Goal: Task Accomplishment & Management: Complete application form

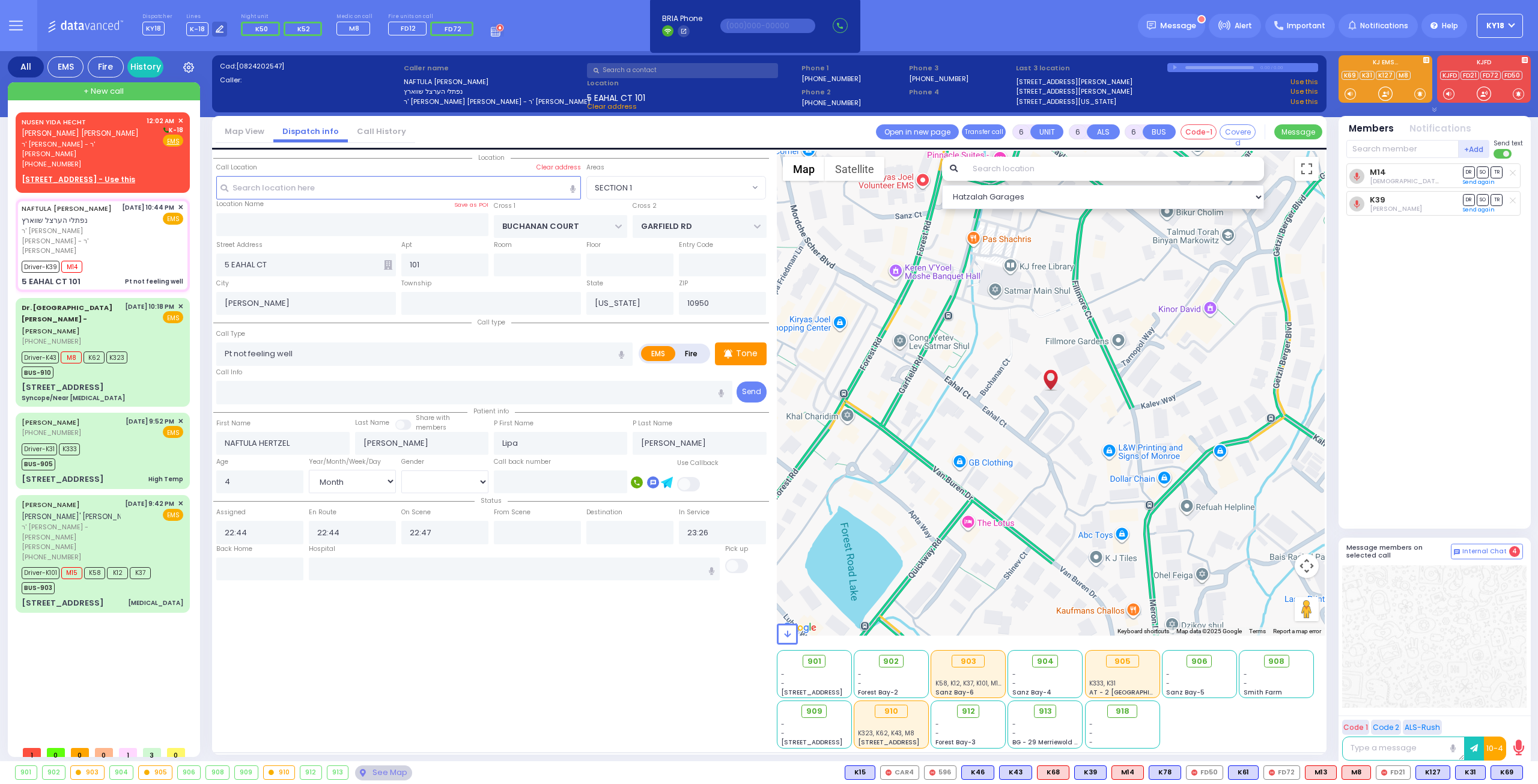
select select "SECTION 1"
select select "Month"
select select "[DEMOGRAPHIC_DATA]"
drag, startPoint x: 96, startPoint y: 137, endPoint x: 93, endPoint y: 127, distance: 10.4
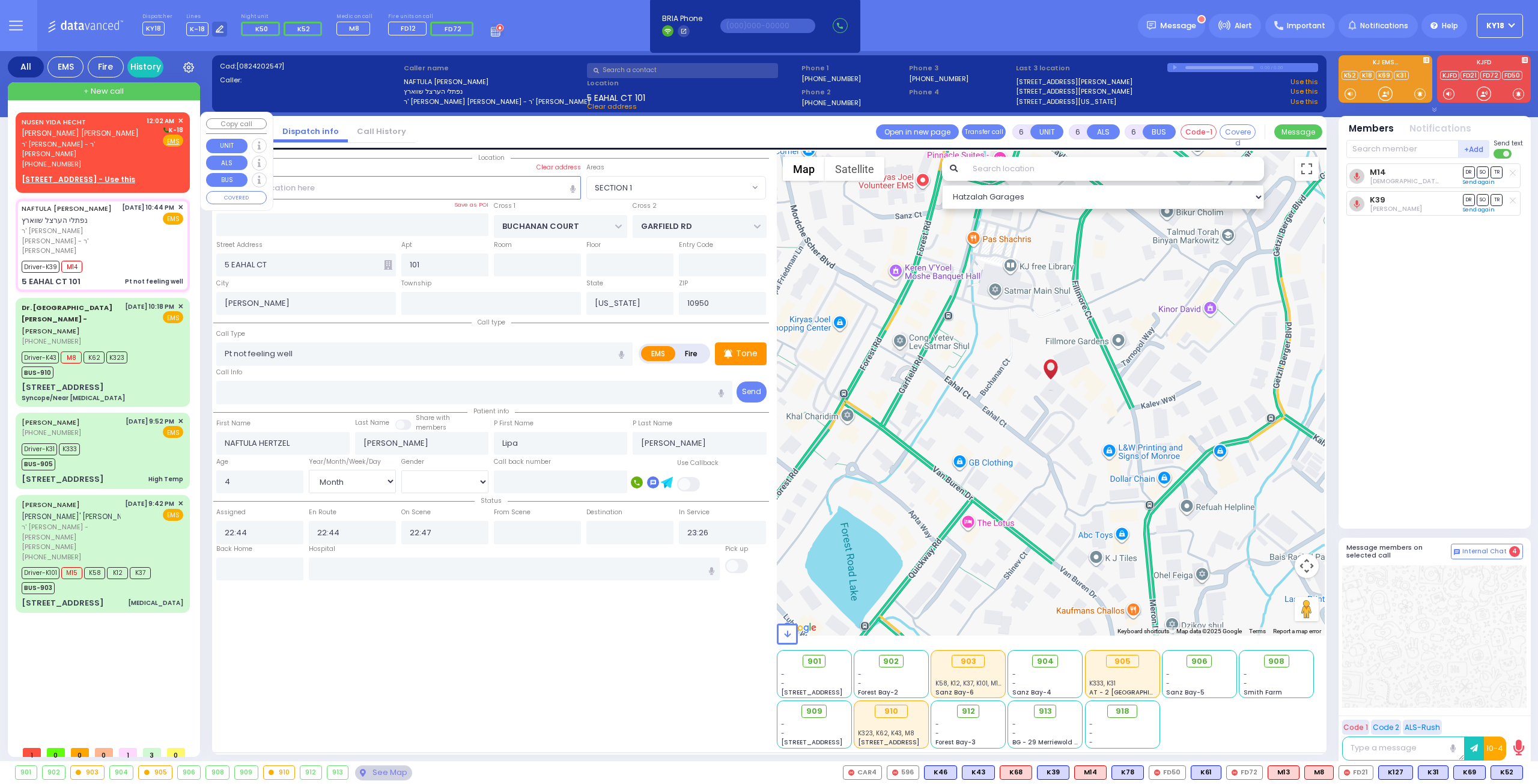
click at [93, 130] on div "NUSEN YIDA HECHT [PERSON_NAME] [PERSON_NAME] ר' [PERSON_NAME] - ר' [PERSON_NAME…" at bounding box center [82, 143] width 121 height 54
type input "2"
type input "1"
select select
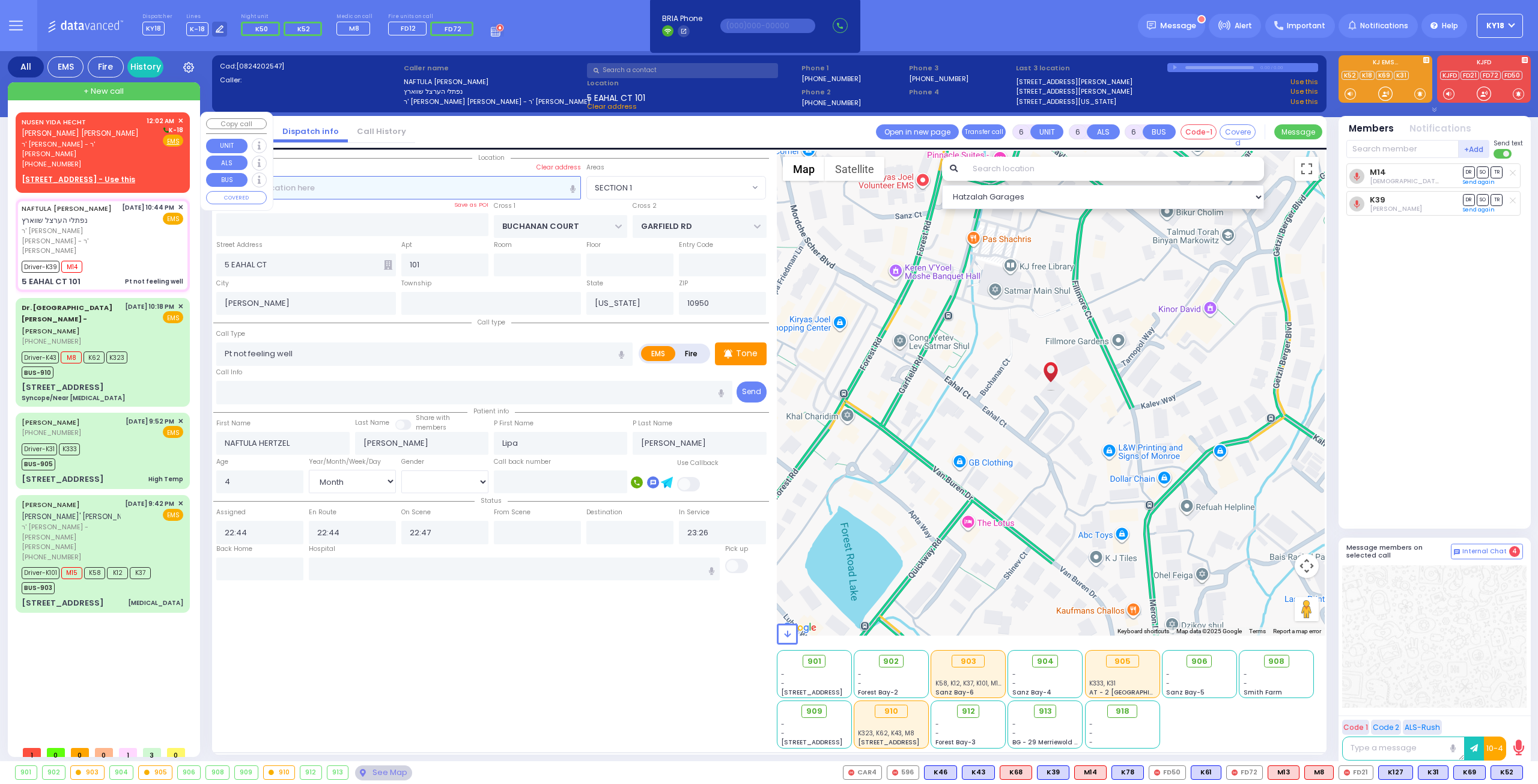
radio input "true"
type input "NUSEN YIDA"
type input "HECHT"
select select
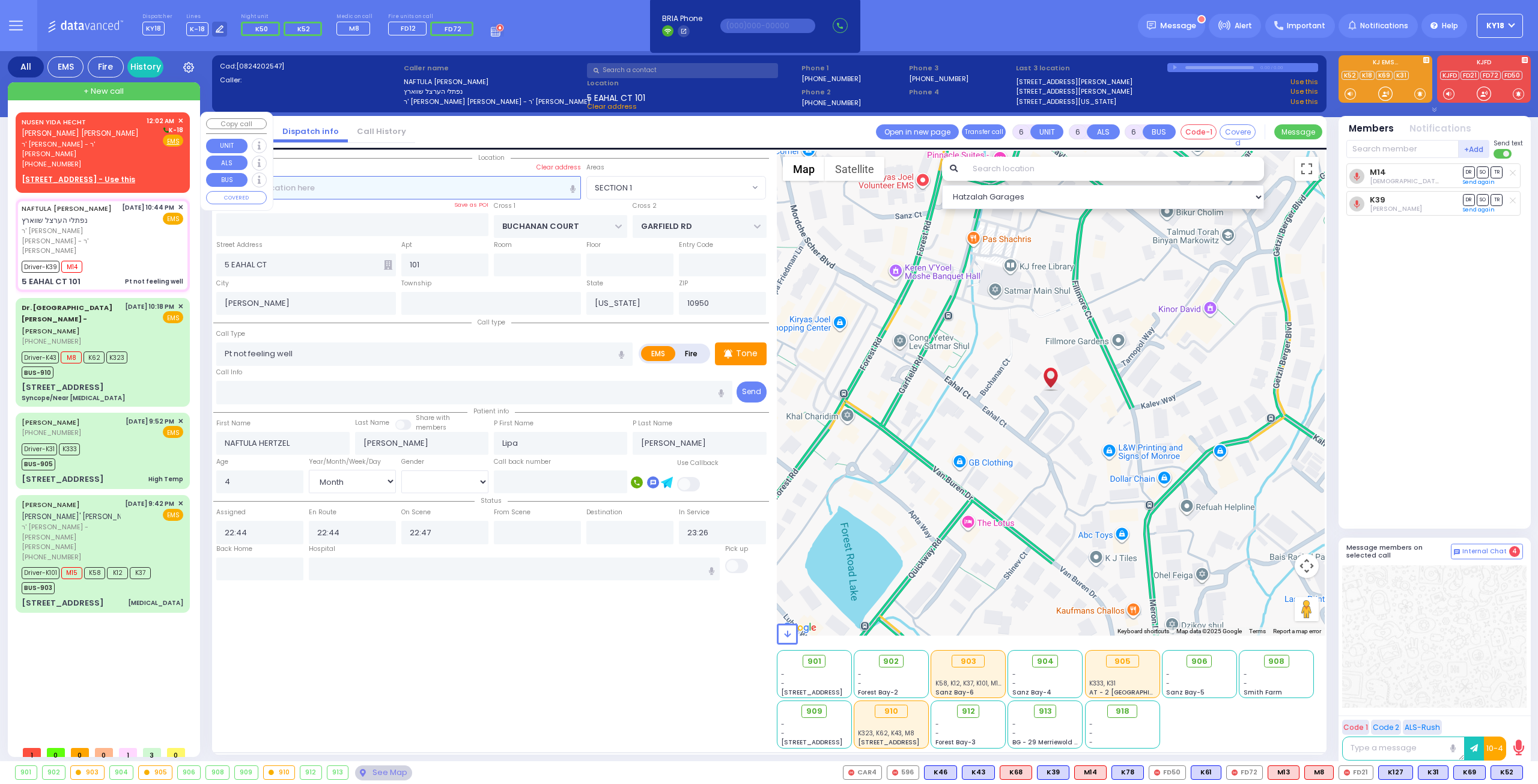
type input "00:02"
select select "Hatzalah Garages"
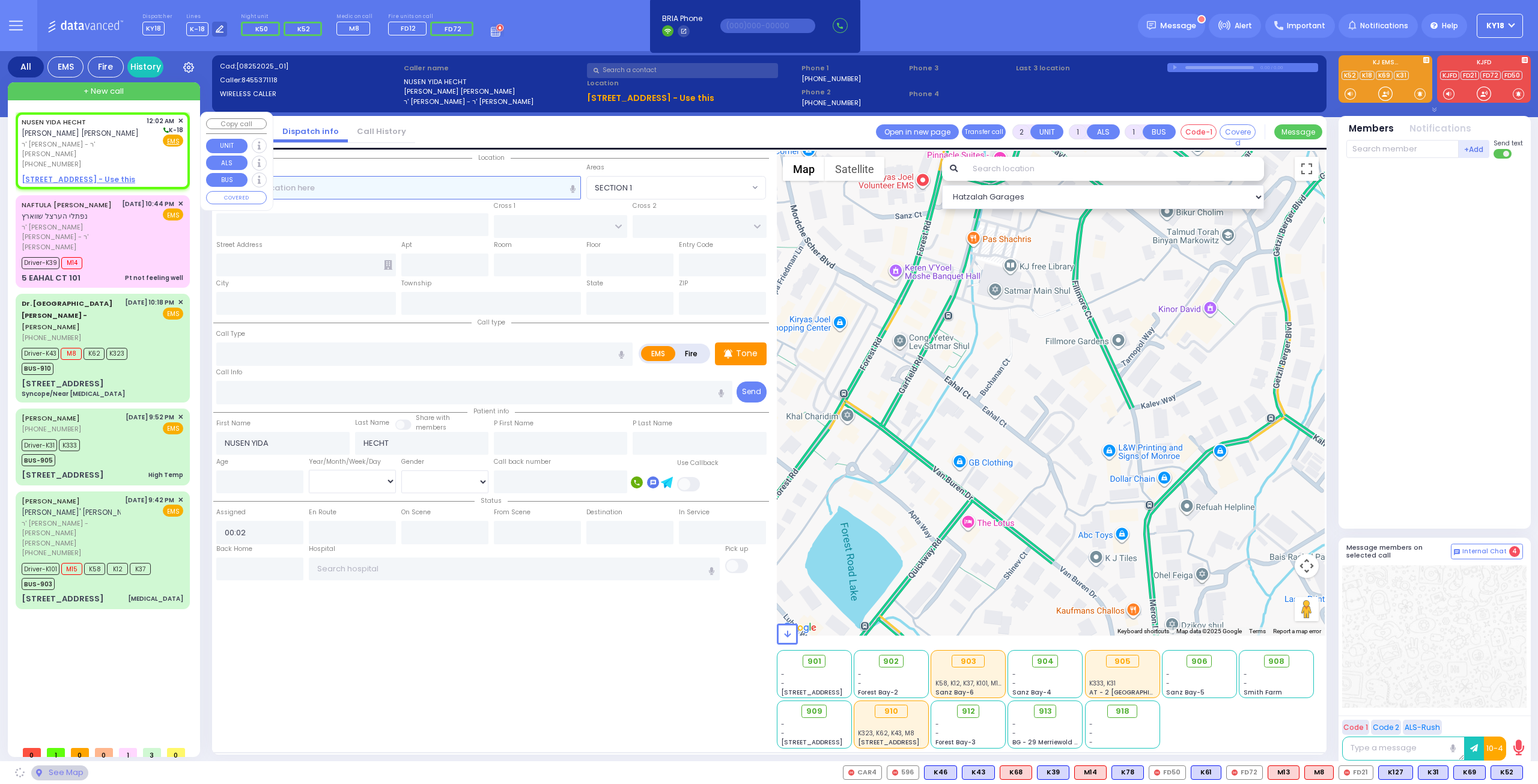
select select
radio input "true"
select select
select select "Hatzalah Garages"
click at [181, 130] on span "K-18" at bounding box center [172, 130] width 22 height 9
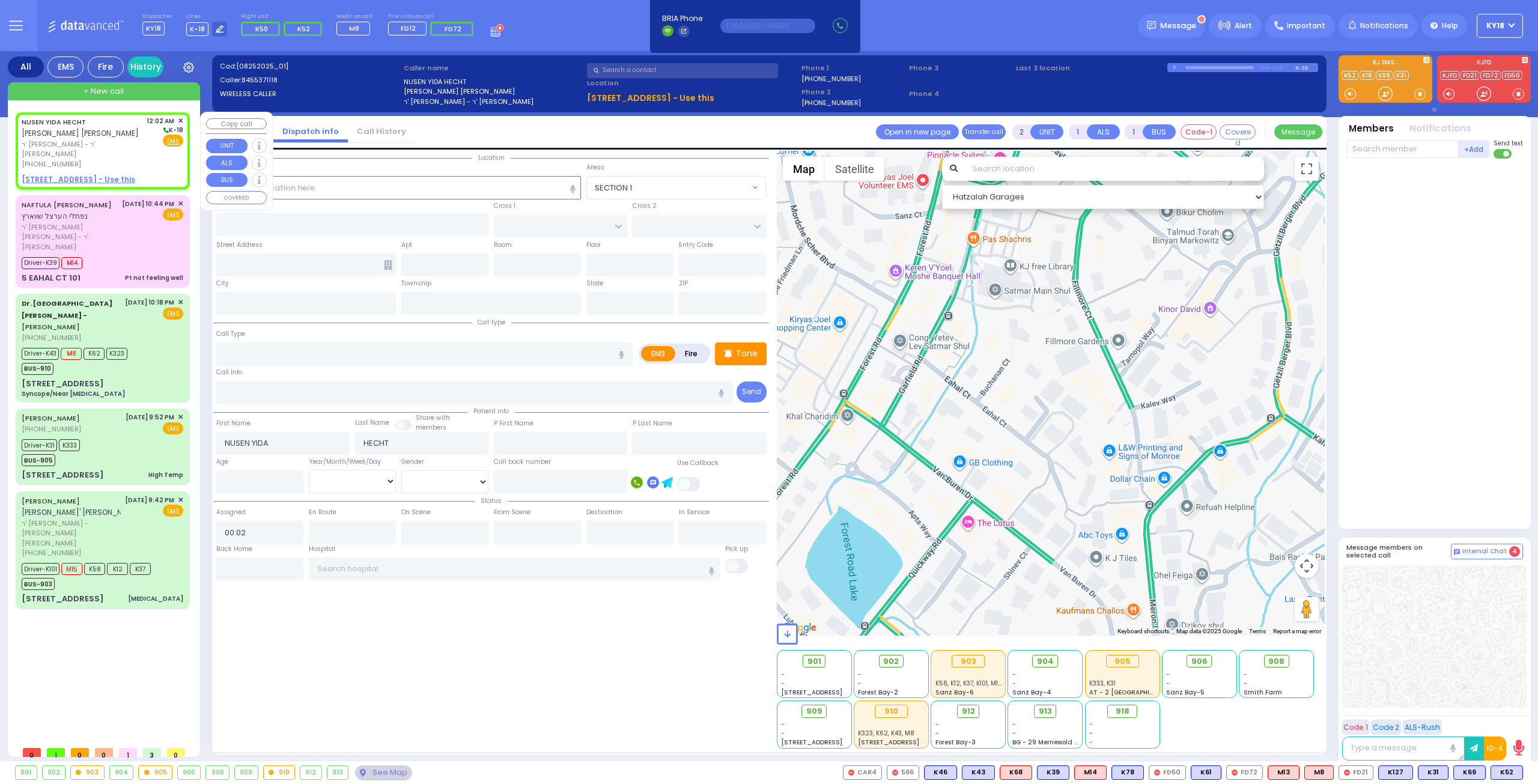
select select
radio input "true"
select select
select select "Hatzalah Garages"
click at [178, 132] on span "K-18" at bounding box center [172, 130] width 22 height 9
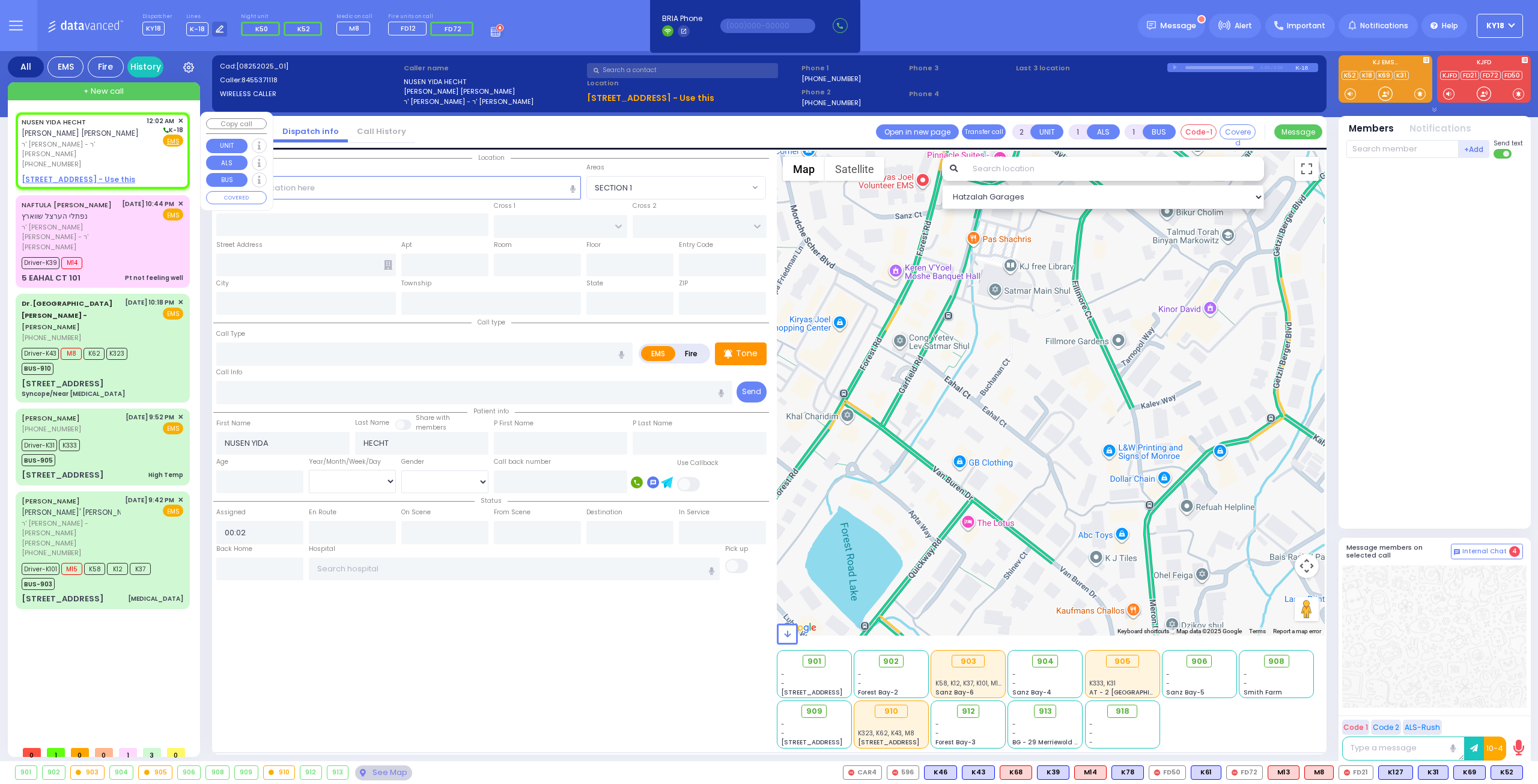
select select
radio input "true"
select select
select select "Hatzalah Garages"
click at [186, 140] on div "NUSEN YIDA HECHT [PERSON_NAME] [PERSON_NAME] ר' [PERSON_NAME] - ר' [PERSON_NAME…" at bounding box center [102, 151] width 169 height 73
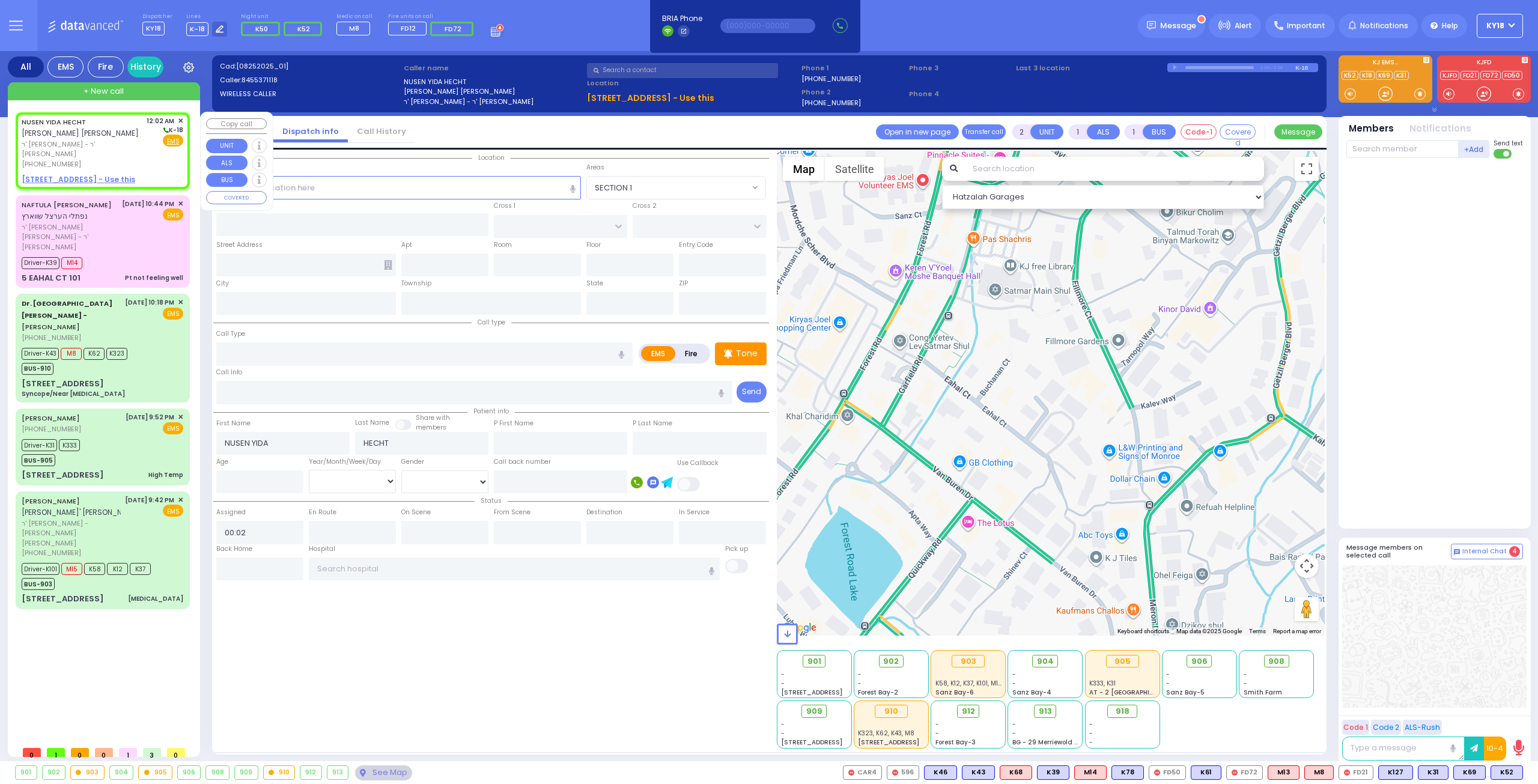
select select
radio input "true"
select select
select select "Hatzalah Garages"
click at [188, 125] on div "NUSEN YIDA HECHT [PERSON_NAME] [PERSON_NAME] ר' [PERSON_NAME] - ר' [PERSON_NAME…" at bounding box center [102, 151] width 174 height 77
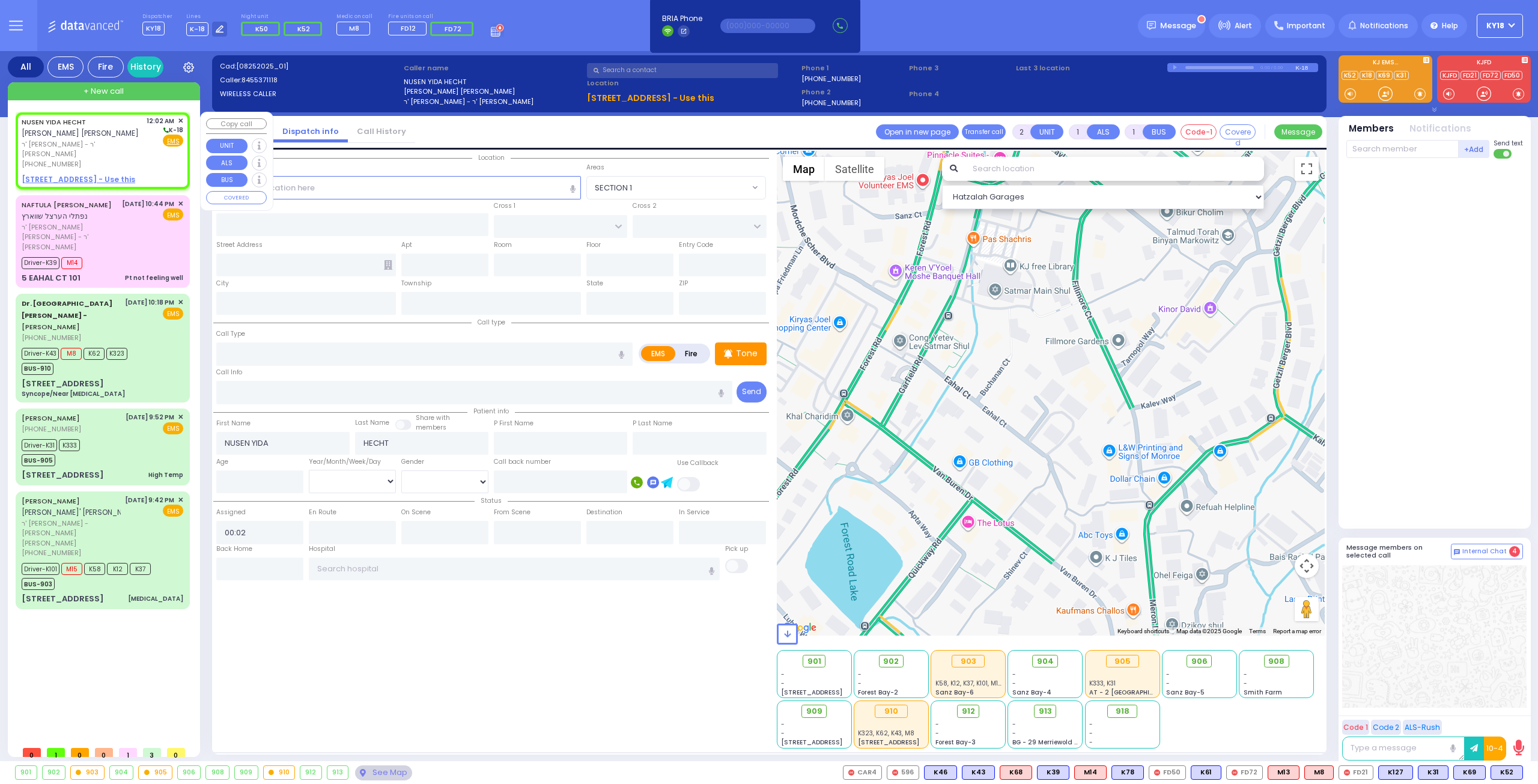
select select
radio input "true"
select select
select select "Hatzalah Garages"
click at [178, 124] on span "✕" at bounding box center [181, 121] width 5 height 10
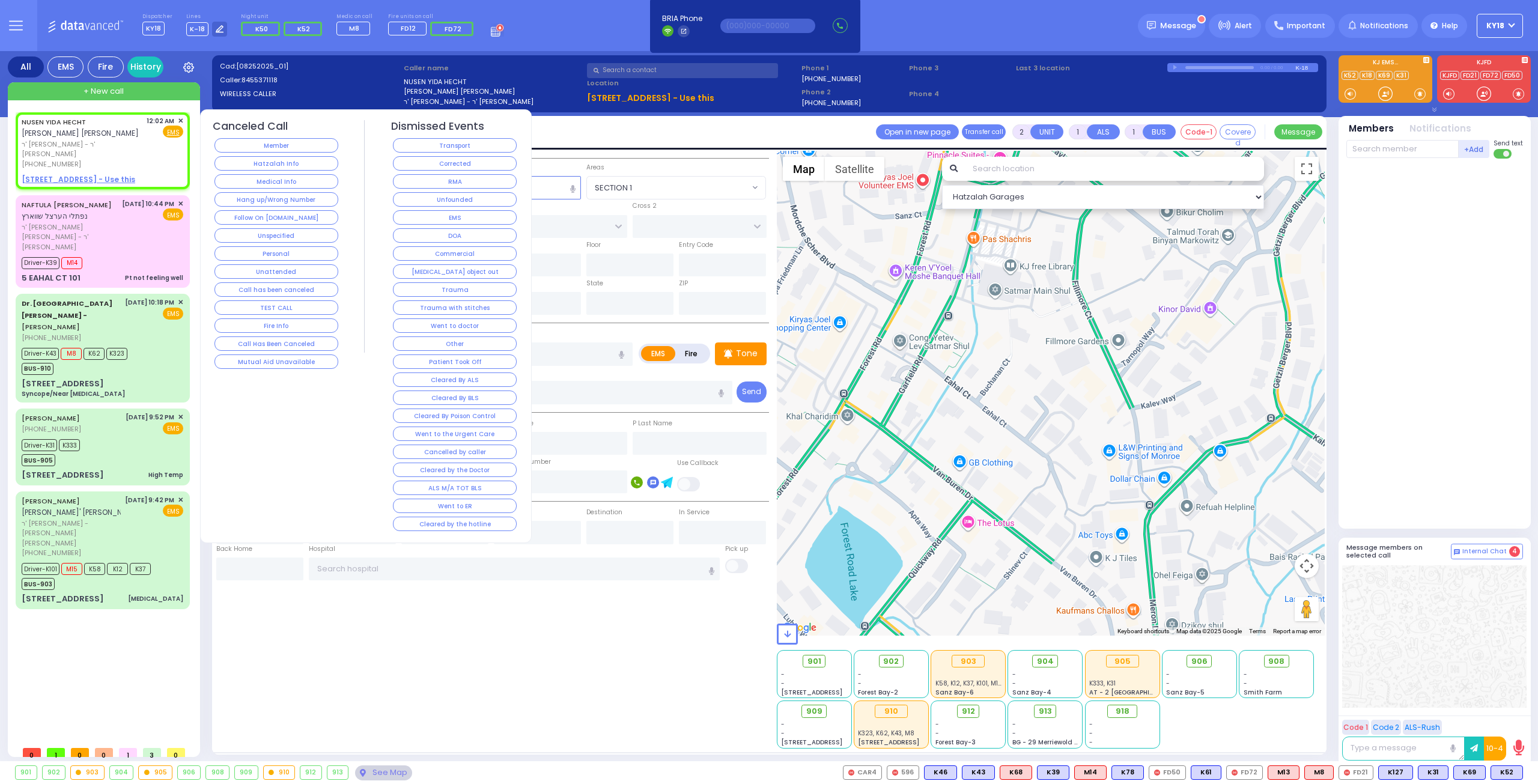
click at [454, 169] on button "Corrected" at bounding box center [455, 163] width 124 height 15
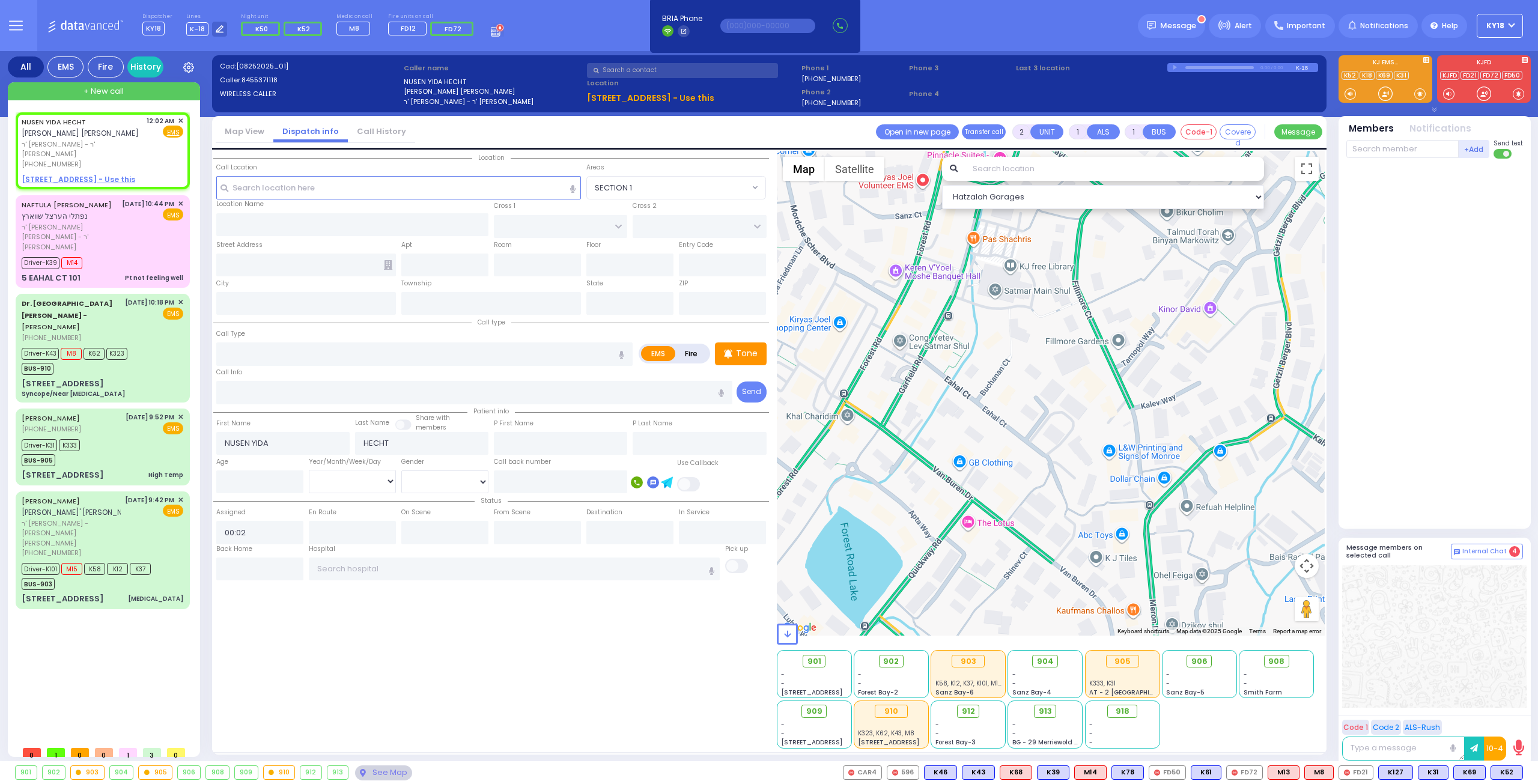
select select
radio input "true"
select select
select select "Hatzalah Garages"
select select
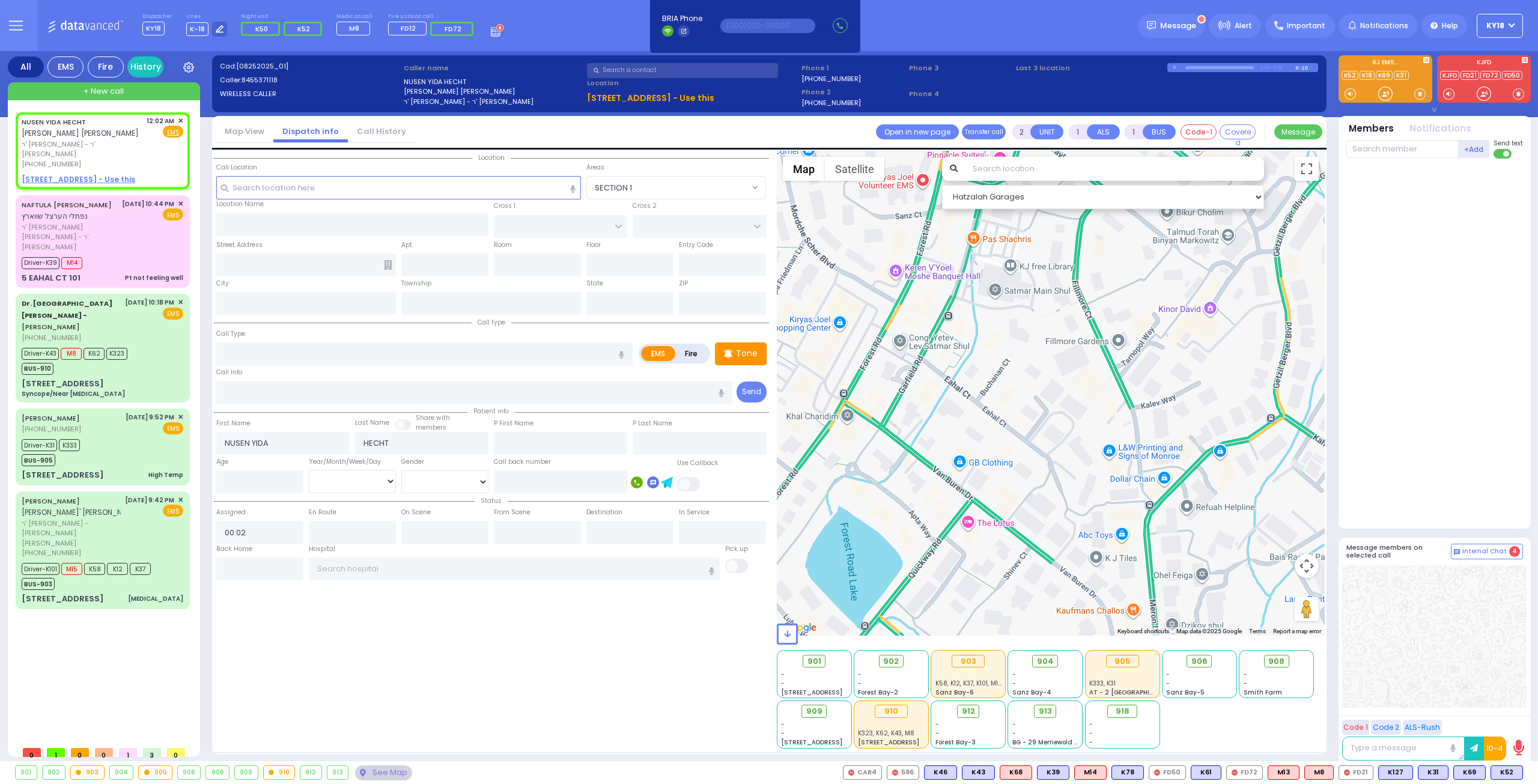
radio input "true"
select select
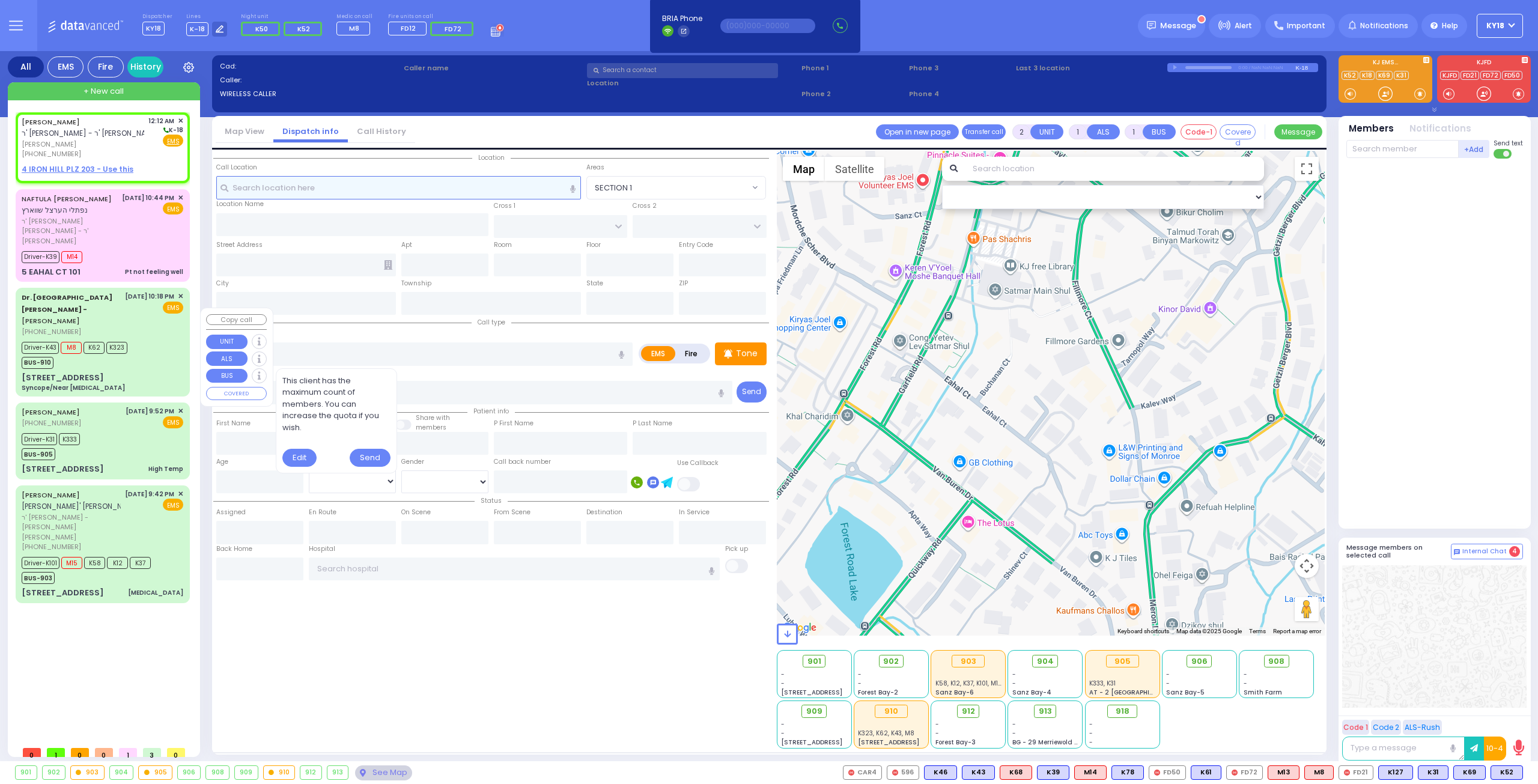
select select
radio input "true"
type input "[PERSON_NAME]"
type input "FRIED"
select select
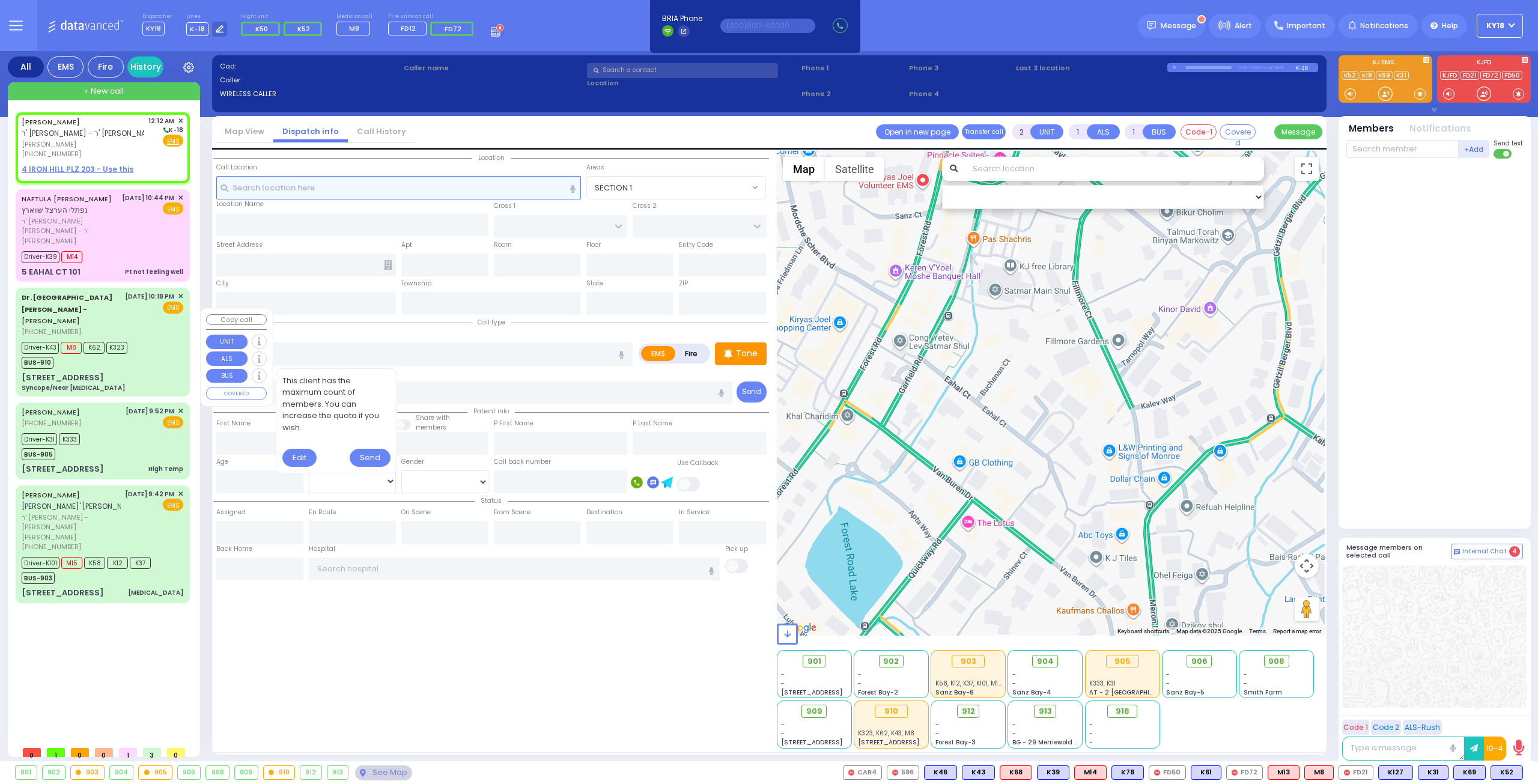
type input "00:12"
select select "Hatzalah Garages"
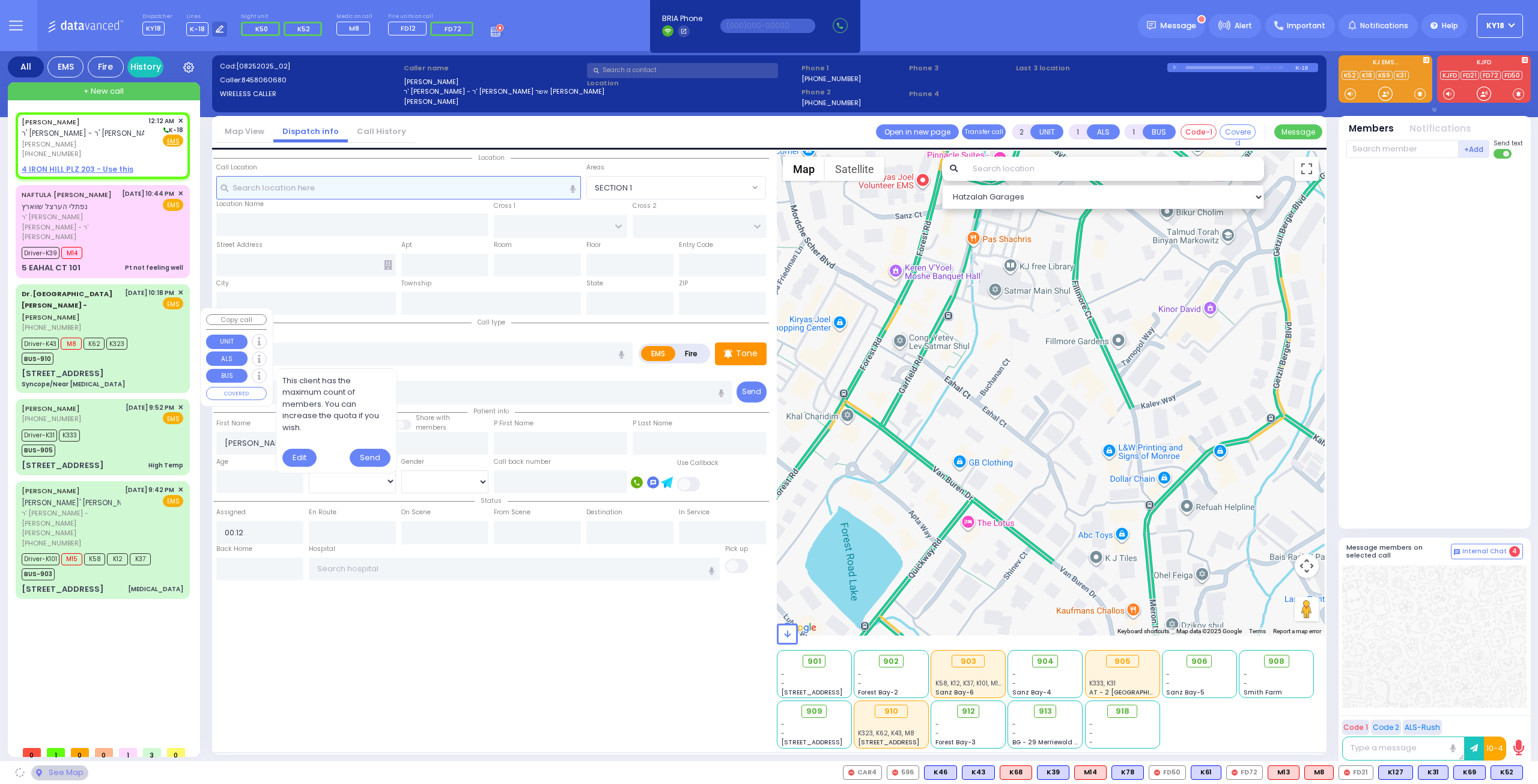
select select
radio input "true"
select select
select select "Hatzalah Garages"
select select
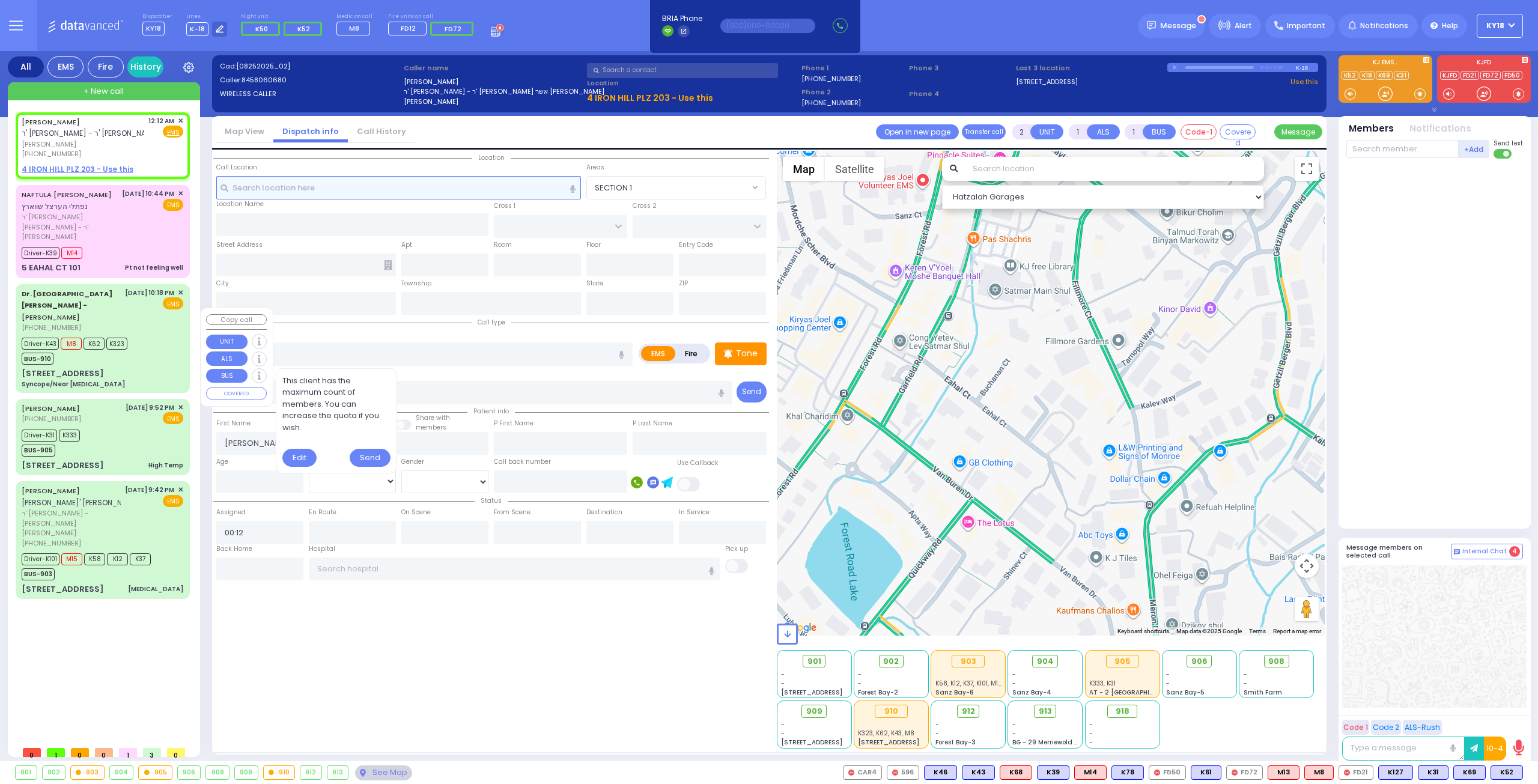
radio input "true"
select select
select select "Hatzalah Garages"
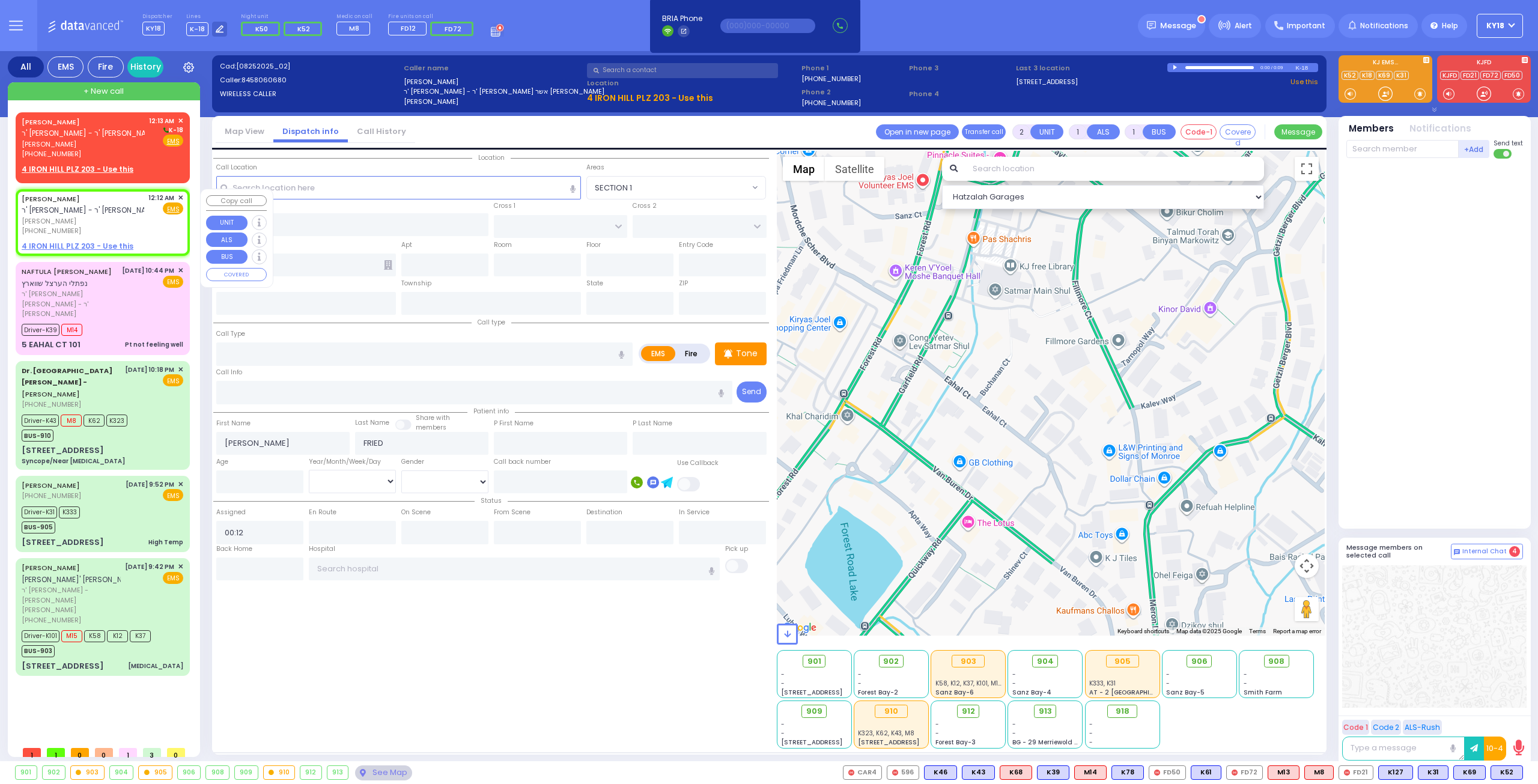
click at [85, 246] on u "4 IRON HILL PLZ 203 - Use this" at bounding box center [77, 246] width 112 height 10
select select
radio input "true"
select select
select select "Hatzalah Garages"
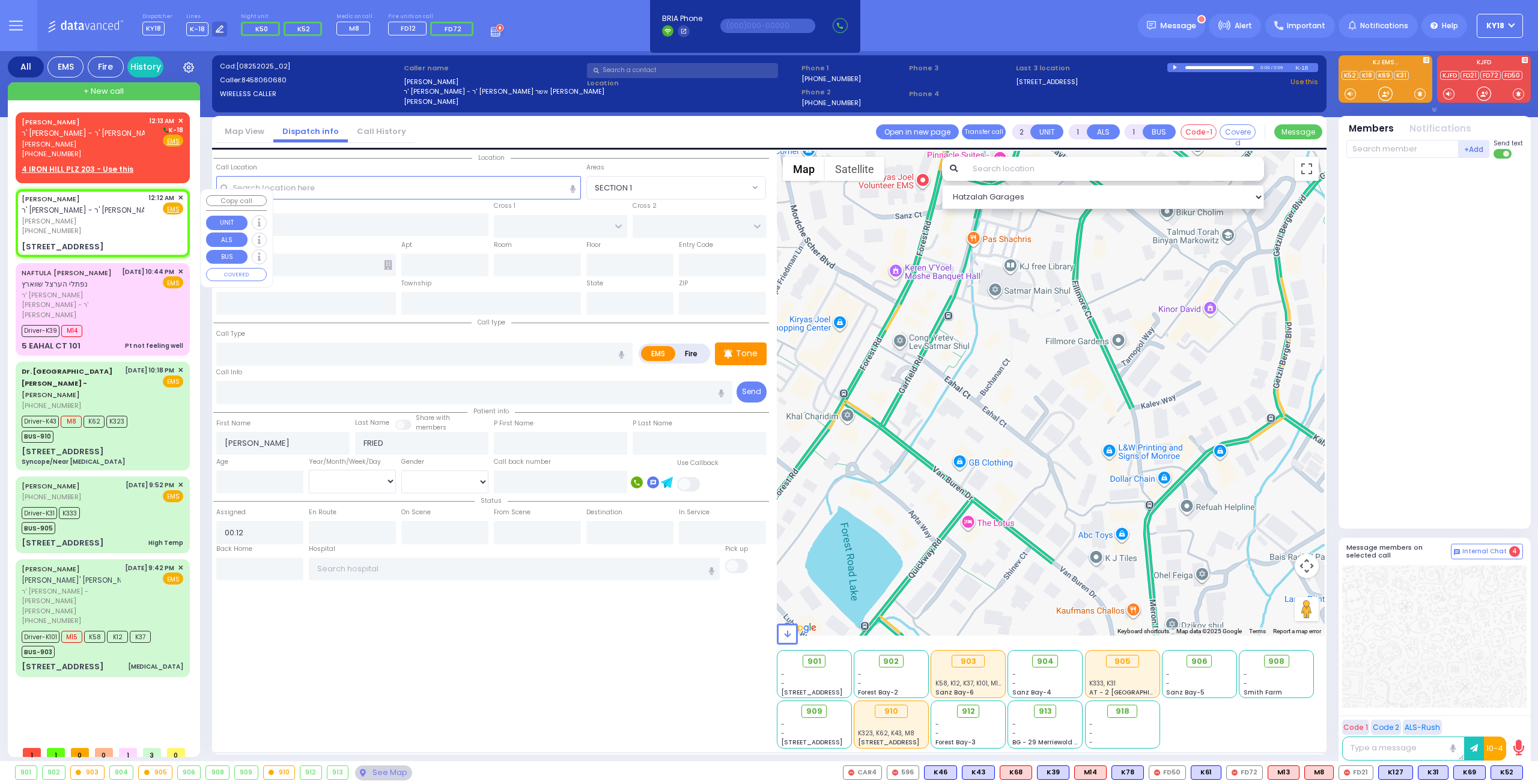
select select
radio input "true"
select select
type input "BERDICHEV DR"
type input "SCHUNNEMUNK RD"
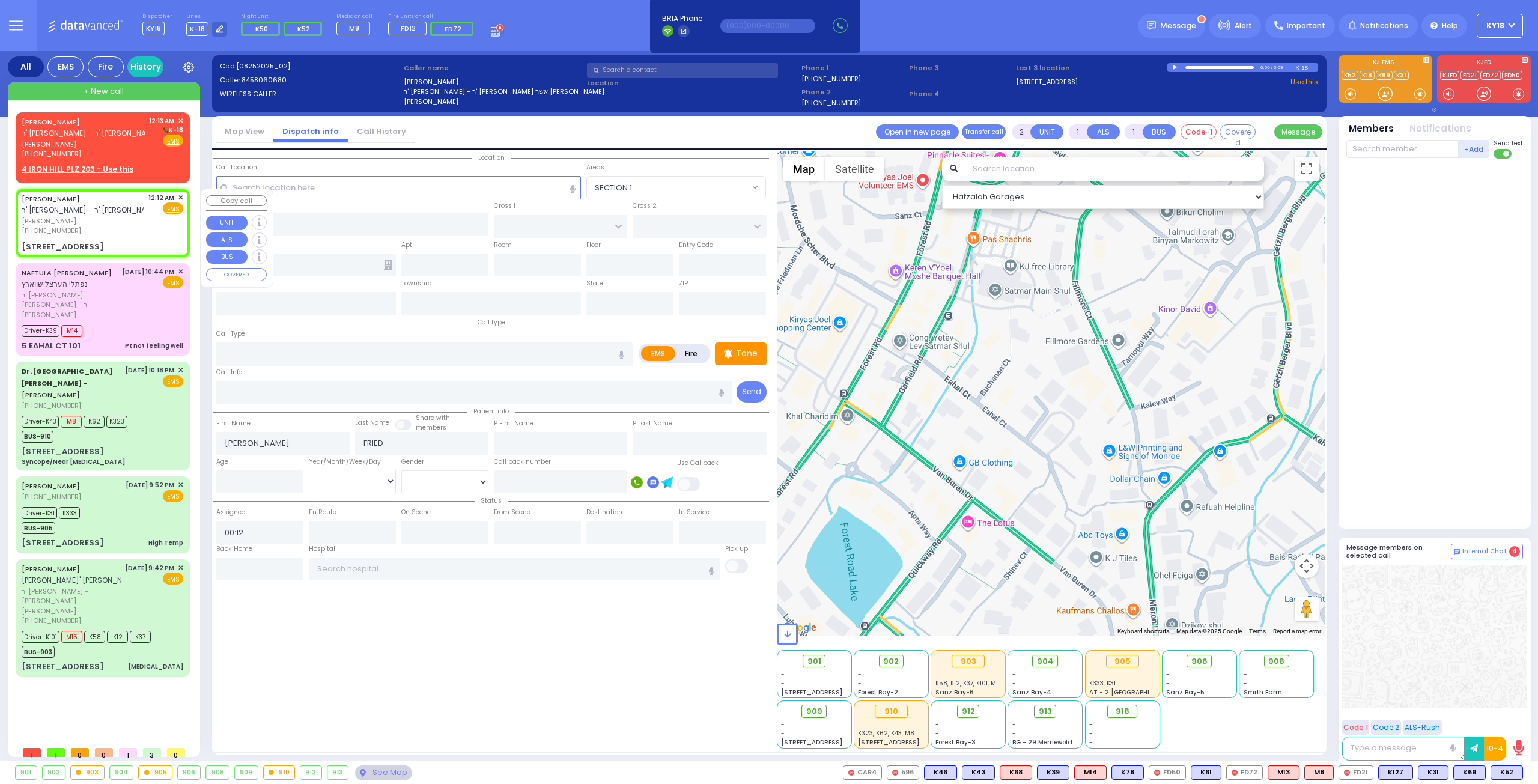
type input "4 IRON HILL PLZ"
type input "203"
type input "Monroe"
type input "[US_STATE]"
type input "10950"
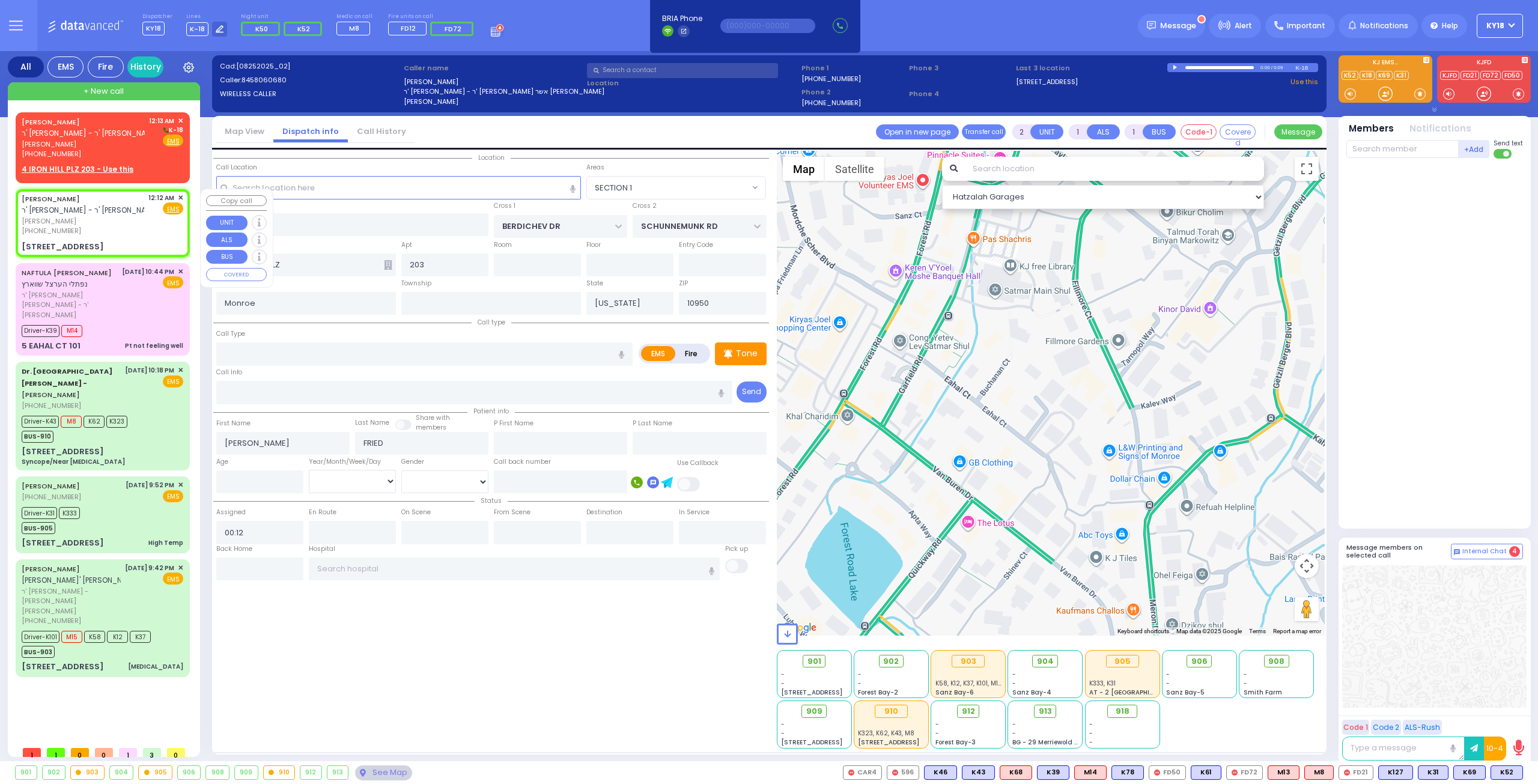
select select "Hatzalah Garages"
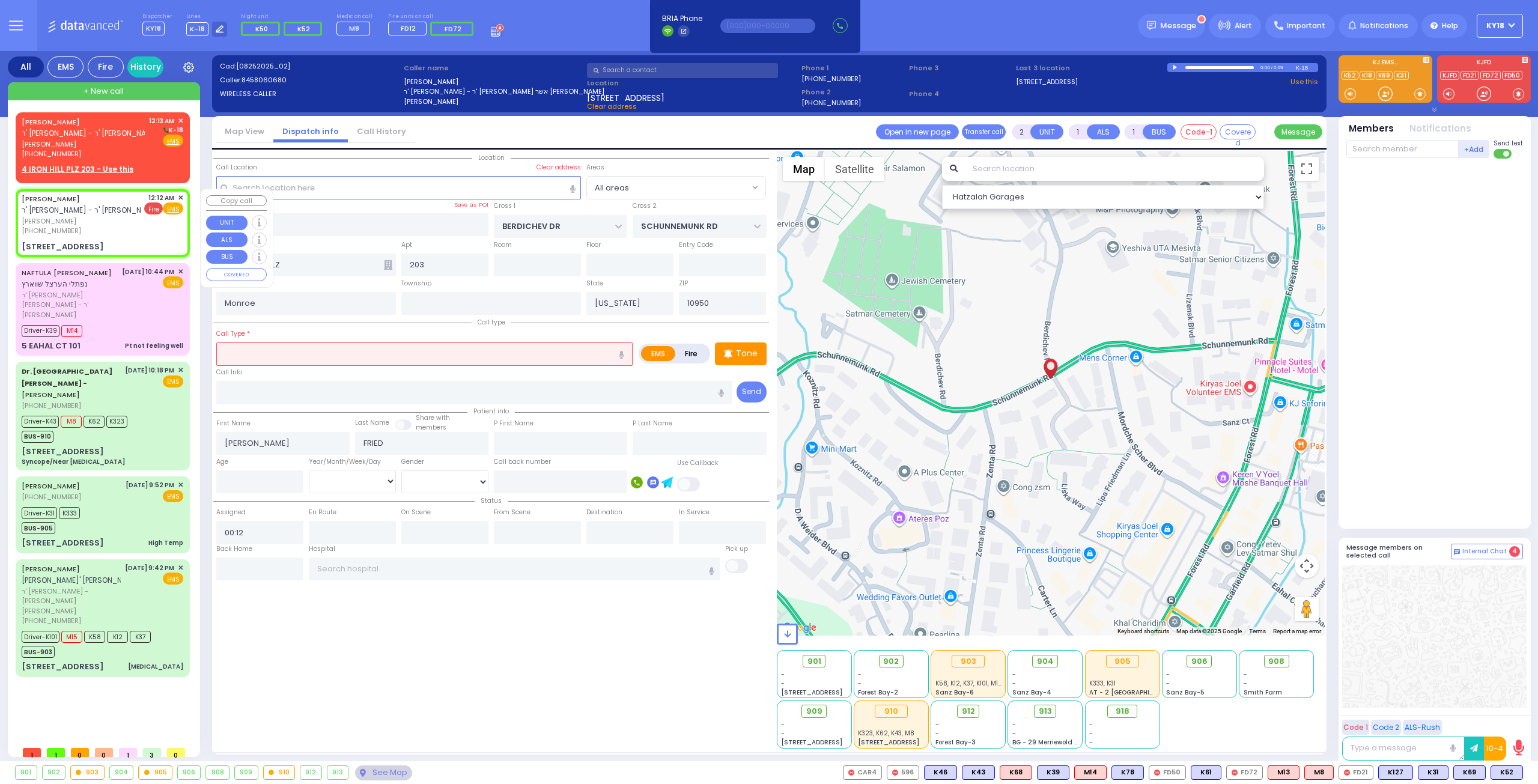
click at [156, 209] on span "Fire" at bounding box center [153, 208] width 19 height 12
select select
radio input "false"
radio input "true"
select select
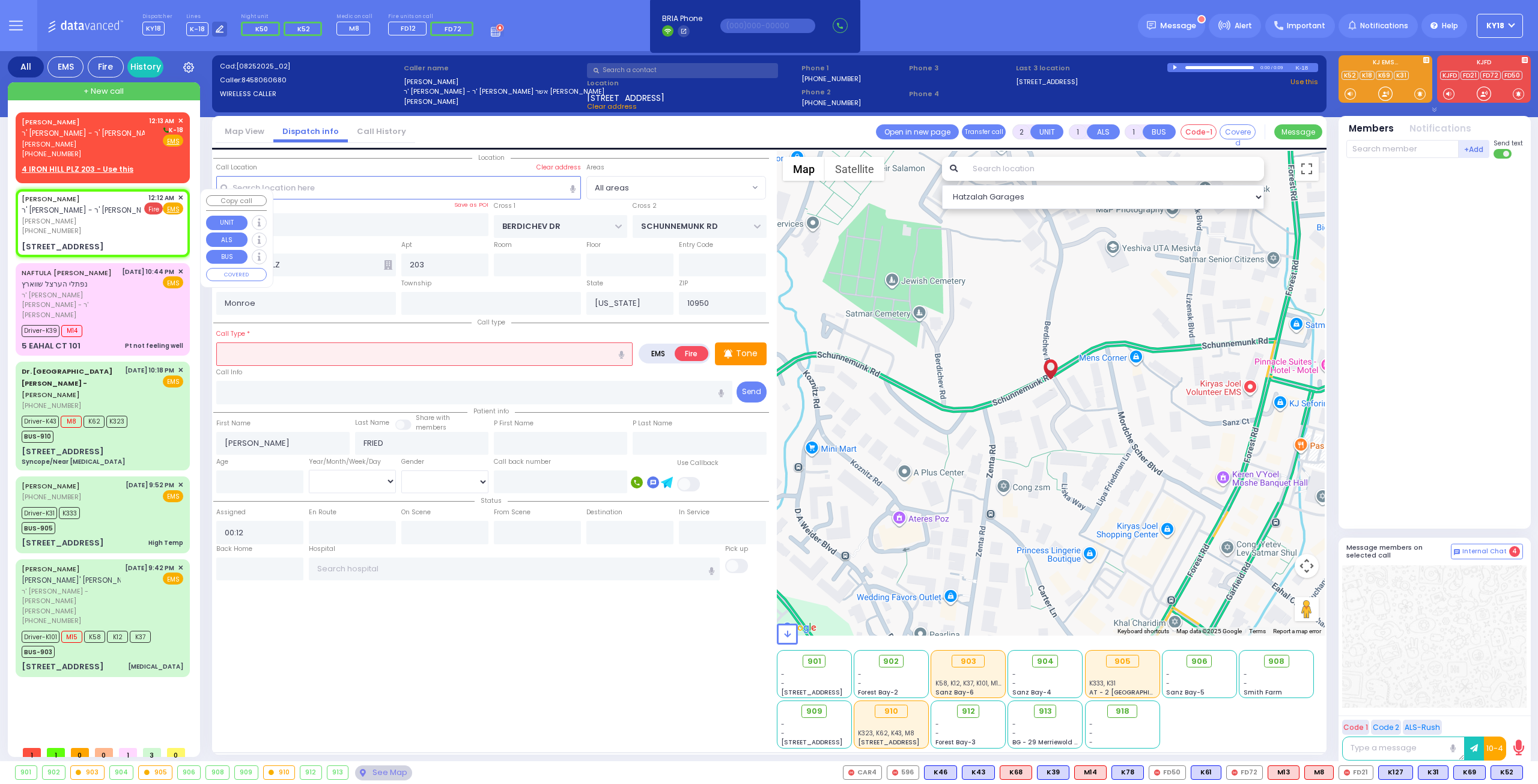
select select "Hatzalah Garages"
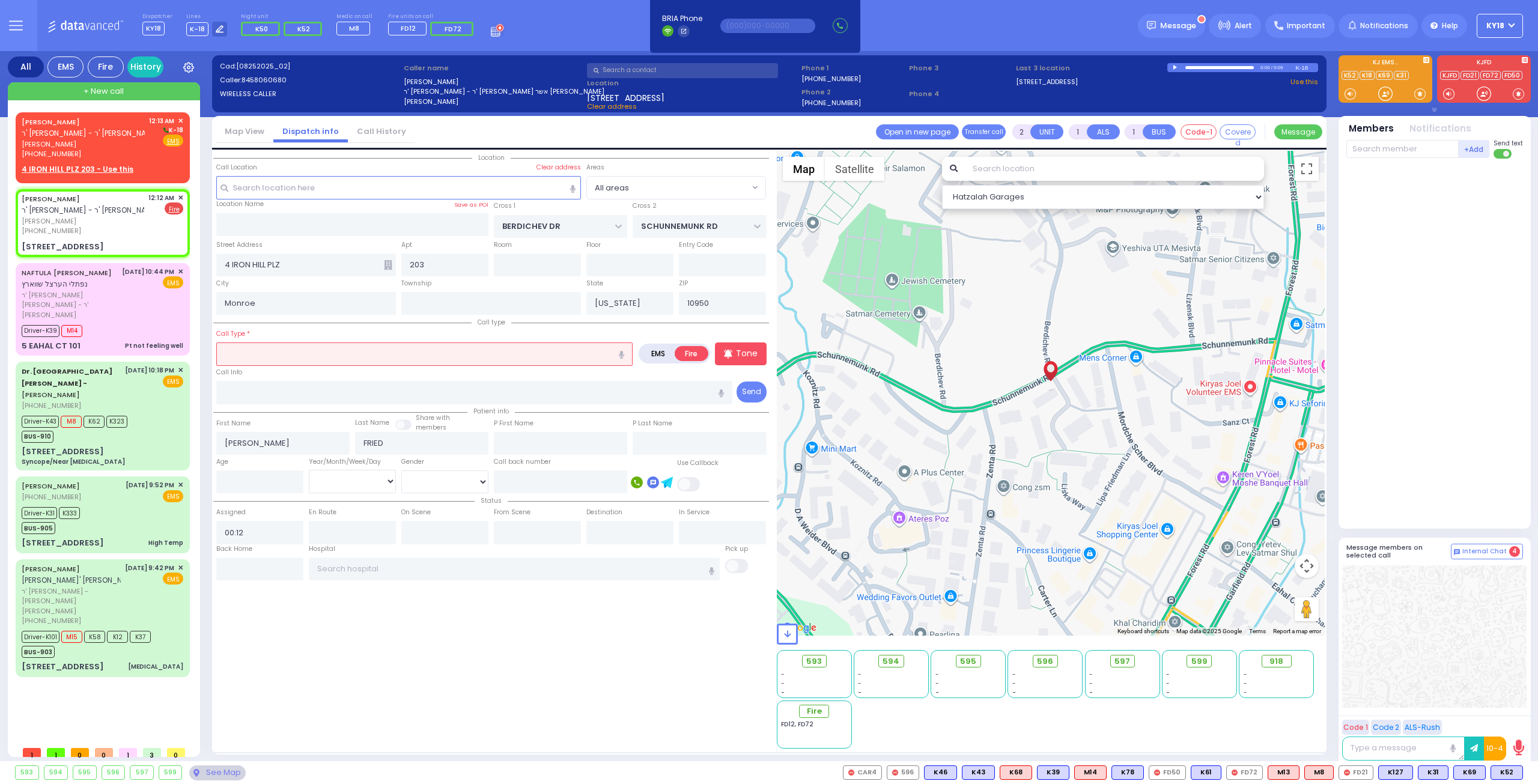
click at [290, 353] on input "text" at bounding box center [425, 354] width 416 height 23
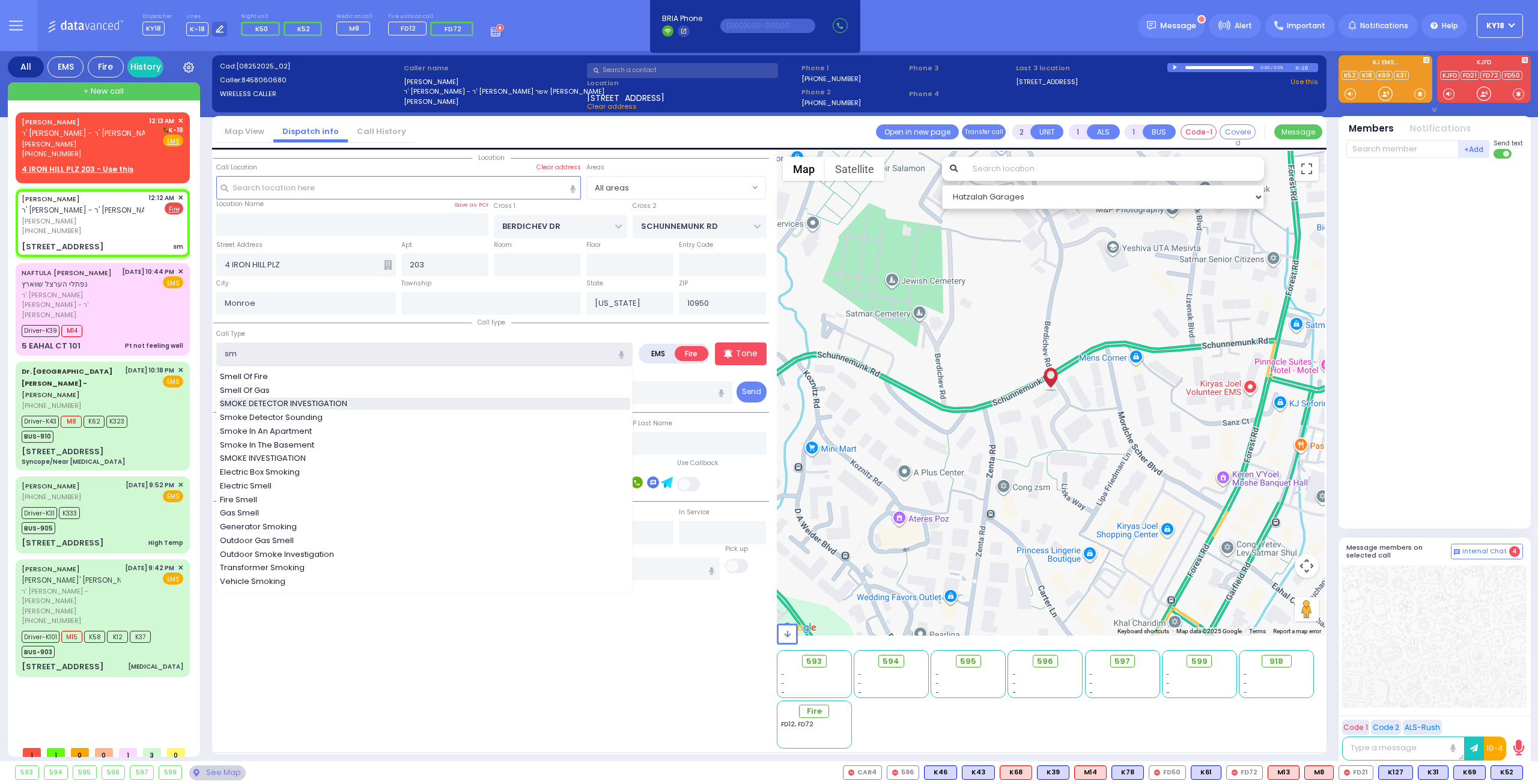
type input "sm"
select select
radio input "true"
select select
click at [243, 400] on span "SMOKE DETECTOR INVESTIGATION" at bounding box center [285, 403] width 132 height 12
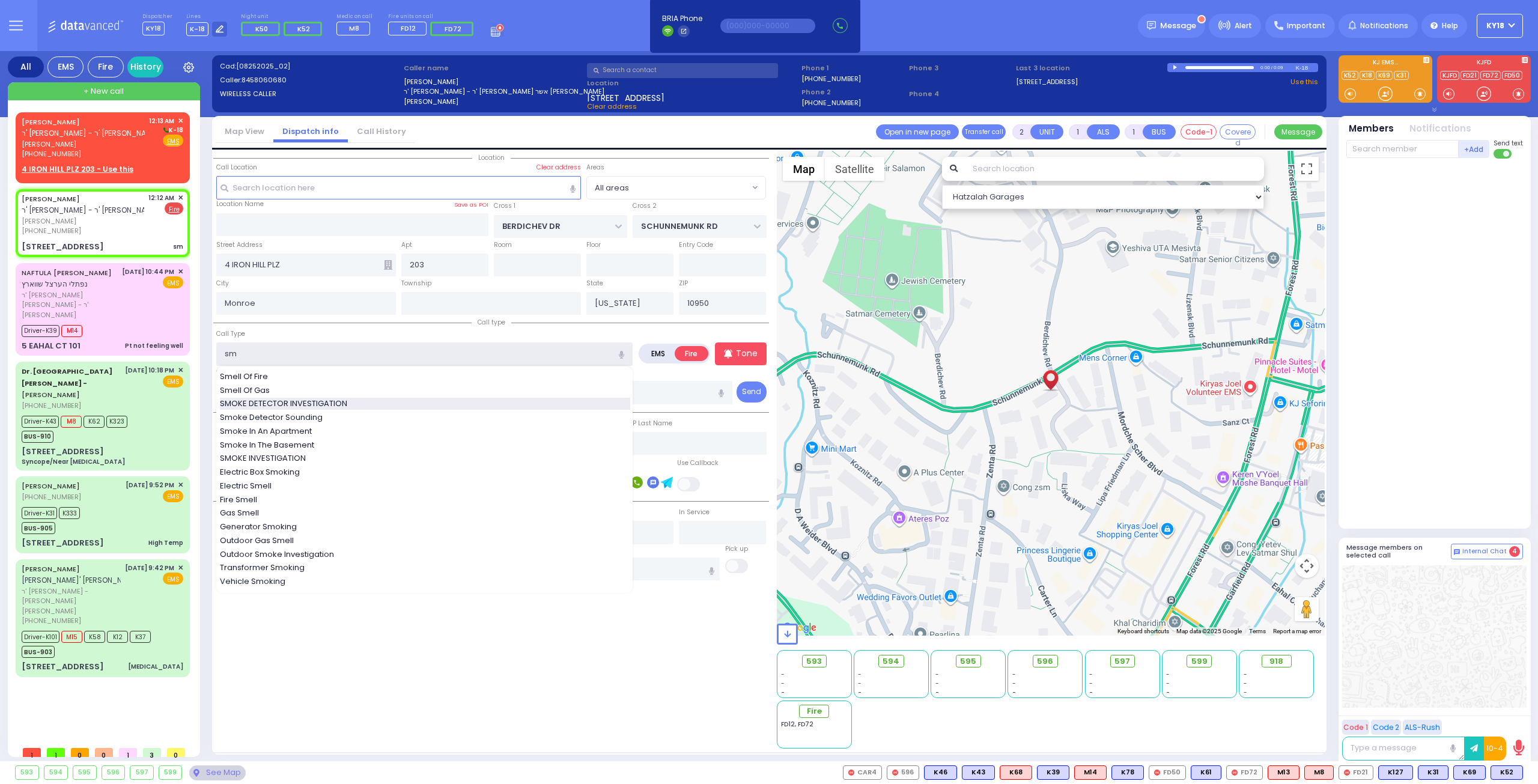
type input "SMOKE DETECTOR INVESTIGATION"
select select "Hatzalah Garages"
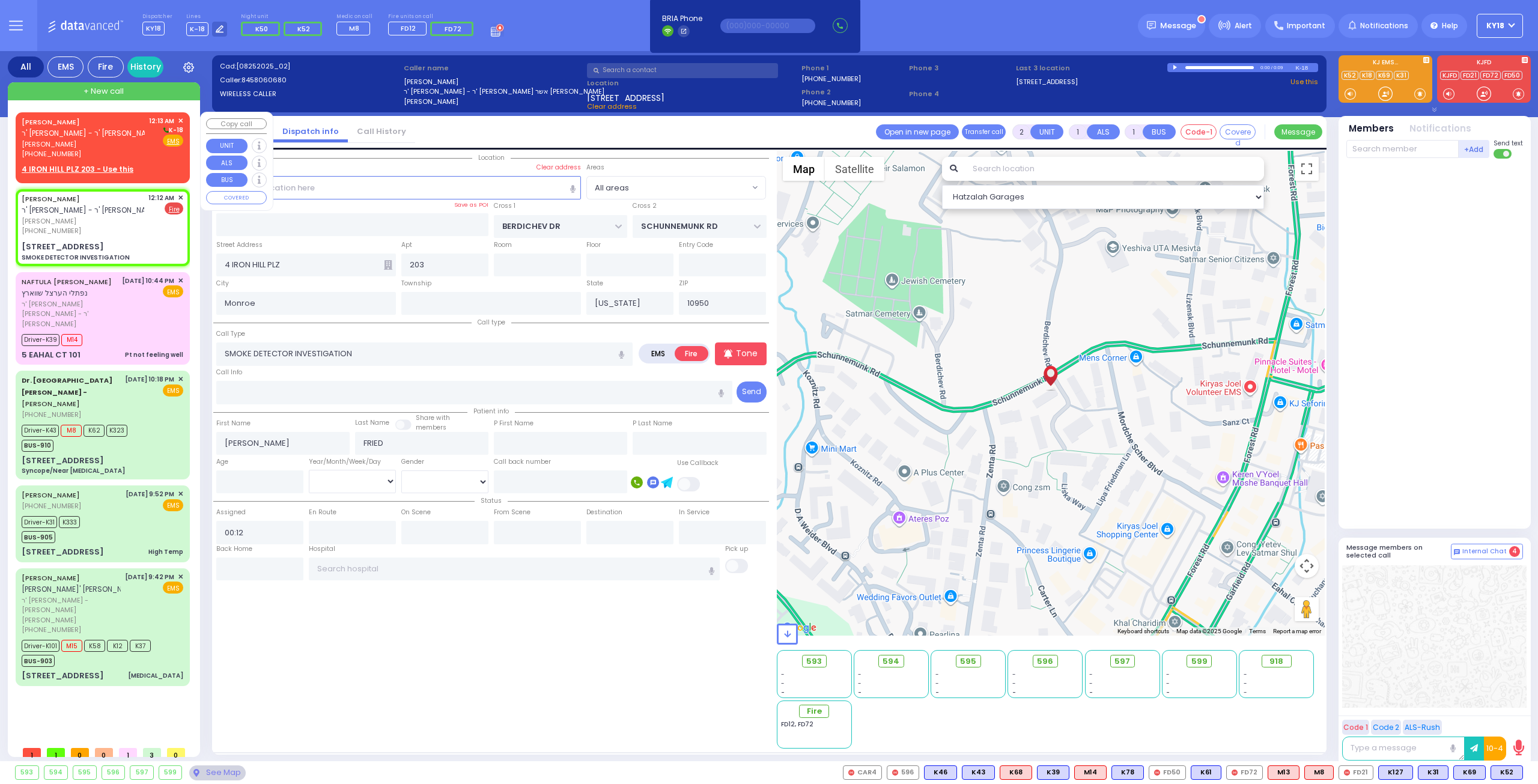
select select
radio input "true"
select select
select select "Hatzalah Garages"
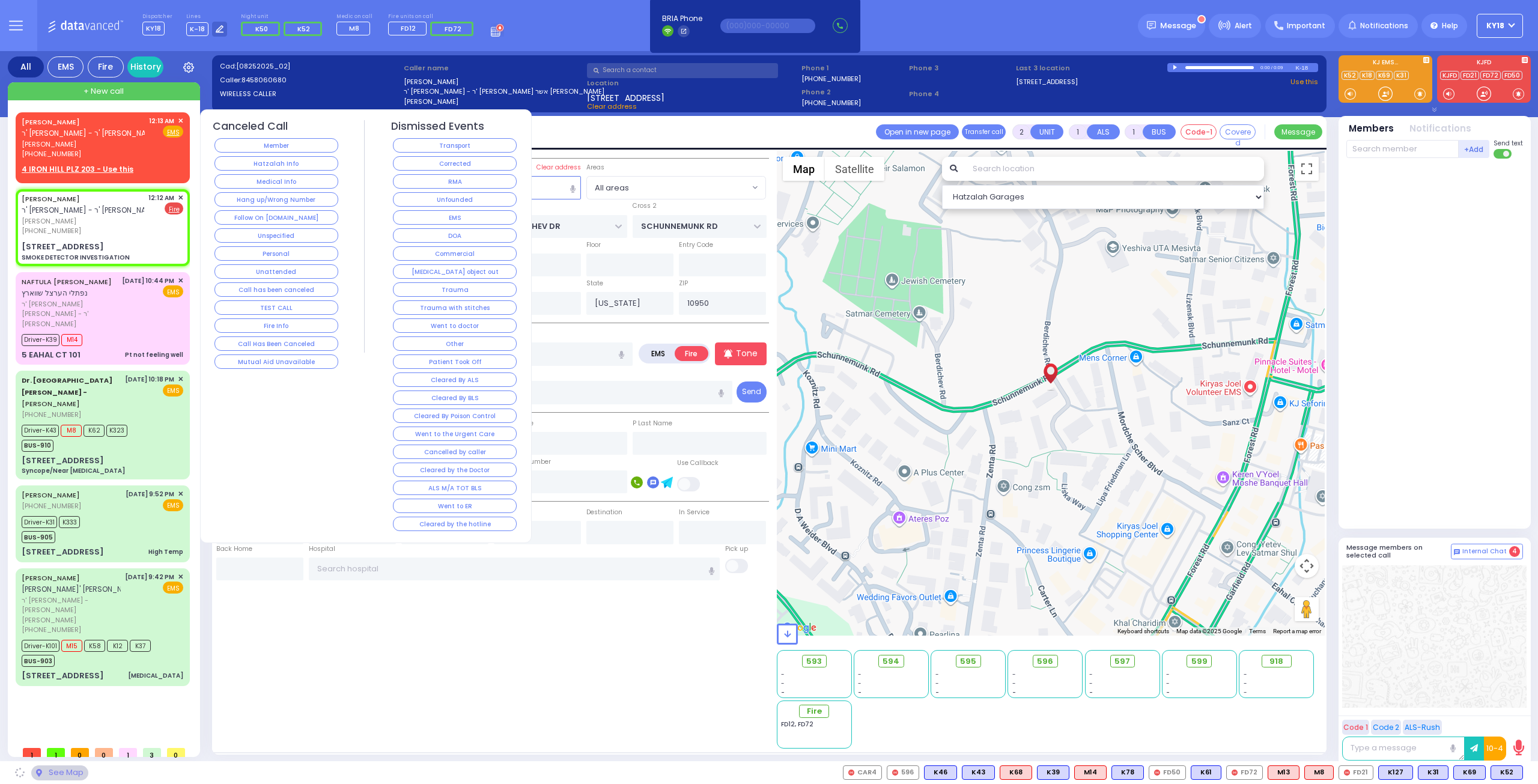
select select
radio input "true"
select select
select select "Hatzalah Garages"
click at [458, 159] on button "Corrected" at bounding box center [455, 163] width 124 height 15
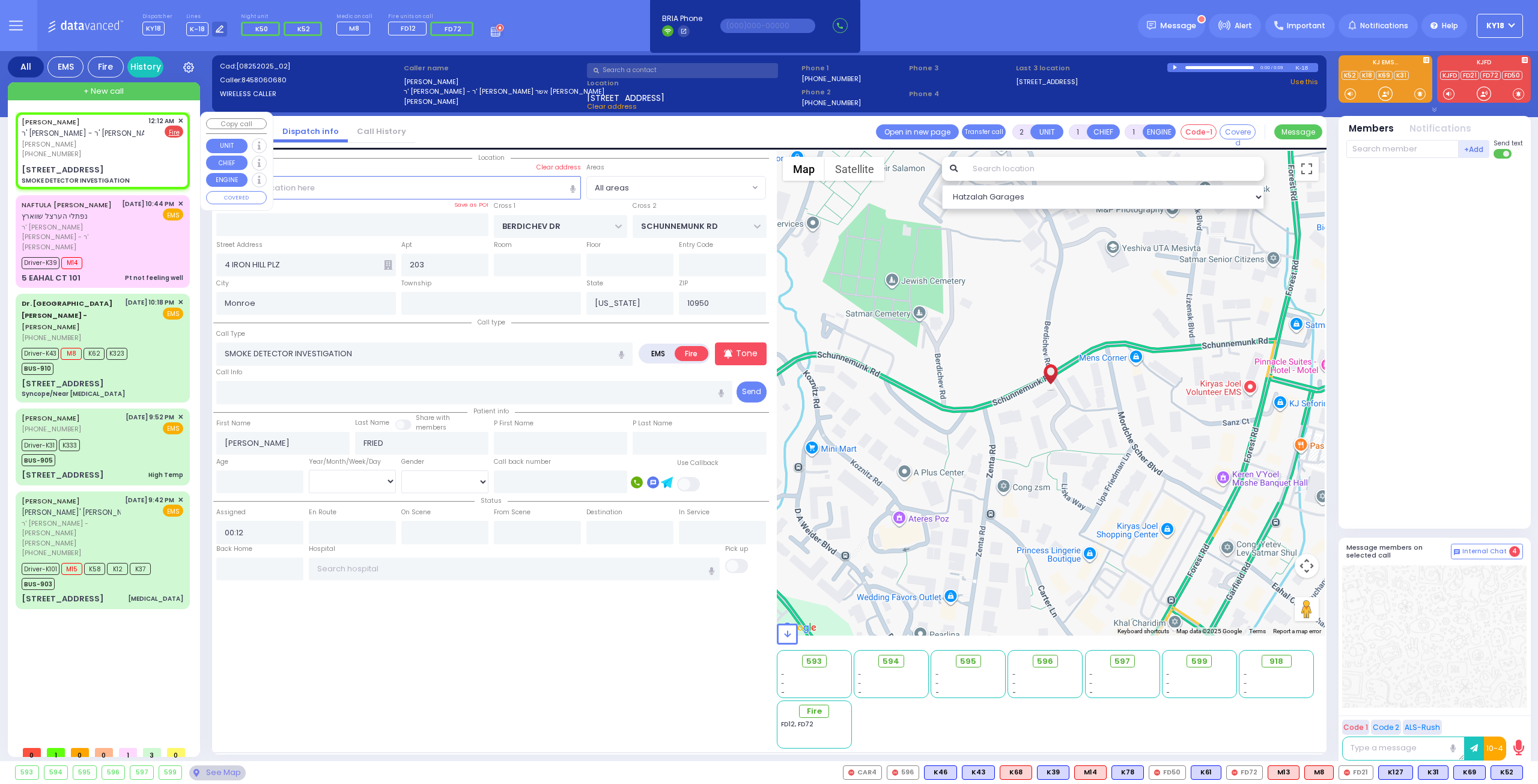
click at [156, 175] on div "[STREET_ADDRESS] SMOKE DETECTOR INVESTIGATION" at bounding box center [102, 174] width 162 height 21
select select
radio input "true"
select select
select select "Hatzalah Garages"
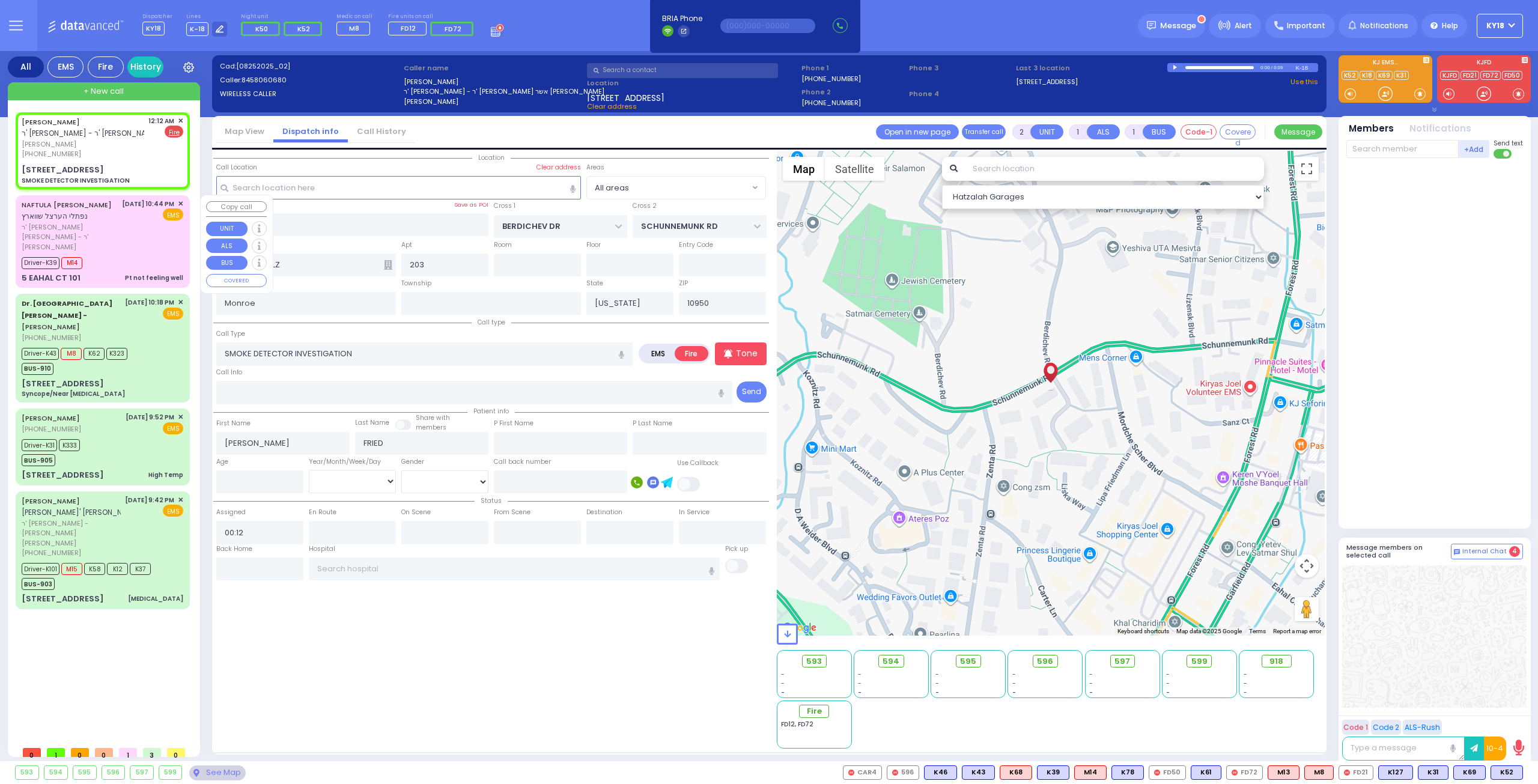
click at [152, 254] on div "Driver-K39 M14" at bounding box center [102, 262] width 162 height 15
type input "6"
select select
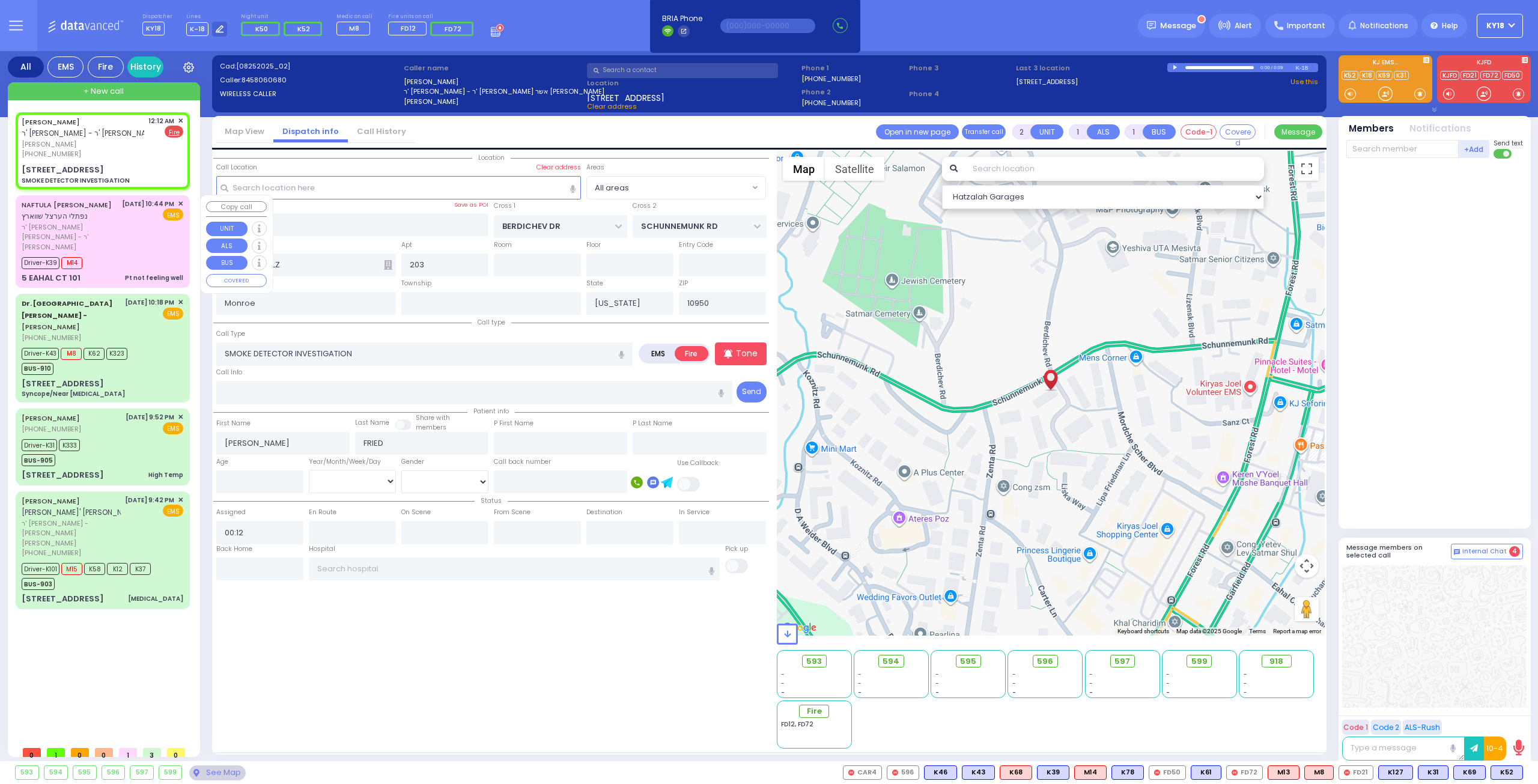
type input "Pt not feeling well"
radio input "true"
type input "NAFTULA HERTZEL"
type input "[PERSON_NAME]"
type input "Lipa"
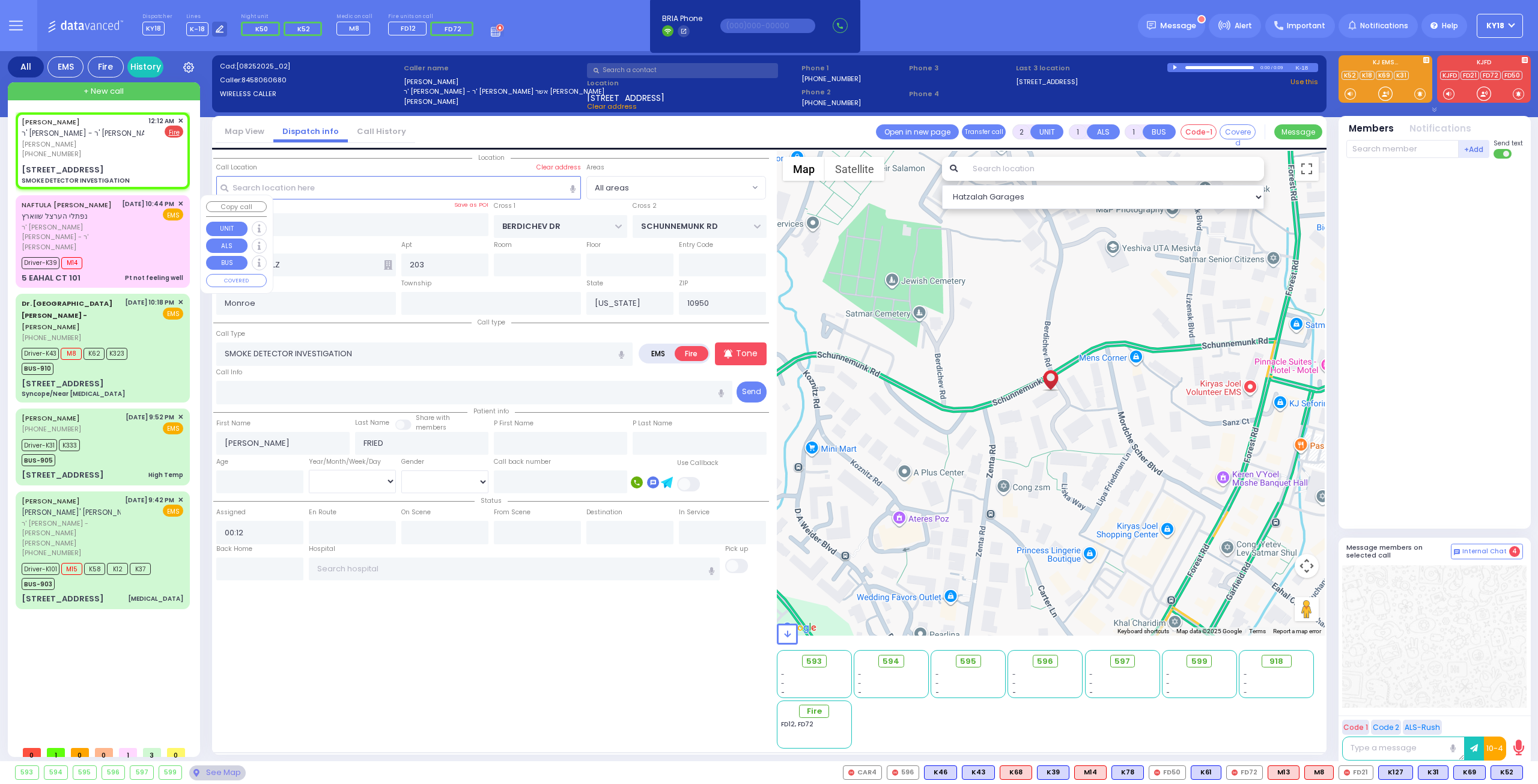
type input "[PERSON_NAME]"
type input "4"
select select "Month"
select select "[DEMOGRAPHIC_DATA]"
type input "22:44"
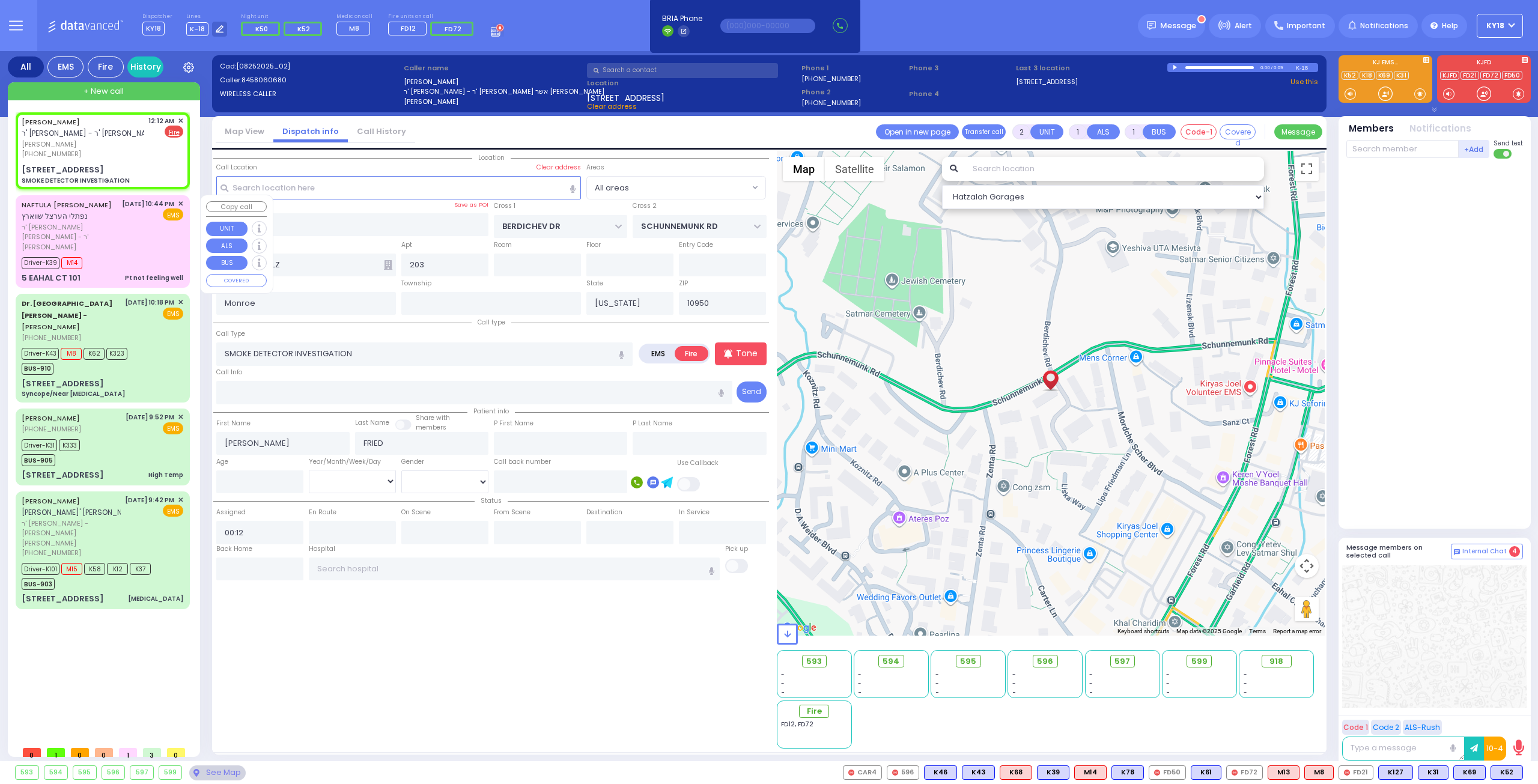
type input "22:44"
type input "22:47"
type input "23:26"
select select "Hatzalah Garages"
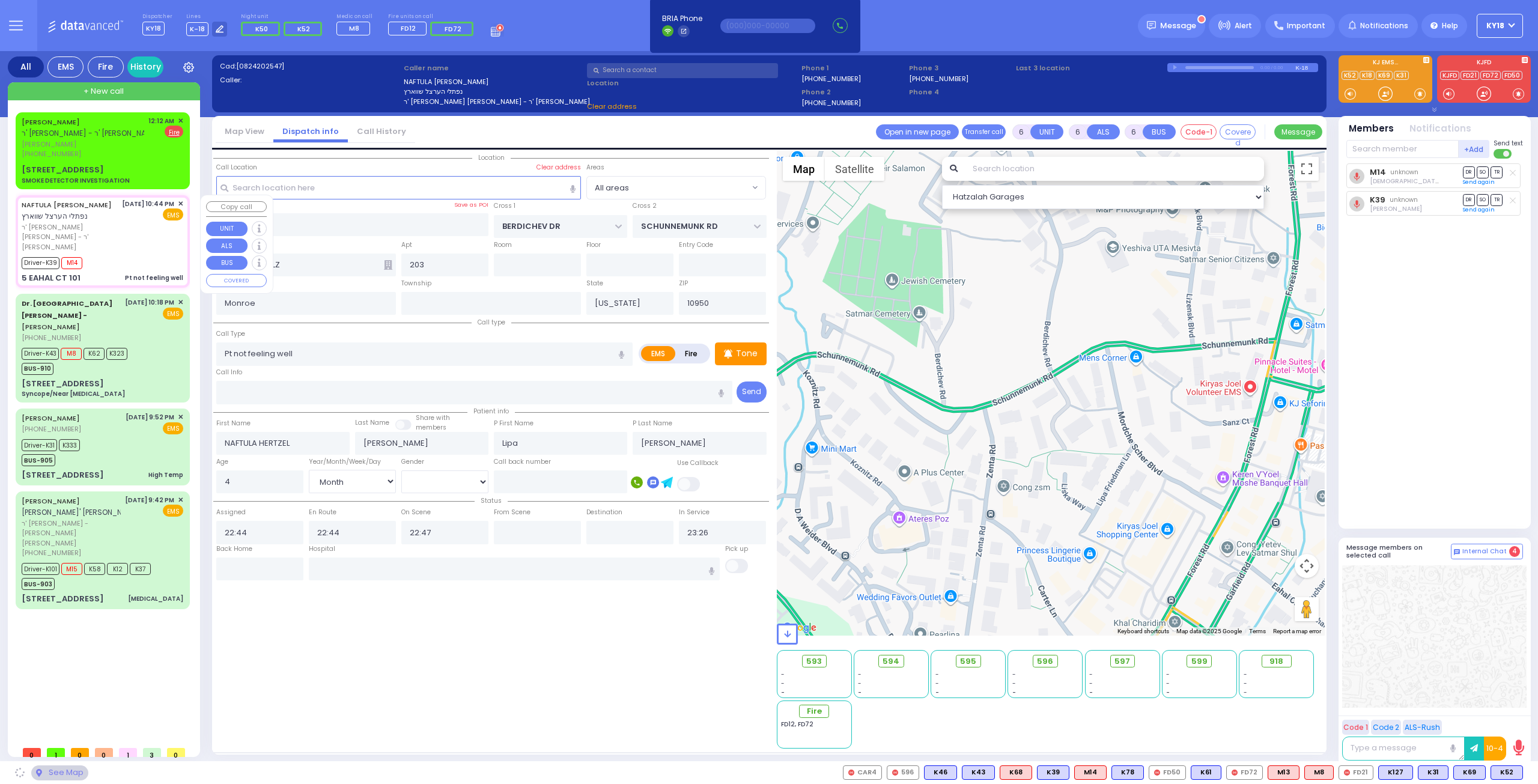
type input "BUCHANAN COURT"
type input "GARFIELD RD"
type input "5 EAHAL CT"
type input "101"
type input "[PERSON_NAME]"
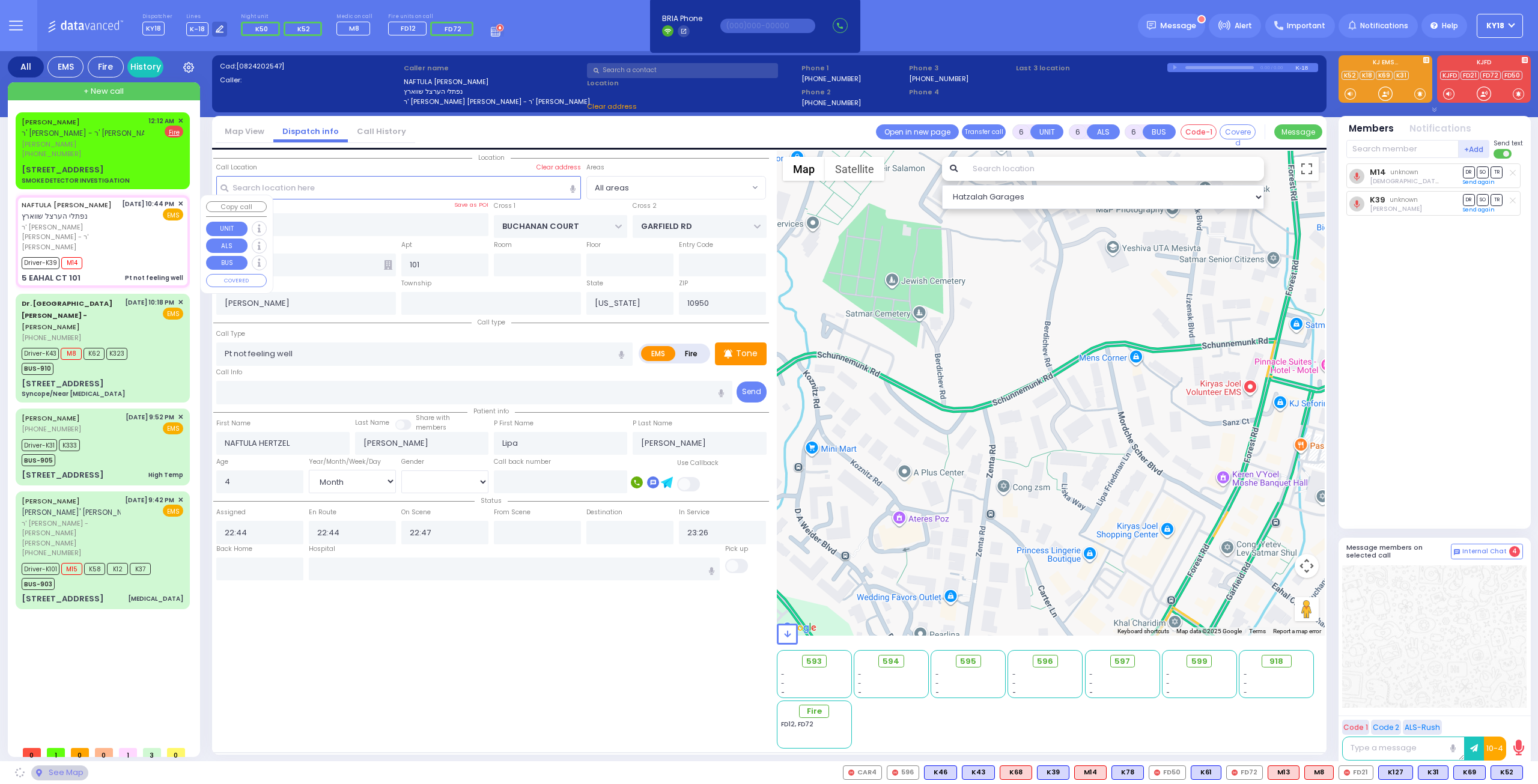
select select "SECTION 1"
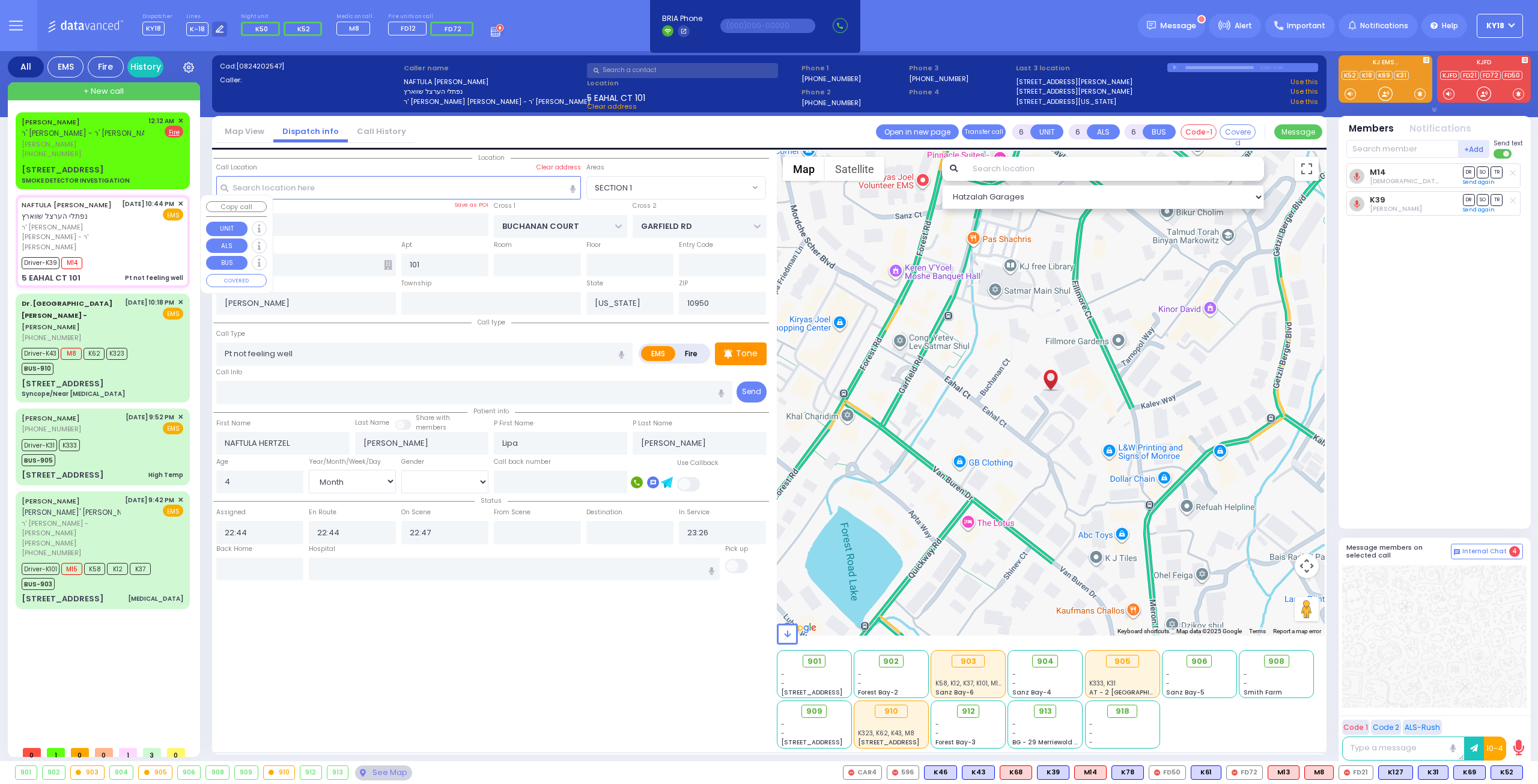
click at [142, 254] on div "Driver-K39 M14" at bounding box center [102, 262] width 162 height 15
select select
radio input "true"
select select "Month"
select select "[DEMOGRAPHIC_DATA]"
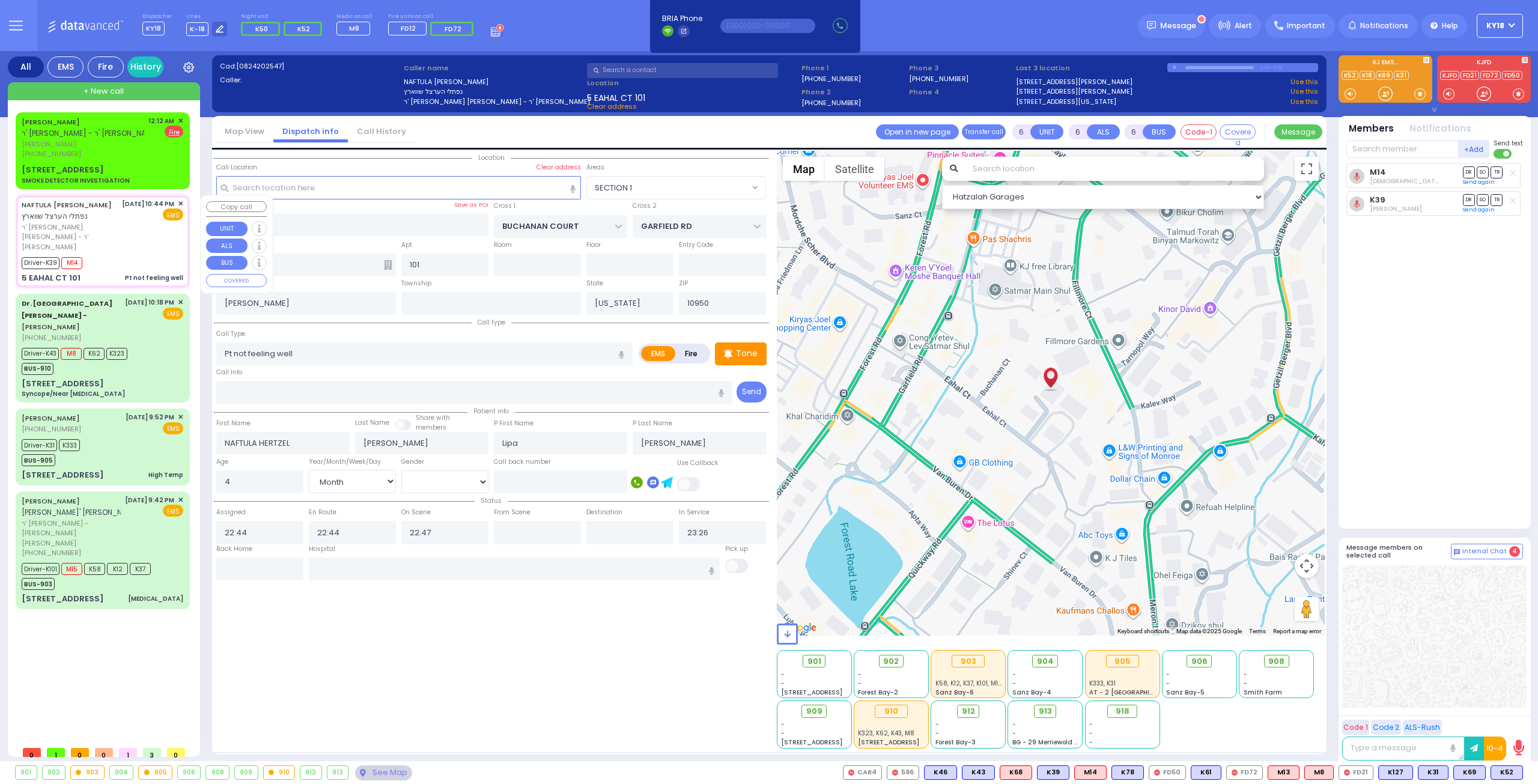
select select "Hatzalah Garages"
select select "SECTION 1"
click at [180, 202] on span "✕" at bounding box center [181, 204] width 5 height 10
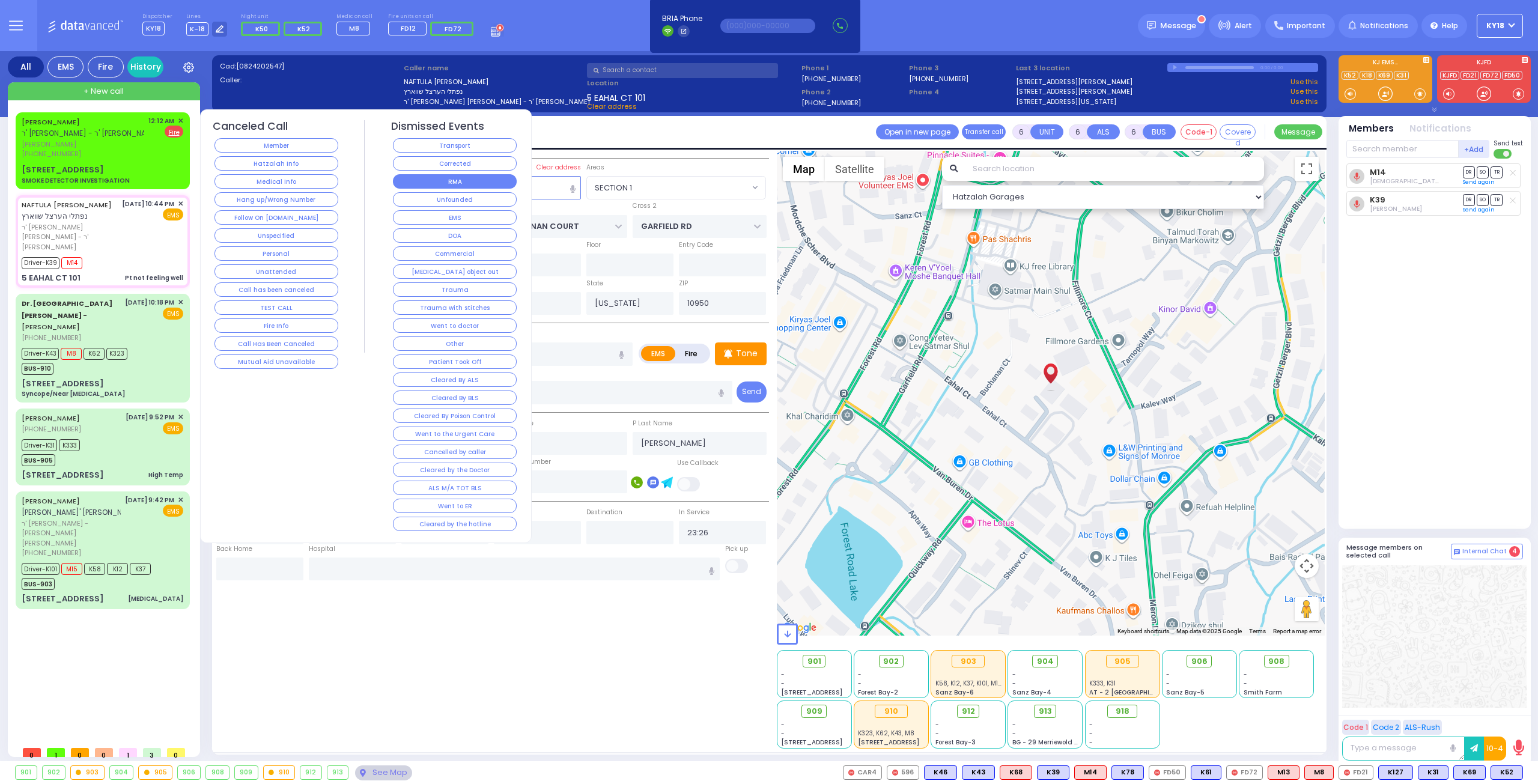
click at [426, 175] on button "RMA" at bounding box center [455, 181] width 124 height 15
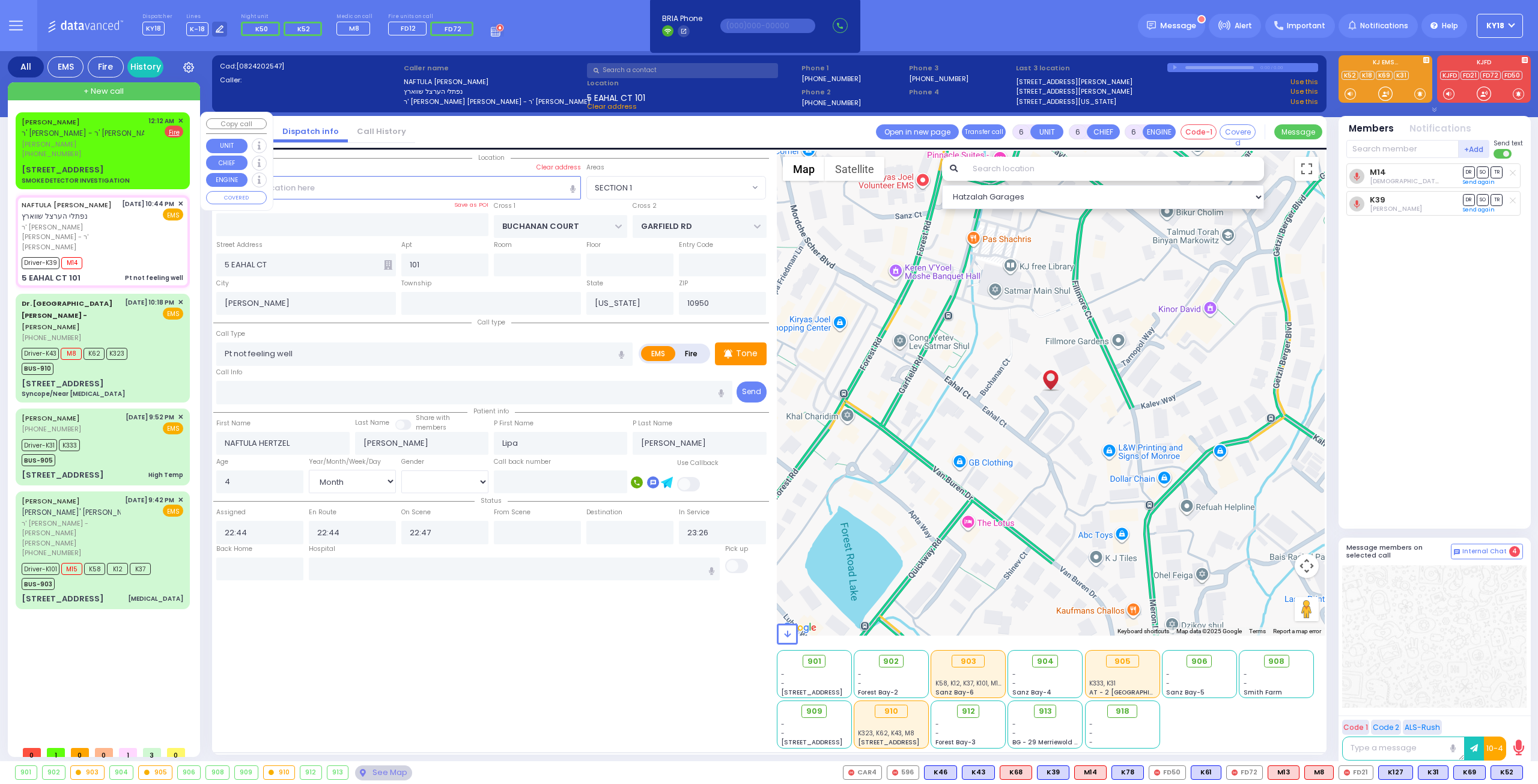
click at [176, 167] on div "[STREET_ADDRESS] SMOKE DETECTOR INVESTIGATION" at bounding box center [102, 174] width 162 height 21
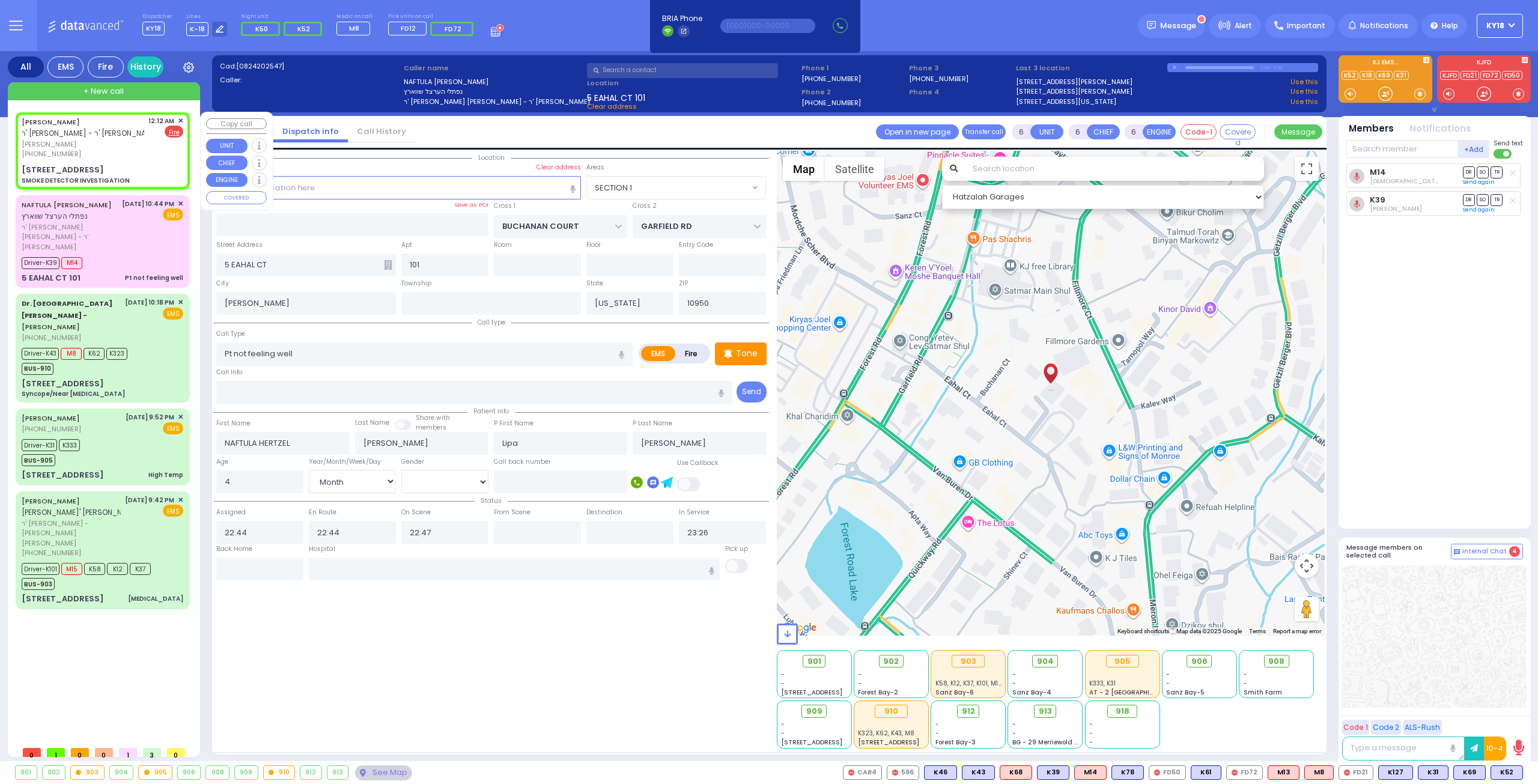
type input "2"
type input "1"
select select
type input "SMOKE DETECTOR INVESTIGATION"
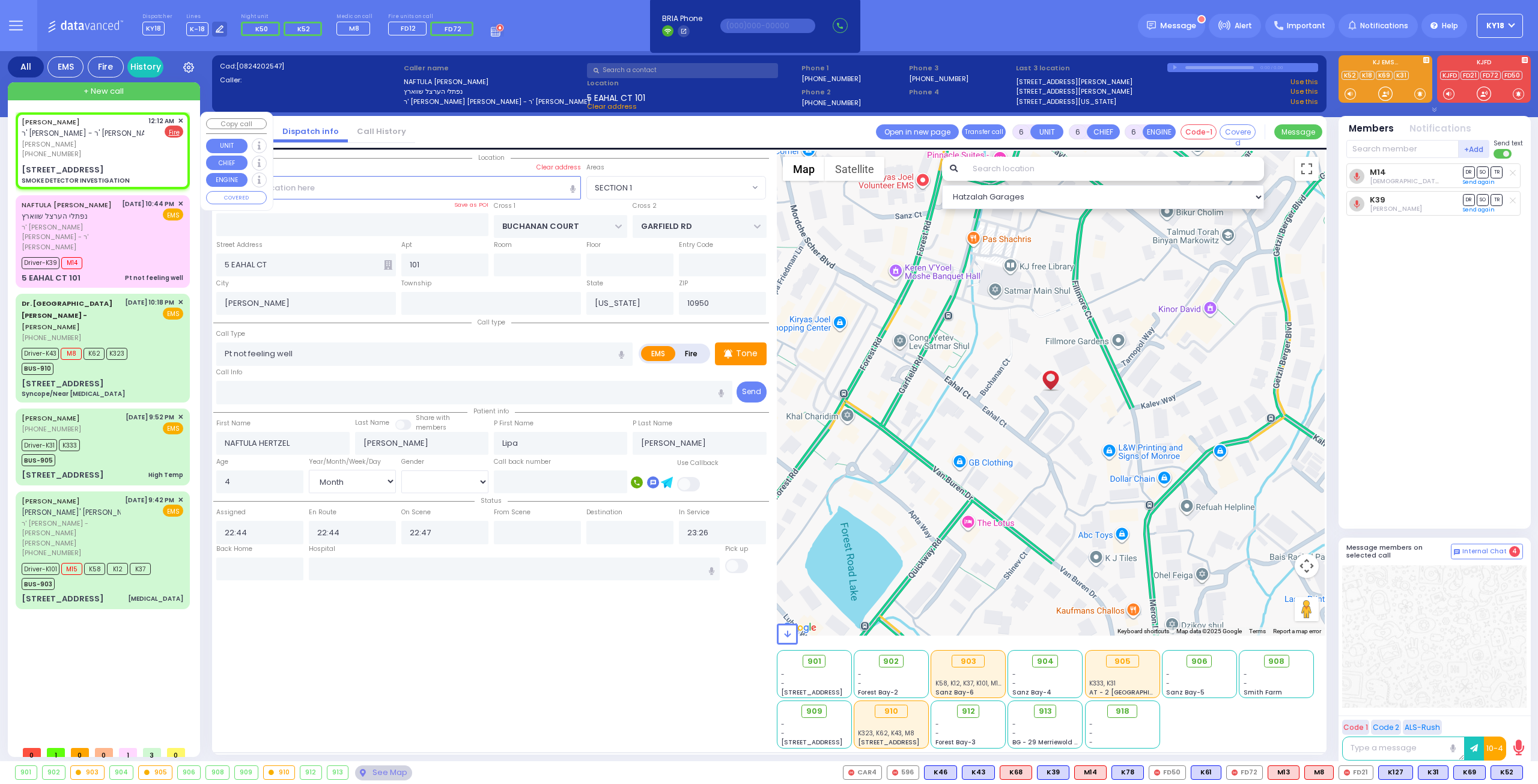
radio input "false"
radio input "true"
type input "[PERSON_NAME]"
type input "FRIED"
select select
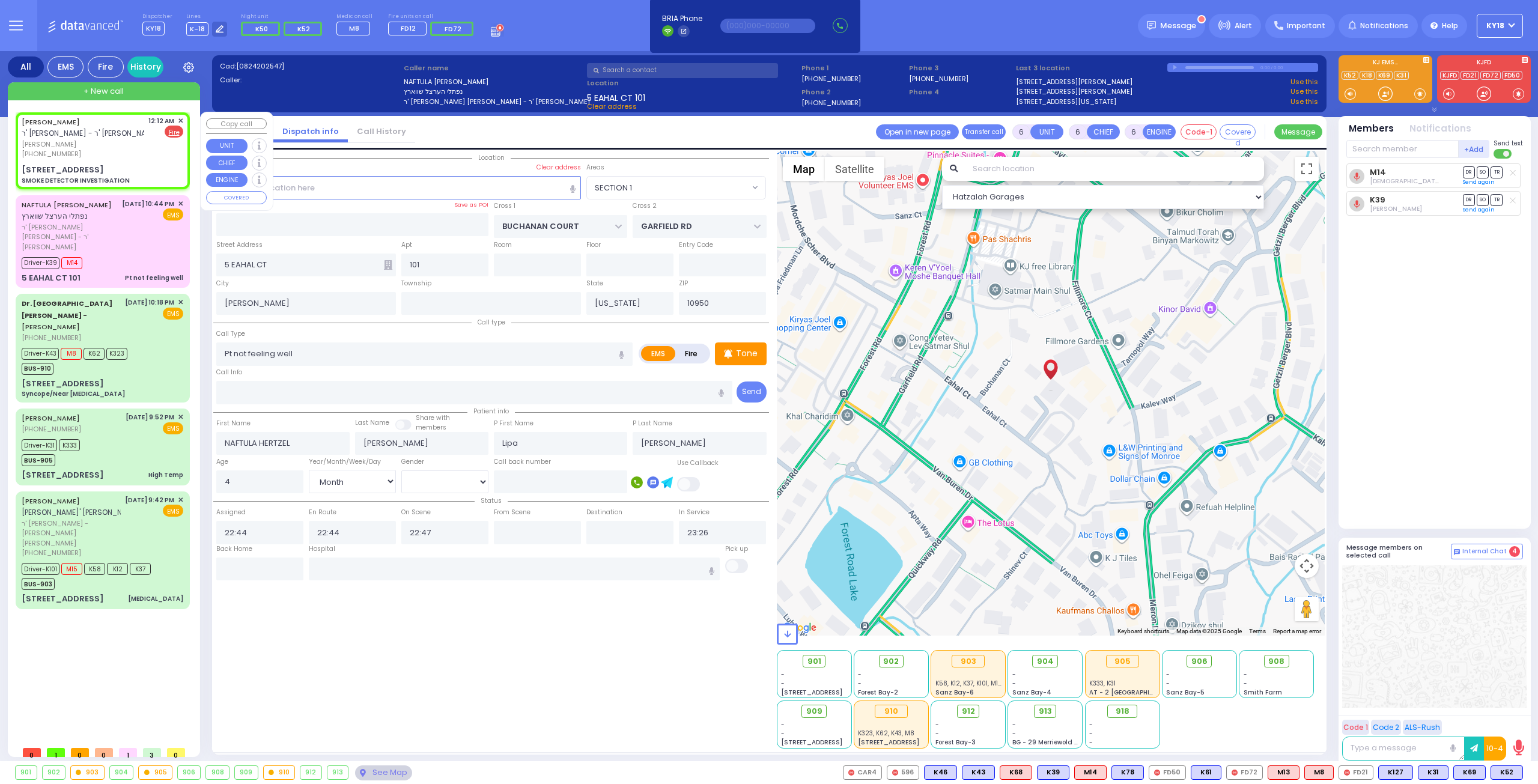
select select
type input "00:12"
type input "BERDICHEV DR"
type input "SCHUNNEMUNK RD"
type input "4 IRON HILL PLZ"
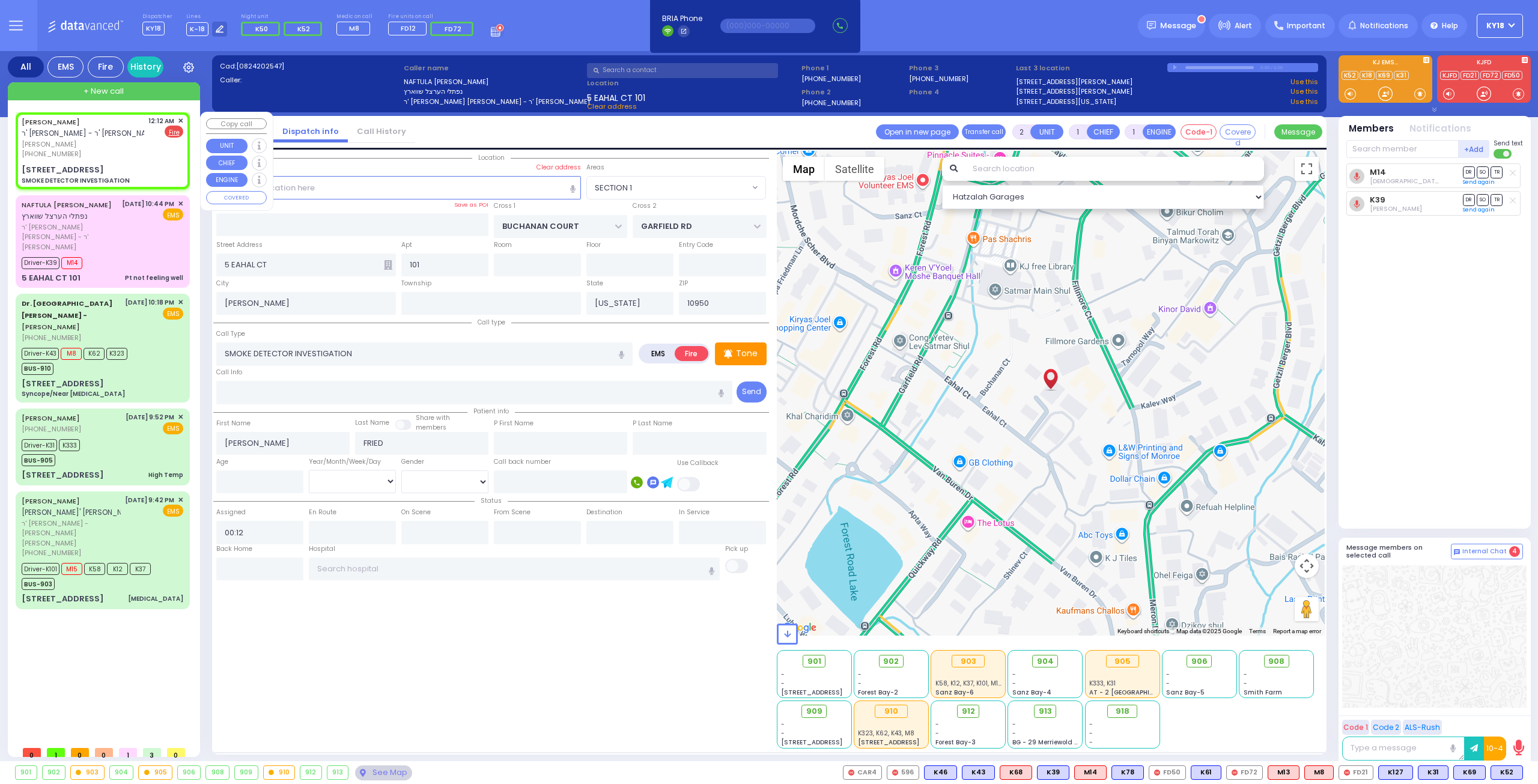
type input "203"
type input "Monroe"
select select "Hatzalah Garages"
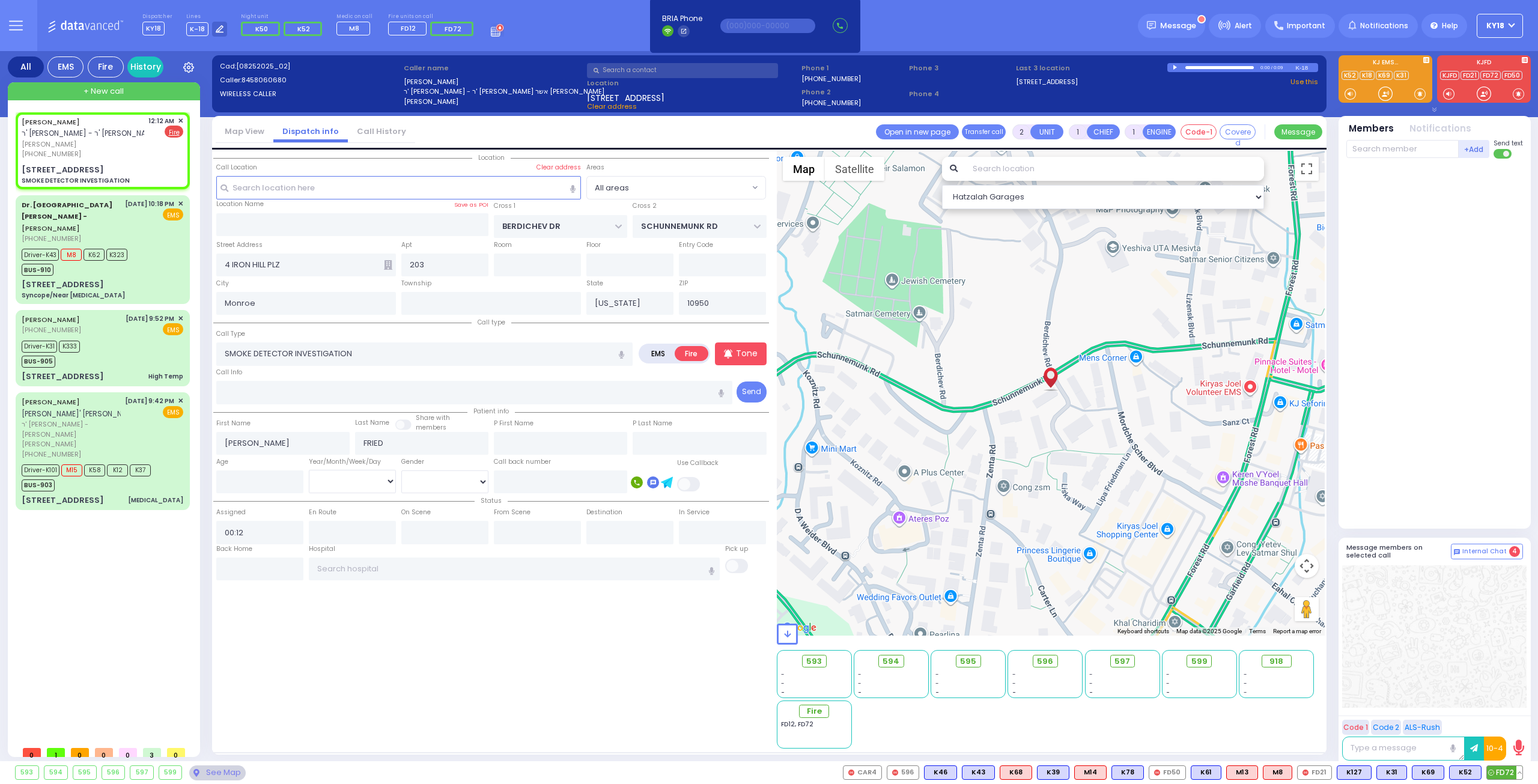
click at [1502, 768] on span "FD72" at bounding box center [1505, 773] width 36 height 13
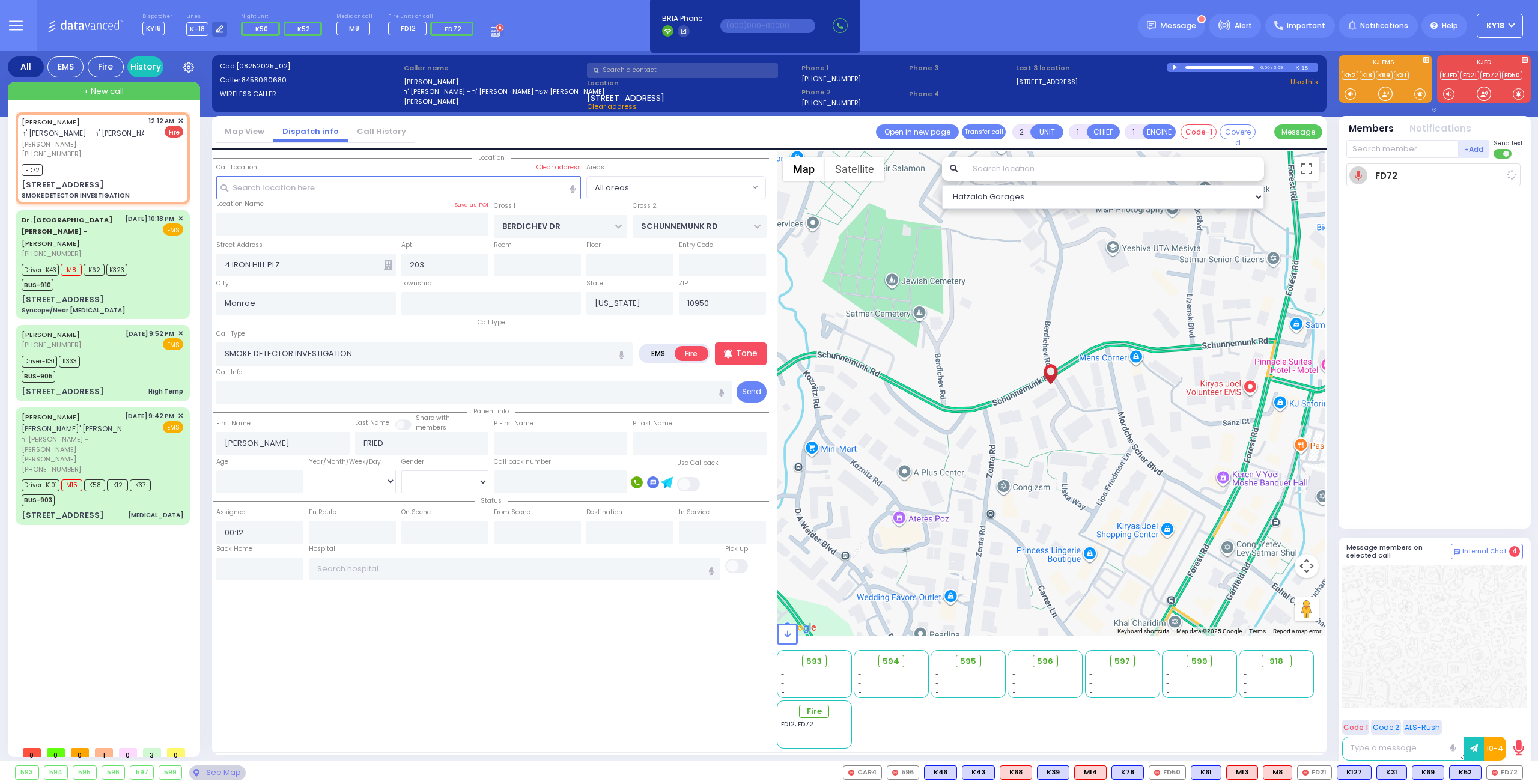
select select
radio input "true"
select select
type input "00:14"
select select "Hatzalah Garages"
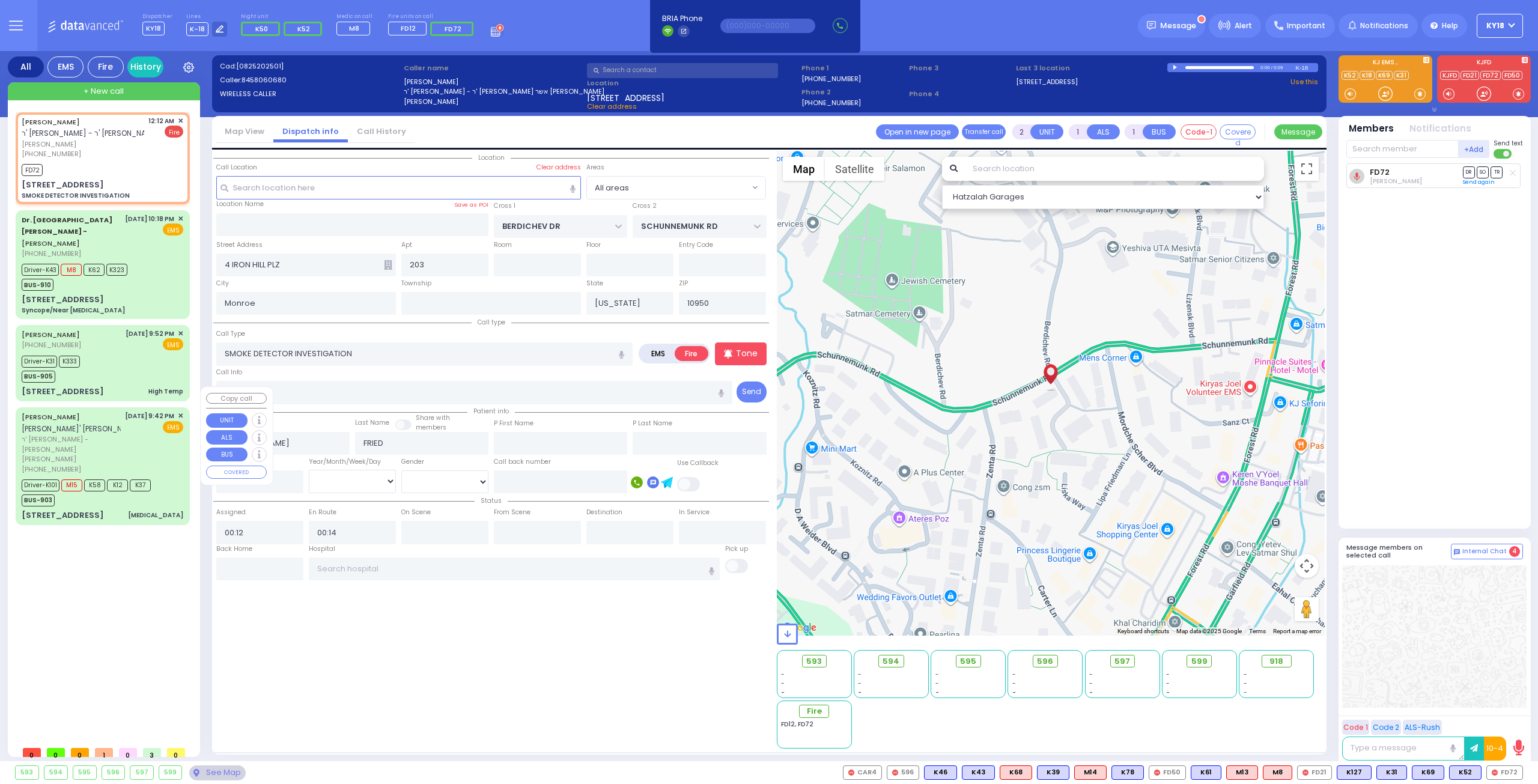
click at [110, 464] on div "[PHONE_NUMBER]" at bounding box center [71, 469] width 99 height 10
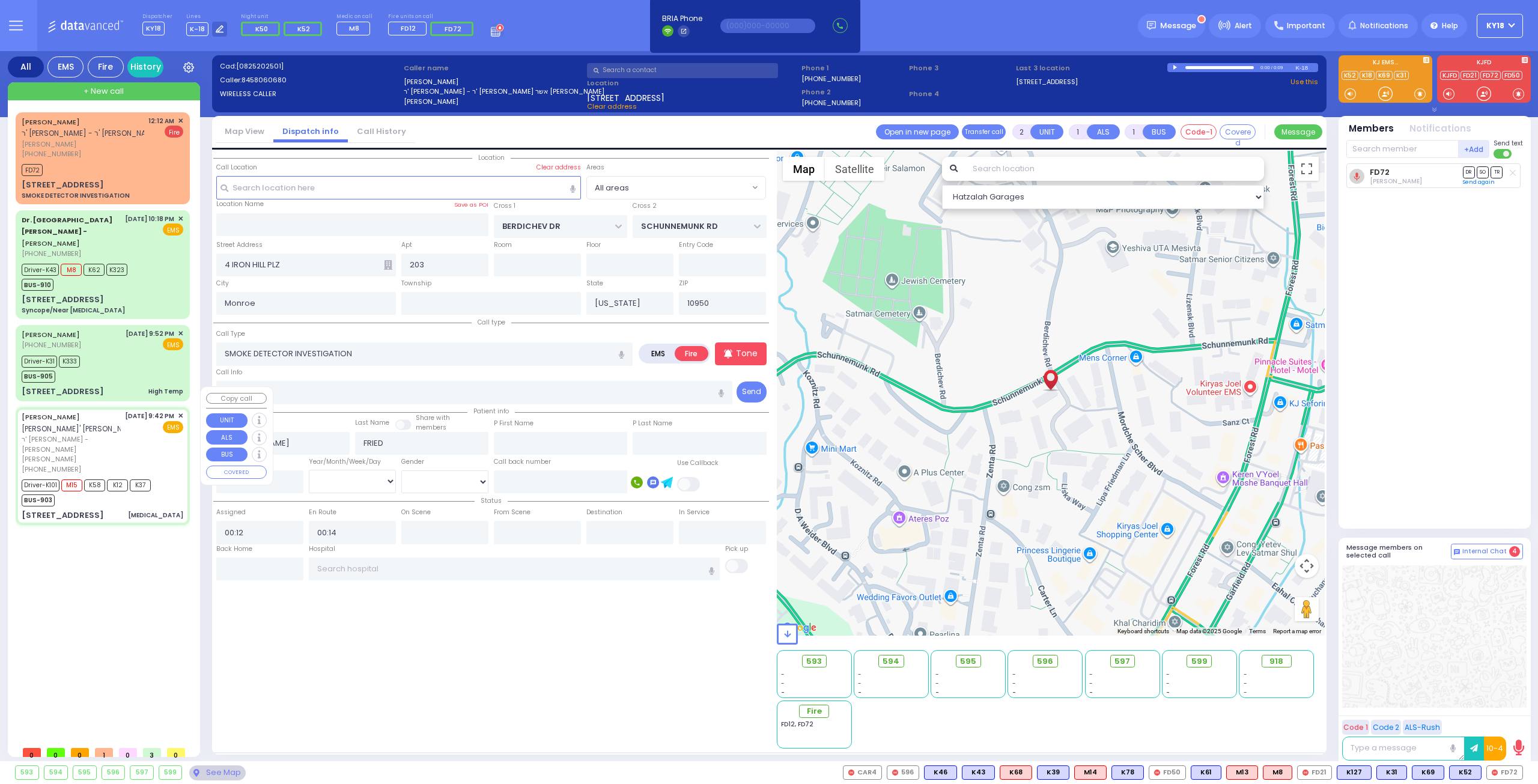
type input "6"
select select
type input "[MEDICAL_DATA]"
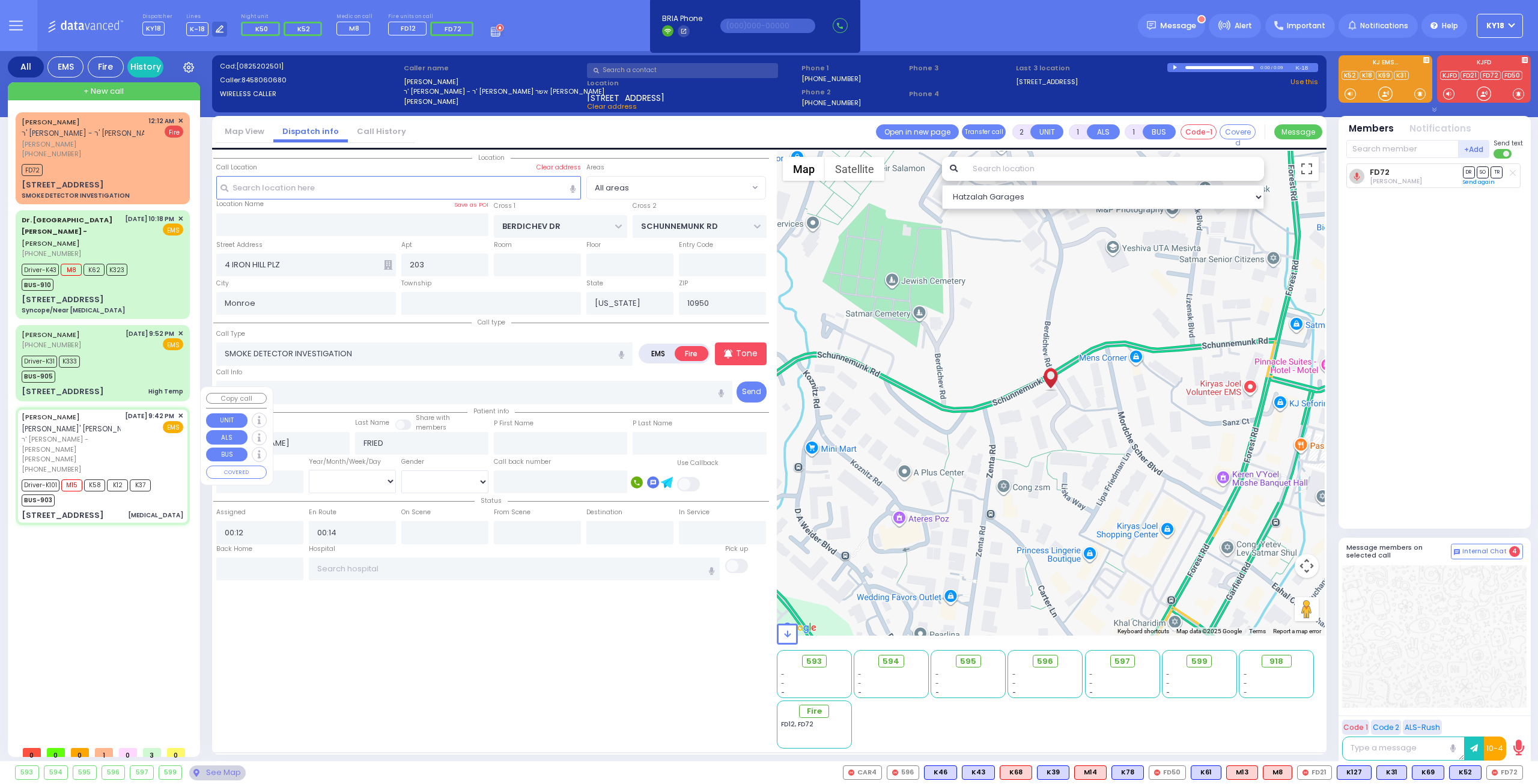
radio input "true"
type input "SHMIEL NECHEMYA"
type input "STESEL"
type input "[PERSON_NAME]"
type input "Stossel"
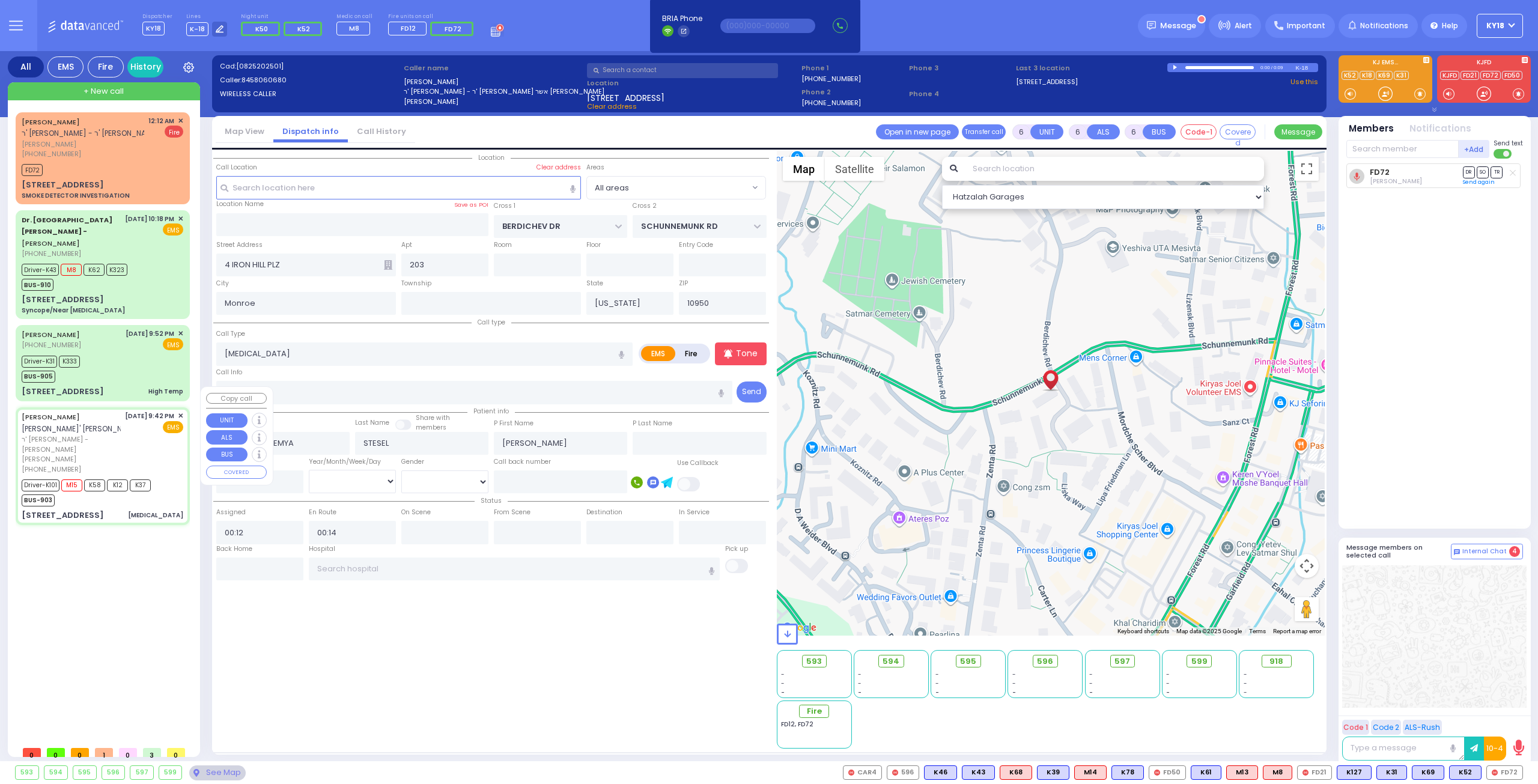
type input "68"
select select "Year"
select select "[DEMOGRAPHIC_DATA]"
type input "21:42"
type input "21:43"
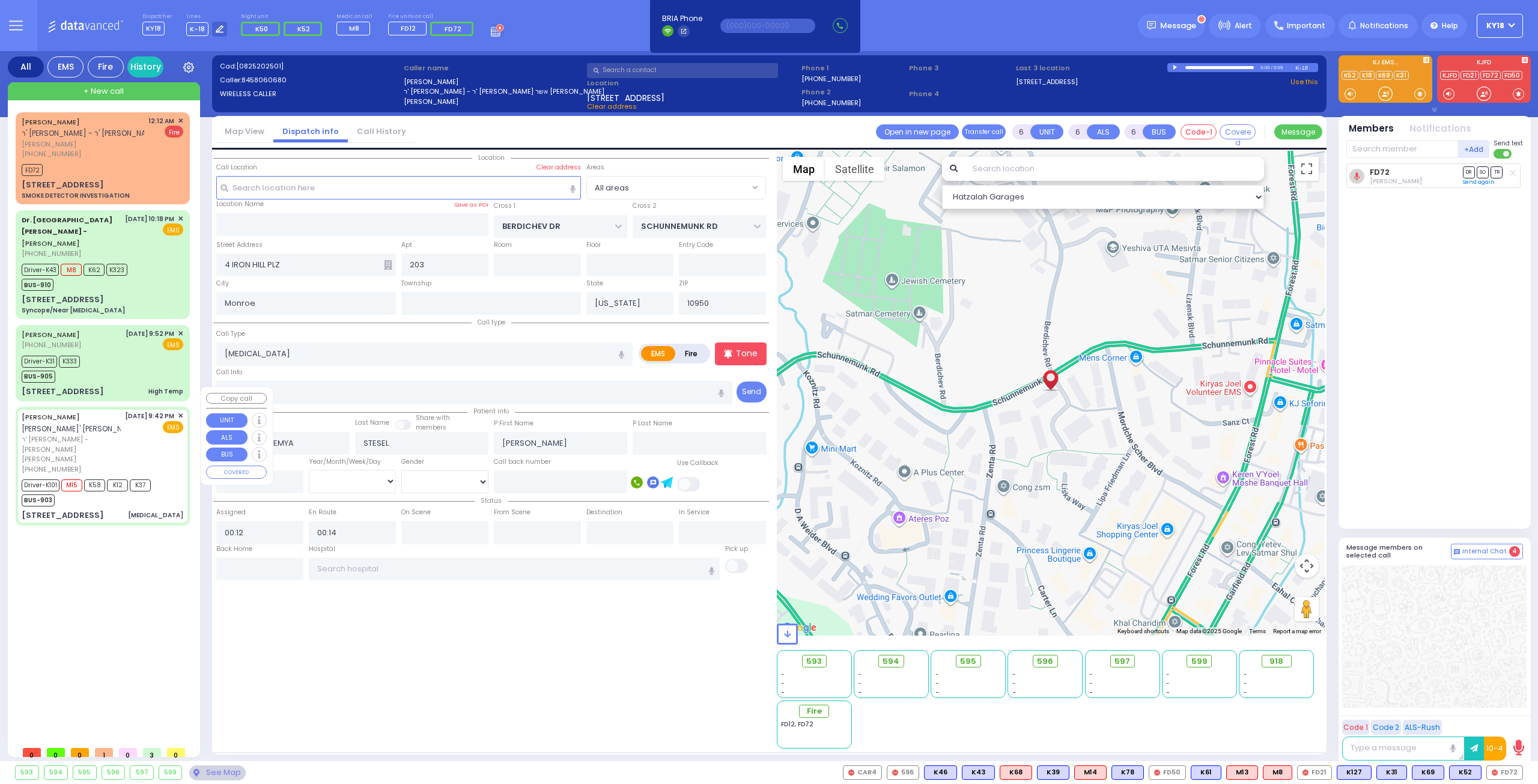
type input "21:49"
type input "22:16"
type input "22:53"
type input "St. [GEOGRAPHIC_DATA]"
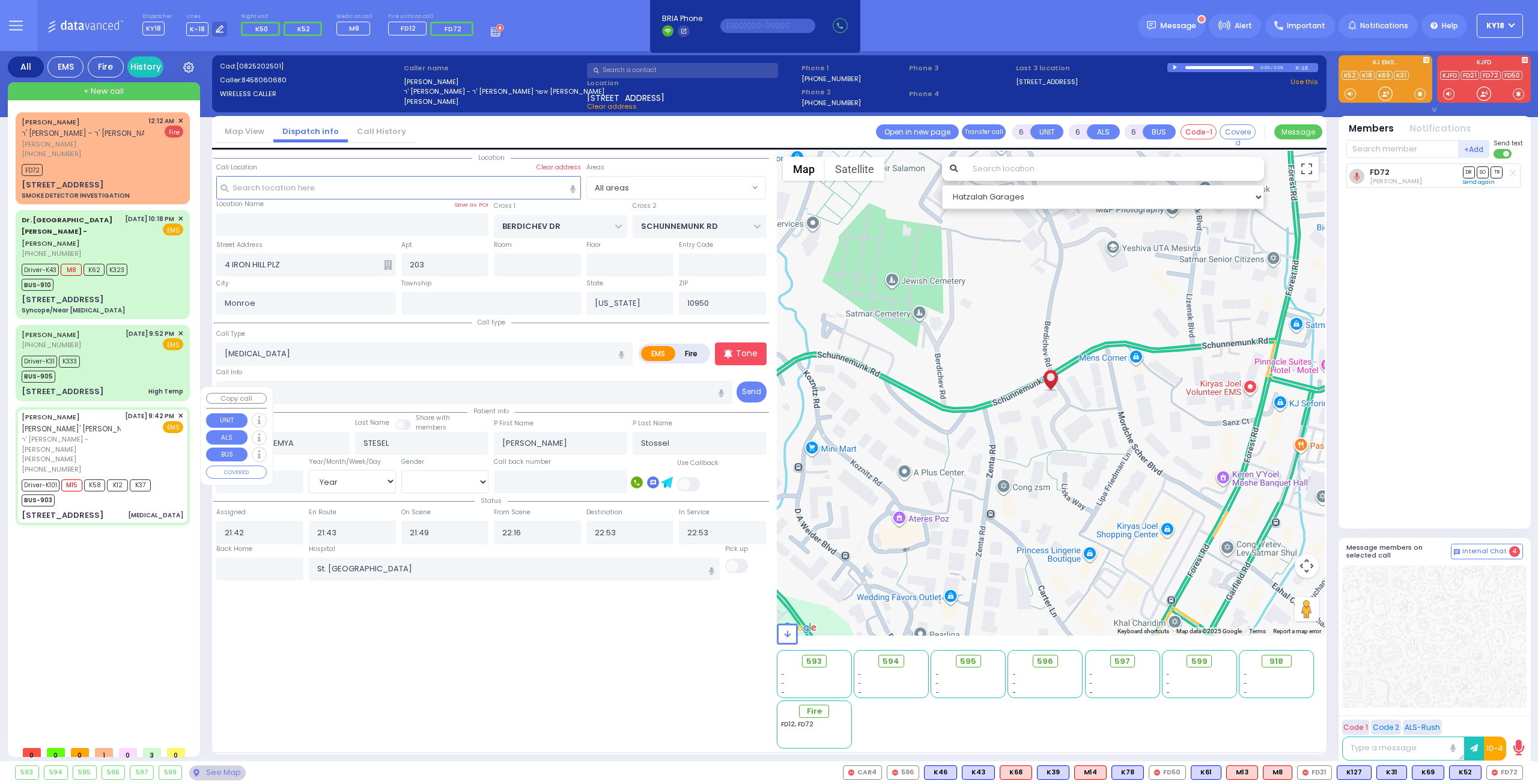
type input "KAHAN DR"
type input "MERON DR"
type input "24 GETZIL BERGER BLVD"
type input "202"
select select "Hatzalah Garages"
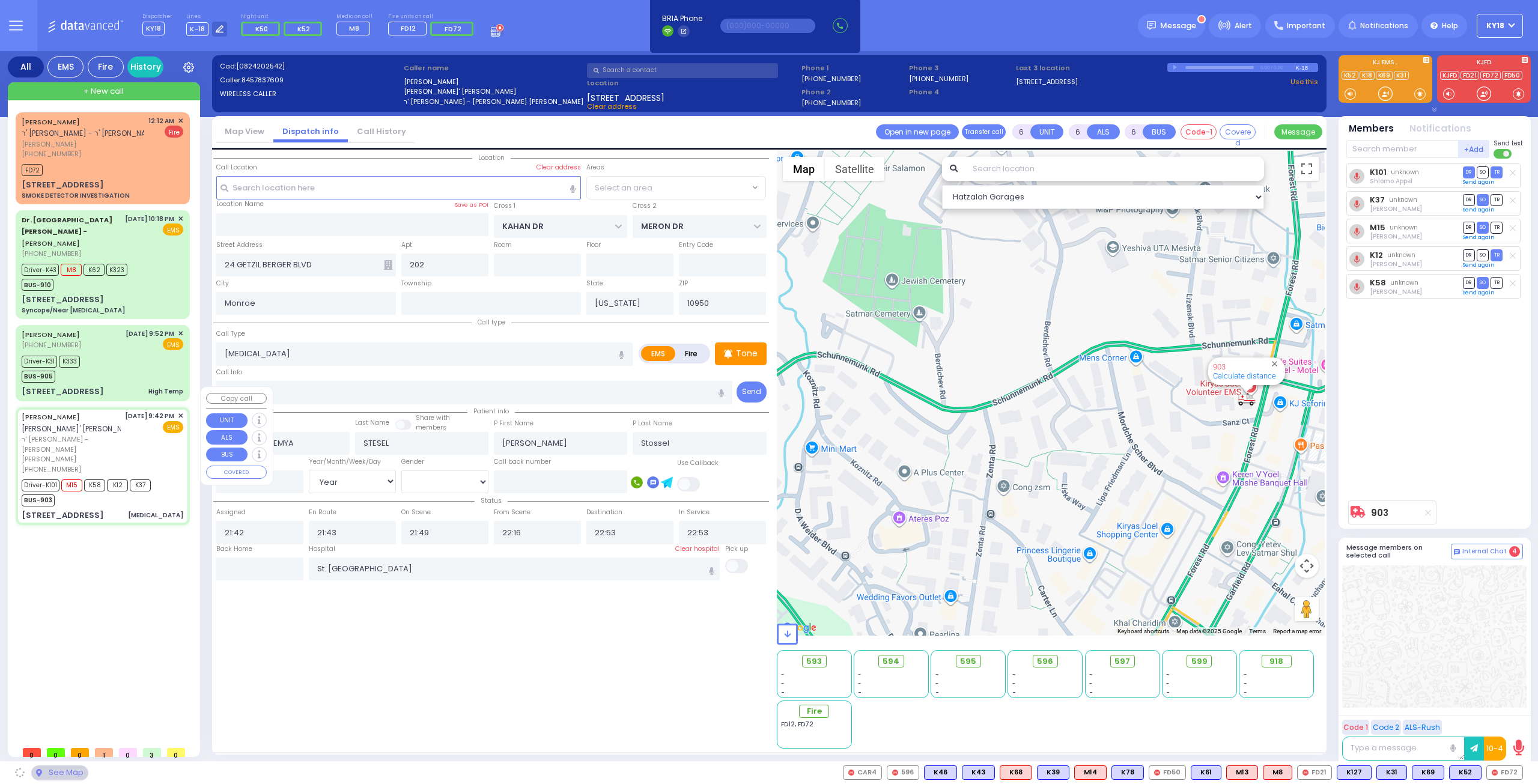
select select "SECTION 4"
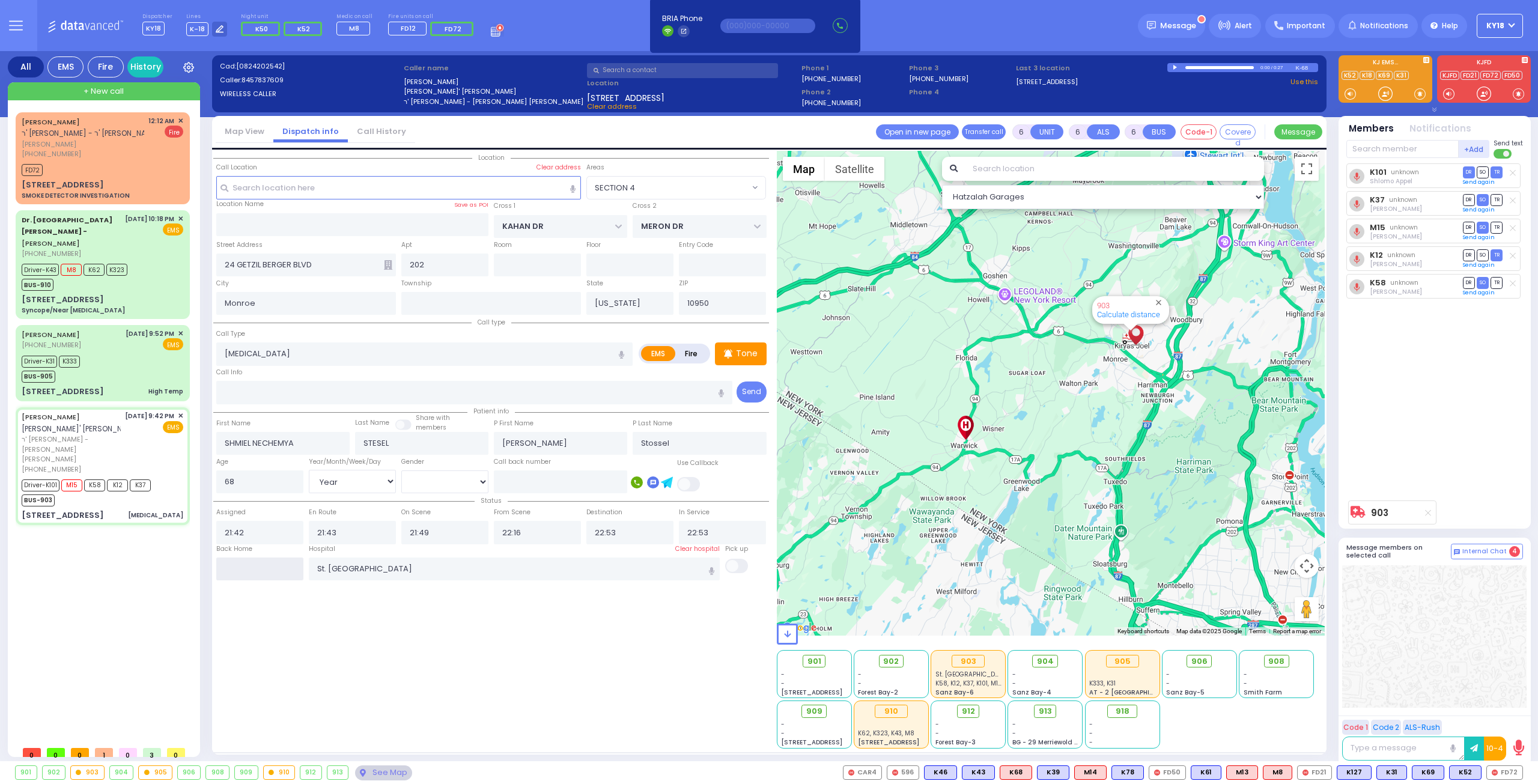
click at [252, 566] on input "text" at bounding box center [260, 569] width 87 height 23
drag, startPoint x: 252, startPoint y: 566, endPoint x: 255, endPoint y: 573, distance: 7.6
click at [254, 571] on input "text" at bounding box center [260, 569] width 87 height 23
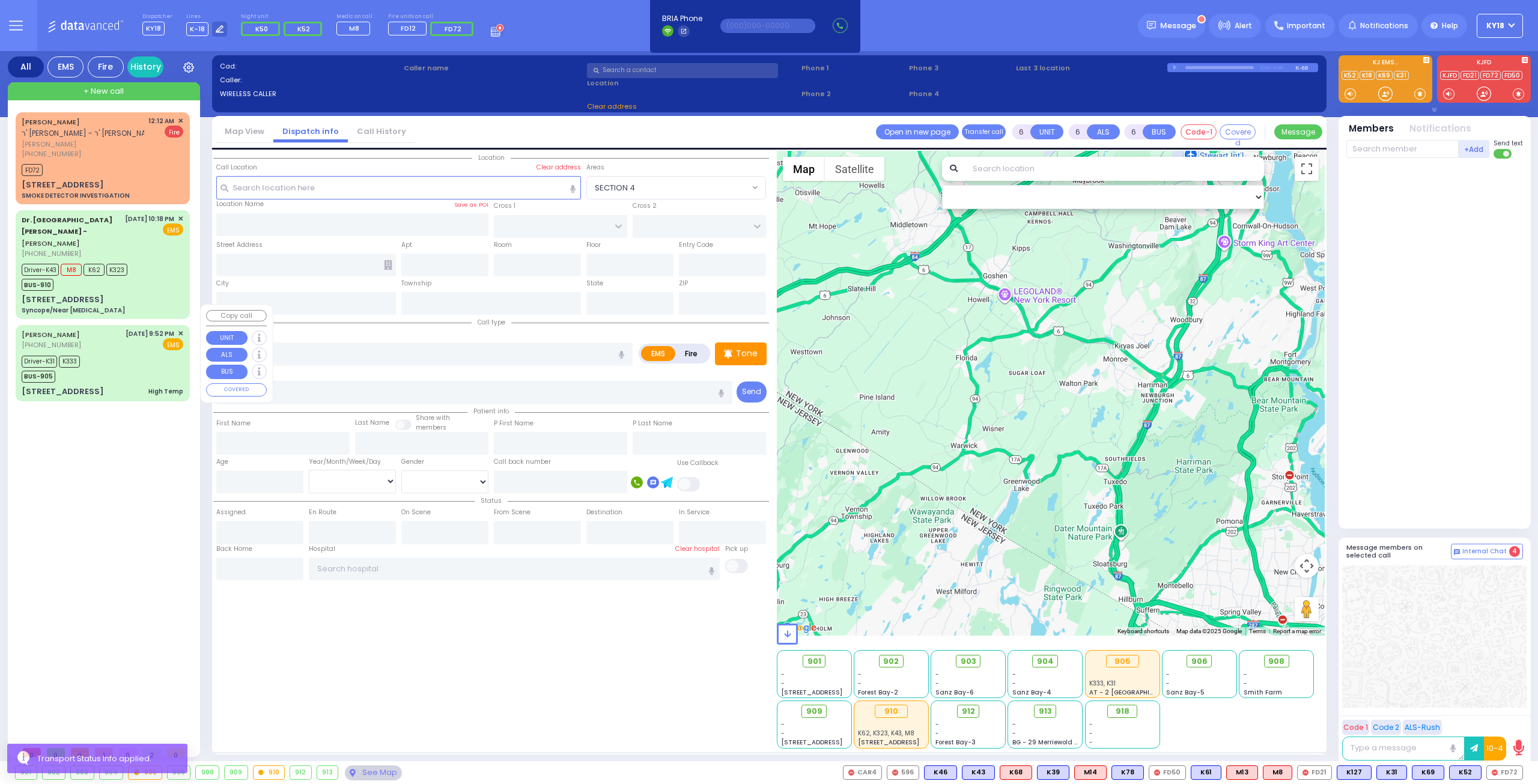
click at [153, 352] on div "Driver-K31 K333 BUS-905" at bounding box center [102, 367] width 162 height 30
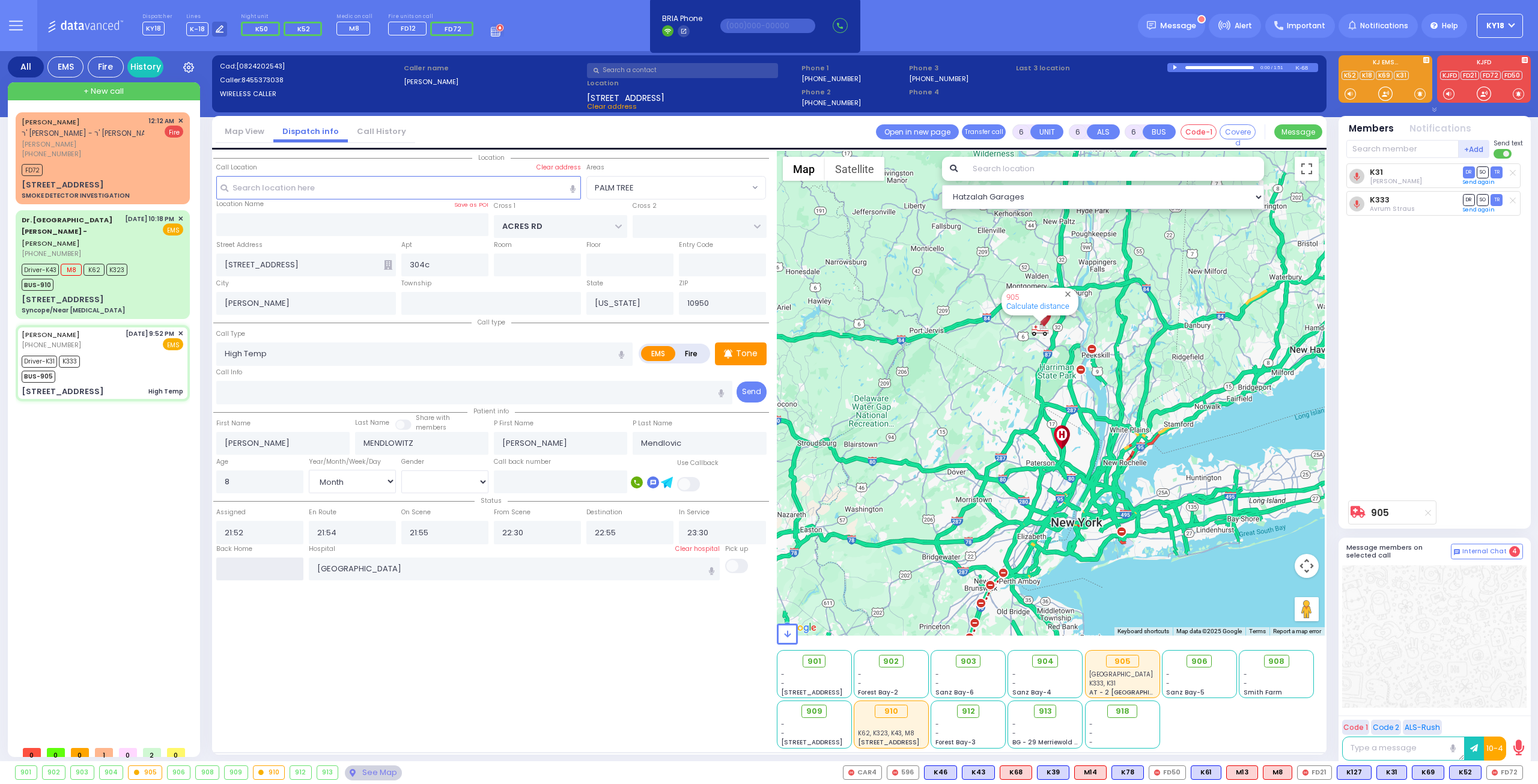
click at [274, 564] on input "text" at bounding box center [260, 569] width 87 height 23
click at [274, 564] on input "text" at bounding box center [260, 569] width 87 height 23
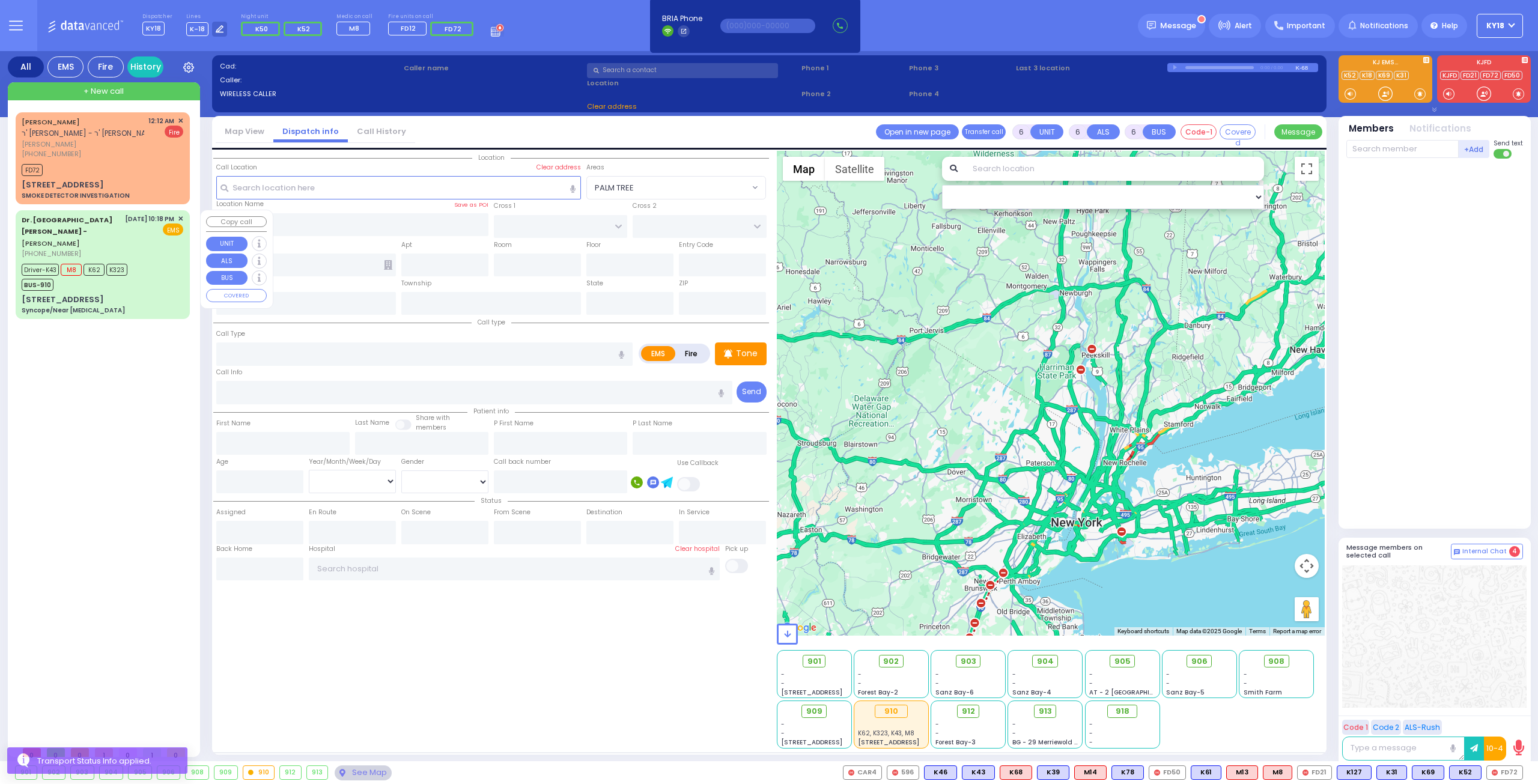
click at [159, 260] on div "Driver-K43 M8 K62 K323 BUS-910" at bounding box center [102, 275] width 162 height 30
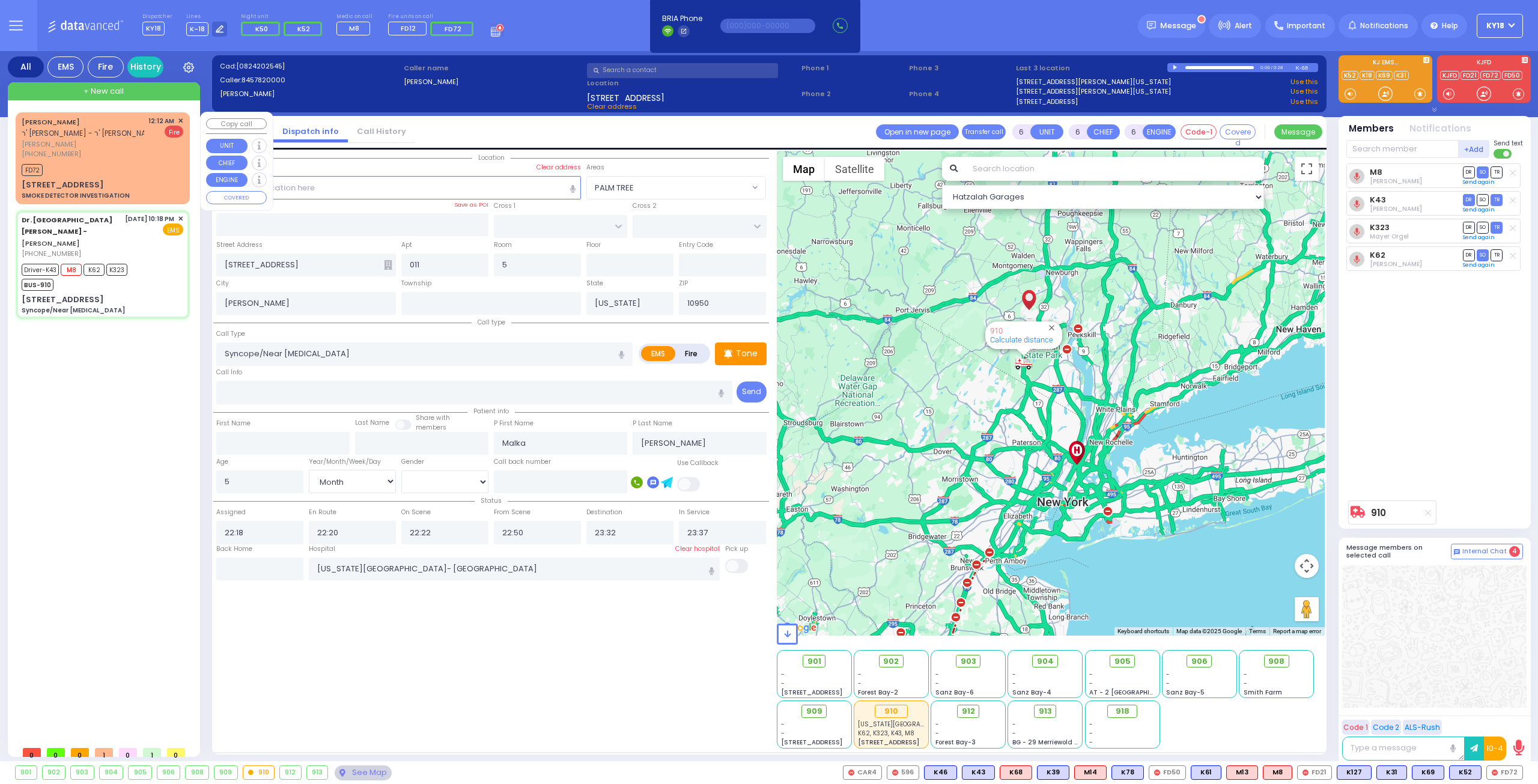
click at [139, 171] on div "FD72" at bounding box center [102, 169] width 162 height 15
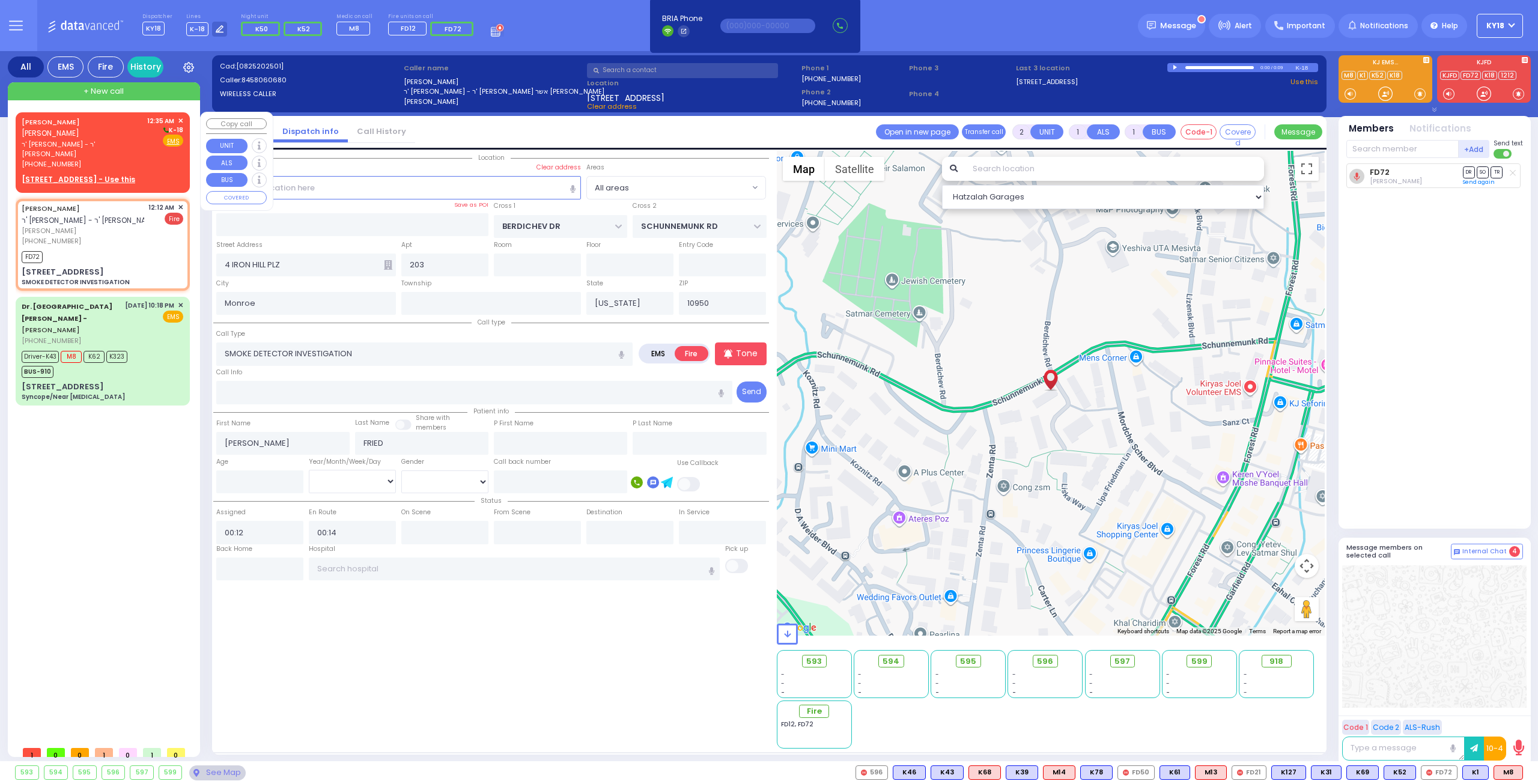
click at [86, 159] on div "[PHONE_NUMBER]" at bounding box center [82, 164] width 121 height 10
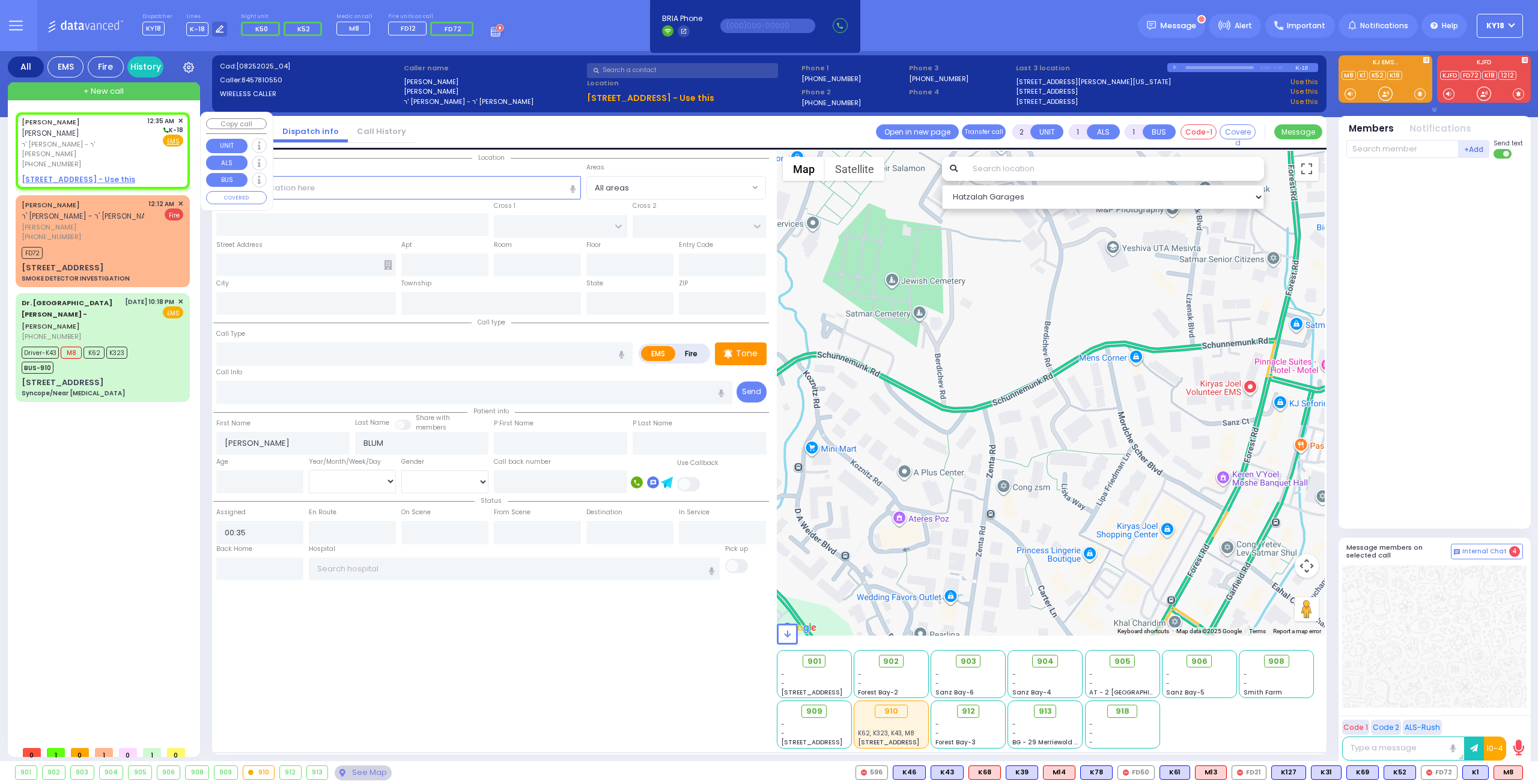
click at [80, 174] on u "[STREET_ADDRESS] - Use this" at bounding box center [79, 179] width 114 height 10
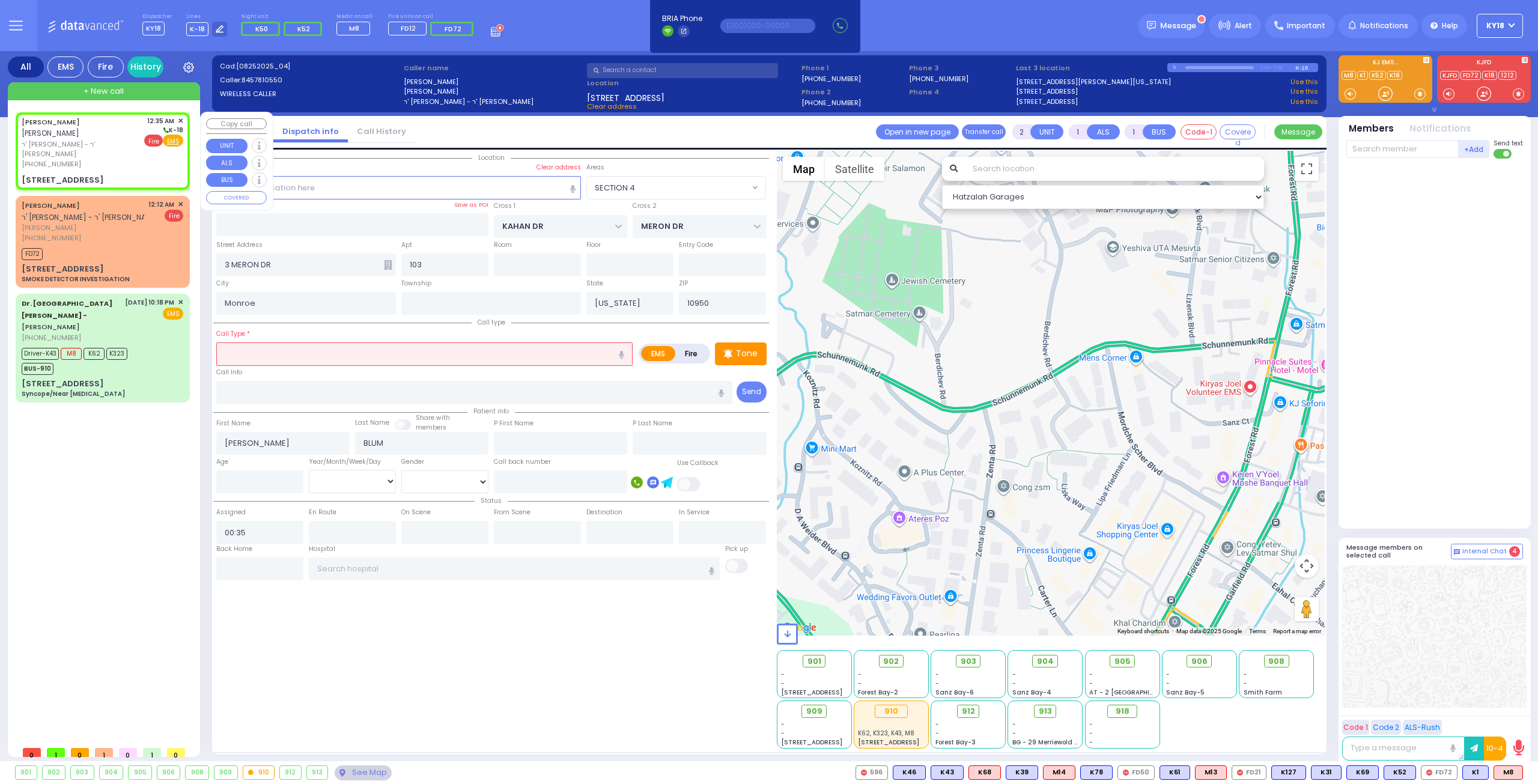
click at [152, 141] on span "Fire" at bounding box center [153, 140] width 19 height 12
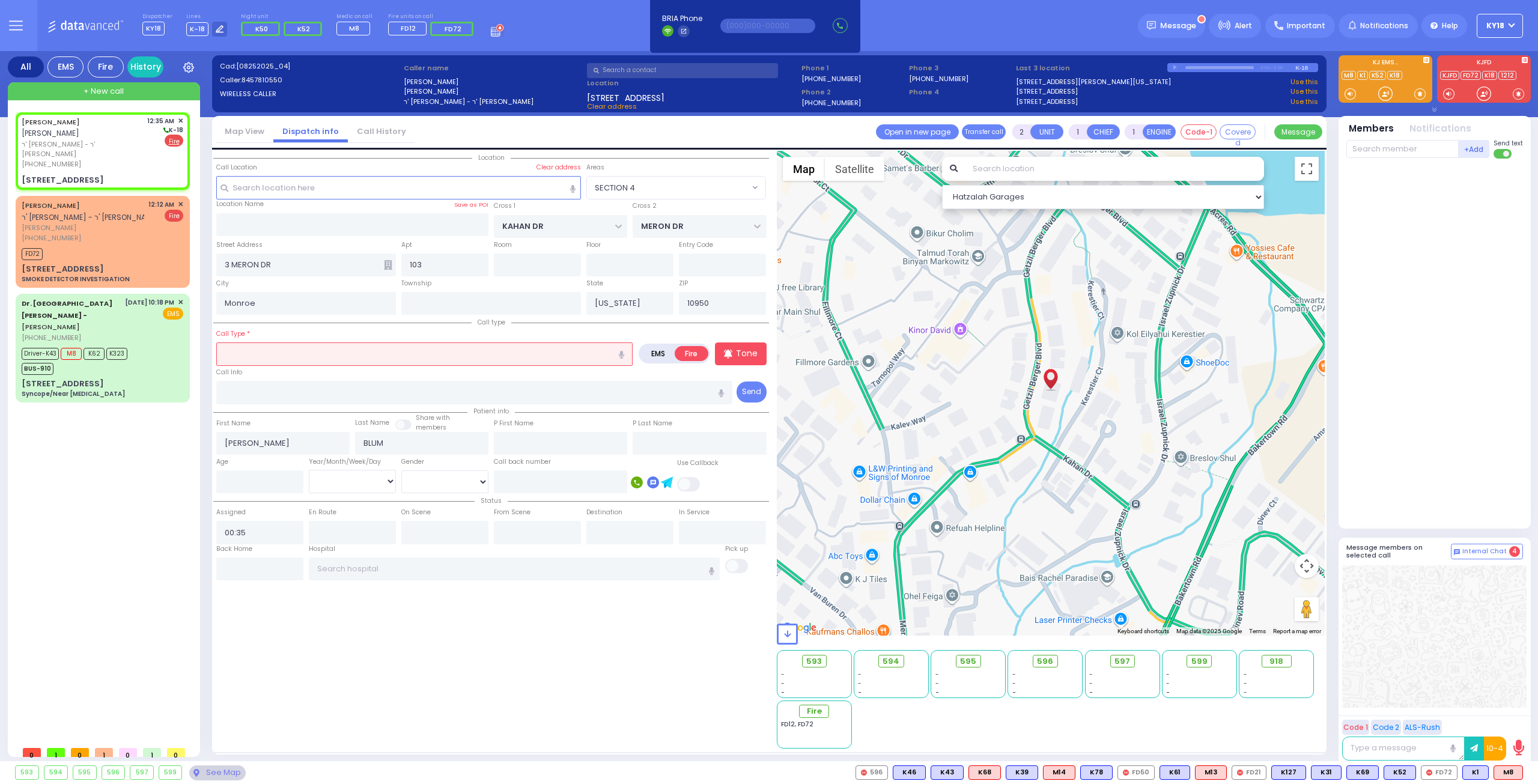
click at [290, 358] on input "text" at bounding box center [425, 354] width 416 height 23
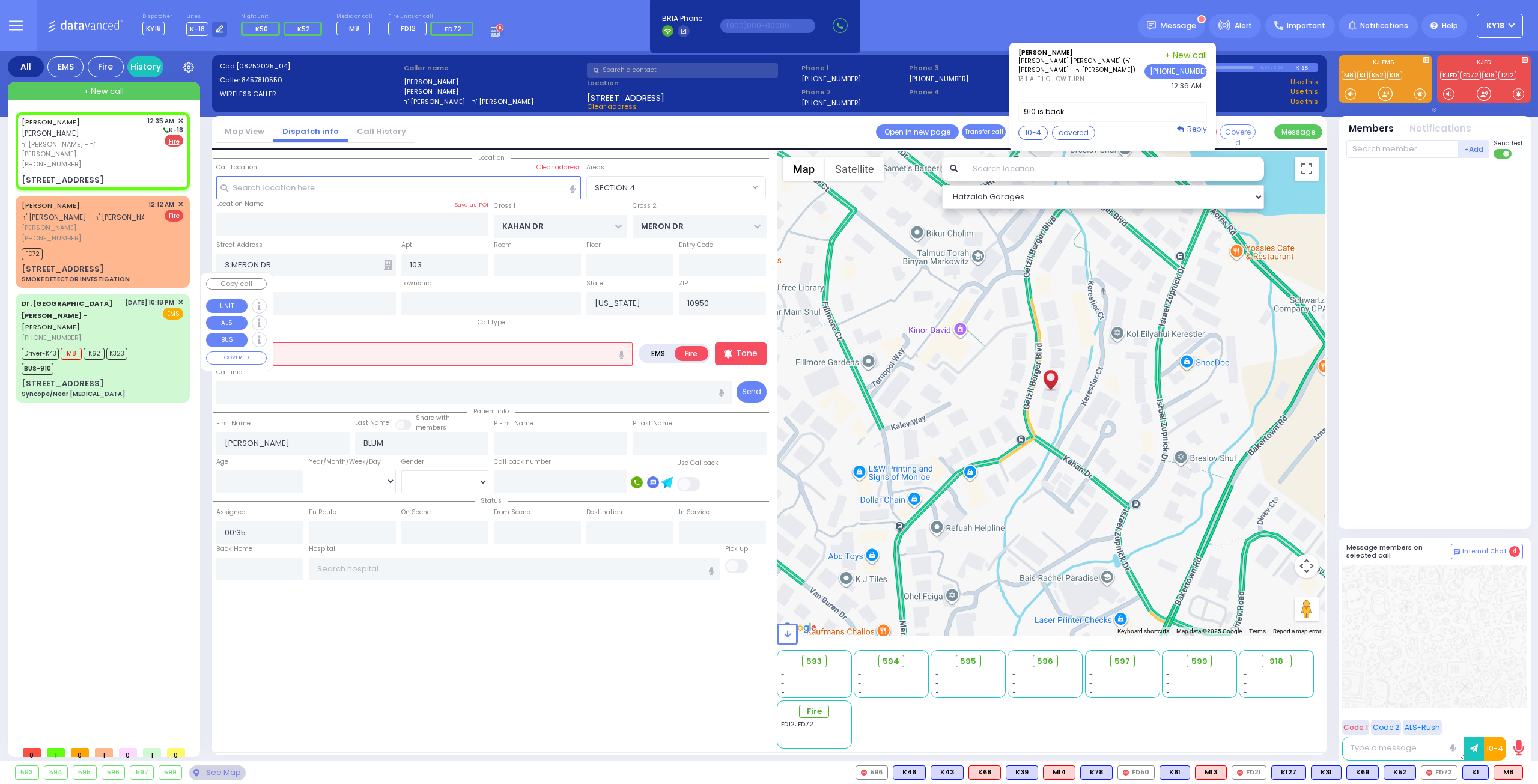
click at [127, 300] on div "[DATE] 10:18 PM ✕ EMS" at bounding box center [155, 320] width 59 height 45
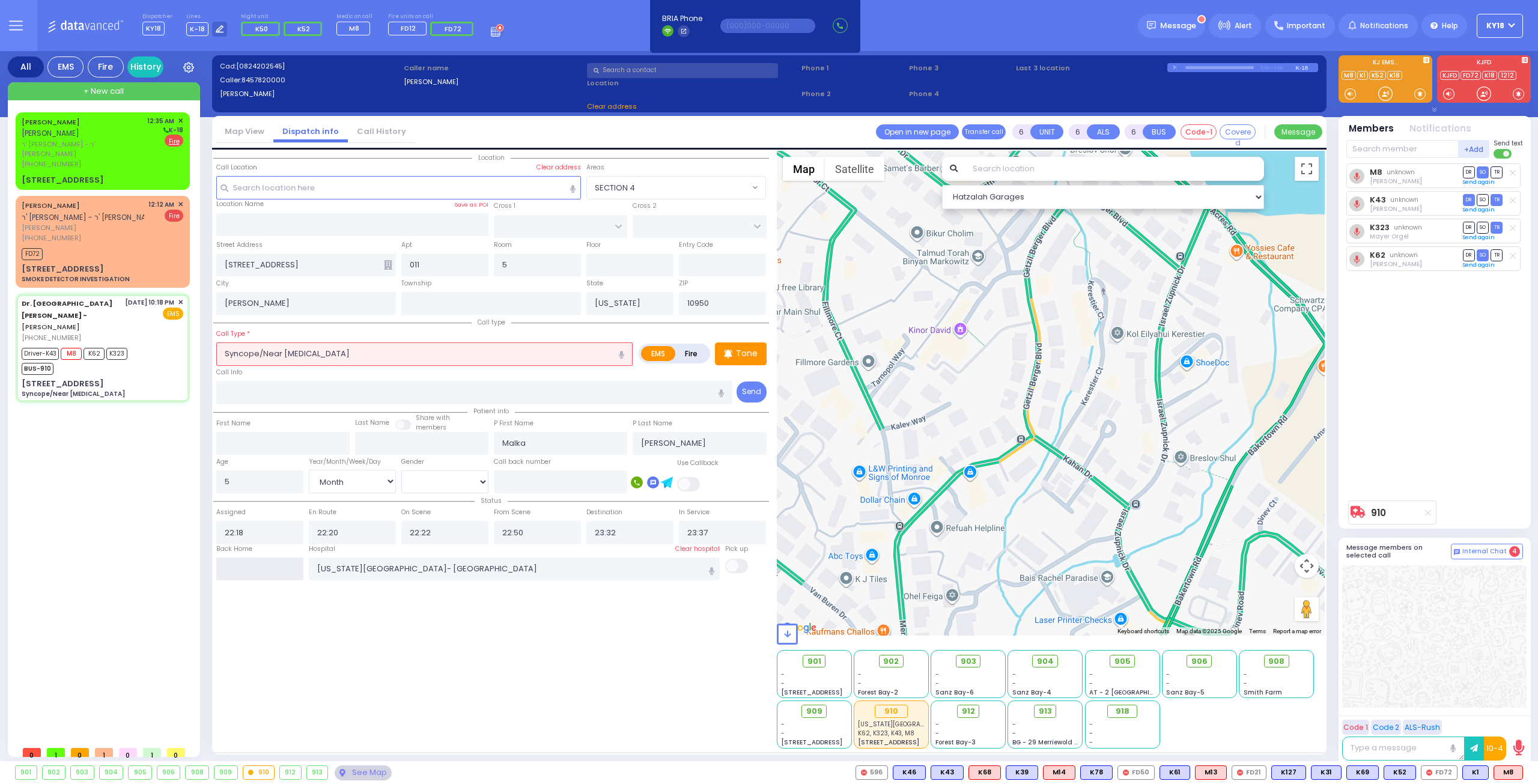
click at [285, 566] on input "text" at bounding box center [260, 569] width 87 height 23
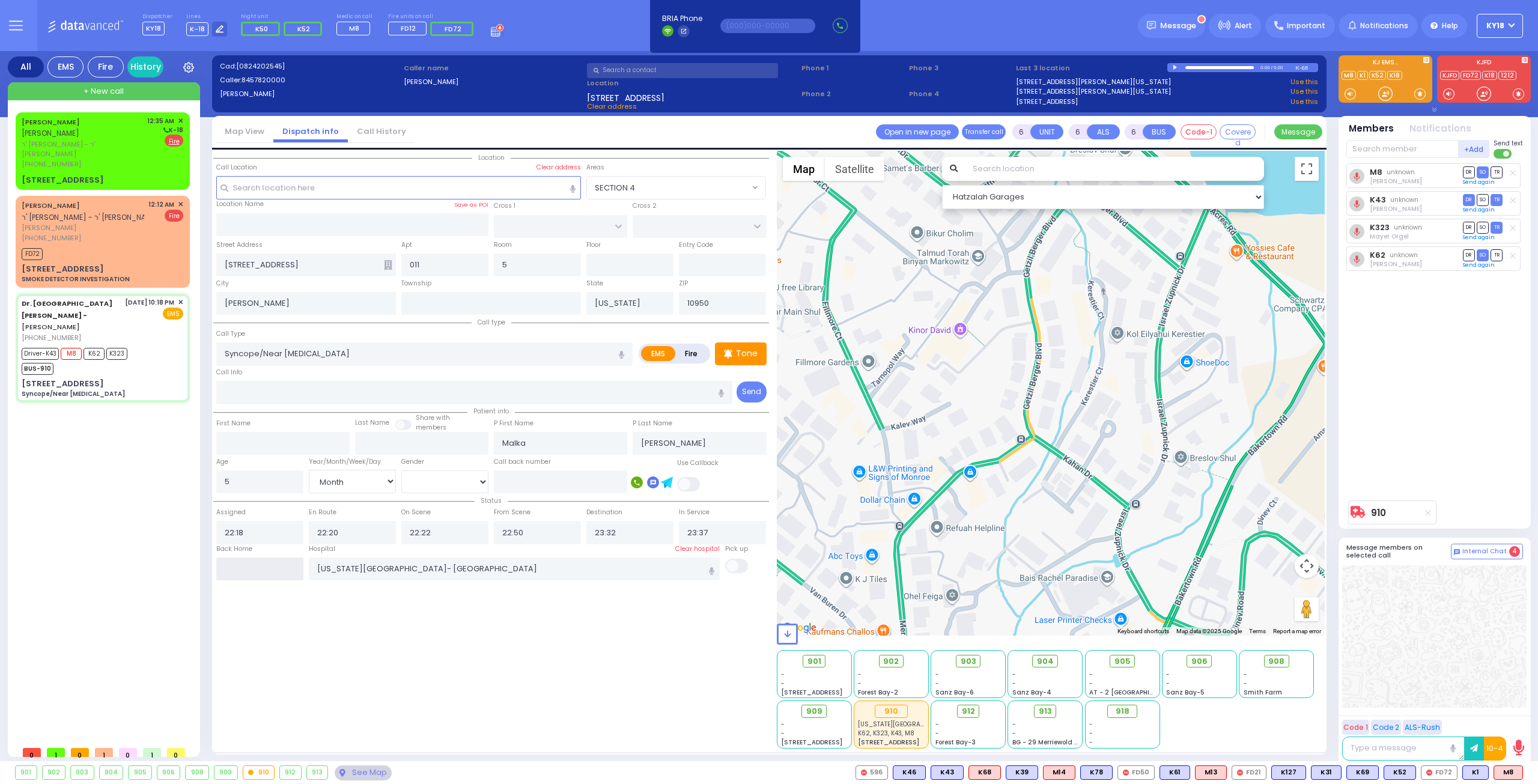
click at [285, 566] on input "text" at bounding box center [260, 569] width 87 height 23
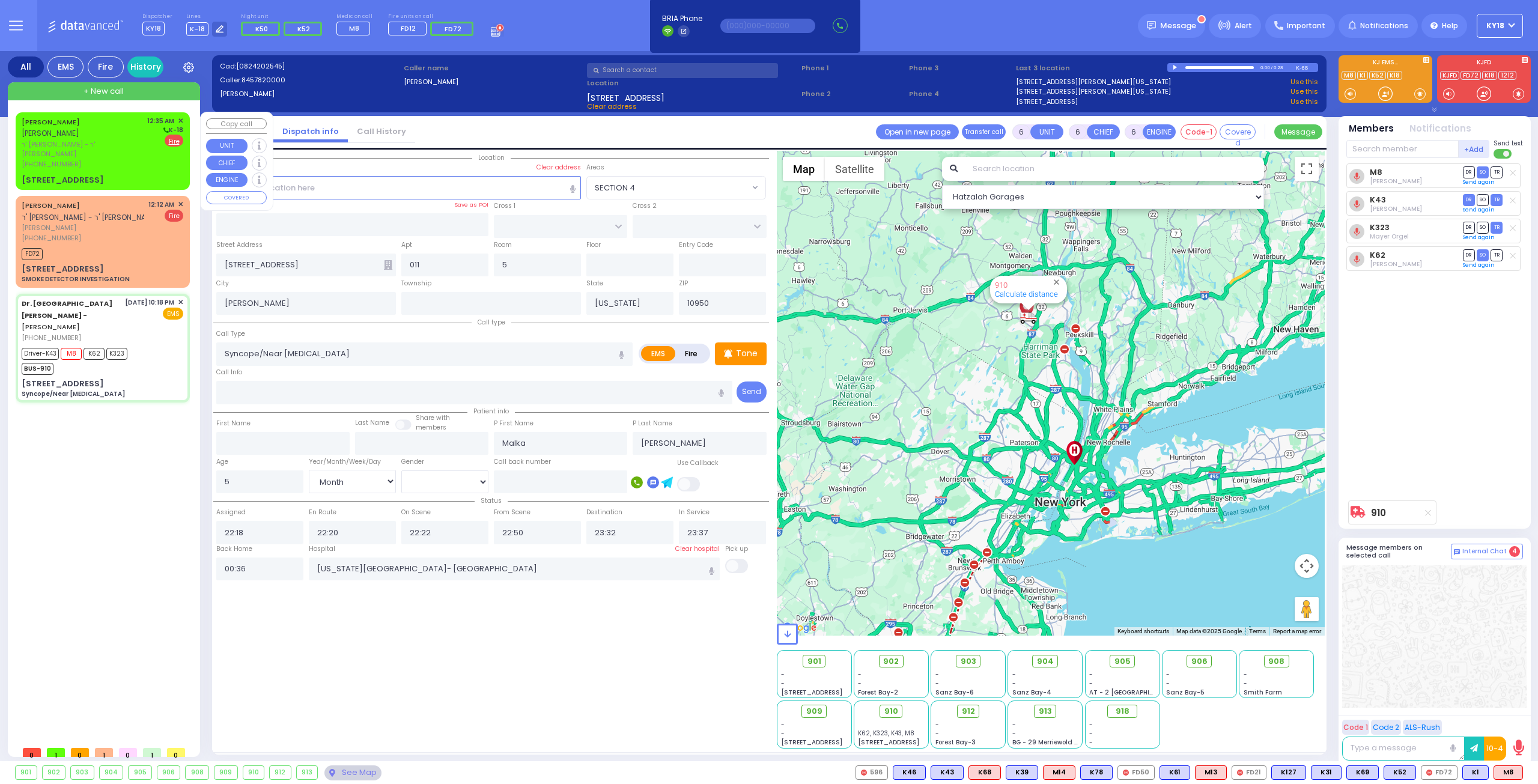
click at [106, 139] on span "ר' [PERSON_NAME] - ר' [PERSON_NAME]" at bounding box center [82, 149] width 121 height 20
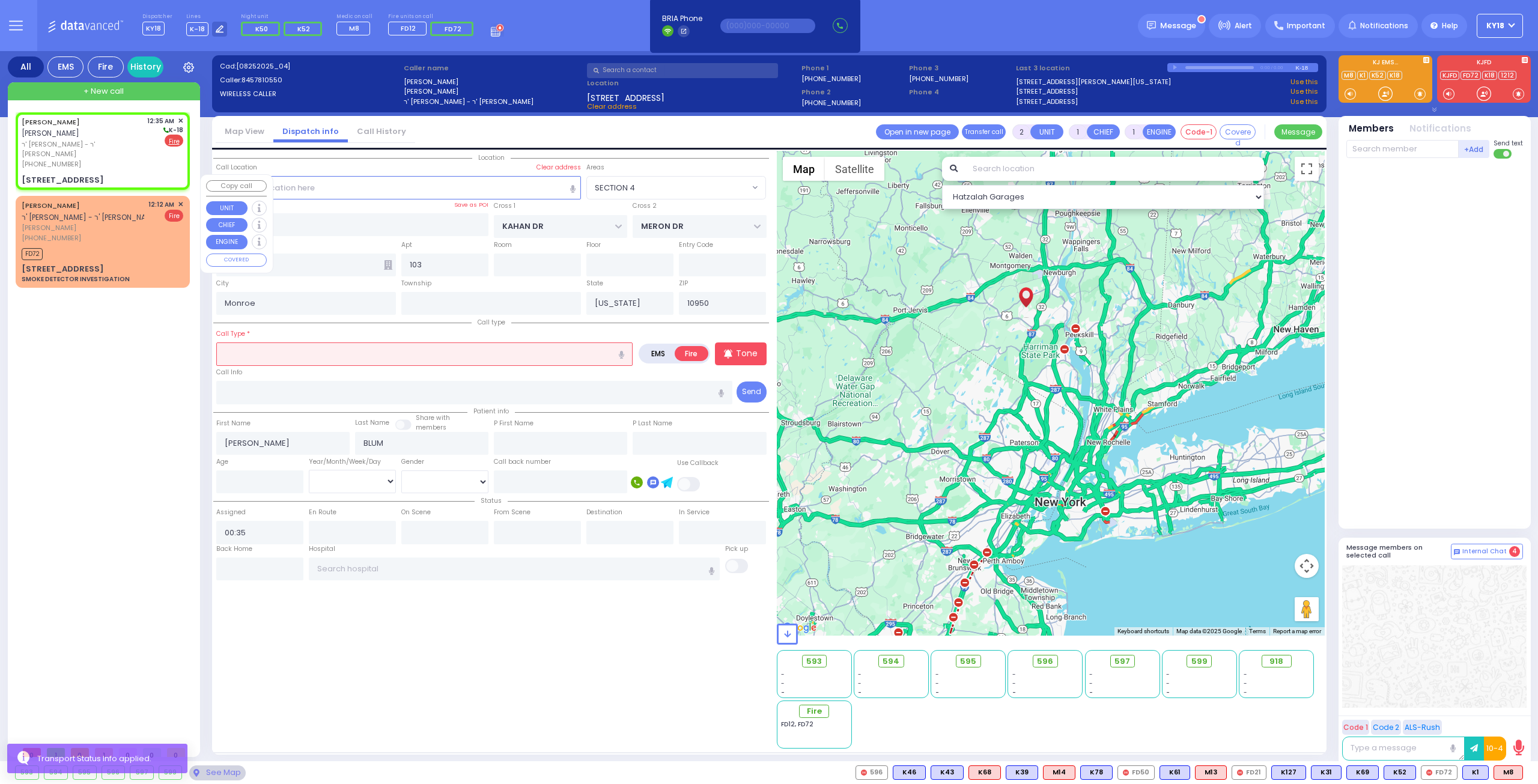
click at [110, 212] on span "ר' [PERSON_NAME] - ר' [PERSON_NAME] אשר [PERSON_NAME]" at bounding box center [128, 217] width 213 height 10
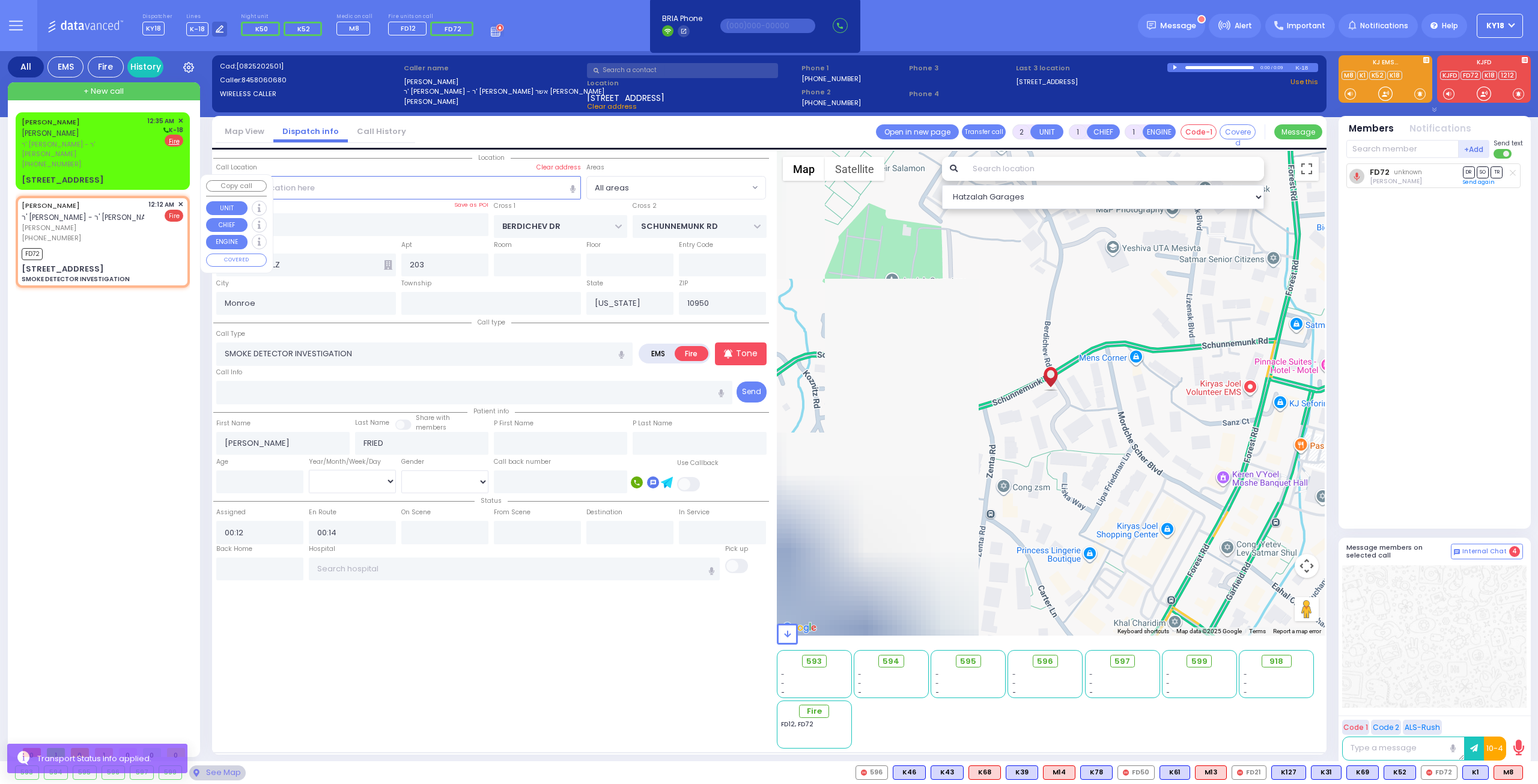
click at [182, 199] on span "✕" at bounding box center [181, 204] width 5 height 10
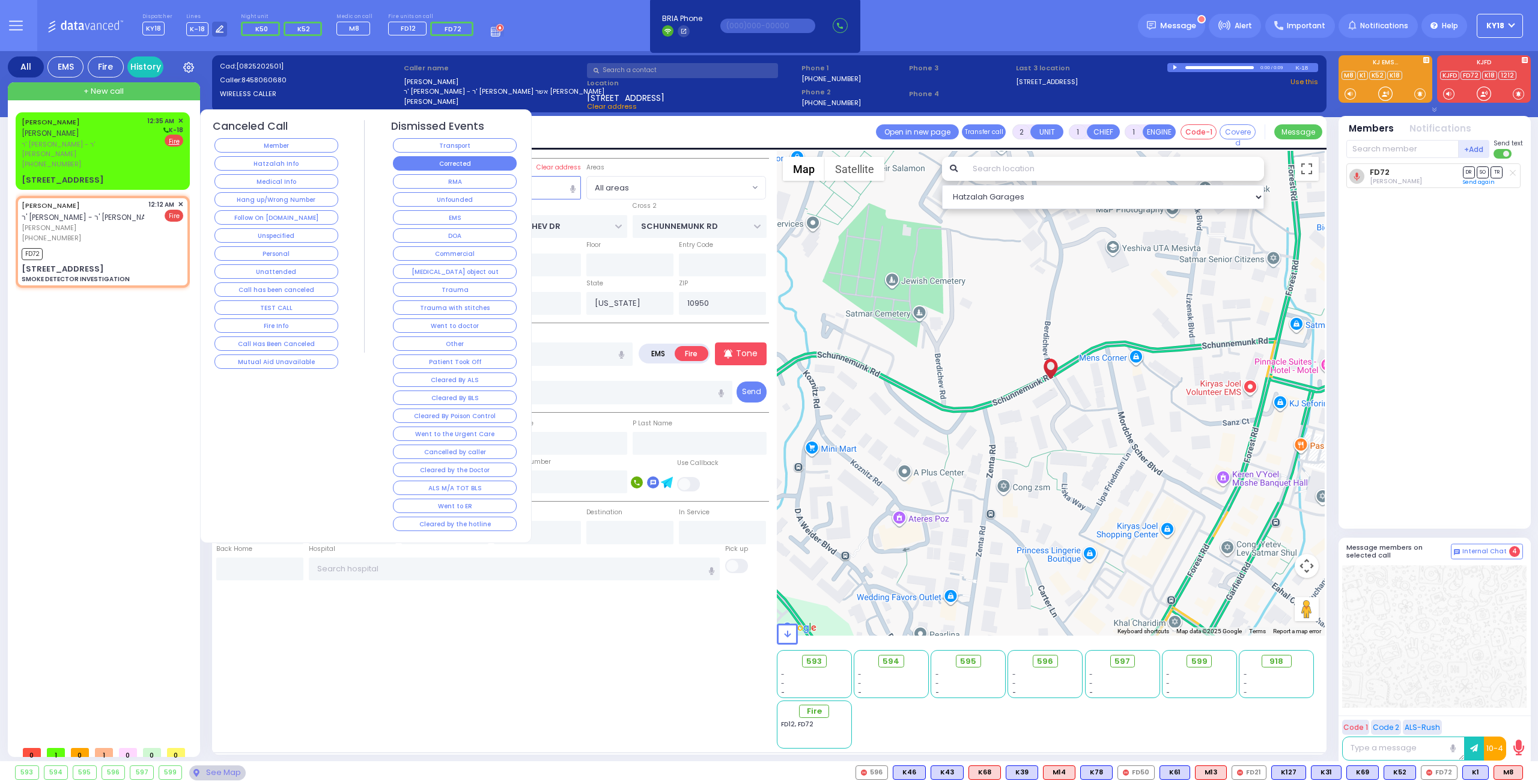
click at [412, 164] on button "Corrected" at bounding box center [455, 163] width 124 height 15
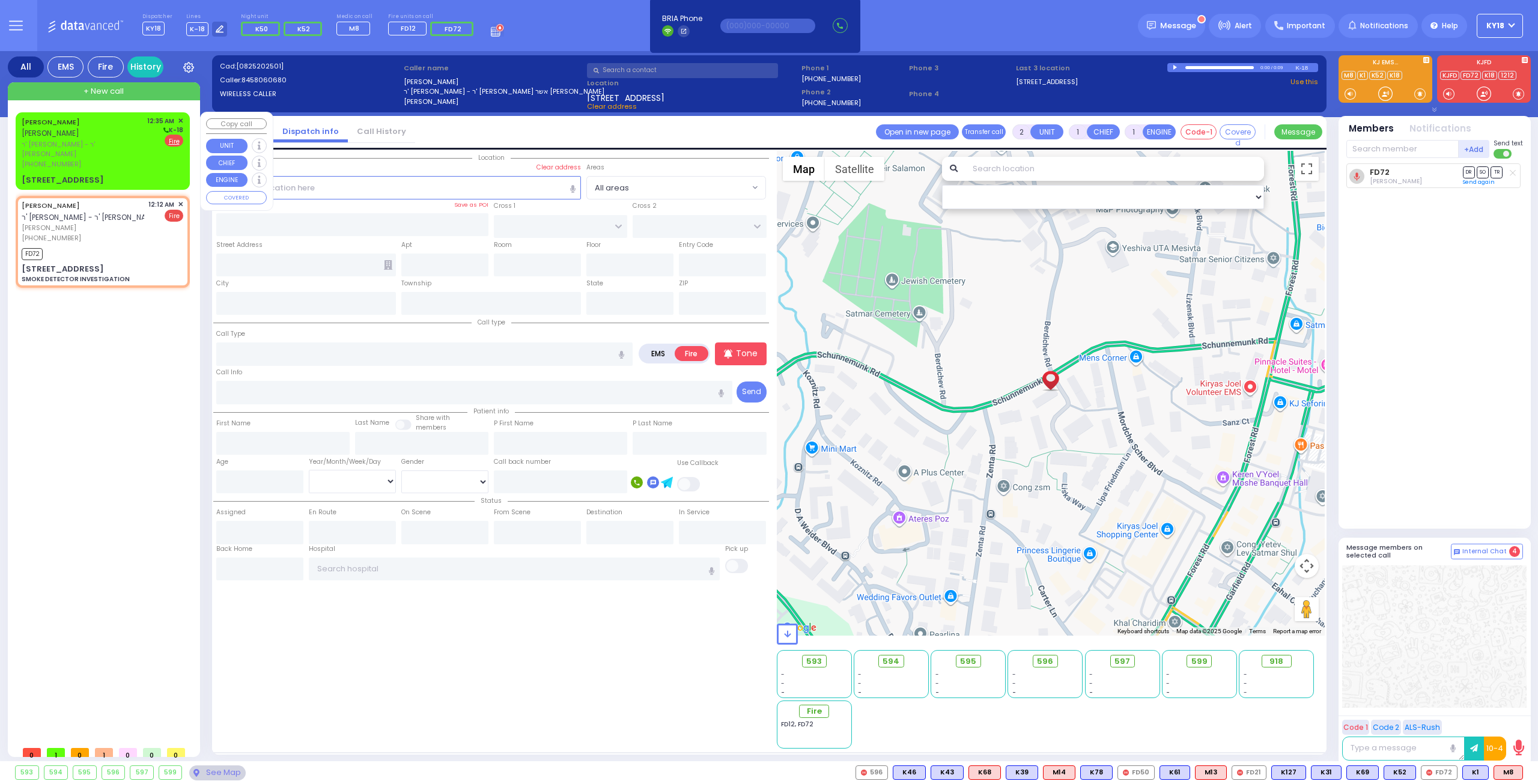
click at [117, 159] on div "[PHONE_NUMBER]" at bounding box center [82, 164] width 121 height 10
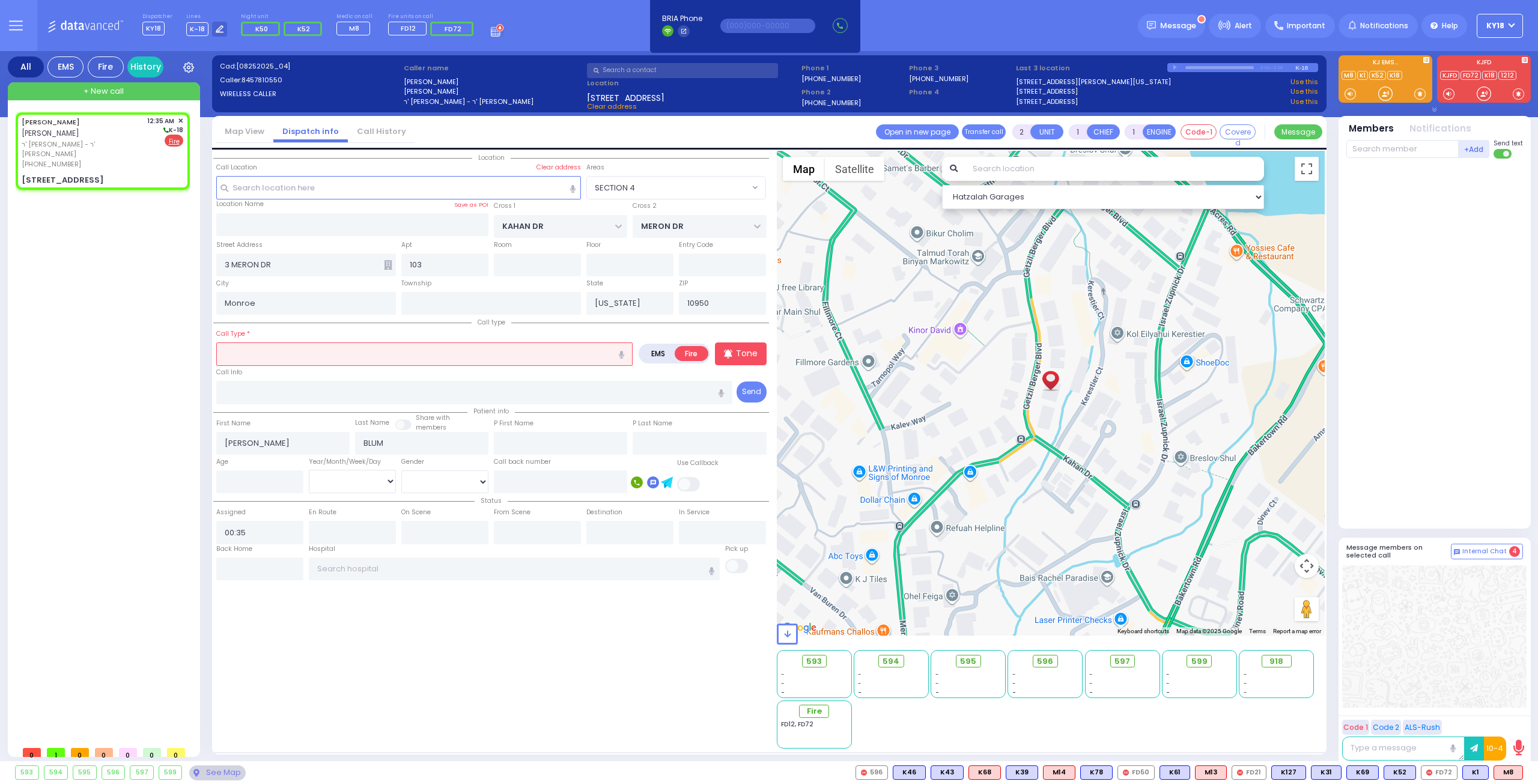
click at [276, 355] on input "text" at bounding box center [425, 354] width 416 height 23
click at [420, 355] on input "text" at bounding box center [425, 354] width 416 height 23
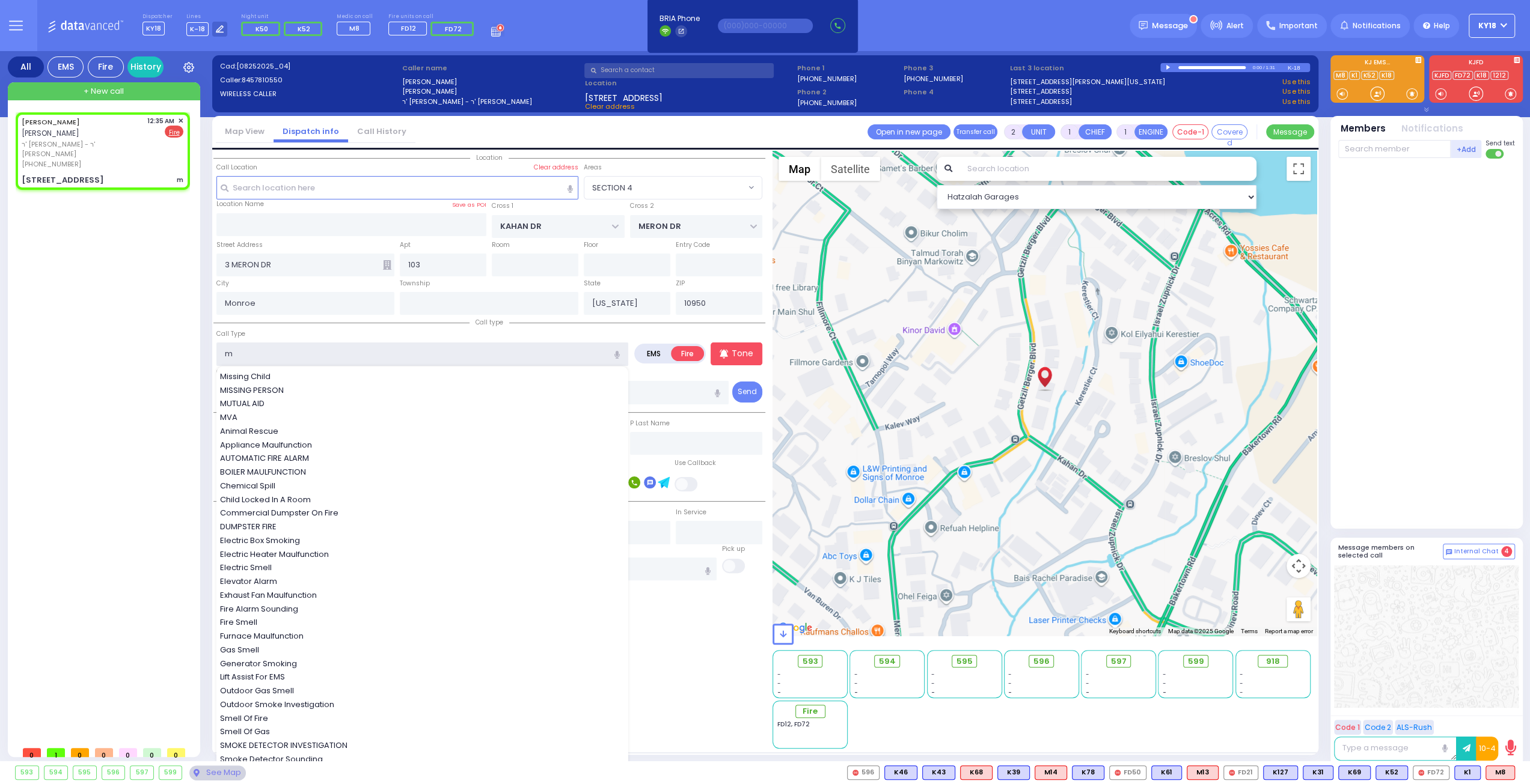
click at [555, 349] on input "m" at bounding box center [422, 354] width 412 height 23
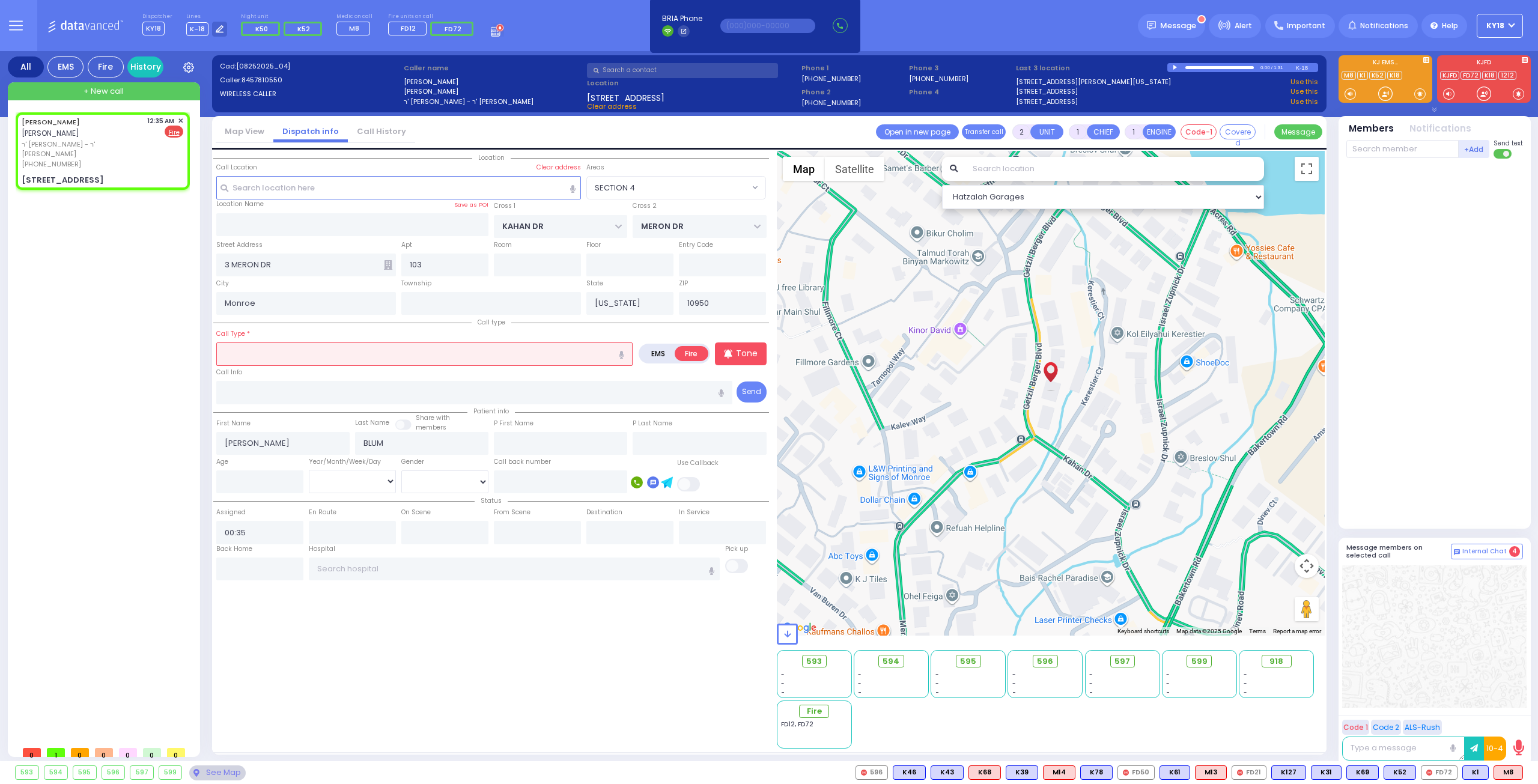
click at [622, 353] on icon "button" at bounding box center [621, 354] width 5 height 8
drag, startPoint x: 264, startPoint y: 352, endPoint x: 165, endPoint y: 341, distance: 99.6
click at [165, 341] on div "All EMS Fire History Settings" at bounding box center [769, 409] width 1523 height 715
click at [621, 351] on icon "button" at bounding box center [621, 354] width 5 height 8
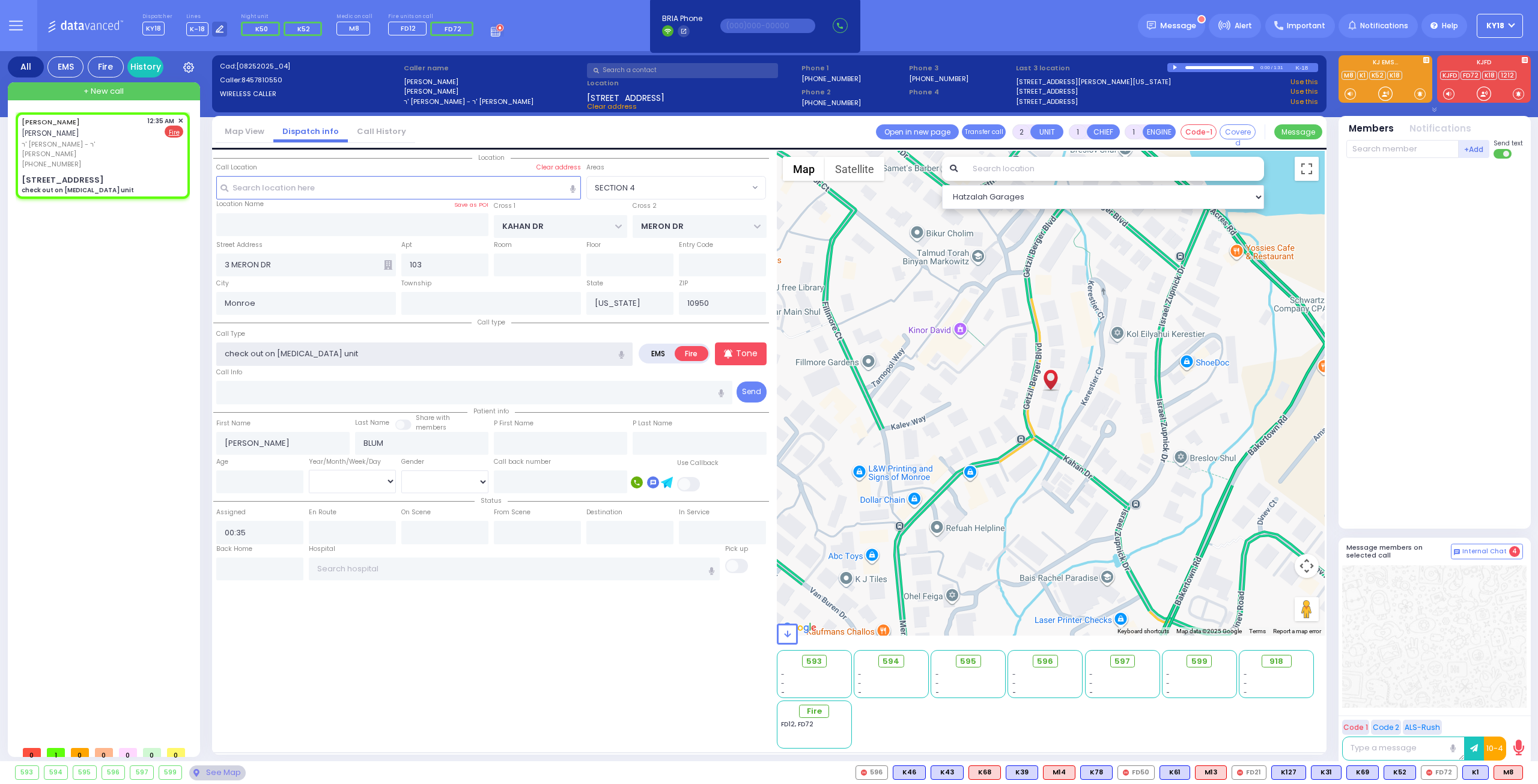
click at [290, 351] on input "check out on [MEDICAL_DATA] unit" at bounding box center [425, 354] width 416 height 23
click at [279, 348] on input "check out on IC unit" at bounding box center [425, 354] width 416 height 23
click at [282, 355] on input "check out on IC unit" at bounding box center [425, 354] width 416 height 23
click at [165, 137] on div "EMS Fire" at bounding box center [163, 132] width 39 height 12
click at [140, 142] on div "[PERSON_NAME] [PERSON_NAME] ר' [PERSON_NAME] - ר' [PERSON_NAME] [PHONE_NUMBER] …" at bounding box center [102, 143] width 162 height 54
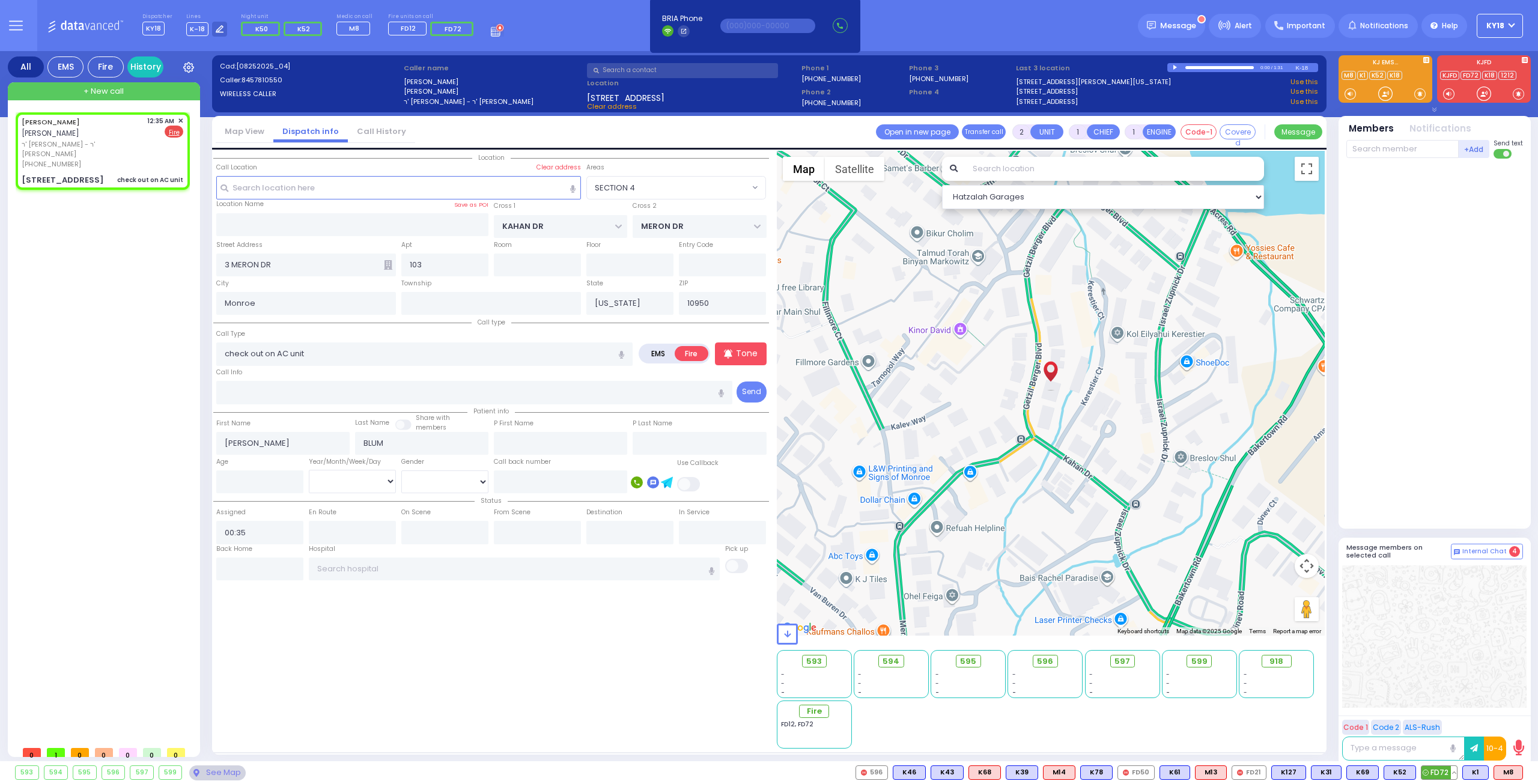
click at [1440, 778] on span "FD72" at bounding box center [1439, 773] width 36 height 13
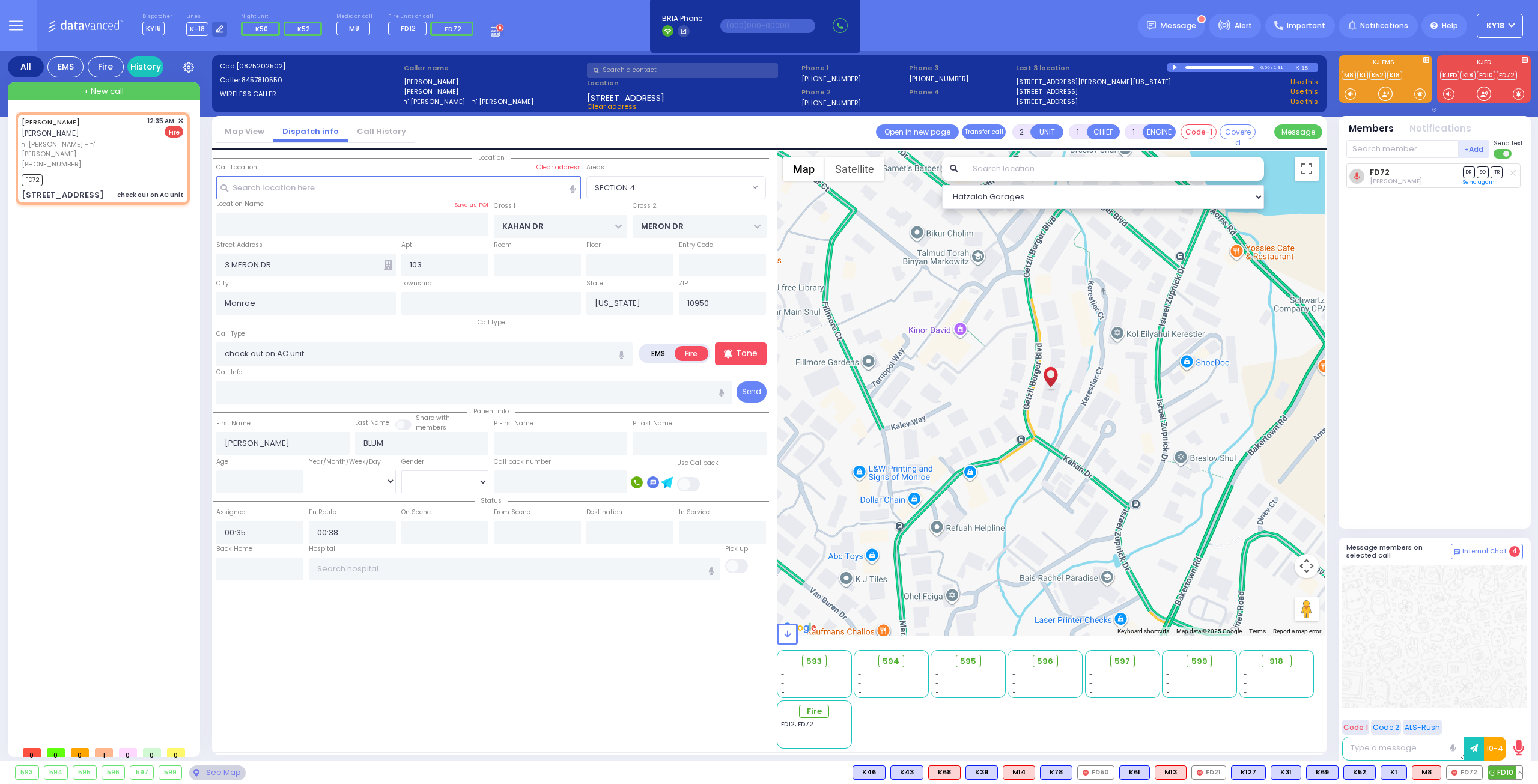
click at [1500, 774] on span "FD10" at bounding box center [1505, 773] width 34 height 13
click at [132, 146] on div "[PERSON_NAME] [PERSON_NAME] ר' [PERSON_NAME] - ר' [PERSON_NAME] [PHONE_NUMBER] …" at bounding box center [102, 143] width 162 height 54
select select "SECTION 4"
select select
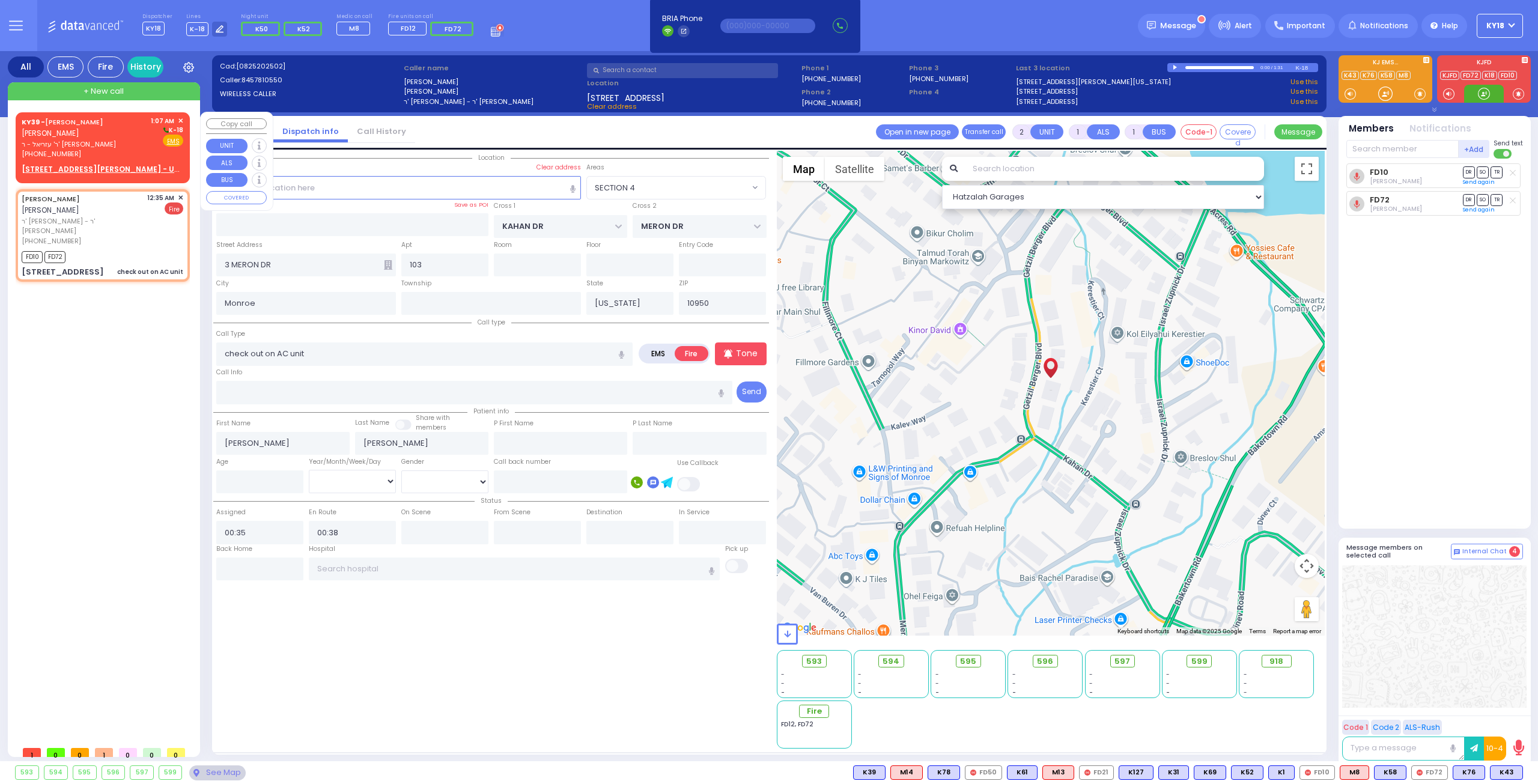
click at [106, 126] on div "KY39 - JACOB GLUCK יעקב גליק ר' עזריאל - ר' יונה בערנאטה (845) 222-3763" at bounding box center [84, 138] width 125 height 43
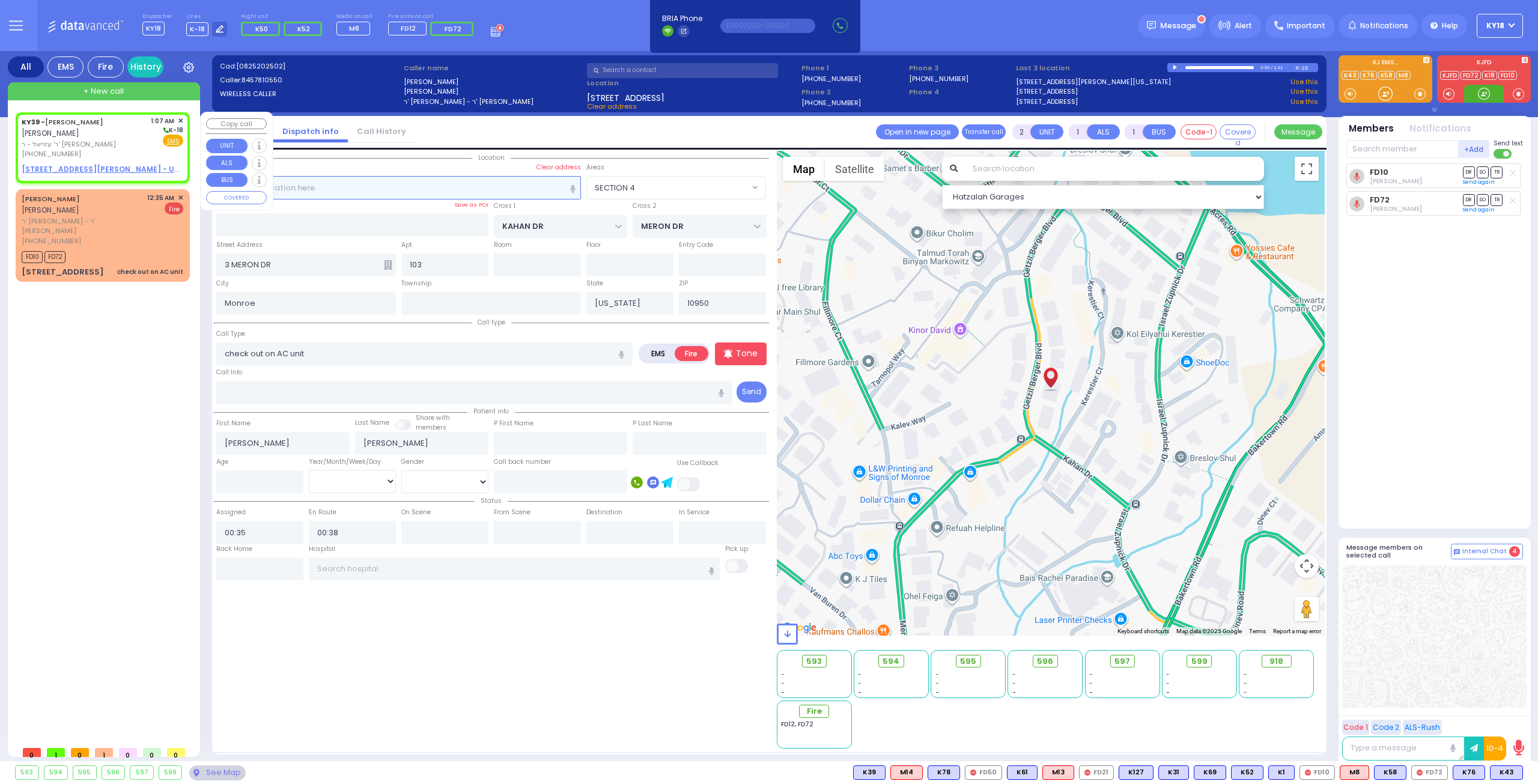
select select
radio input "true"
type input "[PERSON_NAME]"
type input "GLUCK"
select select
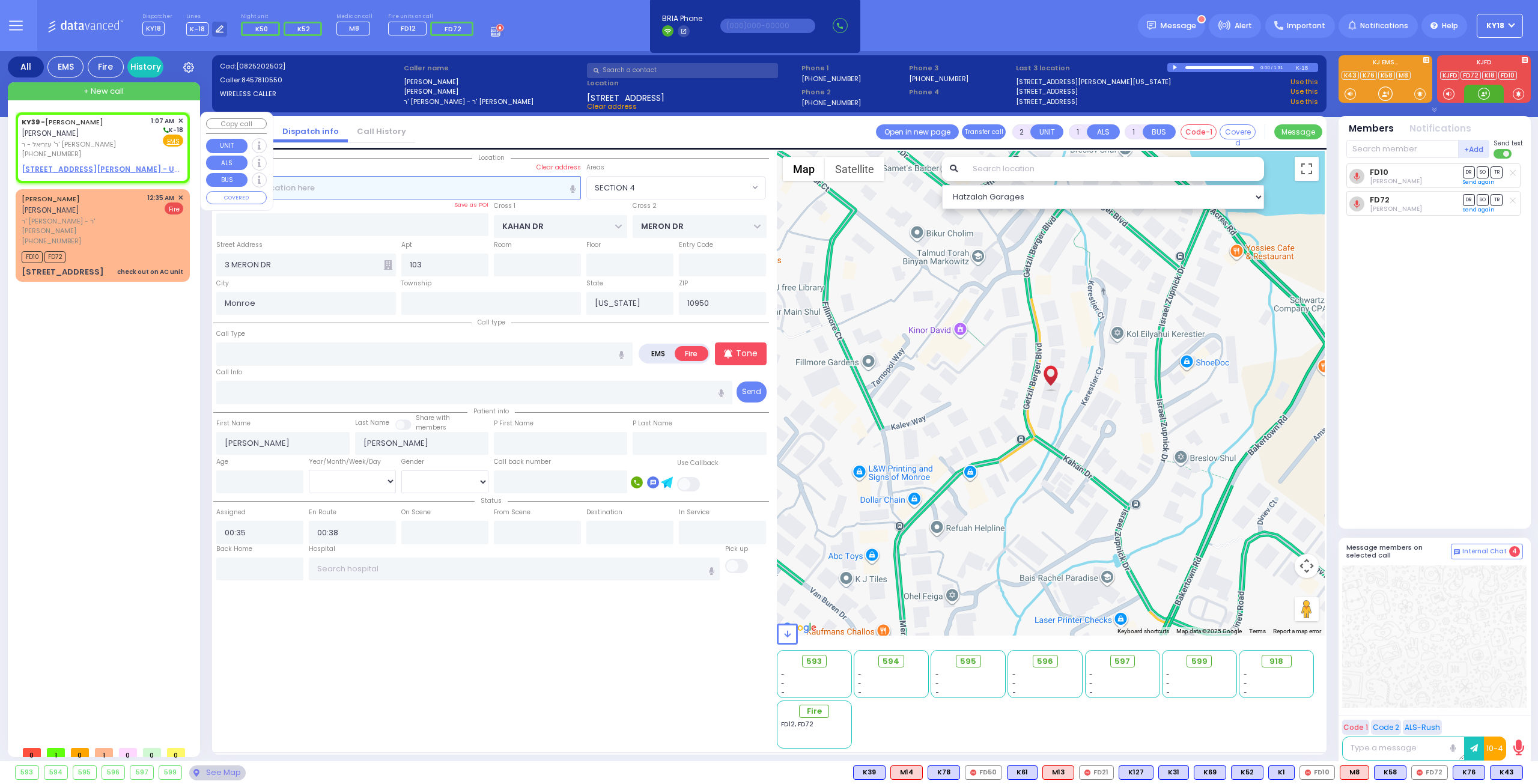
type input "01:07"
select select "Hatzalah Garages"
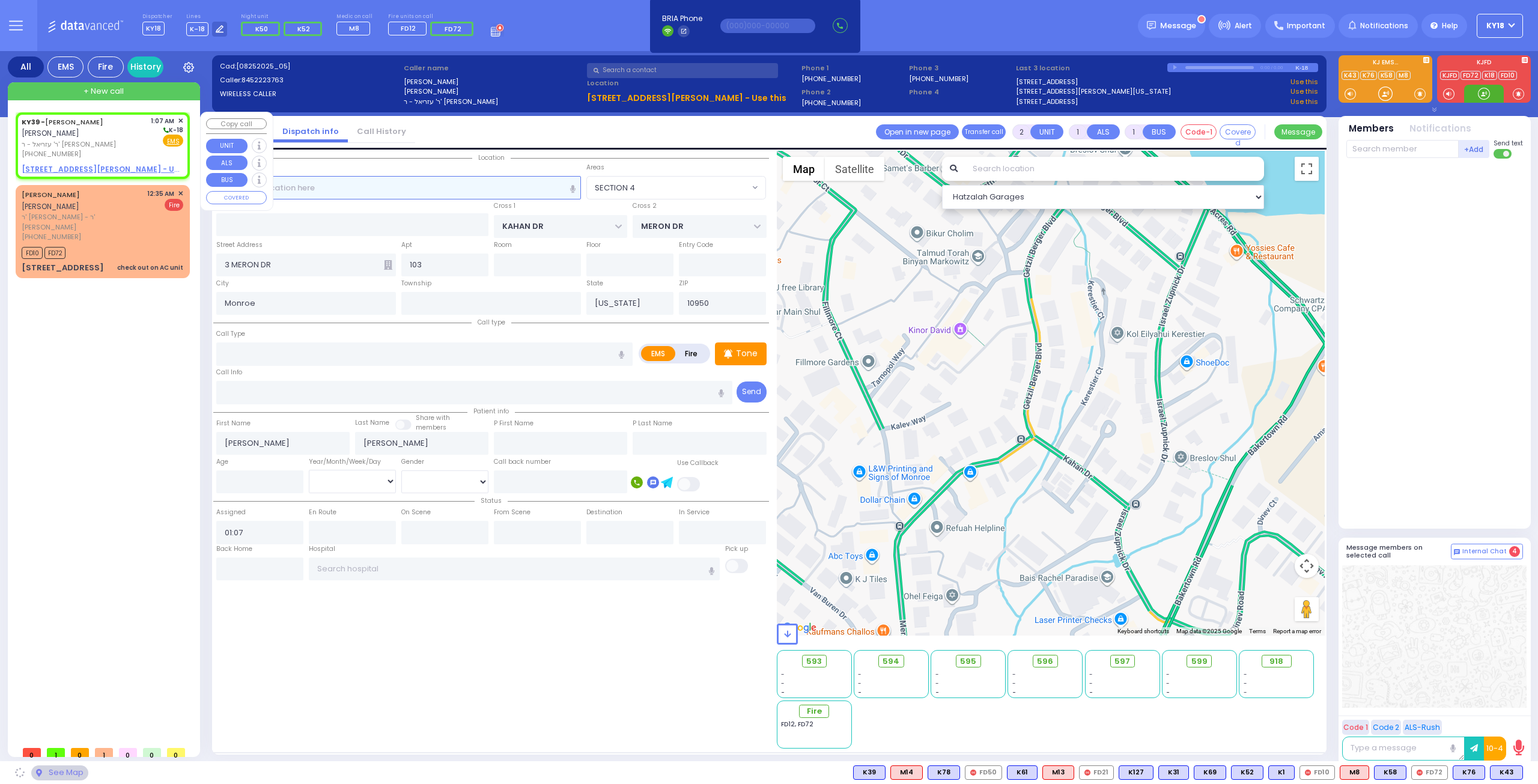
select select
radio input "true"
select select
select select "Hatzalah Garages"
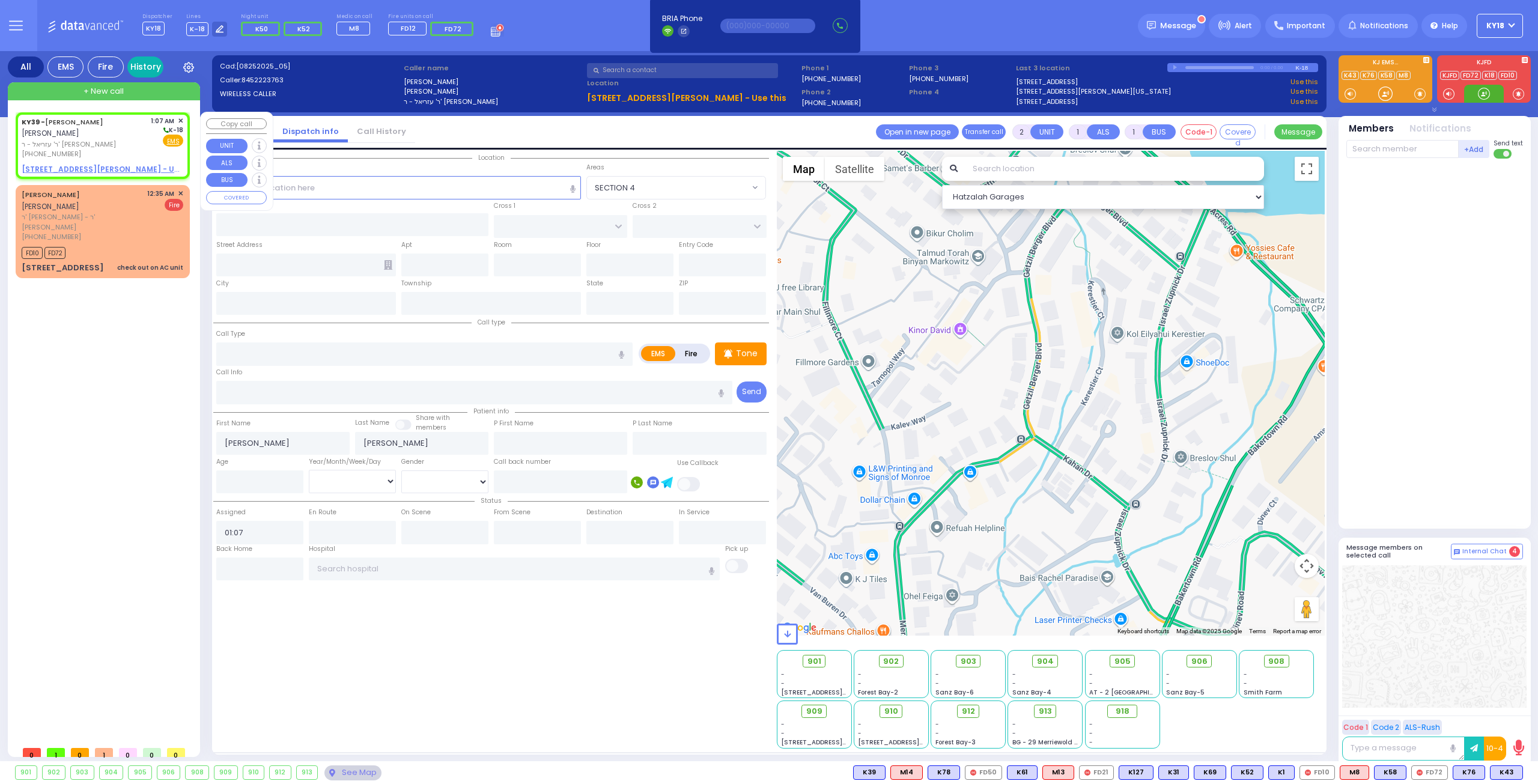
click at [150, 67] on link "History" at bounding box center [145, 66] width 36 height 21
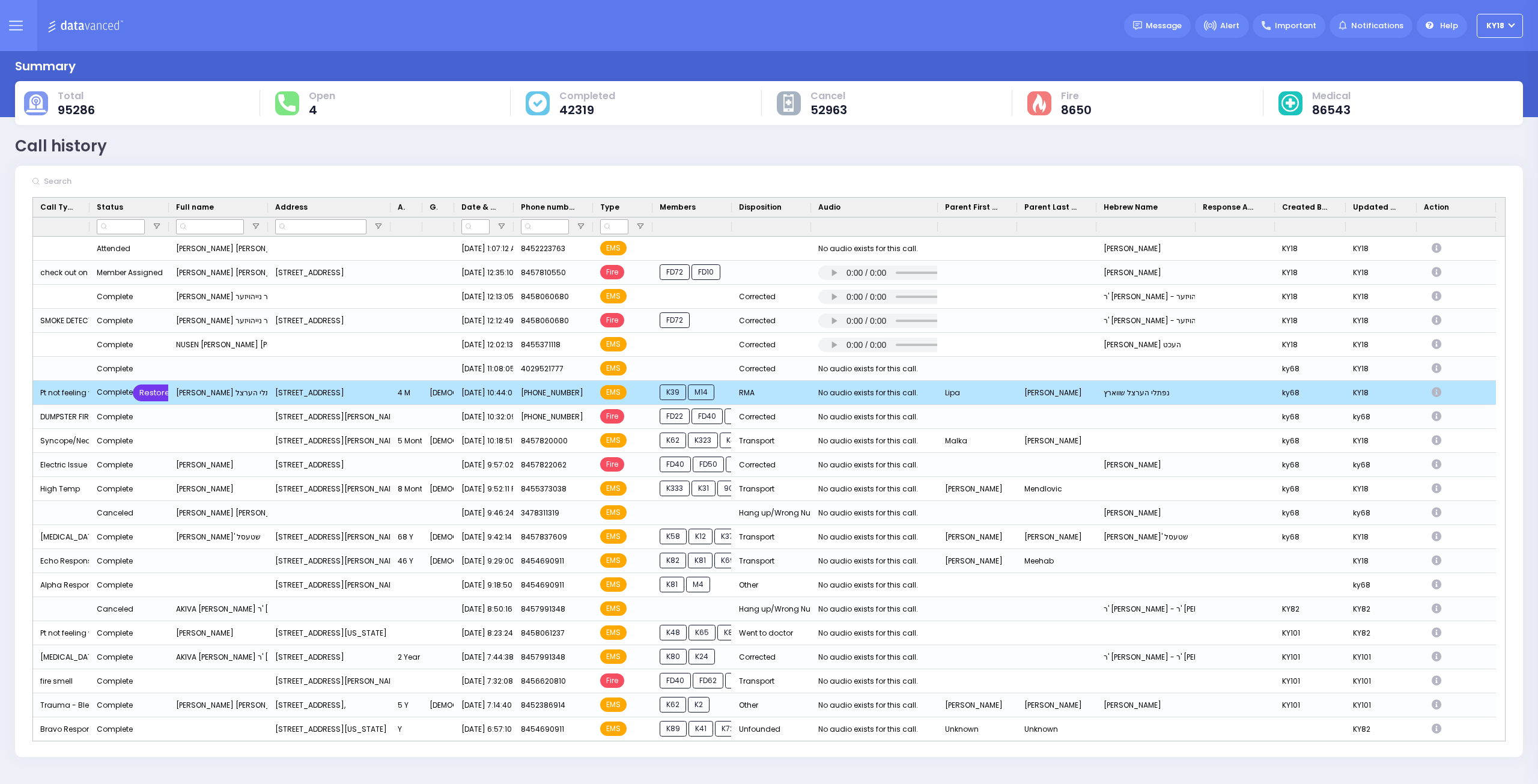
click at [153, 390] on div "Restore" at bounding box center [155, 393] width 44 height 17
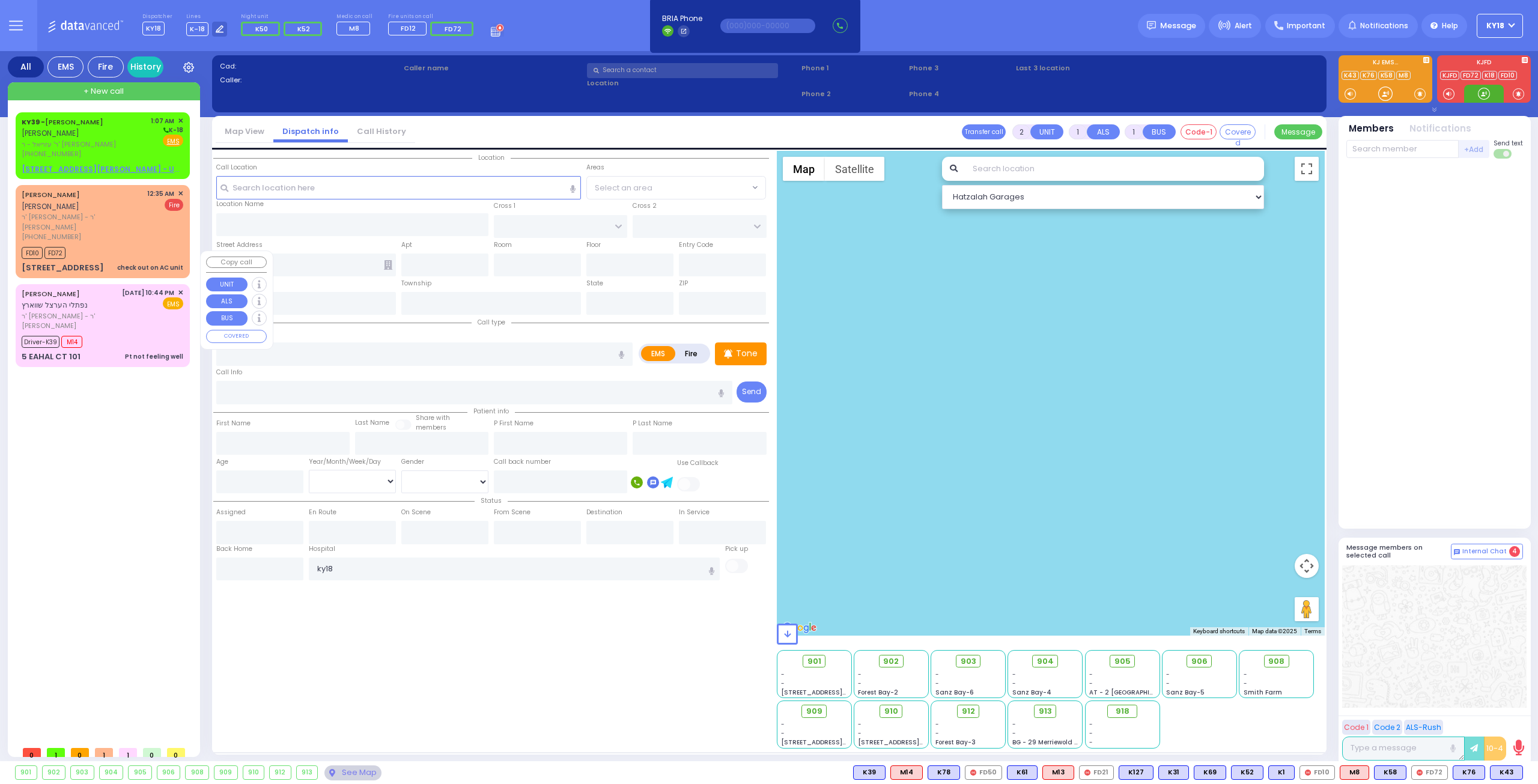
click at [107, 333] on div "Driver-K39 M14" at bounding box center [102, 340] width 162 height 15
type input "6"
select select
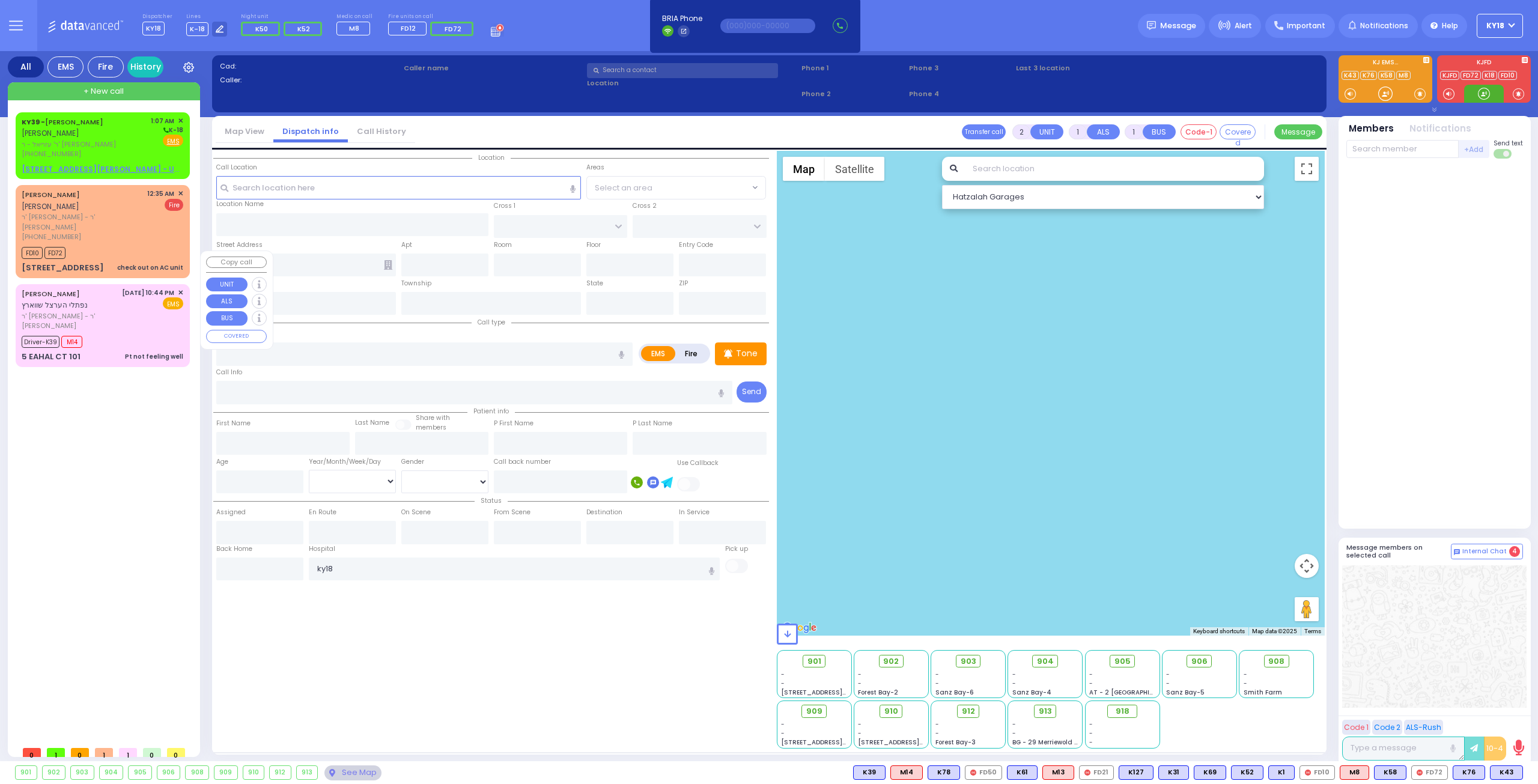
type input "Pt not feeling well"
radio input "true"
type input "NAFTULA HERTZEL"
type input "[PERSON_NAME]"
type input "Lipa"
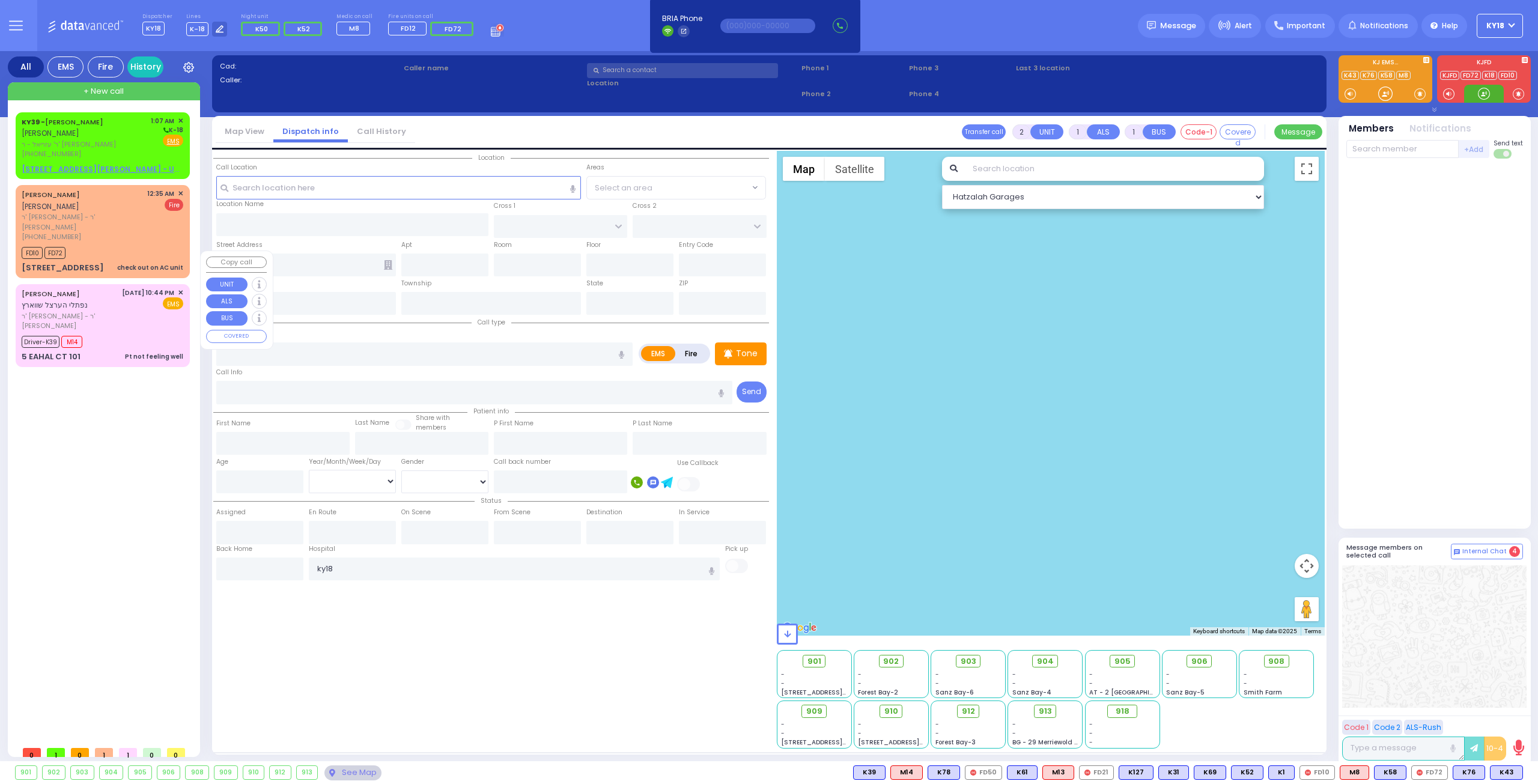
type input "[PERSON_NAME]"
type input "4"
select select "Month"
select select "[DEMOGRAPHIC_DATA]"
type input "22:44"
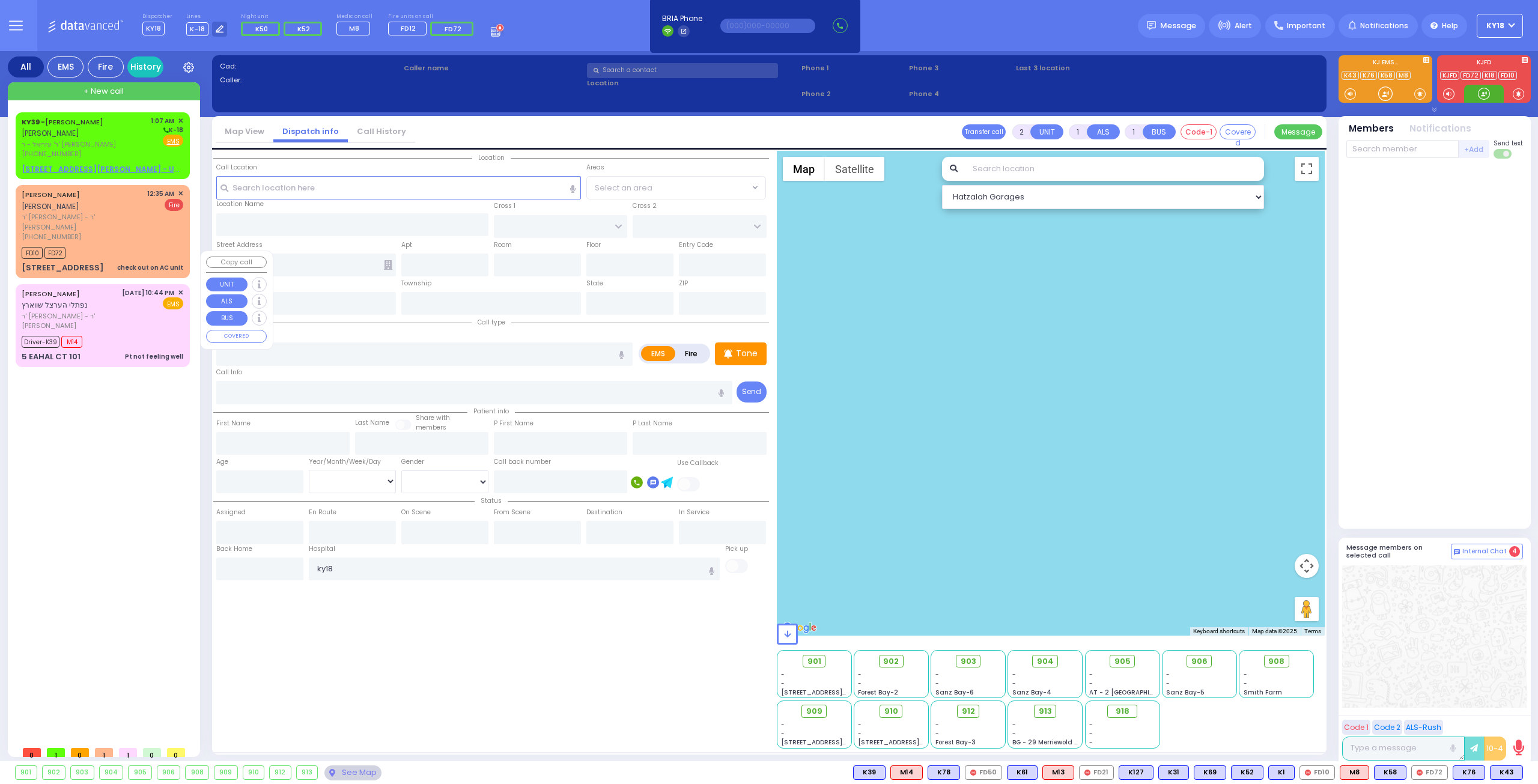
type input "22:44"
type input "22:47"
type input "23:26"
select select "Hatzalah Garages"
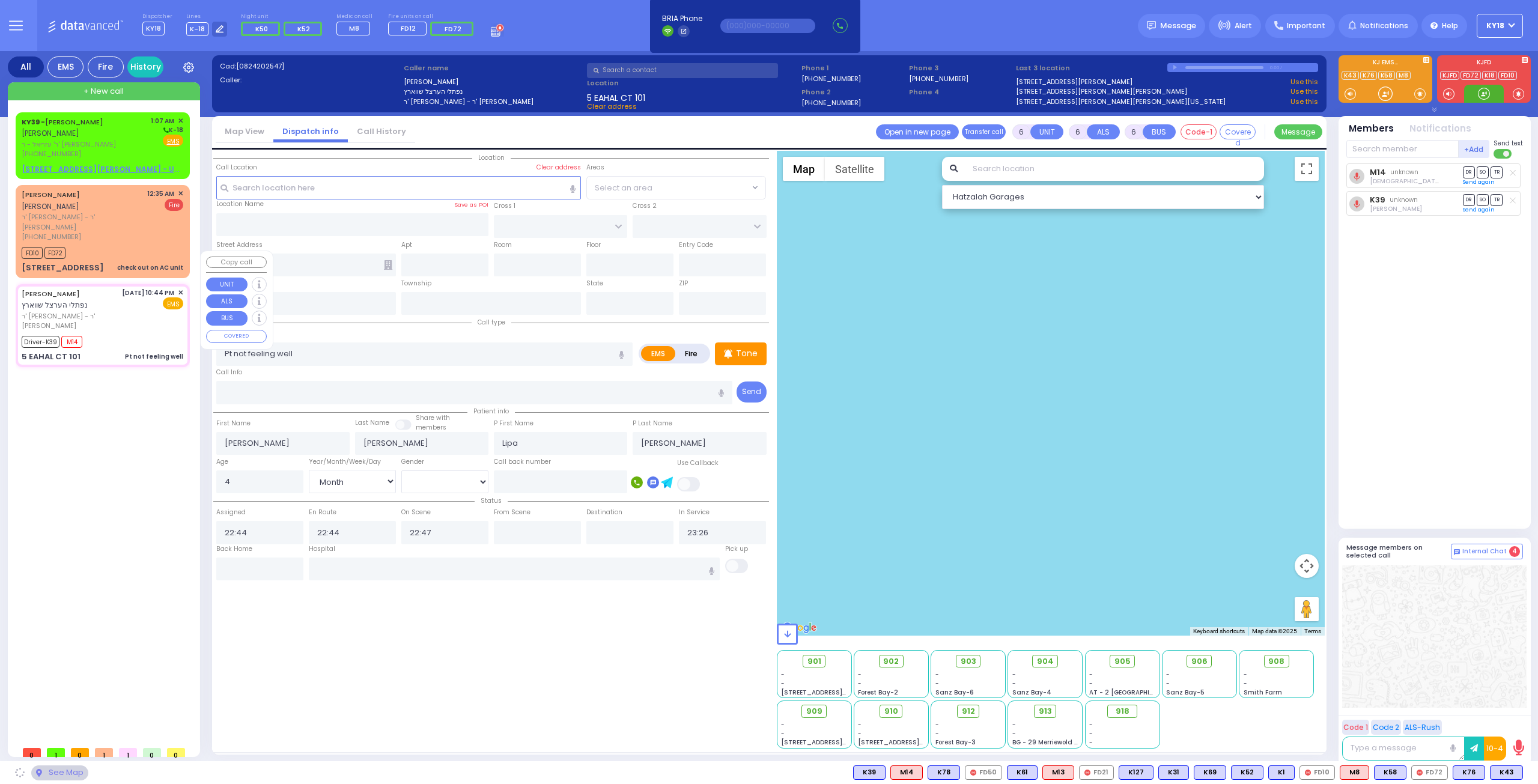
type input "BUCHANAN COURT"
type input "GARFIELD RD"
type input "5 EAHAL CT"
type input "101"
type input "[PERSON_NAME]"
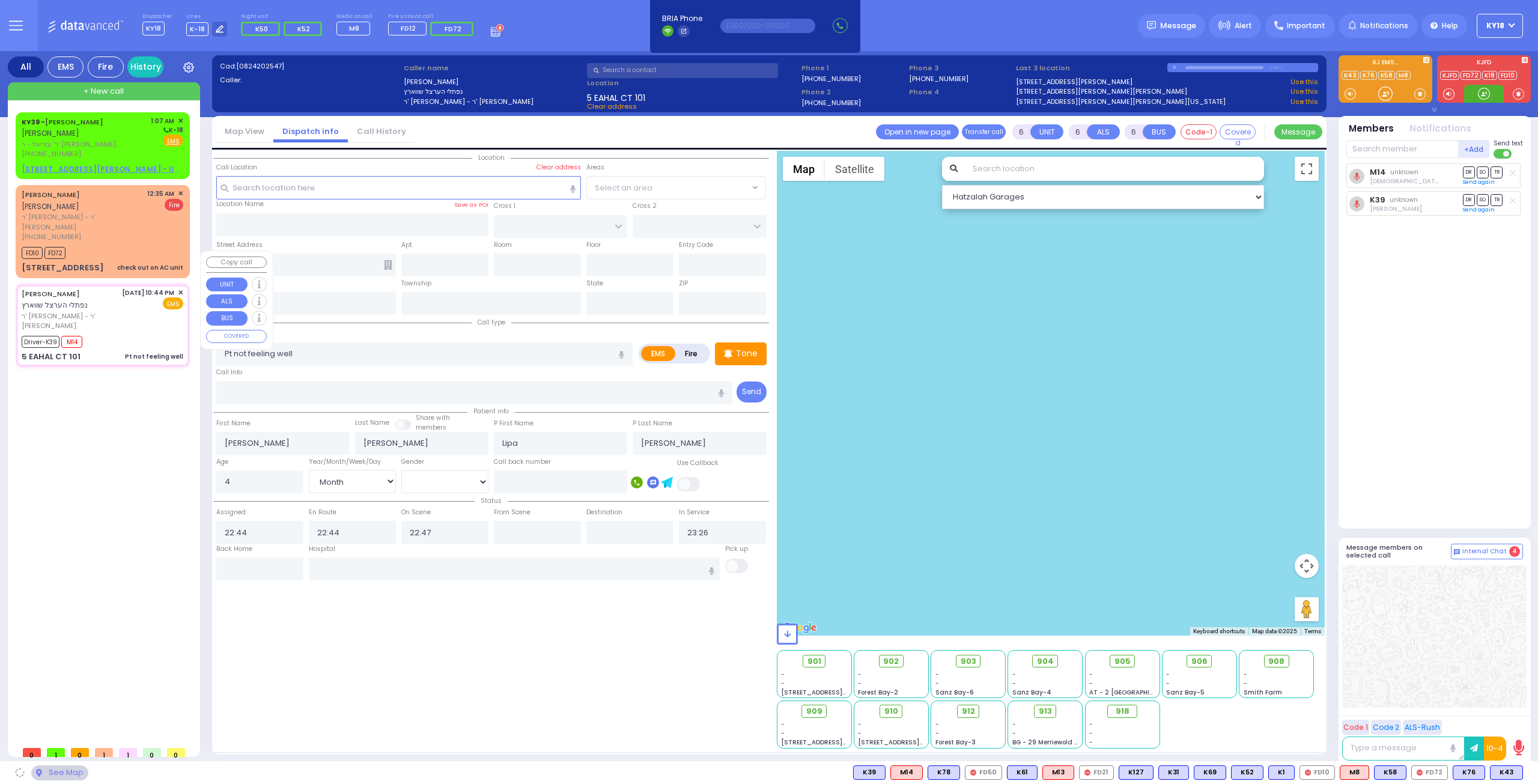
type input "[US_STATE]"
type input "10950"
select select "SECTION 1"
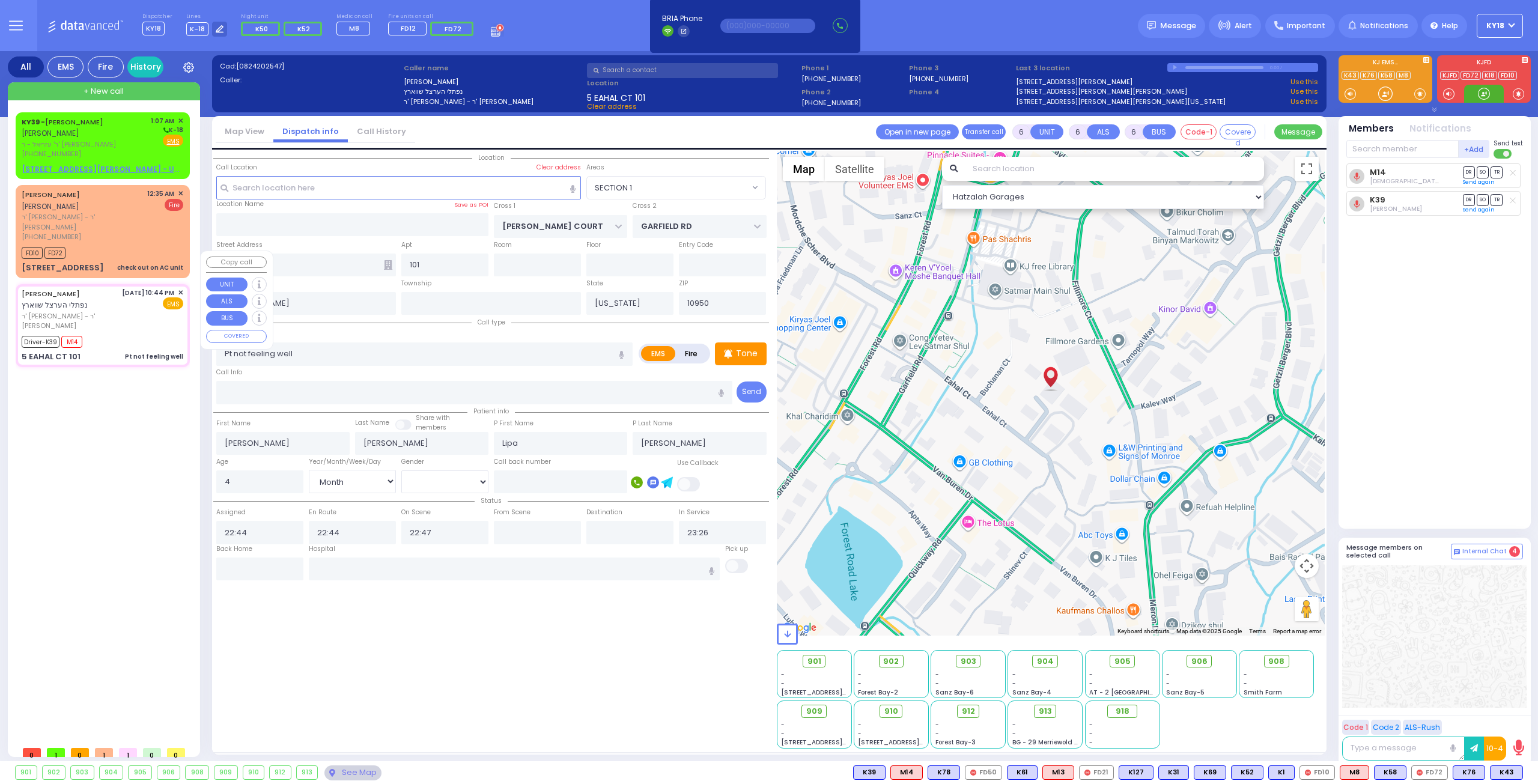
click at [96, 311] on span "ר' [PERSON_NAME] [PERSON_NAME] - ר' [PERSON_NAME]" at bounding box center [70, 320] width 96 height 20
select select
radio input "true"
select select "Month"
select select "[DEMOGRAPHIC_DATA]"
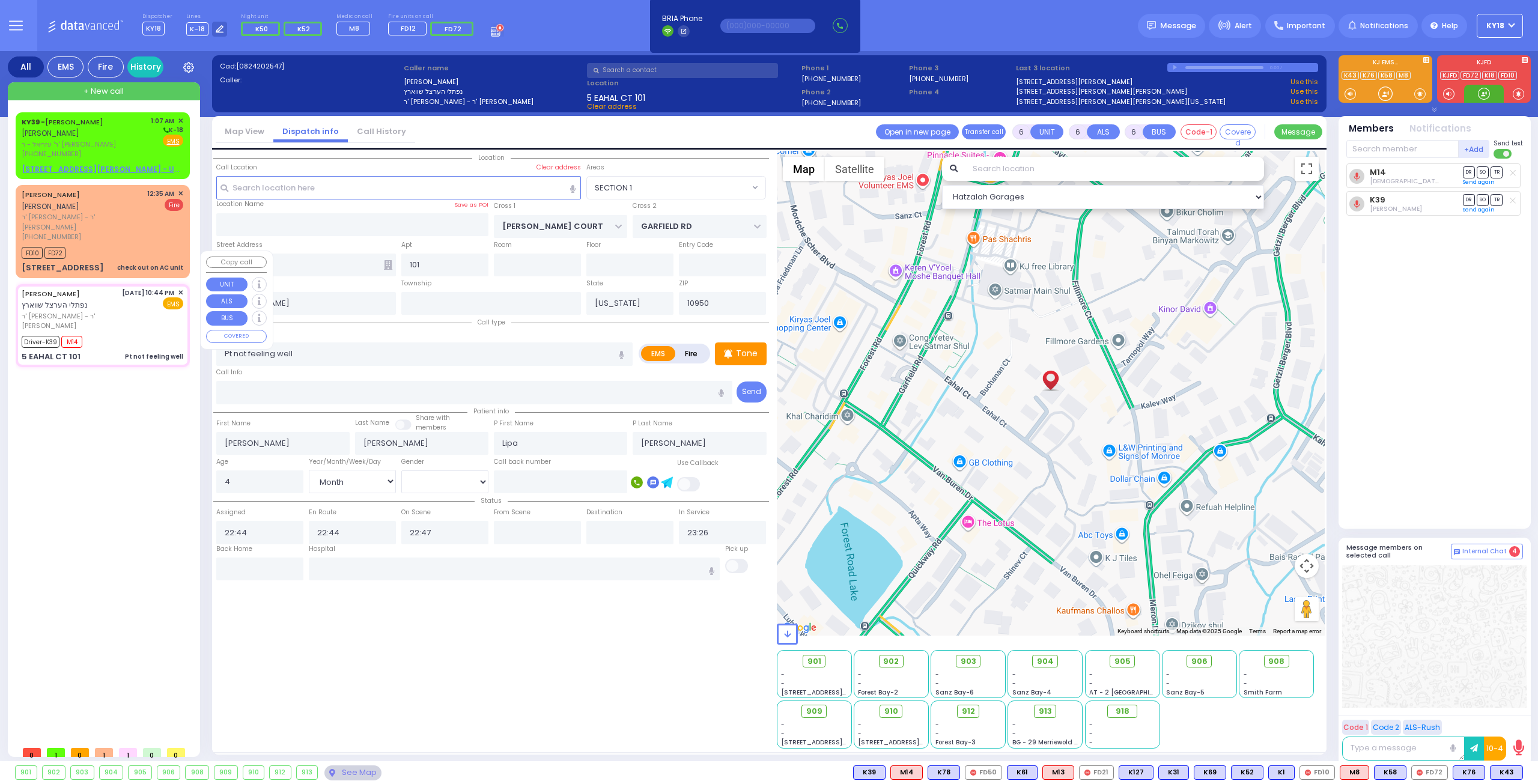
select select "Hatzalah Garages"
select select "SECTION 1"
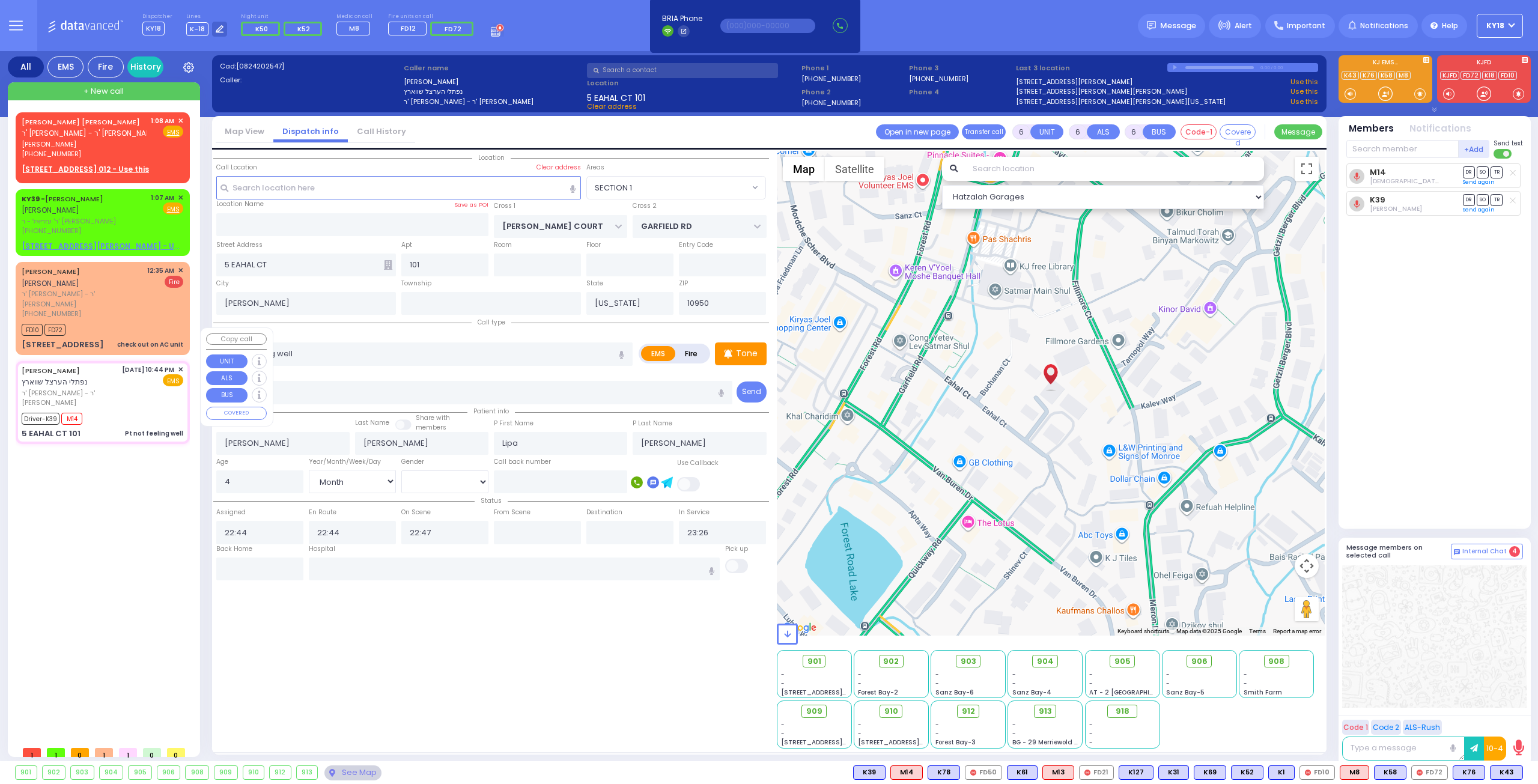
click at [146, 365] on div "8/24/2025 10:44 PM ✕ EMS" at bounding box center [153, 386] width 62 height 43
select select
radio input "true"
select select "Month"
select select "[DEMOGRAPHIC_DATA]"
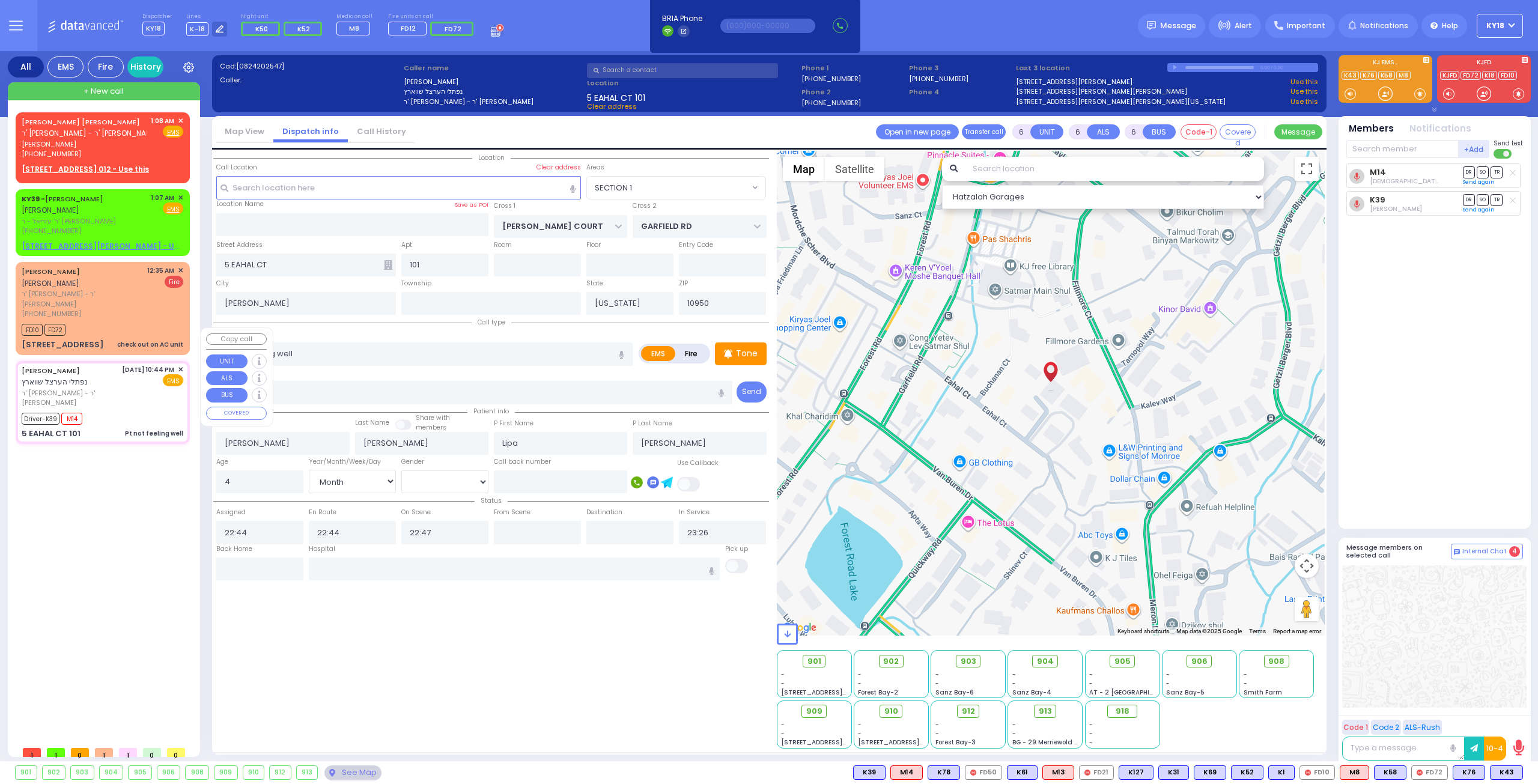
select select "Hatzalah Garages"
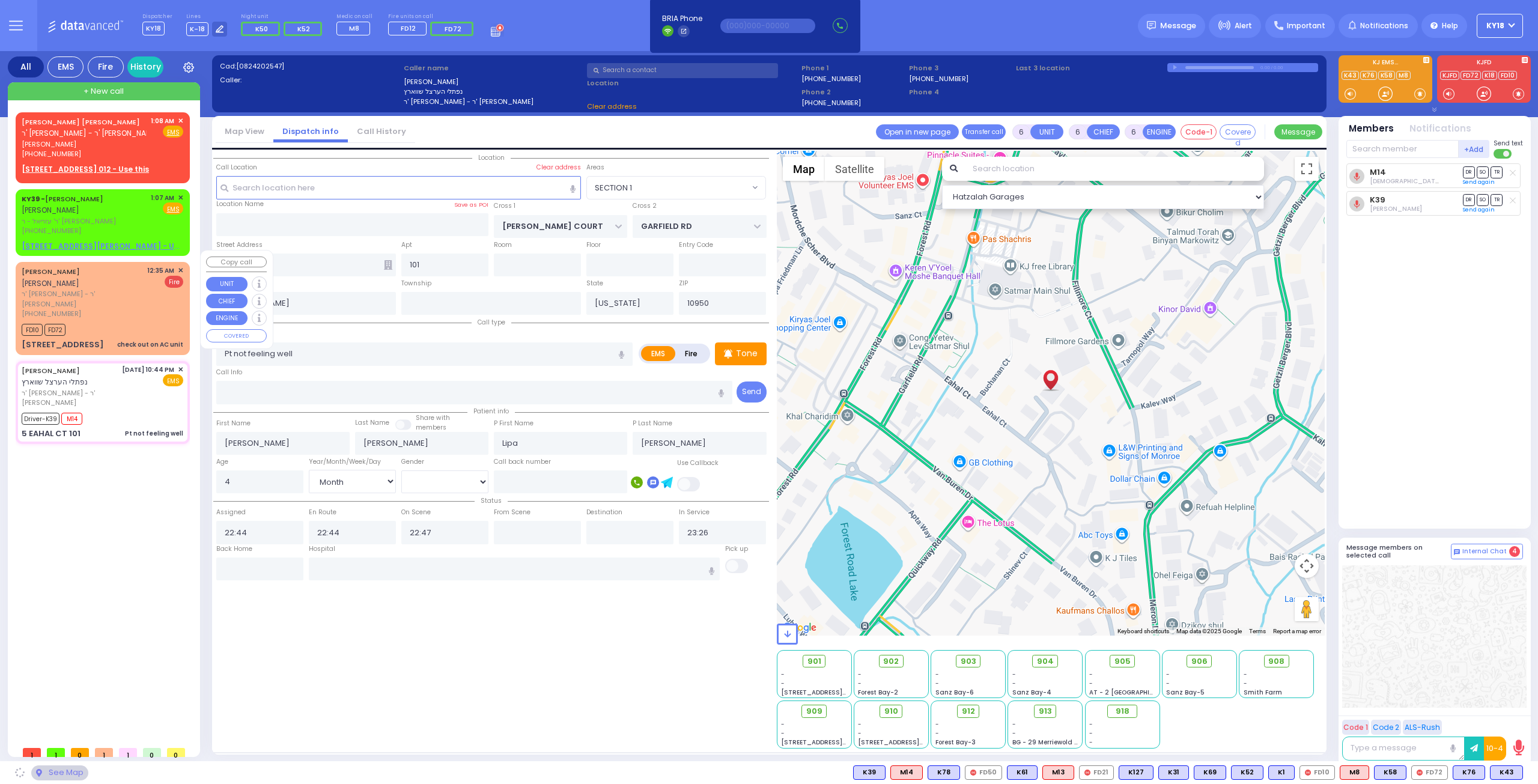
select select "SECTION 1"
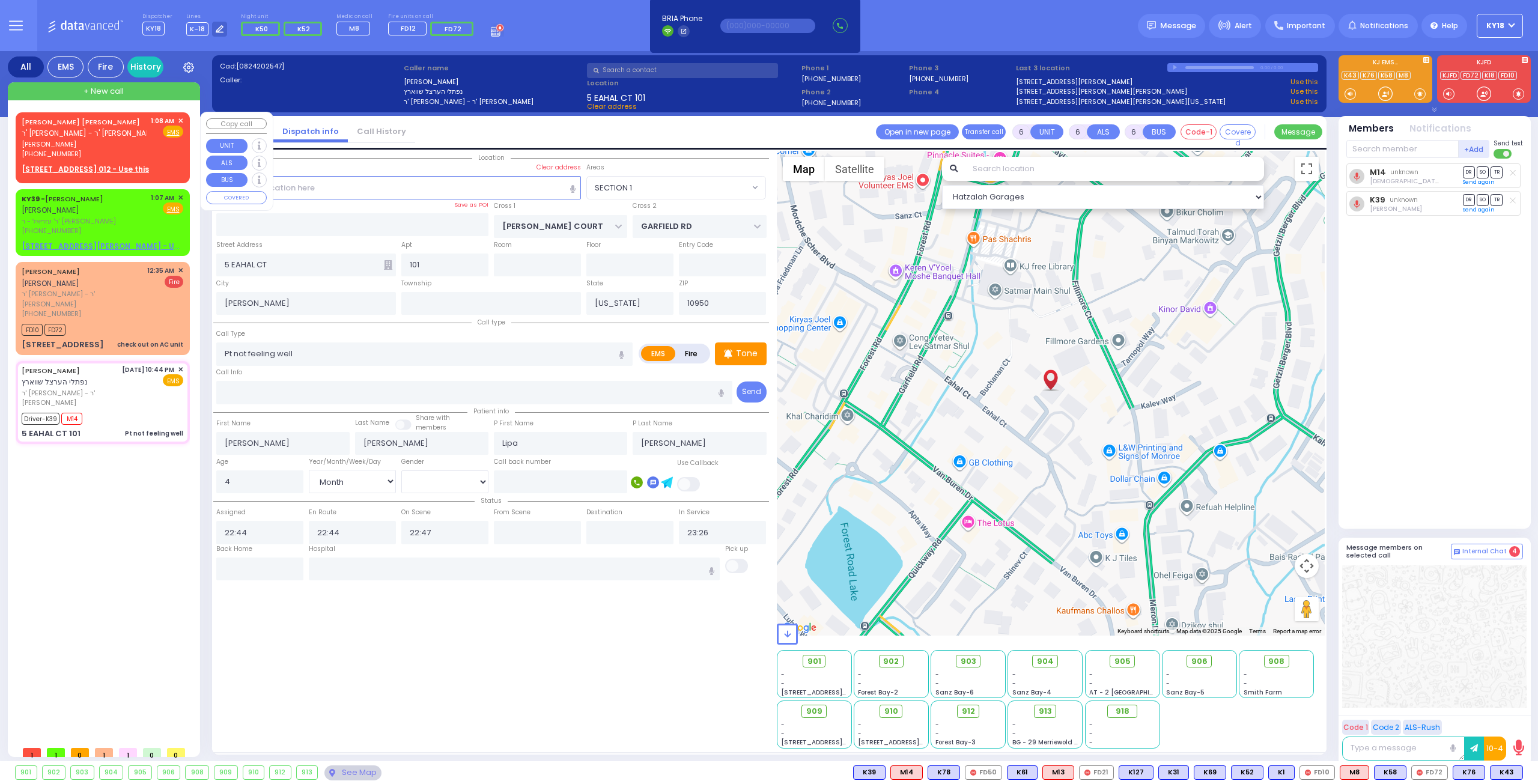
click at [89, 142] on span "משה יודא ניימאן" at bounding box center [84, 144] width 125 height 10
type input "2"
type input "1"
select select
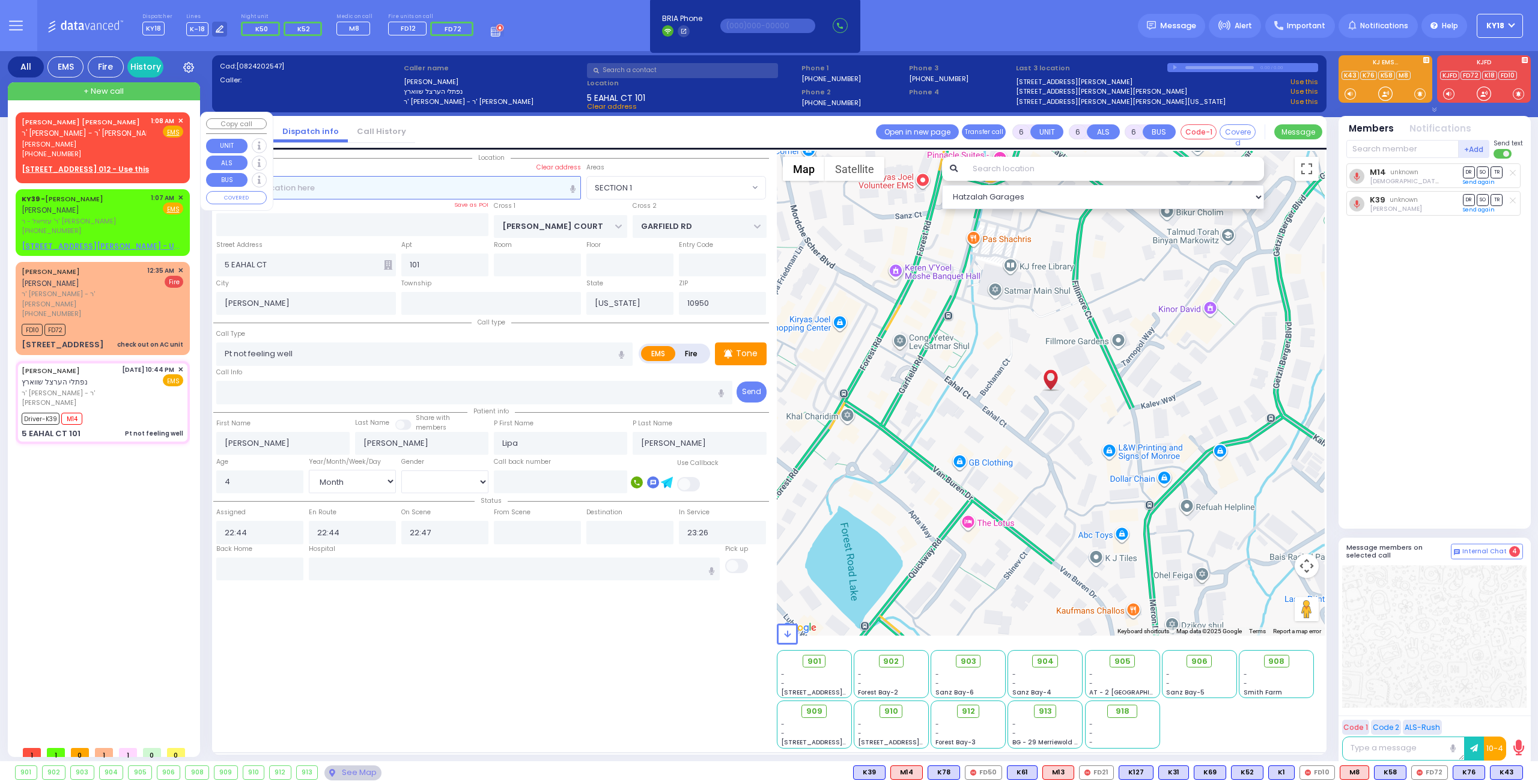
radio input "true"
type input "MOSHE YIDA"
type input "NEUMAN"
select select
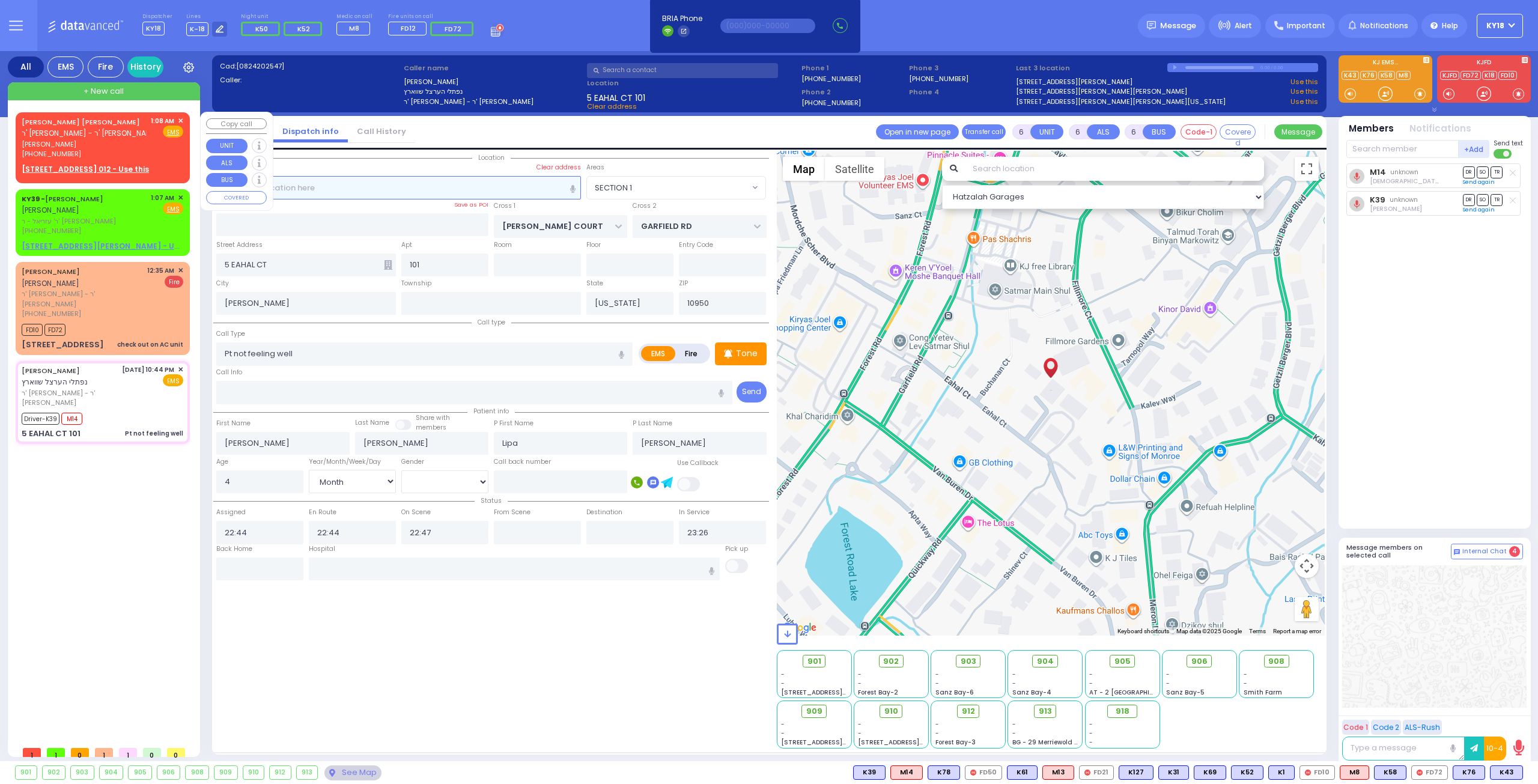
type input "01:08"
select select "Hatzalah Garages"
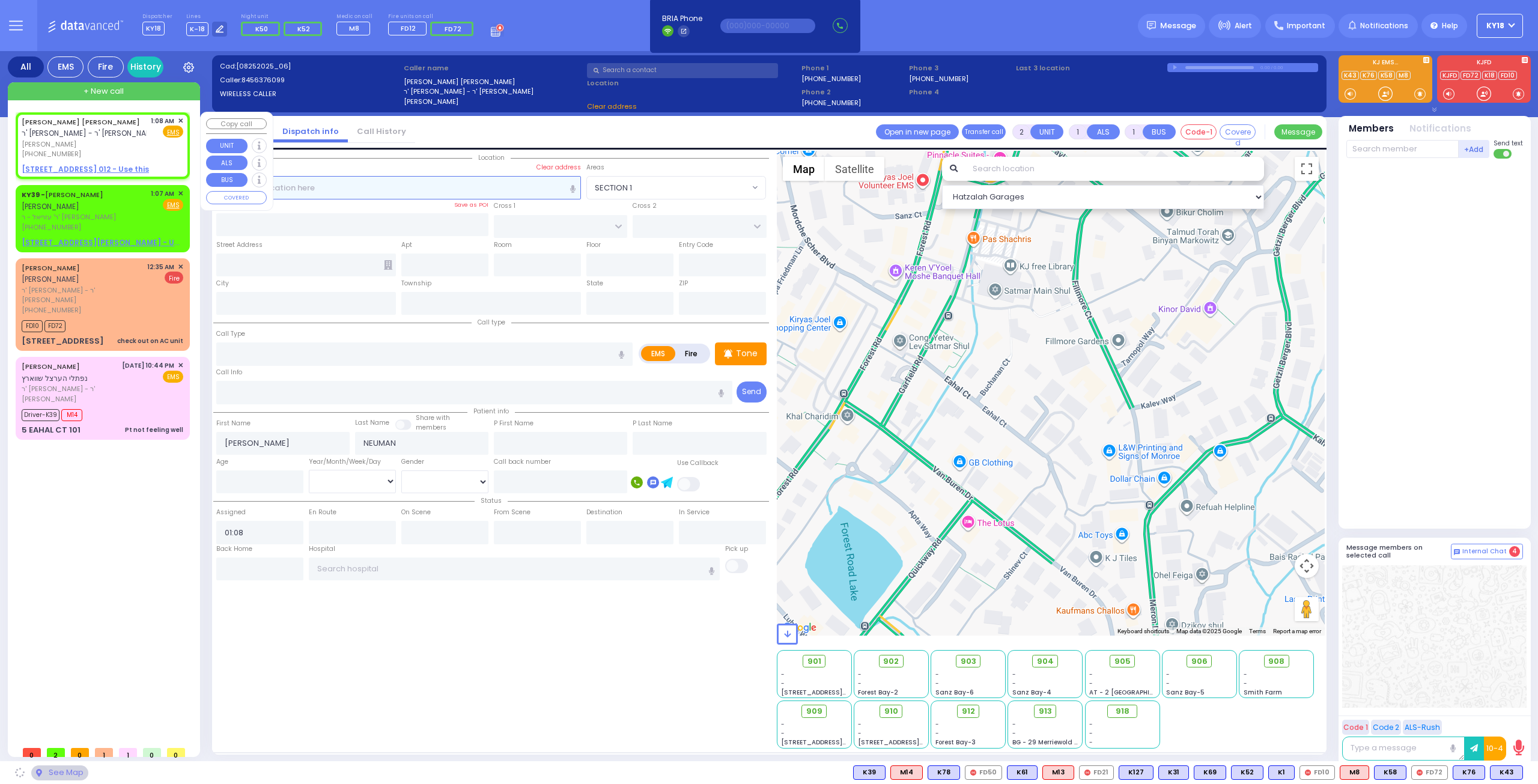
select select
radio input "true"
select select
select select "Hatzalah Garages"
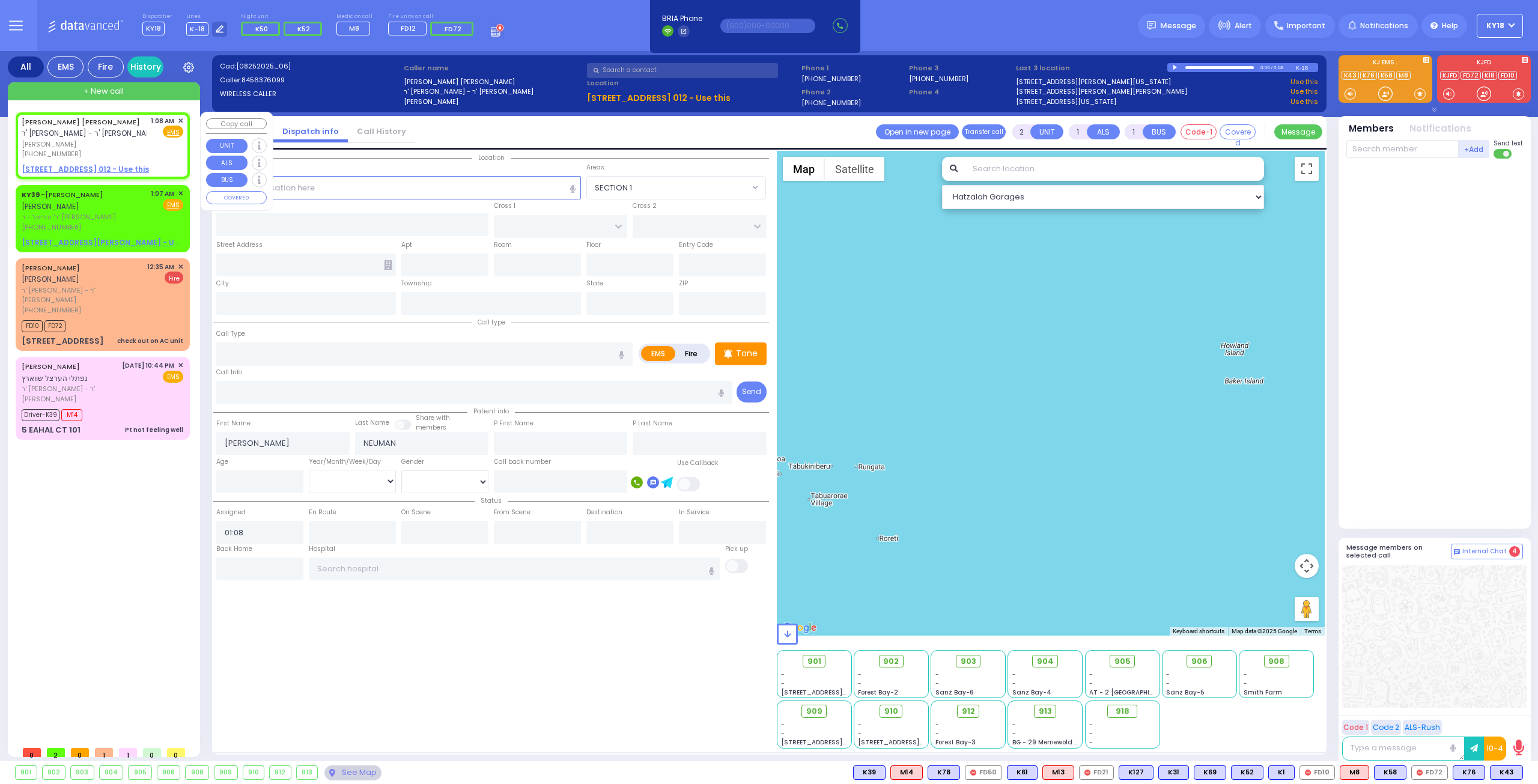
click at [177, 120] on div "1:08 AM ✕" at bounding box center [167, 121] width 33 height 10
select select
radio input "true"
select select
select select "Hatzalah Garages"
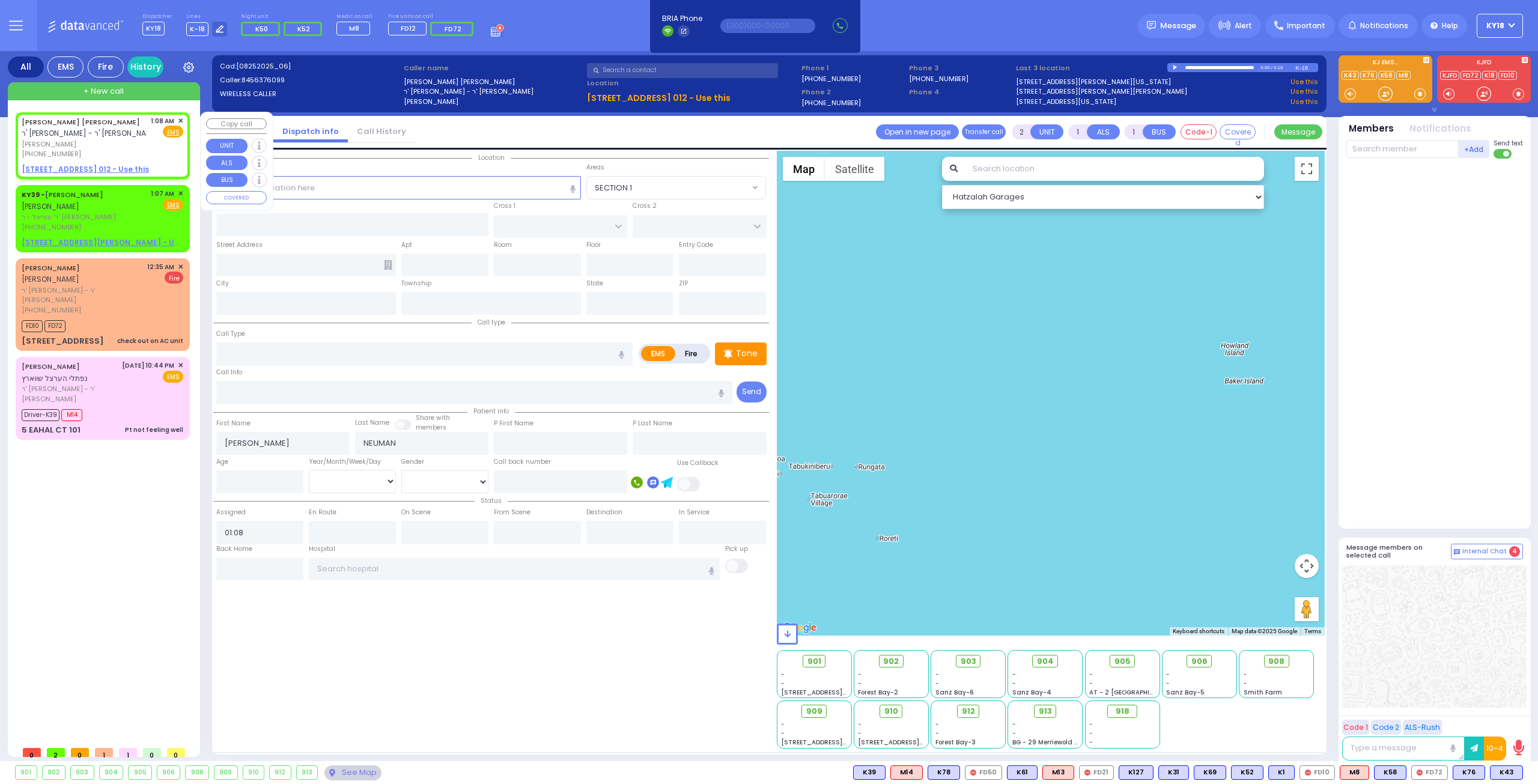
click at [178, 117] on span "✕" at bounding box center [181, 121] width 5 height 10
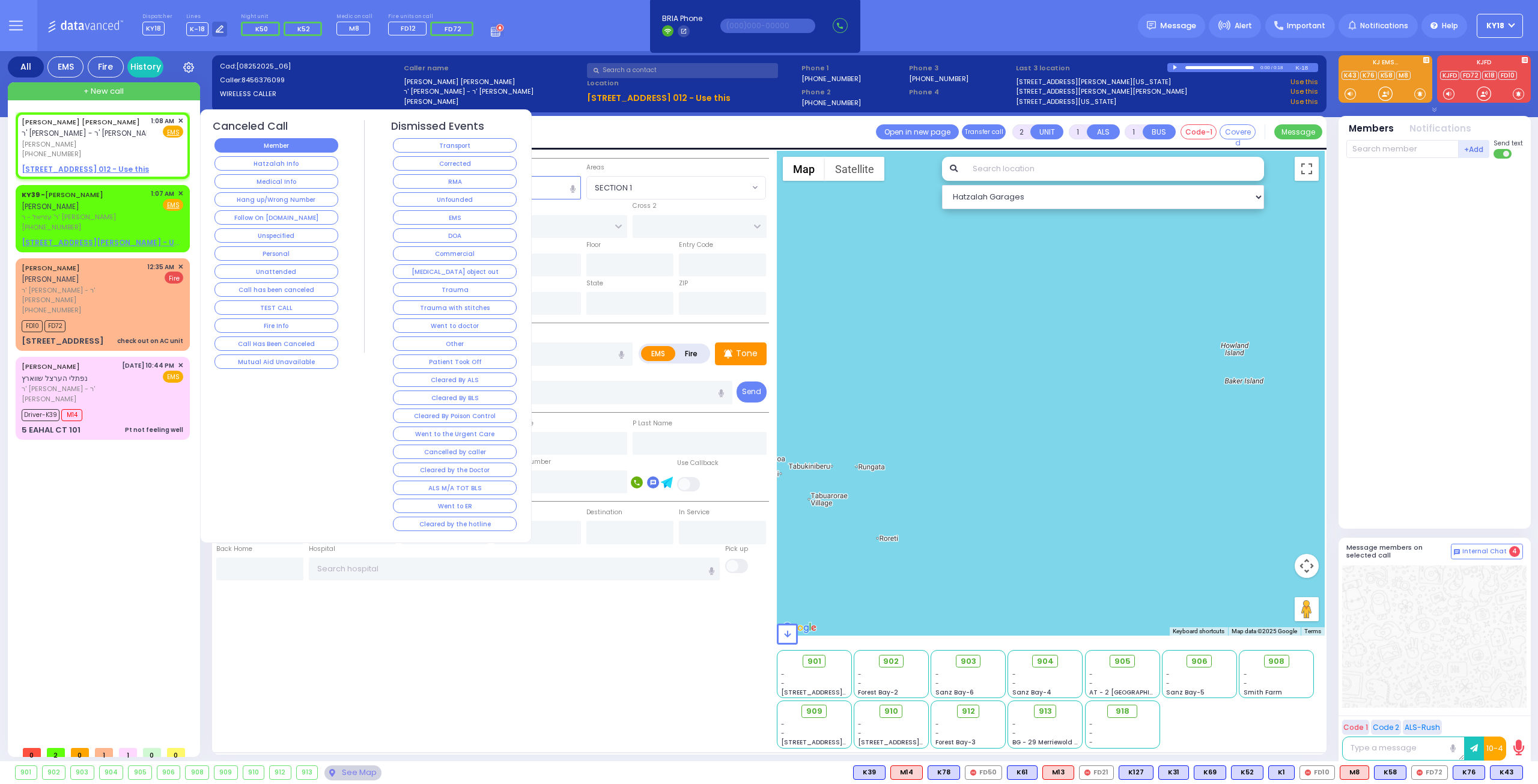
click at [282, 144] on button "Member" at bounding box center [276, 145] width 124 height 15
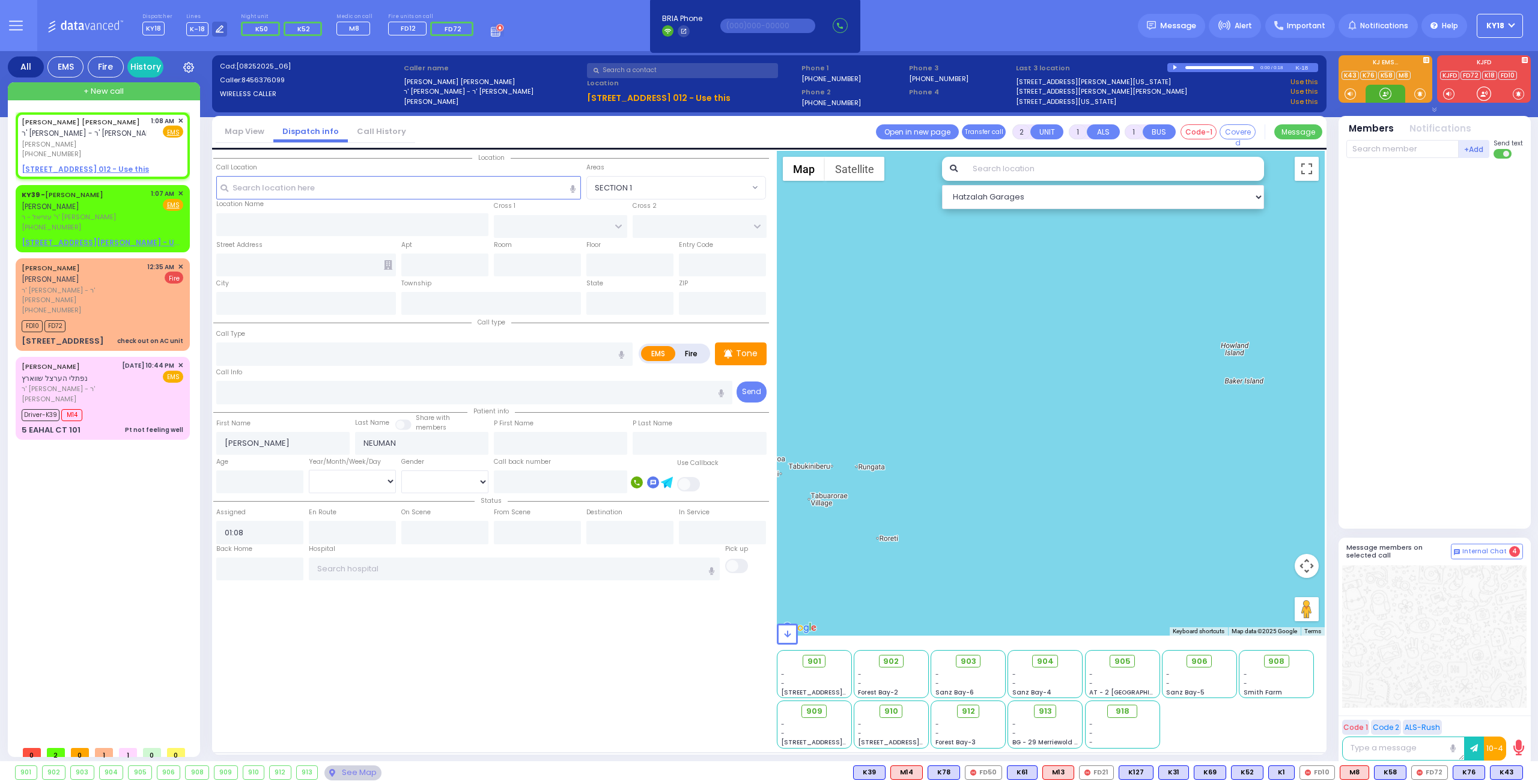
select select
radio input "true"
select select
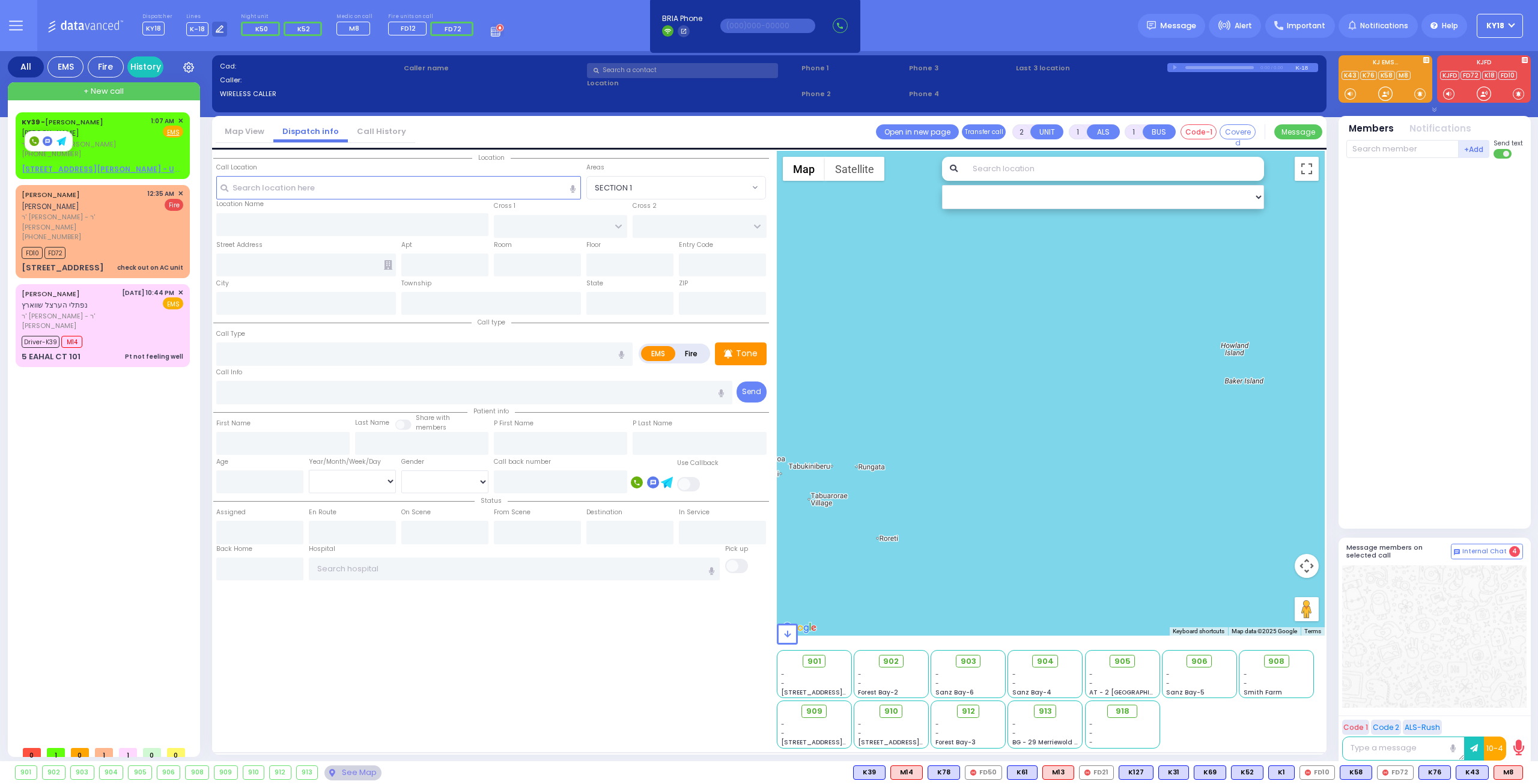
click at [54, 132] on div at bounding box center [49, 141] width 47 height 19
click at [139, 132] on div "KY39 - JACOB GLUCK יעקב גליק ר' עזריאל - ר' יונה בערנאטה (845) 222-3763 1:07 AM…" at bounding box center [102, 138] width 162 height 43
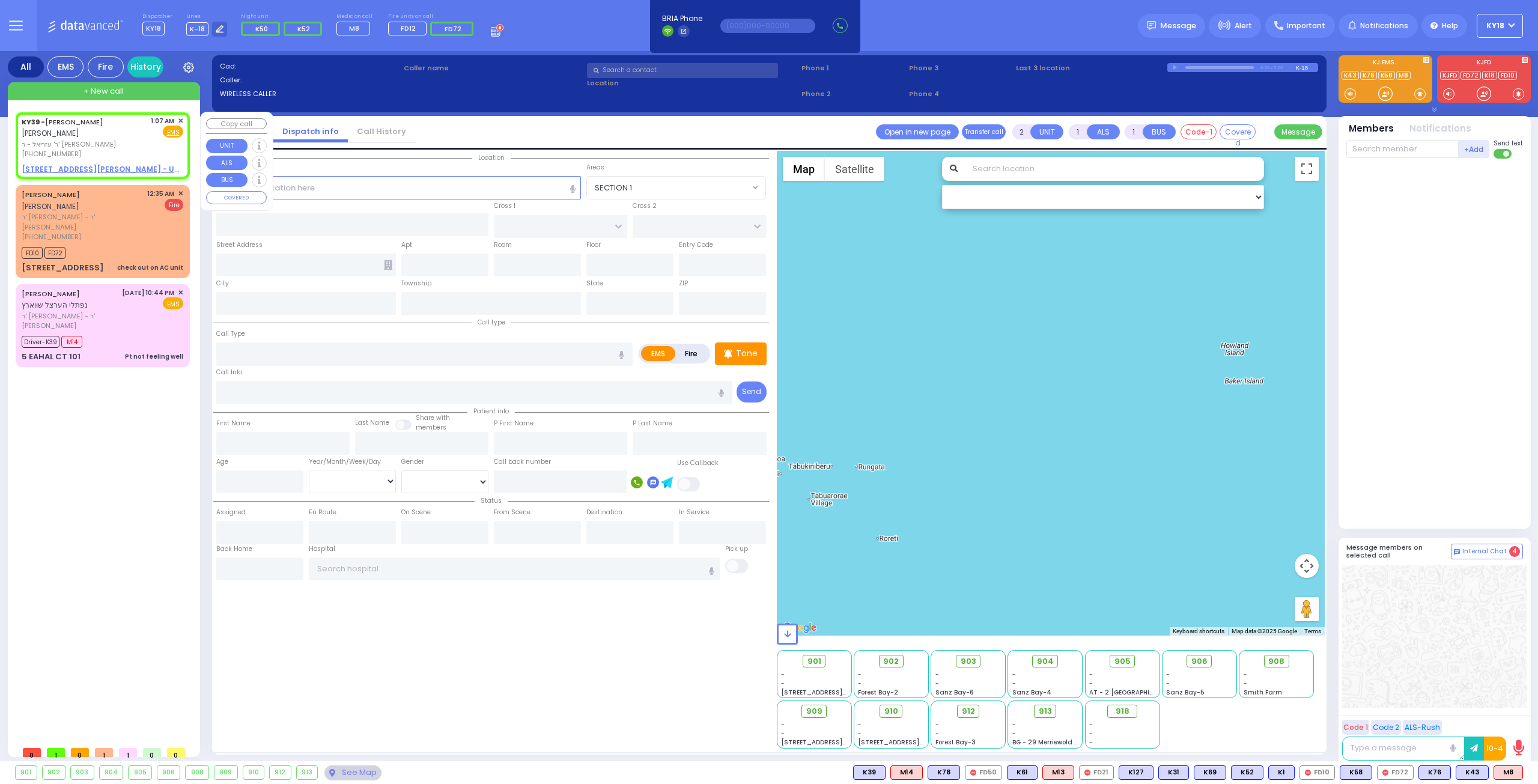
select select
radio input "true"
type input "[PERSON_NAME]"
type input "GLUCK"
select select
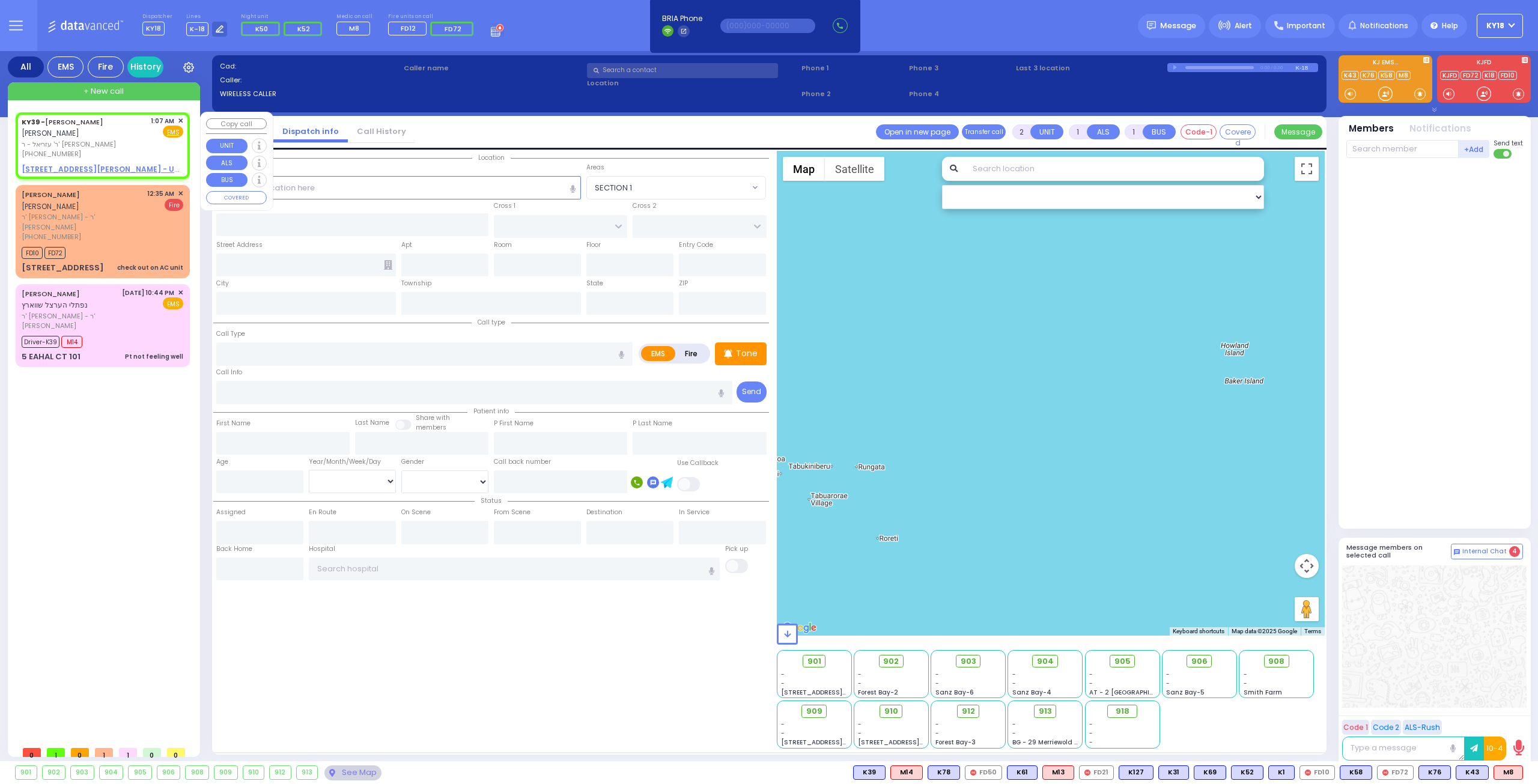
type input "01:07"
select select "Hatzalah Garages"
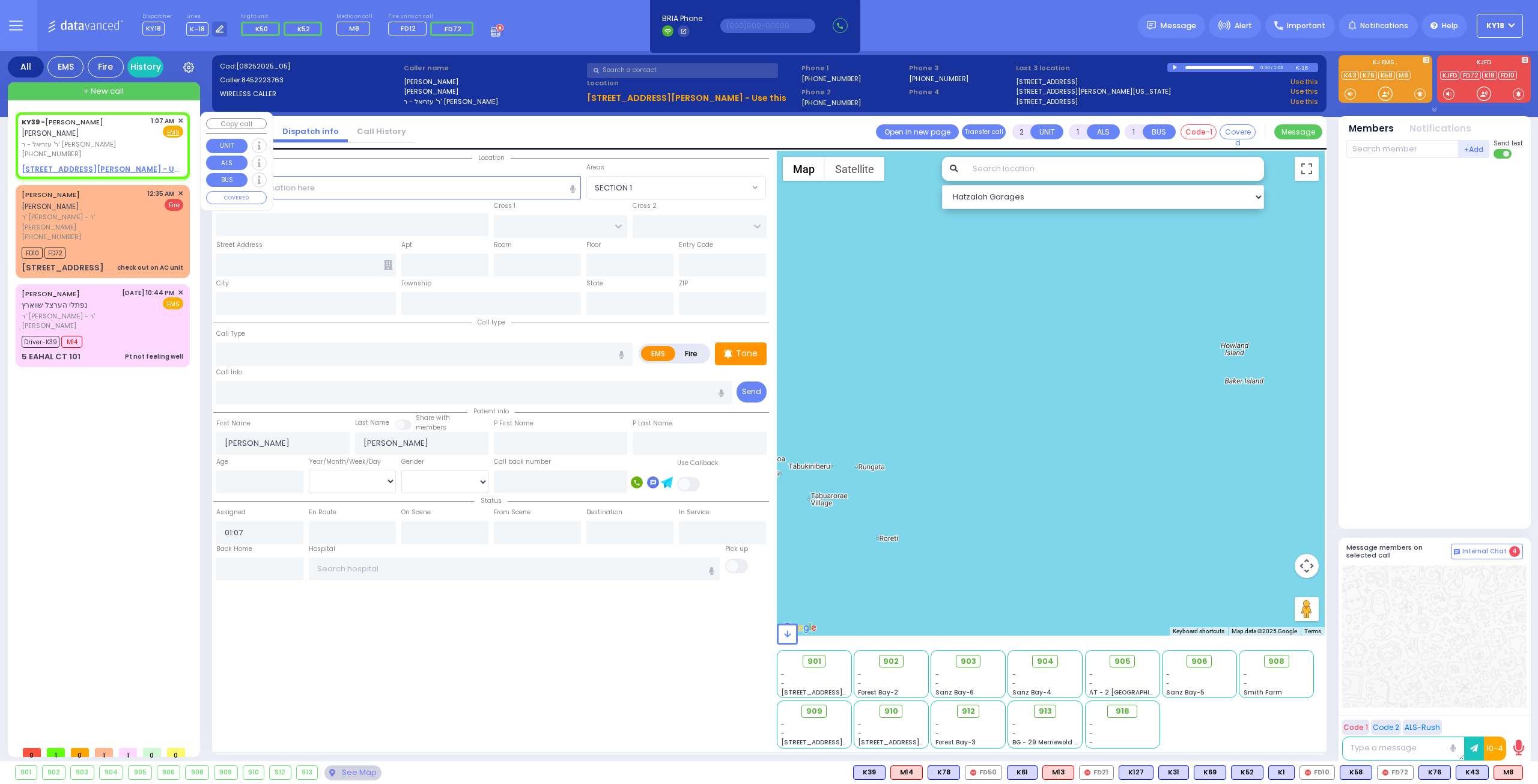
click at [181, 117] on span "✕" at bounding box center [181, 121] width 5 height 10
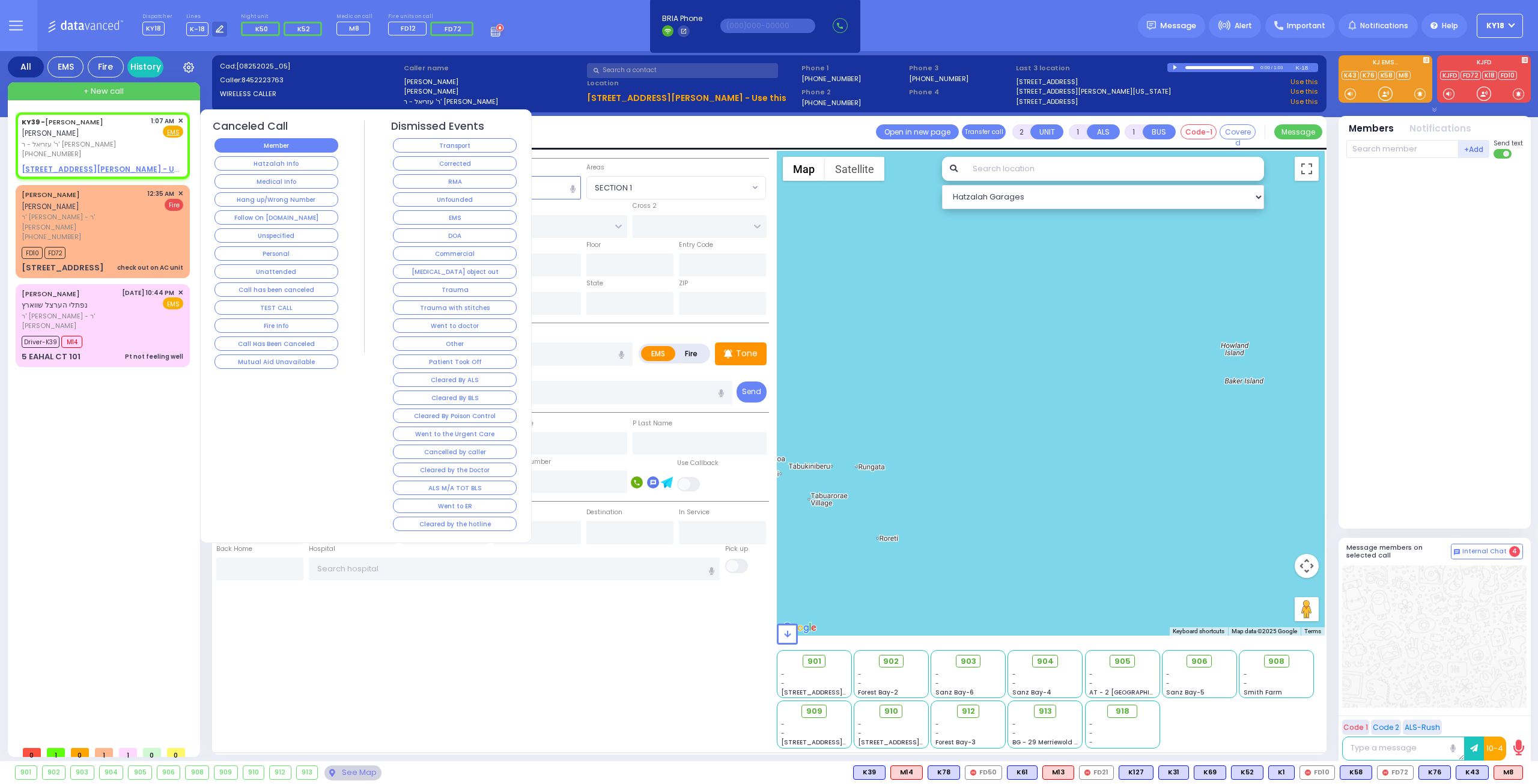
click at [266, 138] on button "Member" at bounding box center [276, 145] width 124 height 15
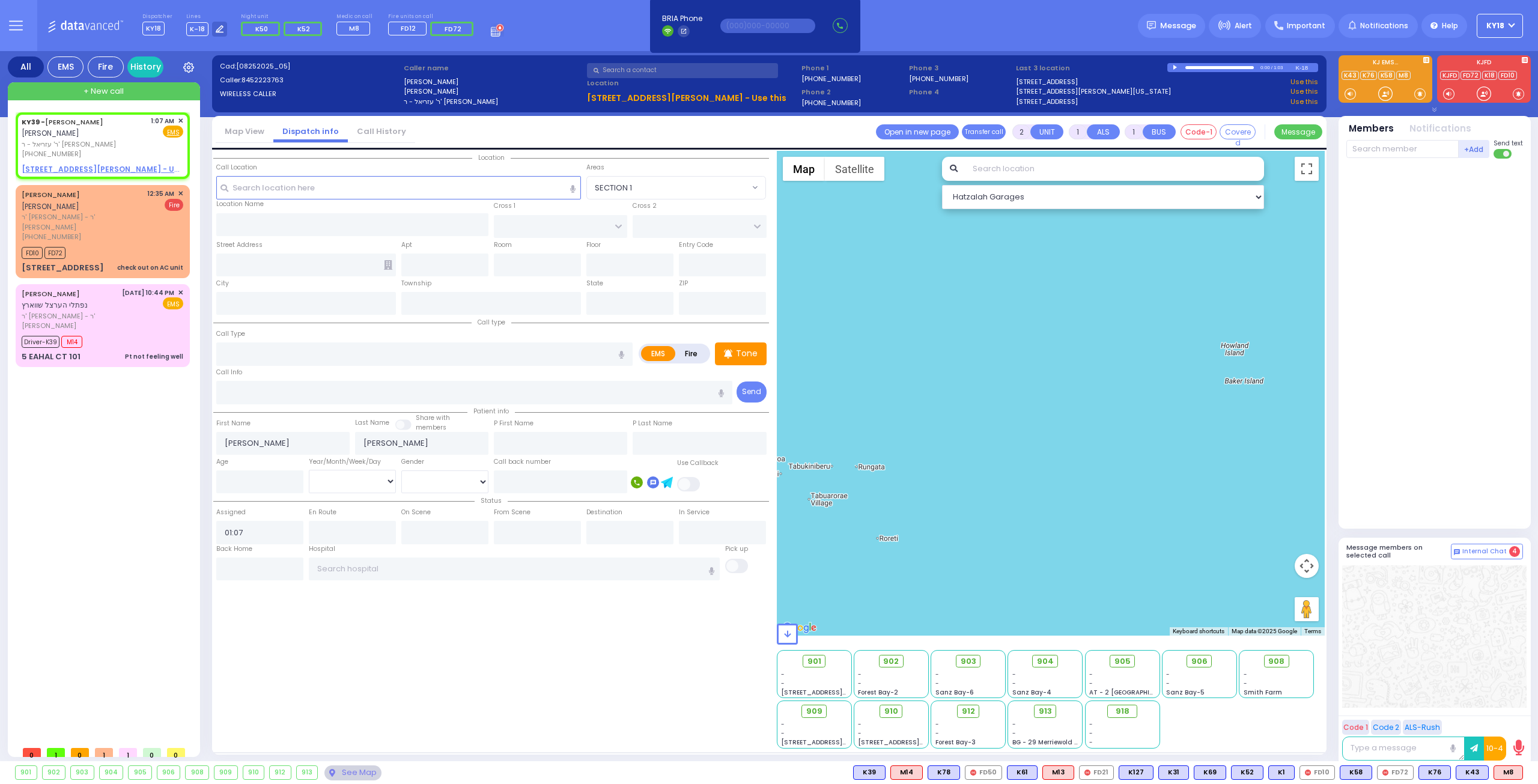
select select
radio input "true"
select select
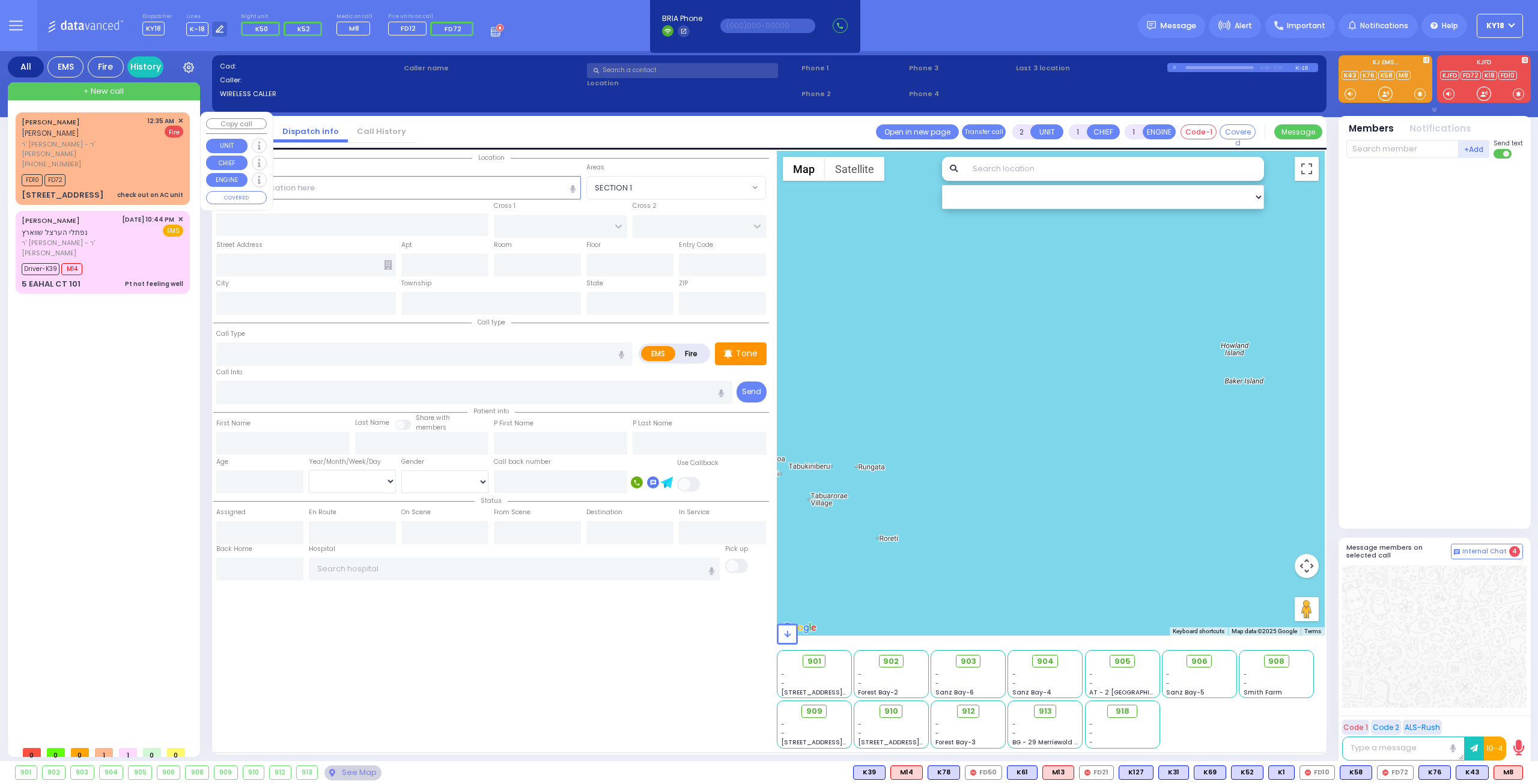
click at [182, 115] on div "JOSEPH DOV BLUM יוסף דוב בלום ר' אהרן ברוך - ר' נחום ברימ שווארץ (845) 781-0550…" at bounding box center [102, 158] width 169 height 89
select select
type input "check out on AC unit"
radio input "false"
radio input "true"
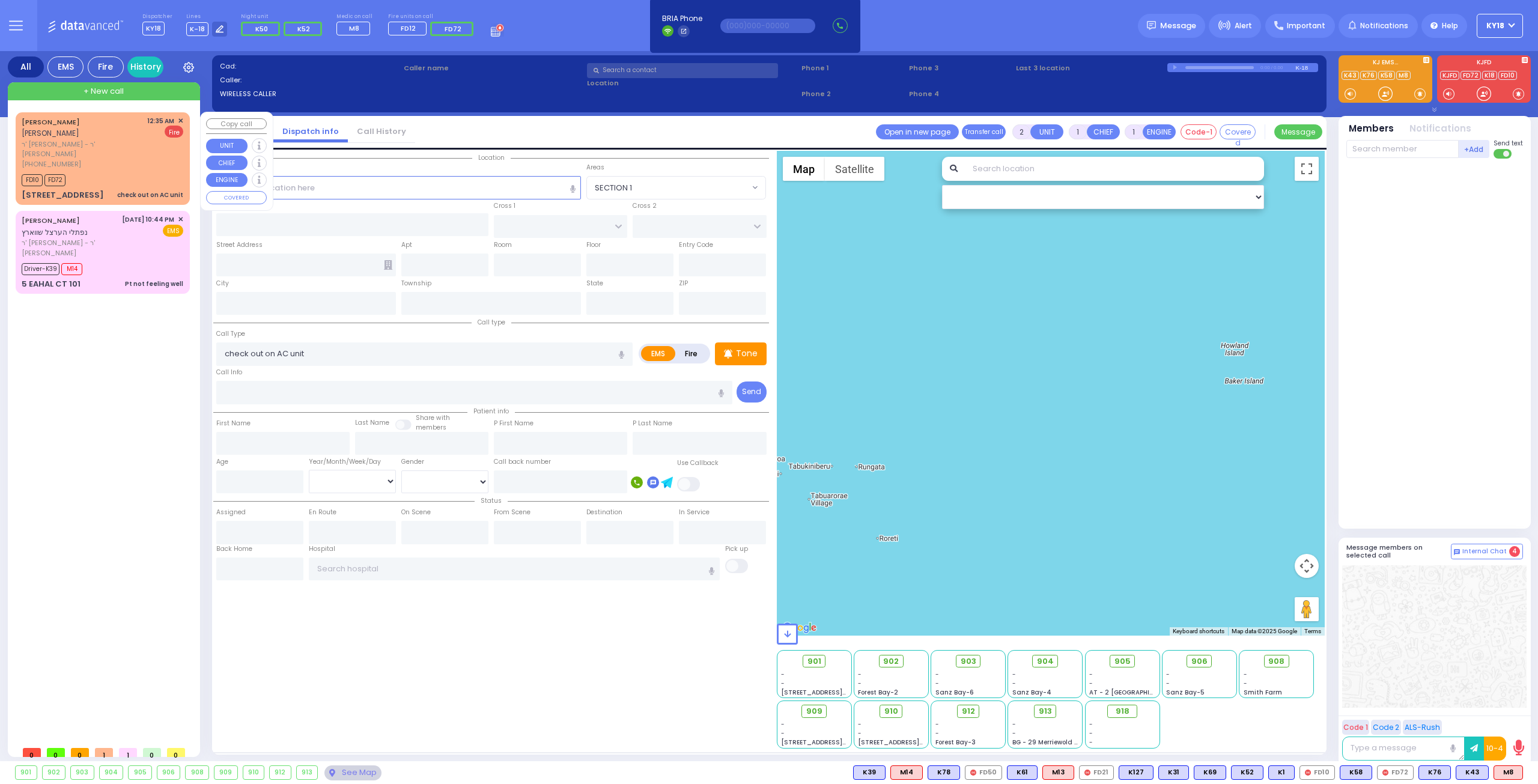
type input "[PERSON_NAME]"
type input "BLUM"
select select
type input "00:35"
type input "00:38"
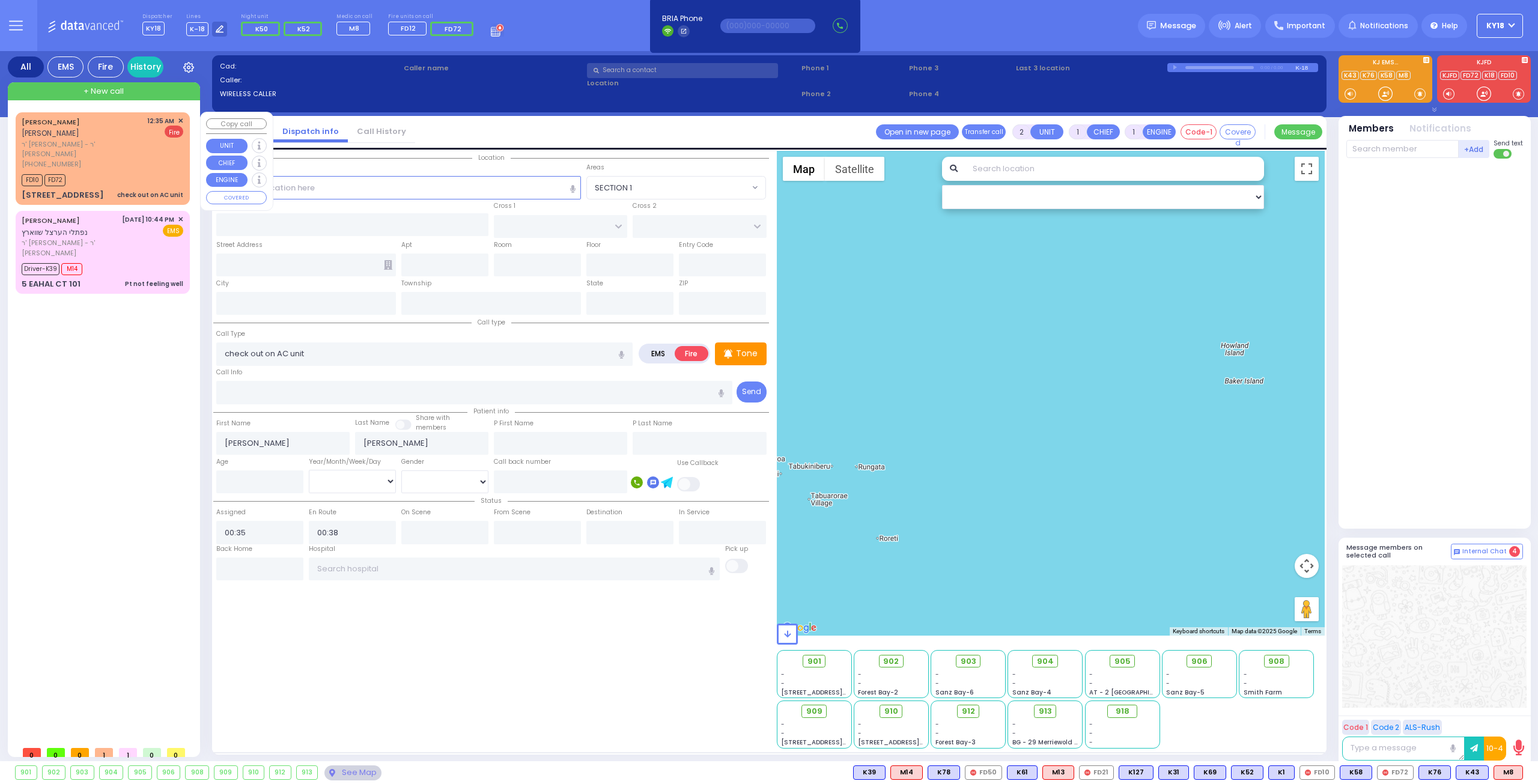
select select "Hatzalah Garages"
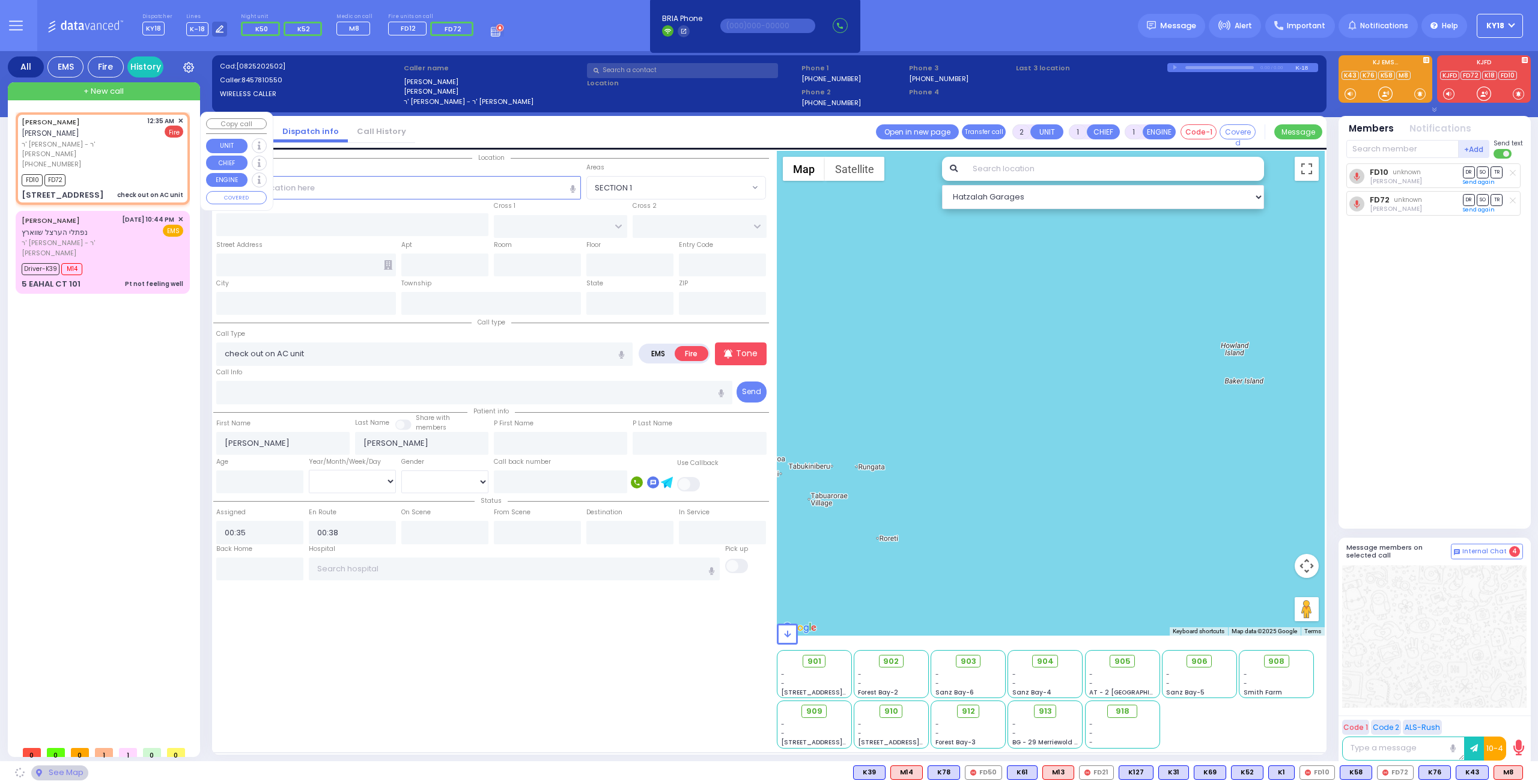
type input "KAHAN DR"
type input "MERON DR"
type input "3 MERON DR"
type input "103"
type input "Monroe"
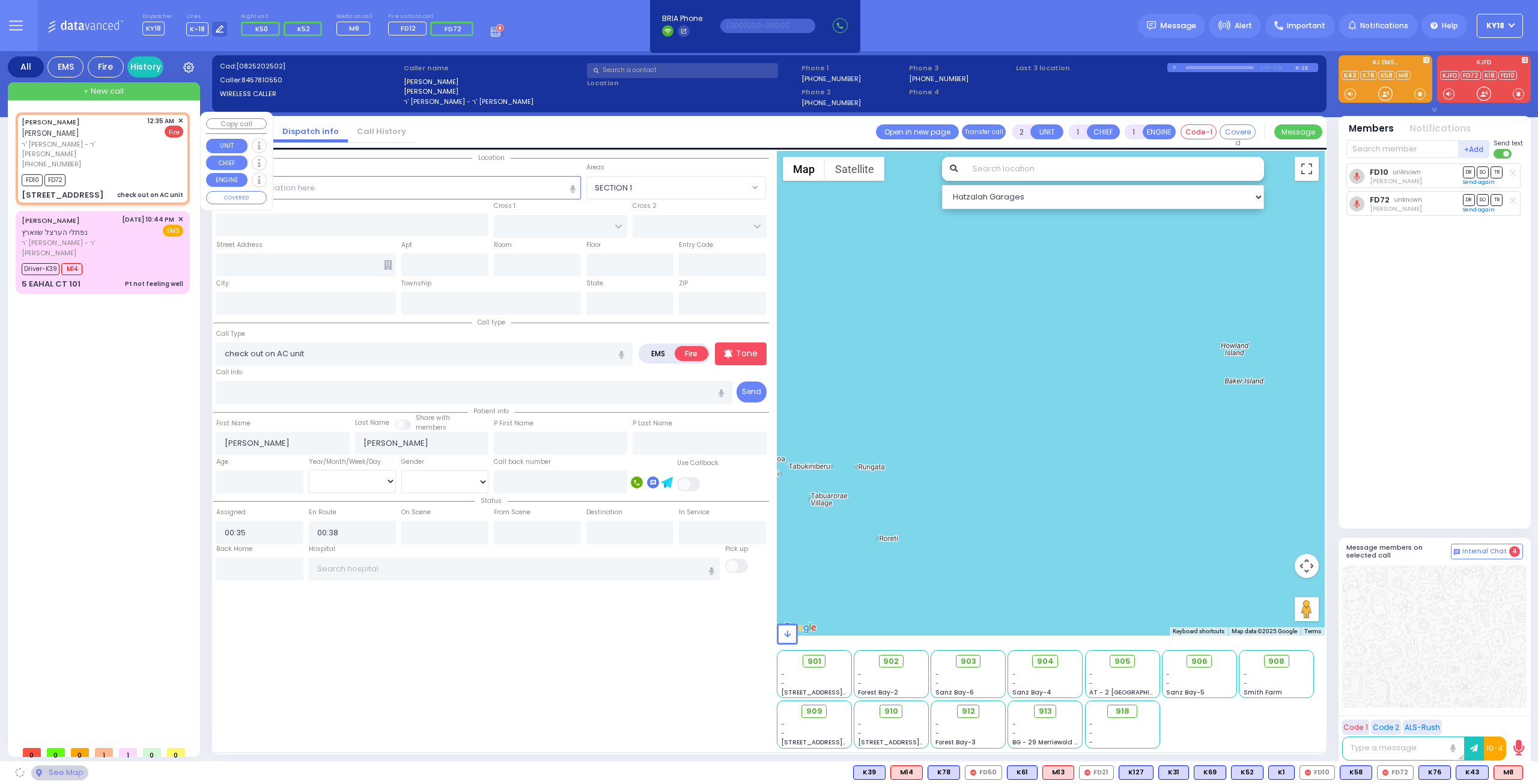
type input "[US_STATE]"
type input "10950"
select select "SECTION 4"
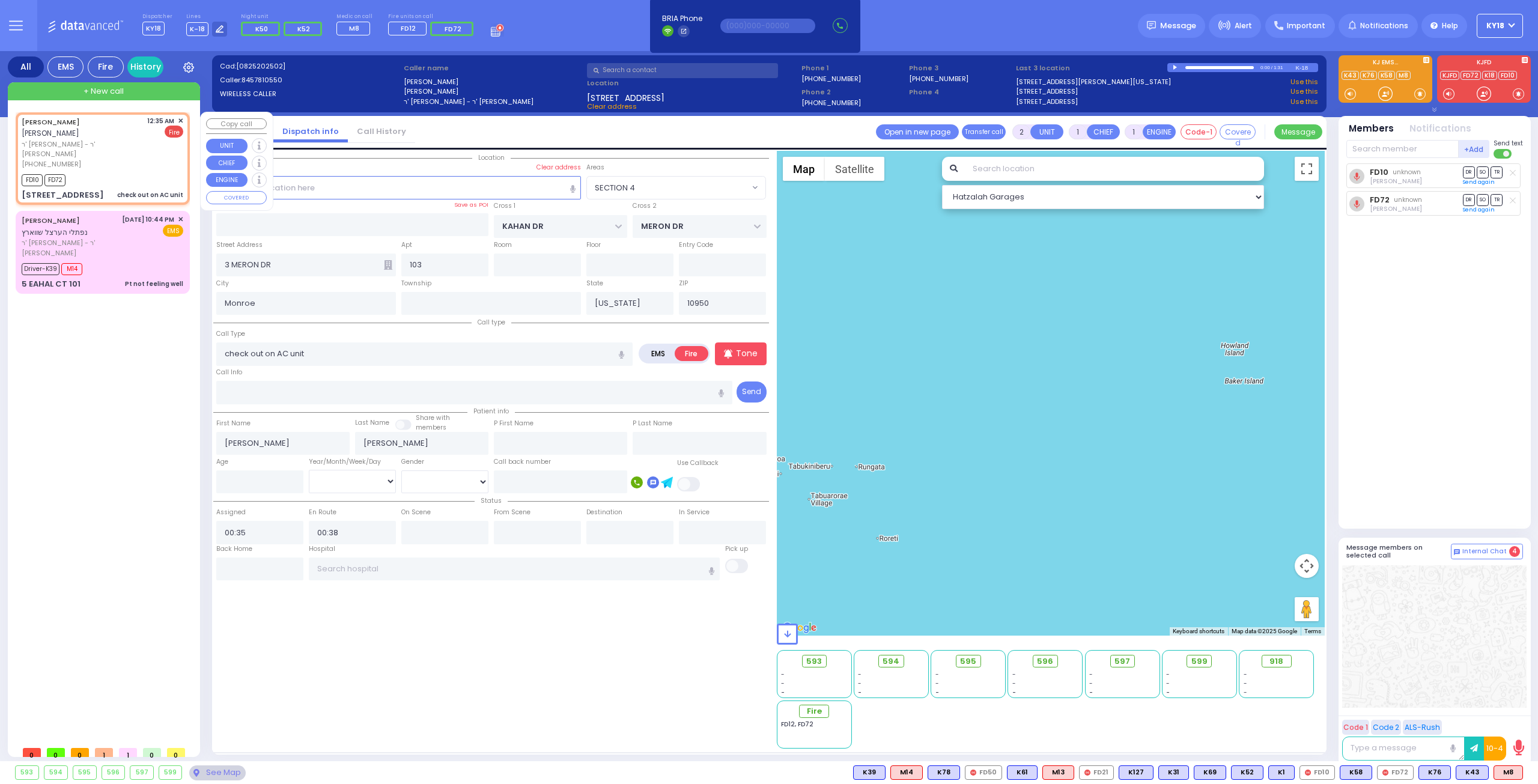
click at [177, 119] on div "12:35 AM ✕" at bounding box center [165, 121] width 36 height 10
select select
radio input "true"
select select
select select "Hatzalah Garages"
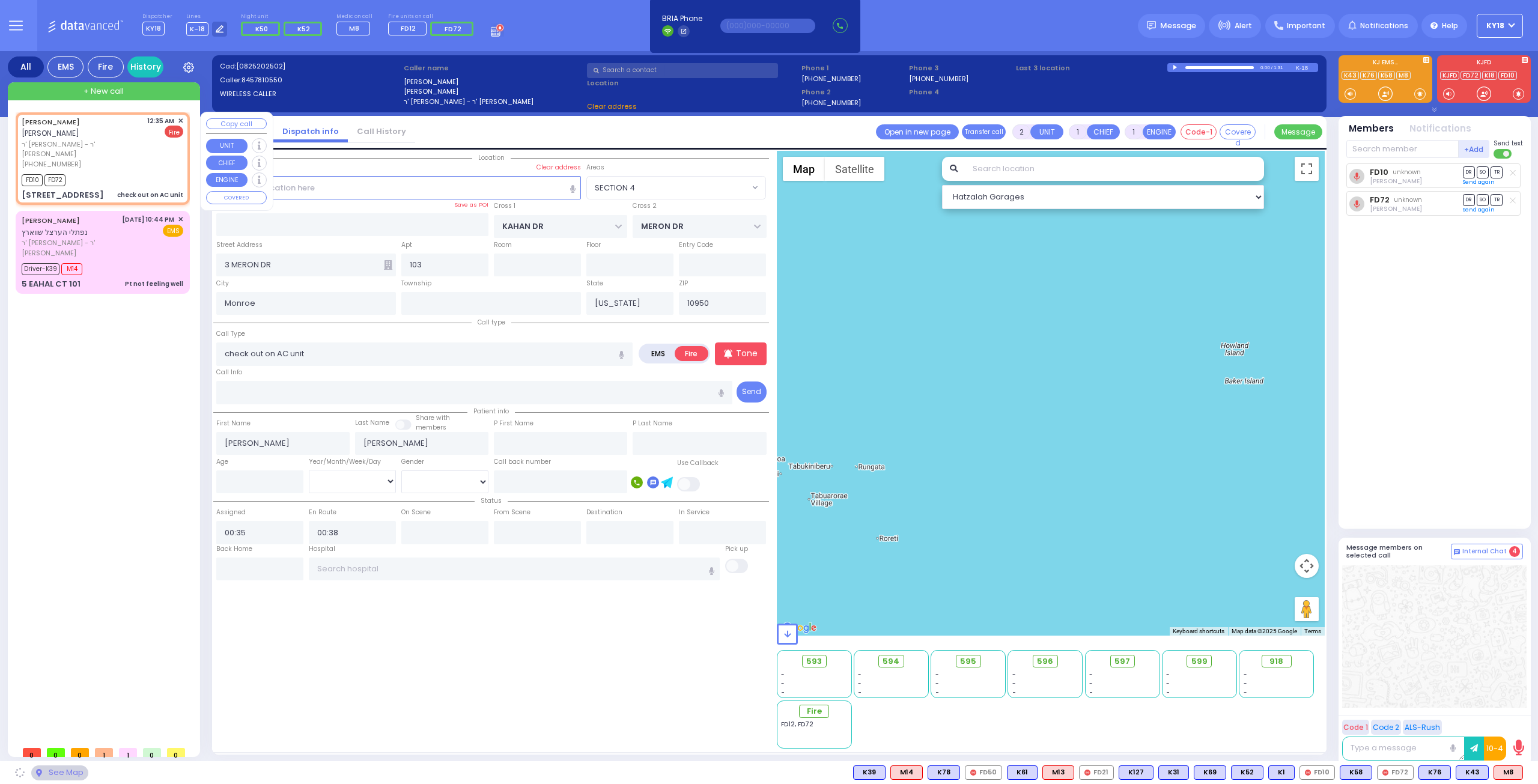
select select "SECTION 4"
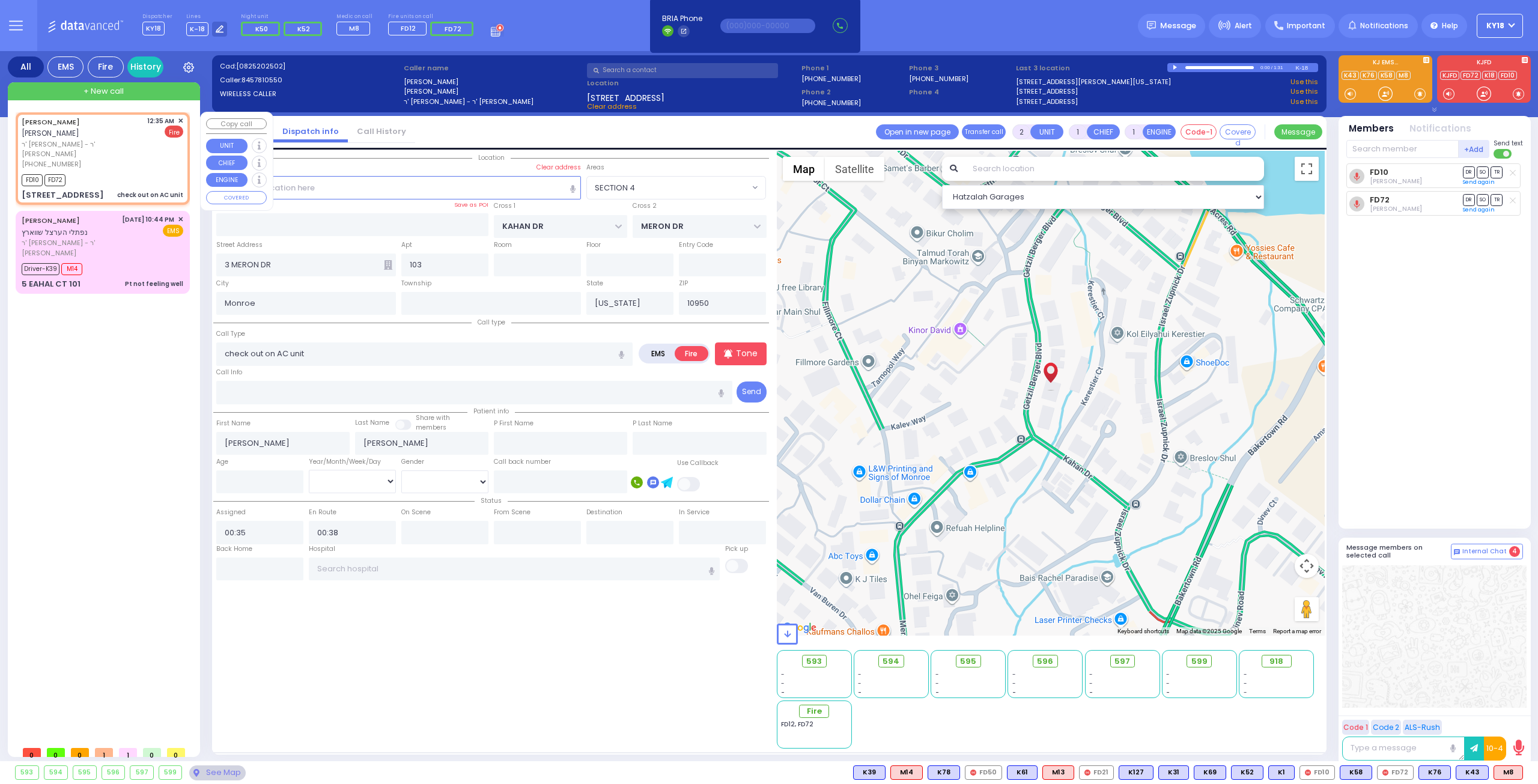
click at [178, 117] on div "12:35 AM ✕" at bounding box center [165, 121] width 36 height 10
select select
radio input "true"
select select
select select "SECTION 4"
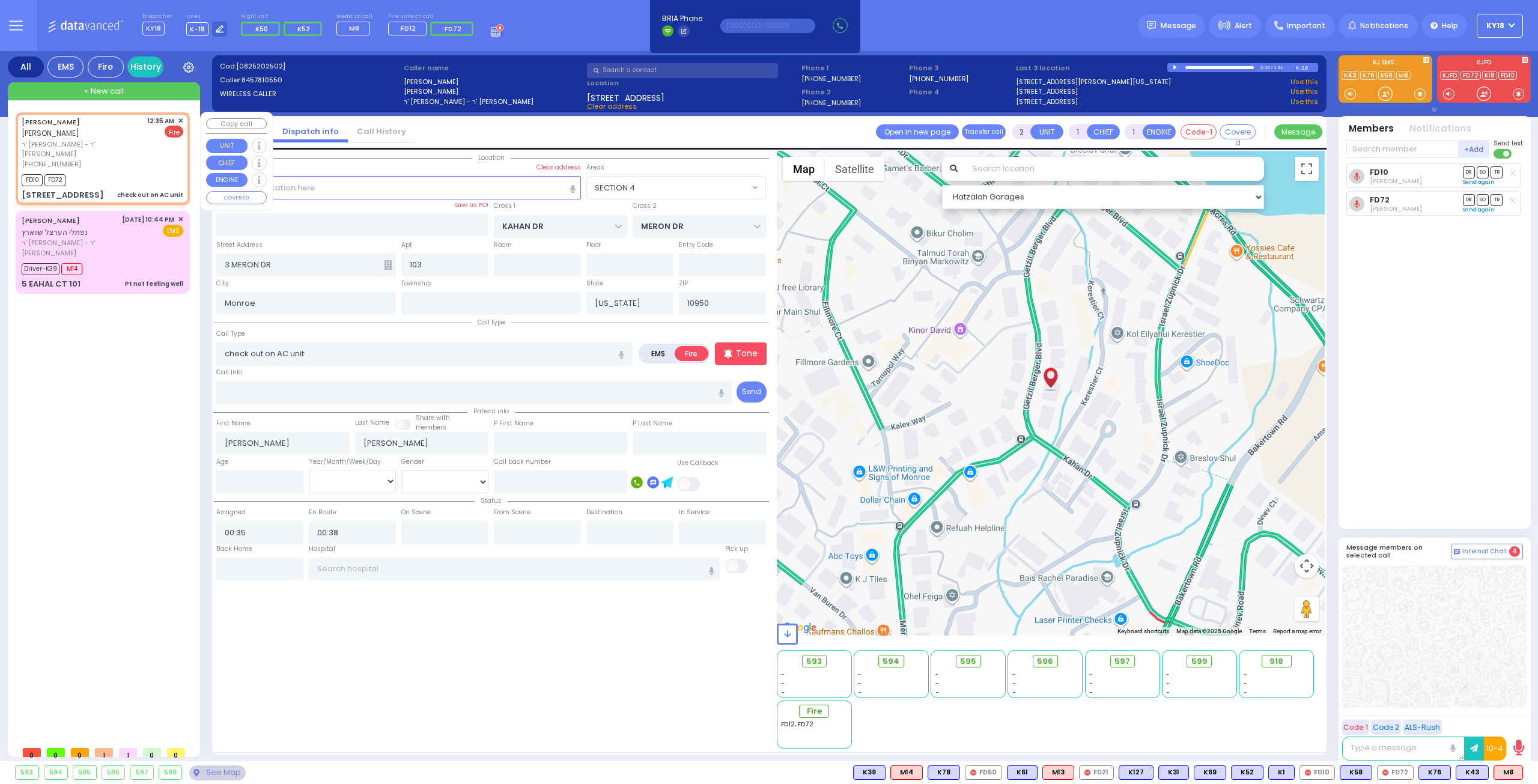
select select "Hatzalah Garages"
click at [179, 117] on span "✕" at bounding box center [181, 121] width 5 height 10
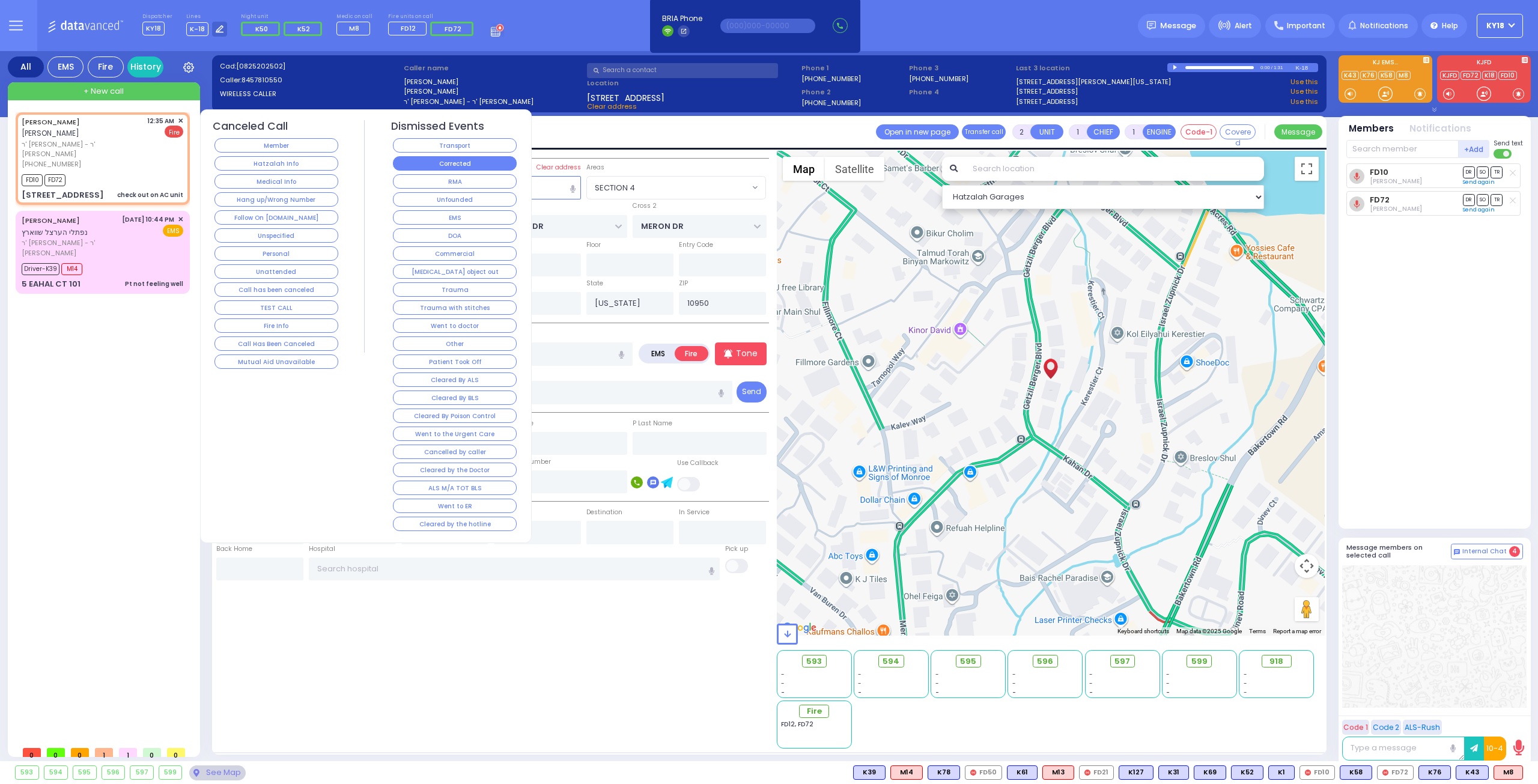
click at [411, 162] on button "Corrected" at bounding box center [455, 163] width 124 height 15
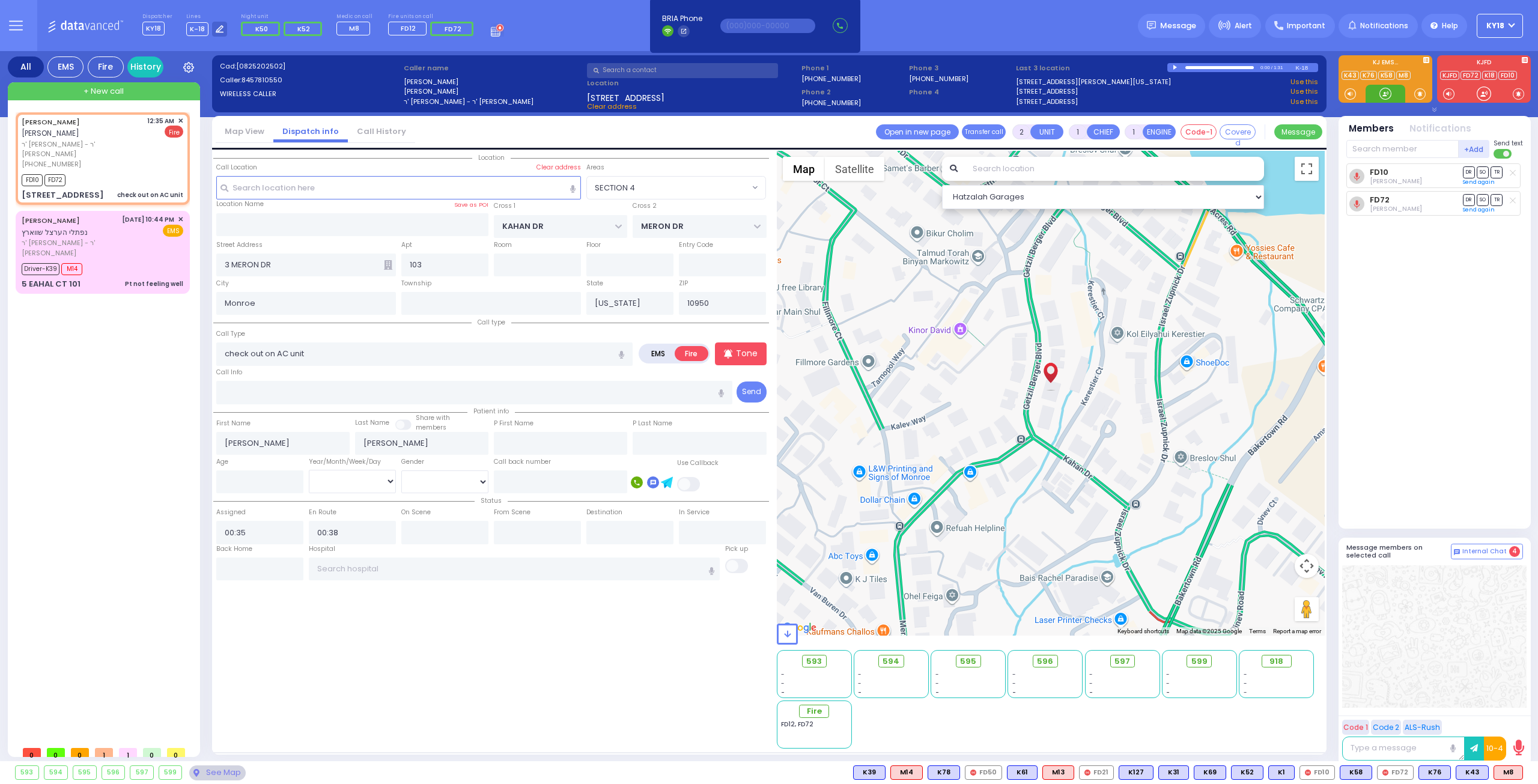
select select
radio input "true"
select select
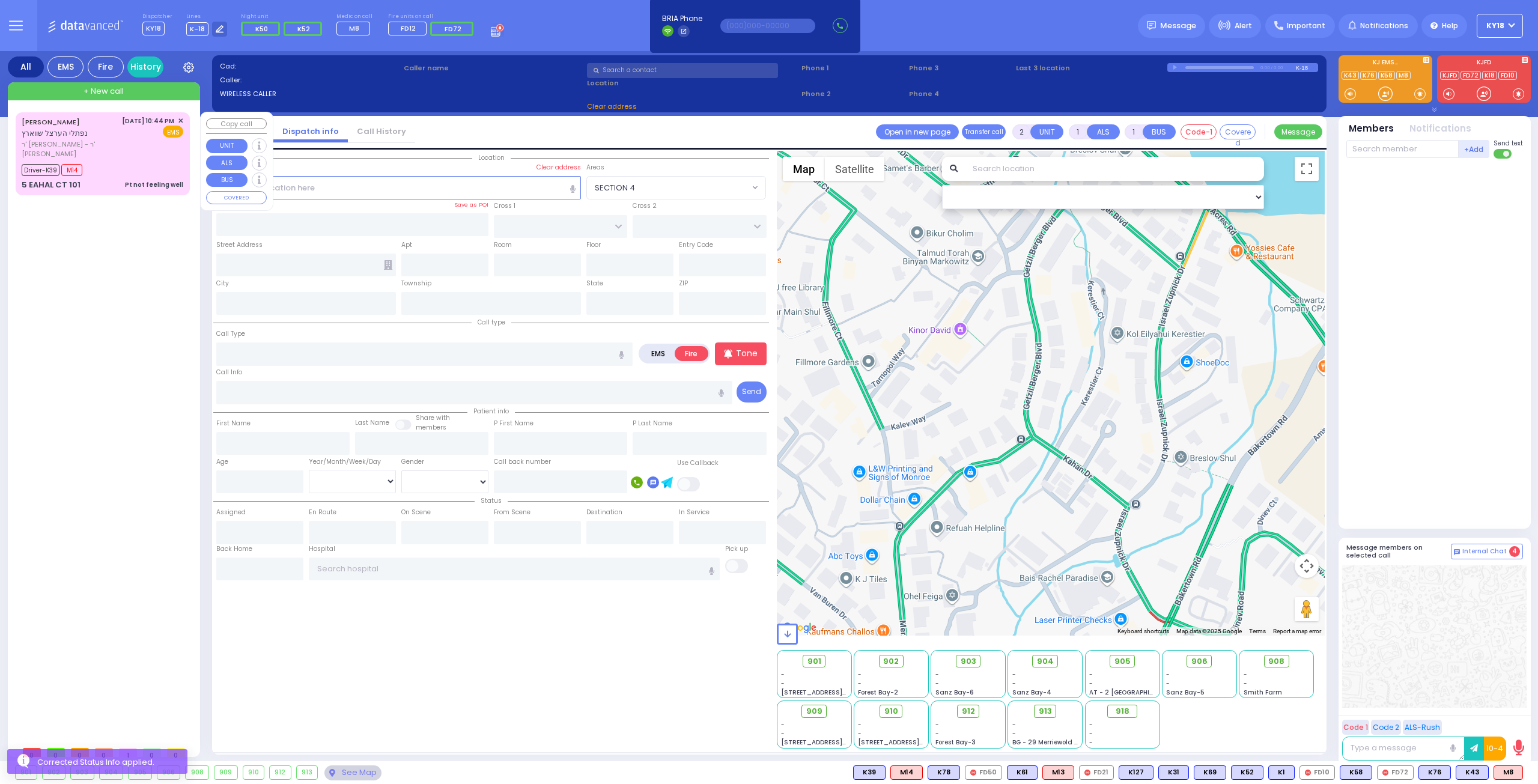
click at [123, 155] on div "8/24/2025 10:44 PM ✕ EMS" at bounding box center [153, 138] width 62 height 43
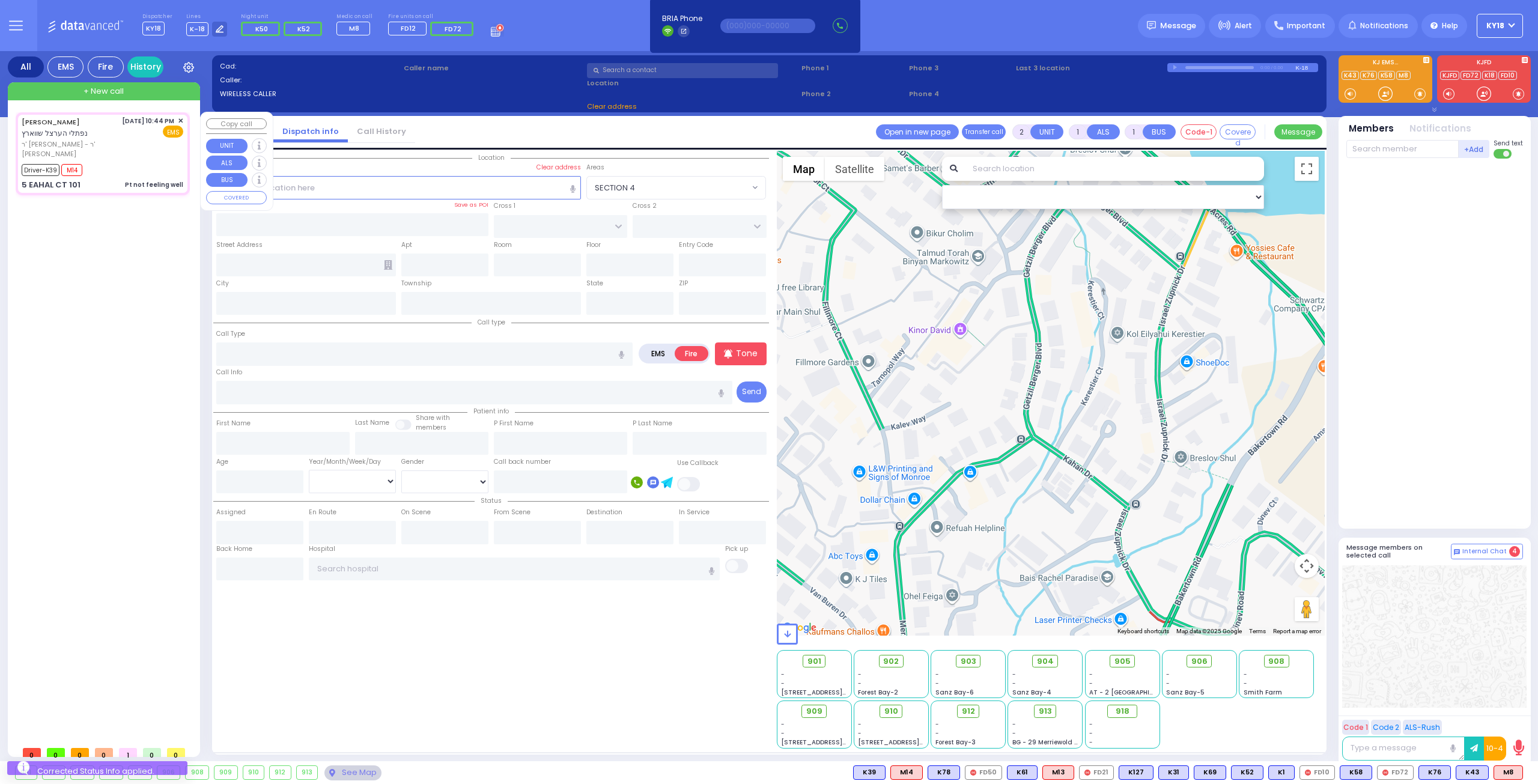
type input "6"
select select
type input "Pt not feeling well"
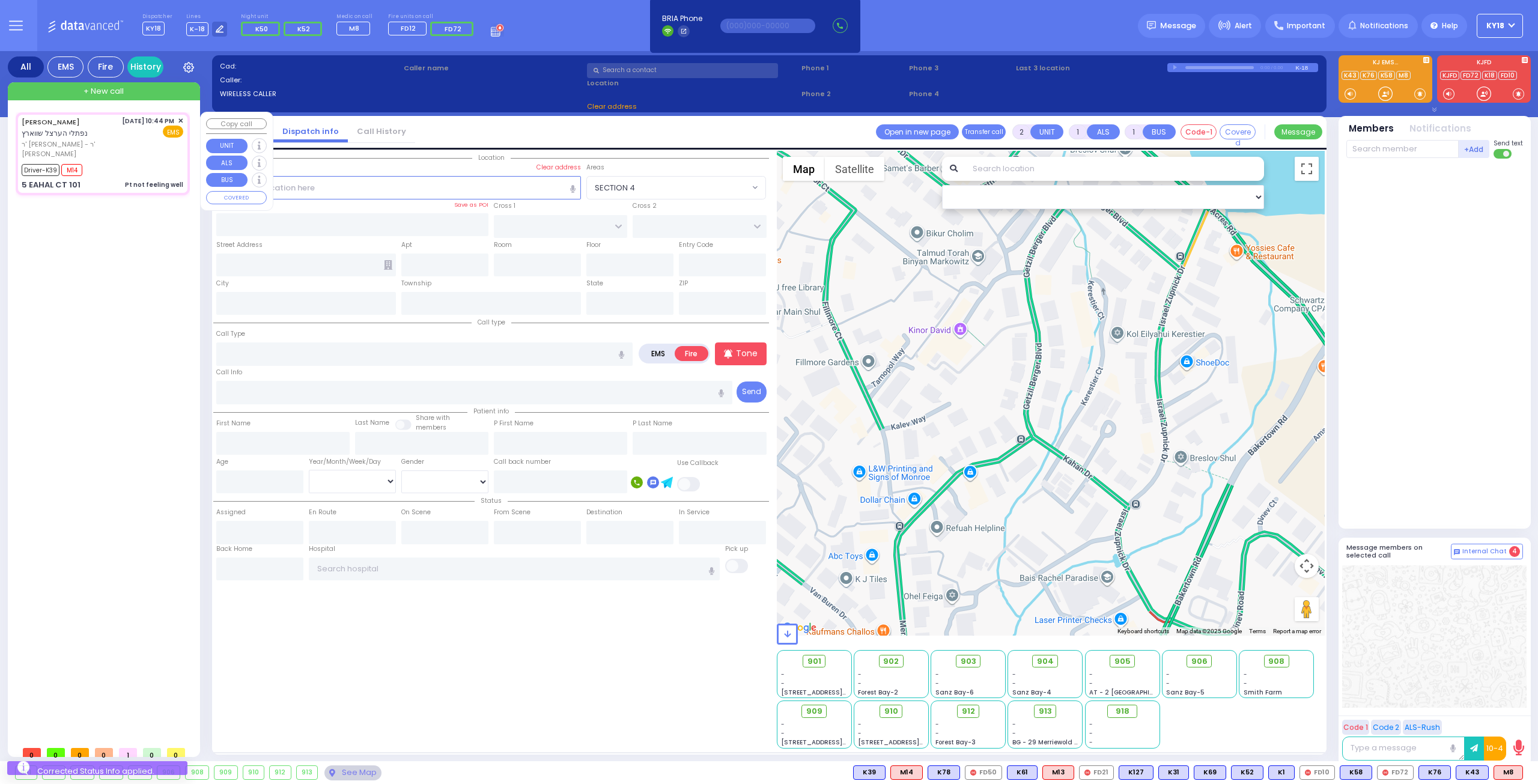
radio input "true"
type input "NAFTULA HERTZEL"
type input "[PERSON_NAME]"
type input "Lipa"
type input "[PERSON_NAME]"
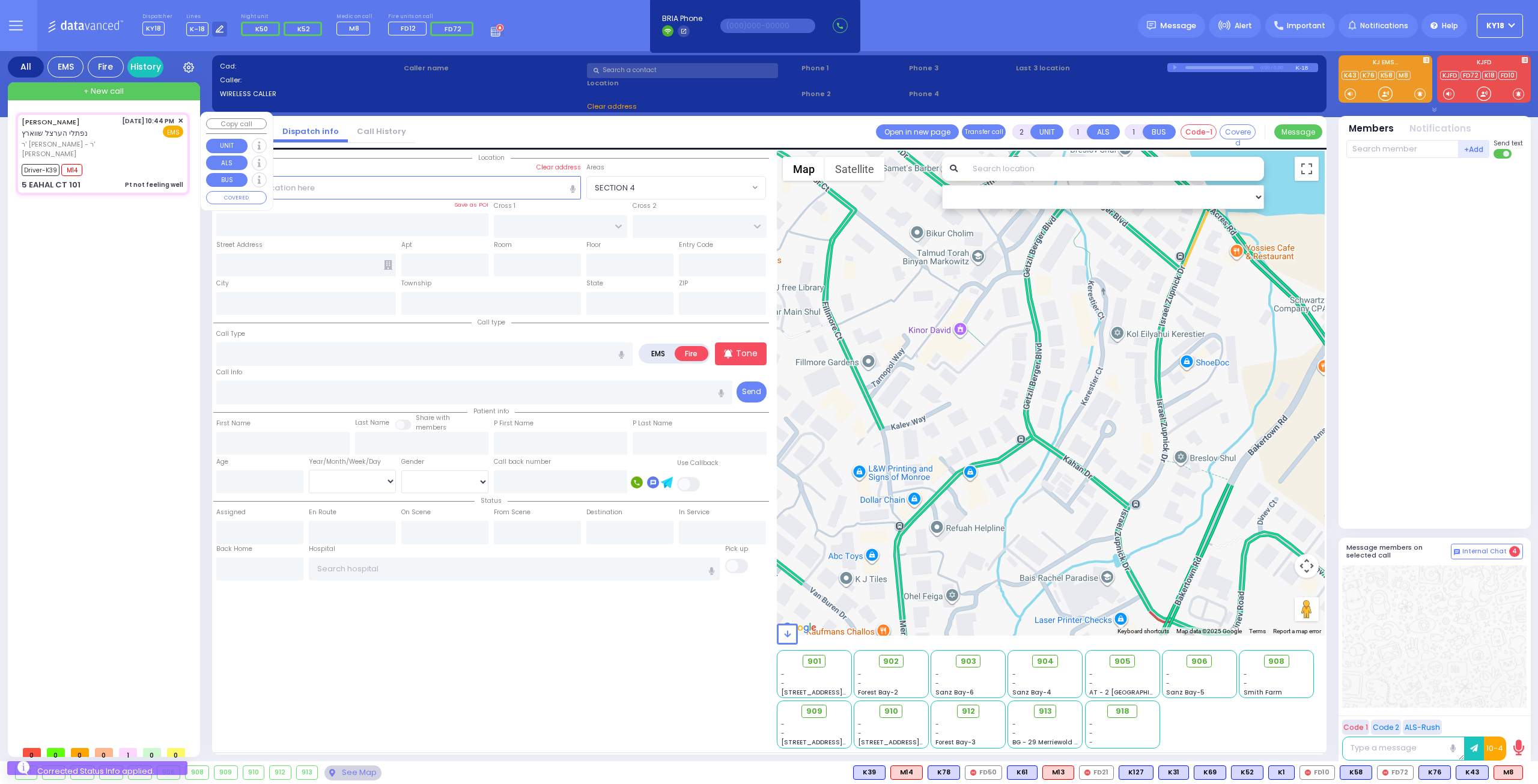
type input "4"
select select "Month"
select select "[DEMOGRAPHIC_DATA]"
type input "22:44"
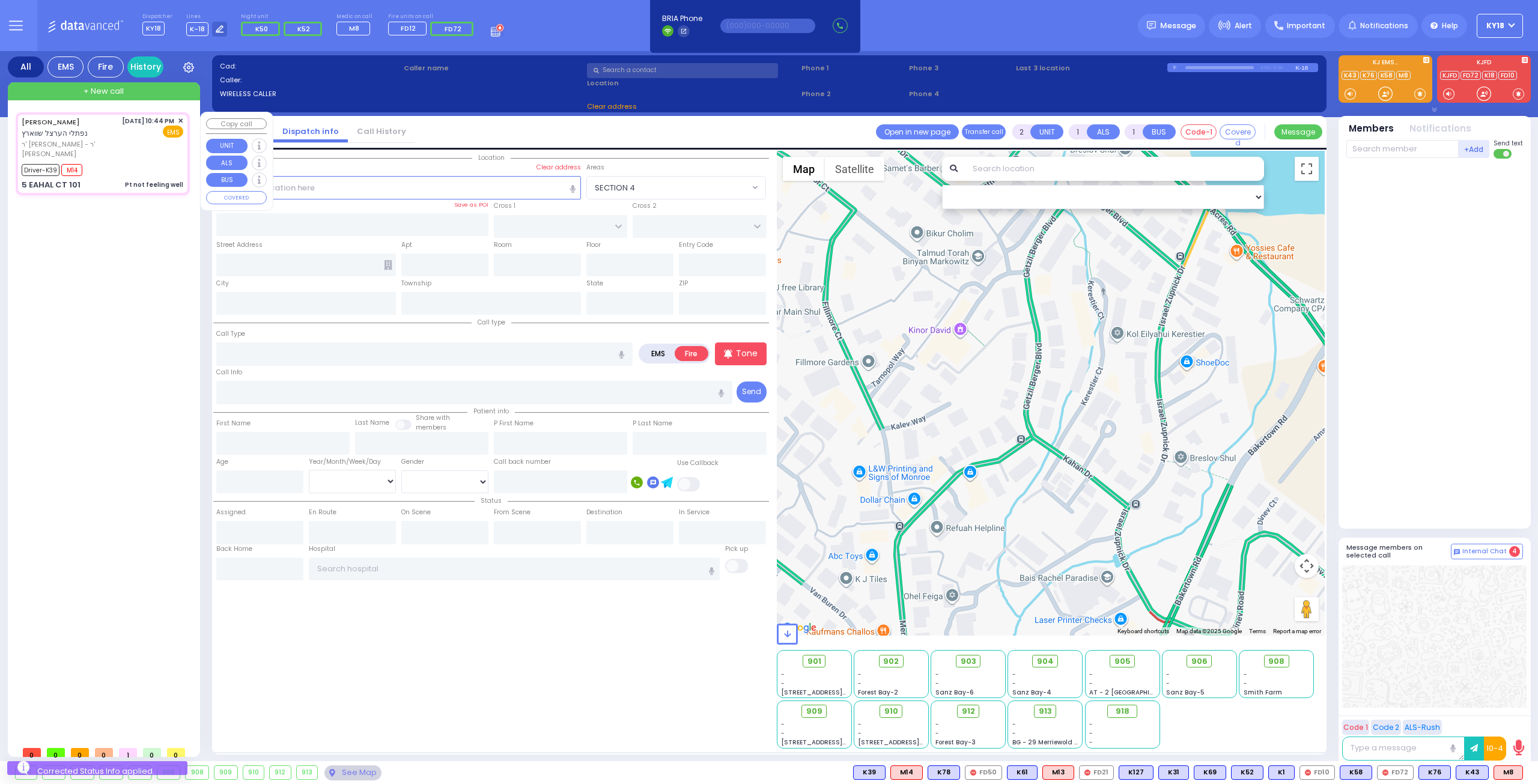
type input "22:47"
type input "23:26"
select select "Hatzalah Garages"
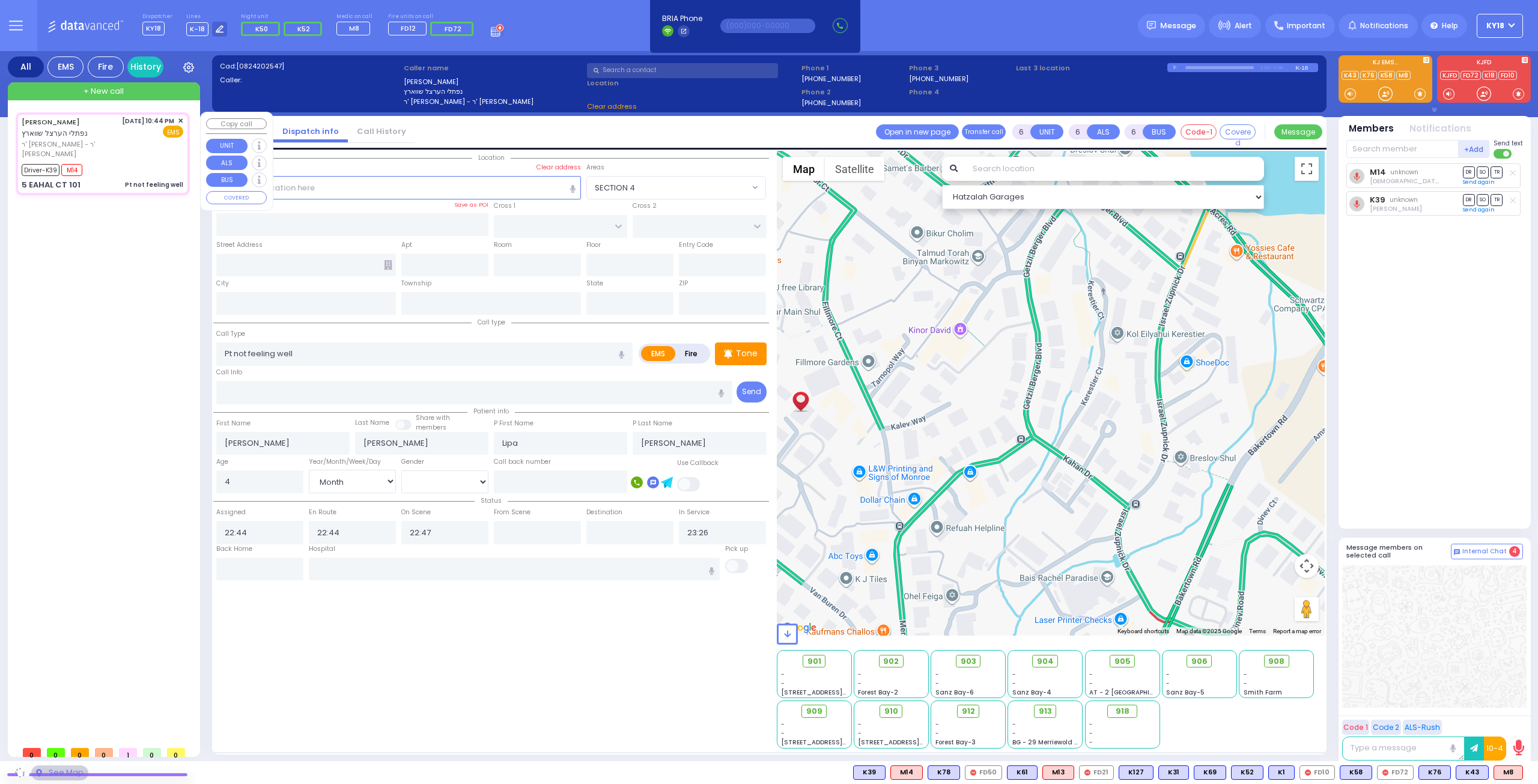
type input "BUCHANAN COURT"
type input "GARFIELD RD"
type input "5 EAHAL CT"
type input "101"
type input "[PERSON_NAME]"
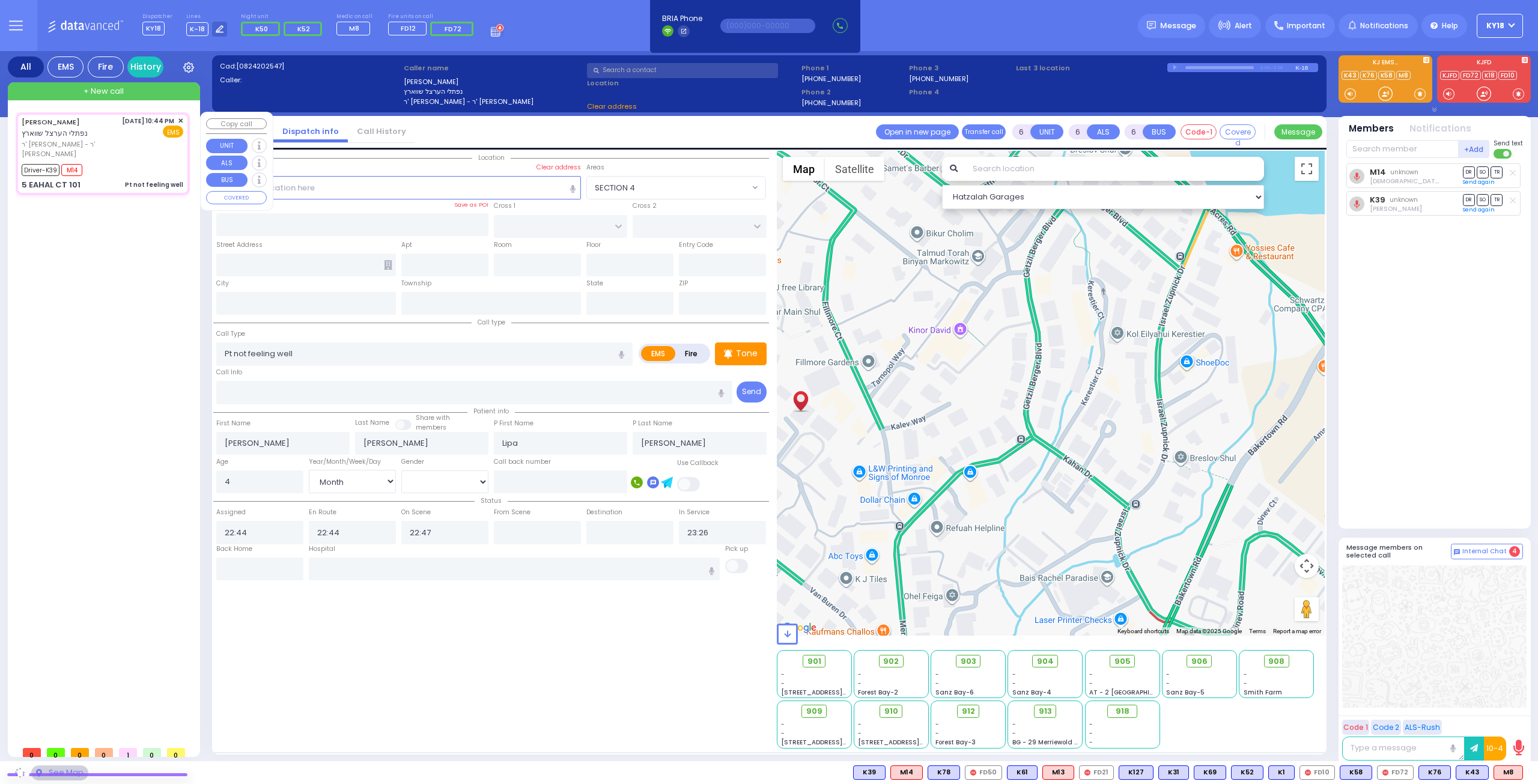
type input "[US_STATE]"
type input "10950"
select select "SECTION 1"
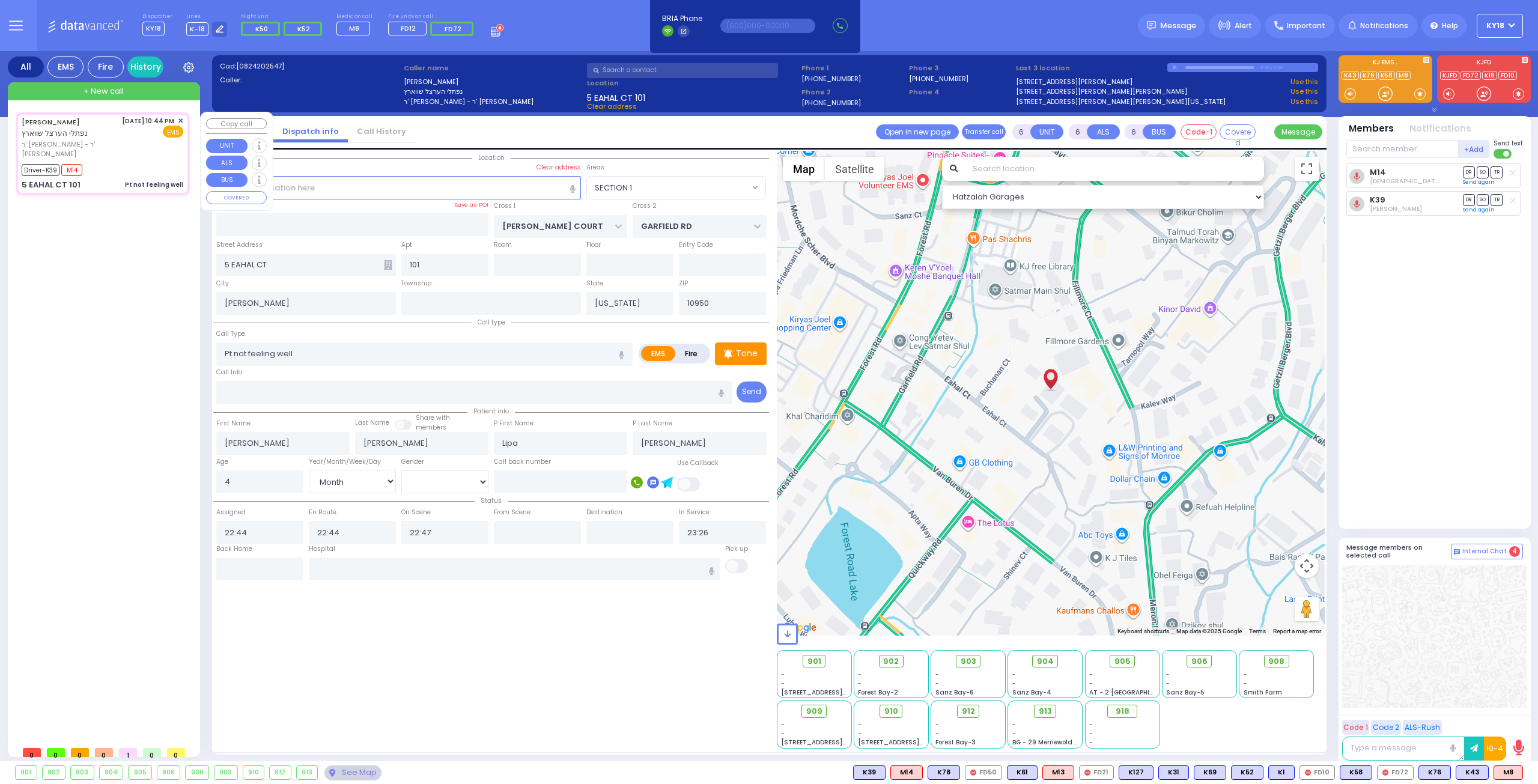
click at [120, 167] on div "Driver-K39 M14" at bounding box center [102, 169] width 162 height 15
select select
radio input "true"
select select "Month"
select select "[DEMOGRAPHIC_DATA]"
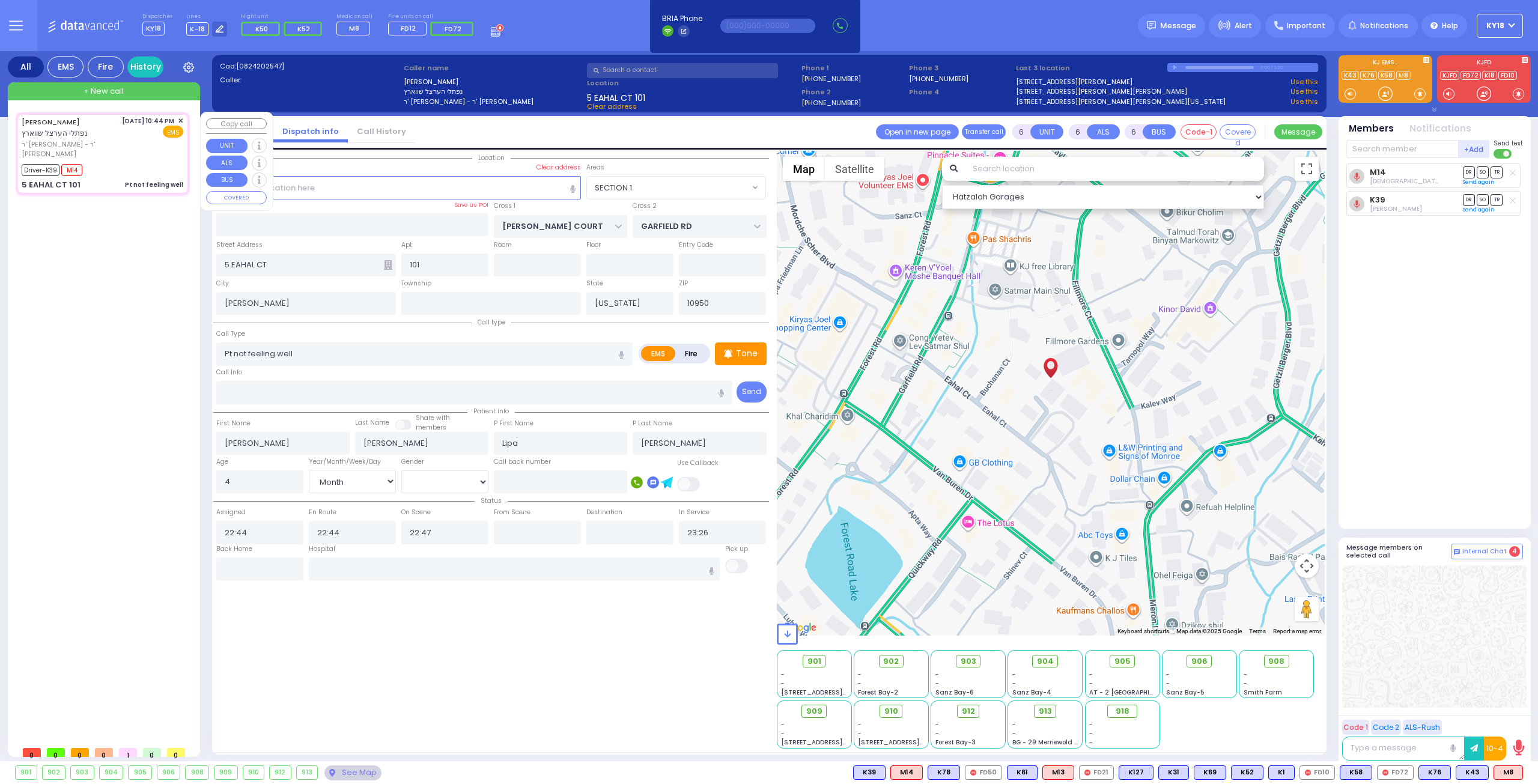
select select "Hatzalah Garages"
select select "SECTION 1"
drag, startPoint x: 327, startPoint y: 354, endPoint x: 56, endPoint y: 359, distance: 271.0
click at [56, 359] on div "All EMS Fire History Settings" at bounding box center [769, 409] width 1523 height 715
type input "RSV"
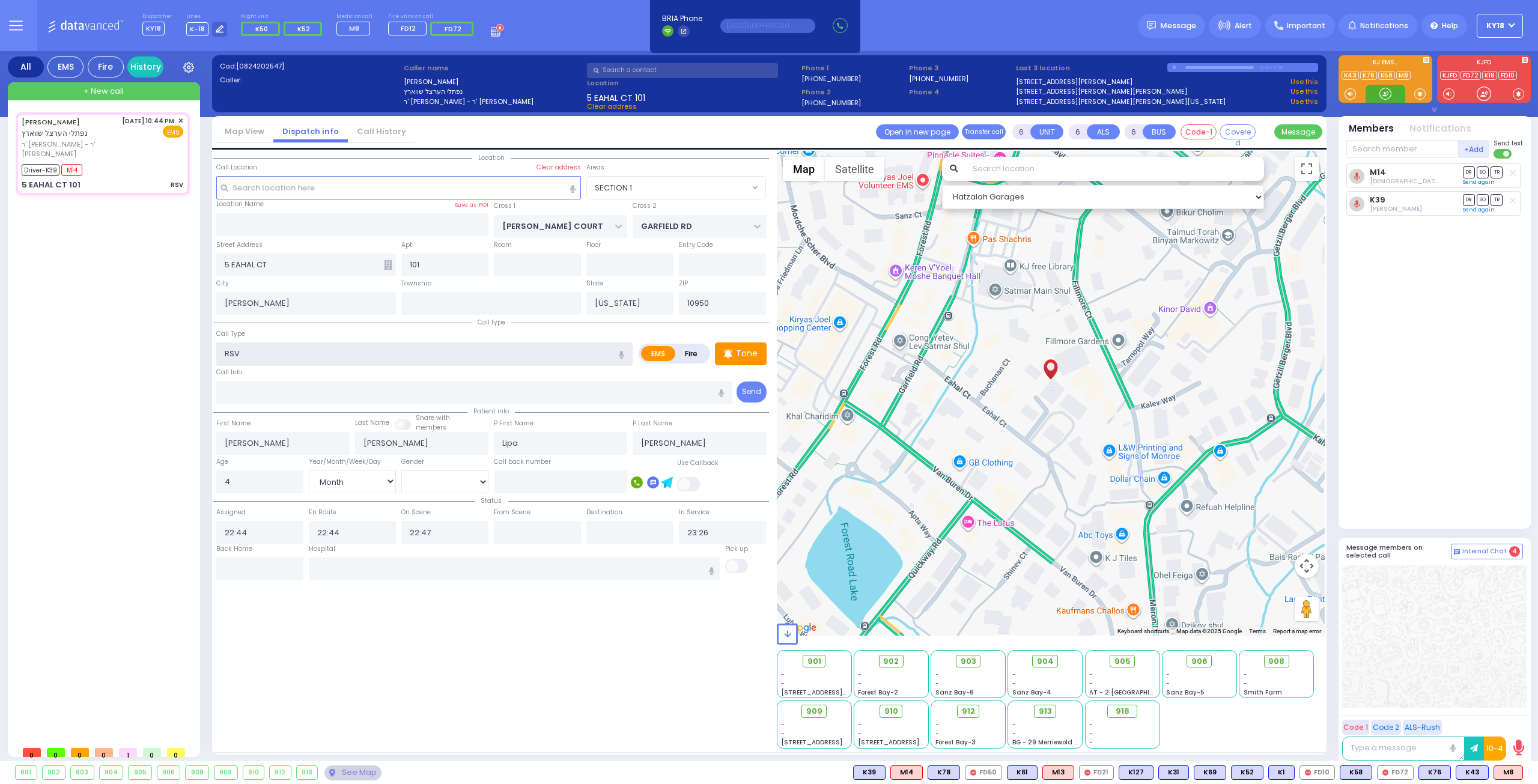
select select
radio input "true"
select select "Month"
select select "[DEMOGRAPHIC_DATA]"
select select "Hatzalah Garages"
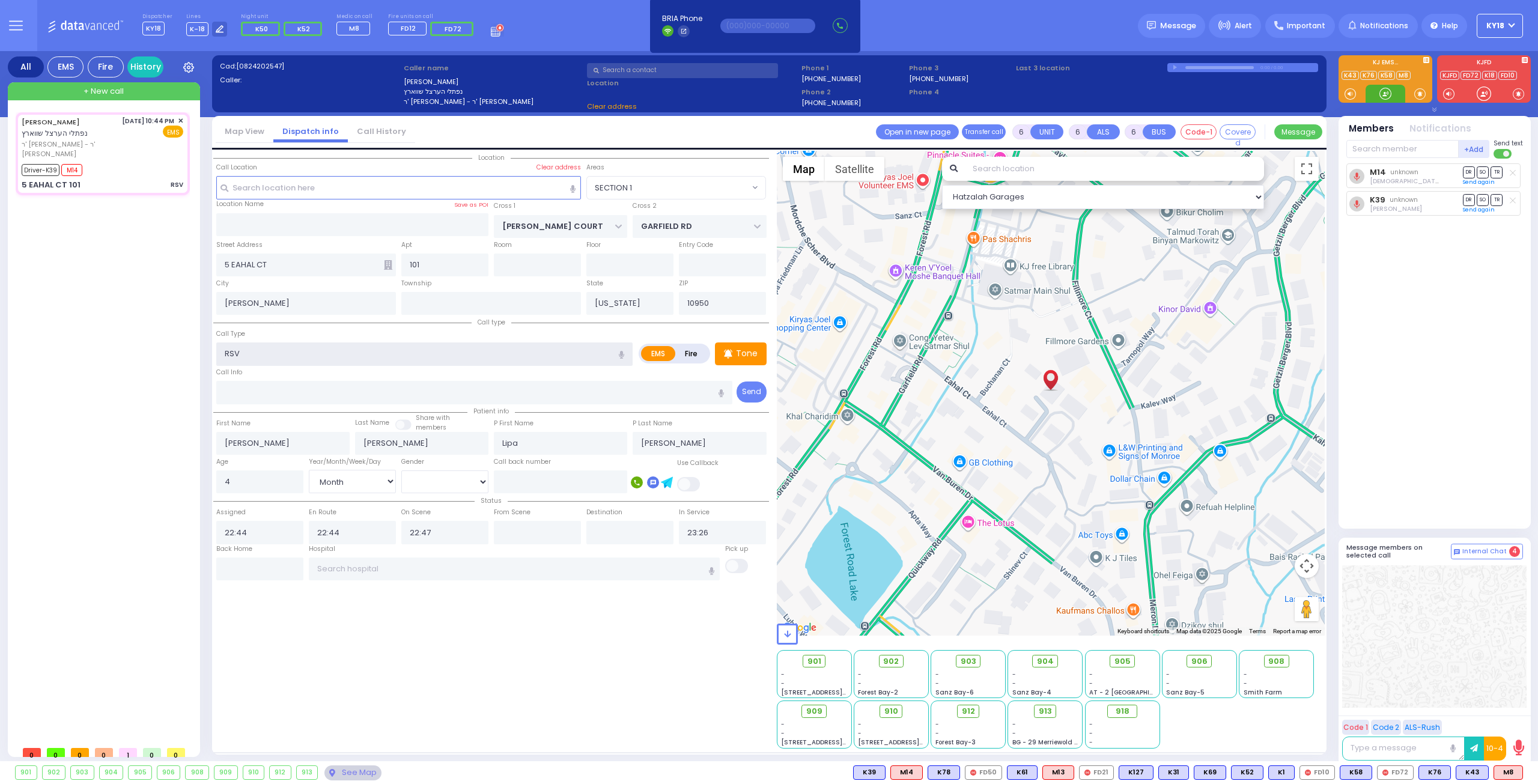
select select "SECTION 1"
type input "RSV"
click at [122, 140] on div "8/24/2025 10:44 PM ✕ EMS" at bounding box center [153, 138] width 62 height 43
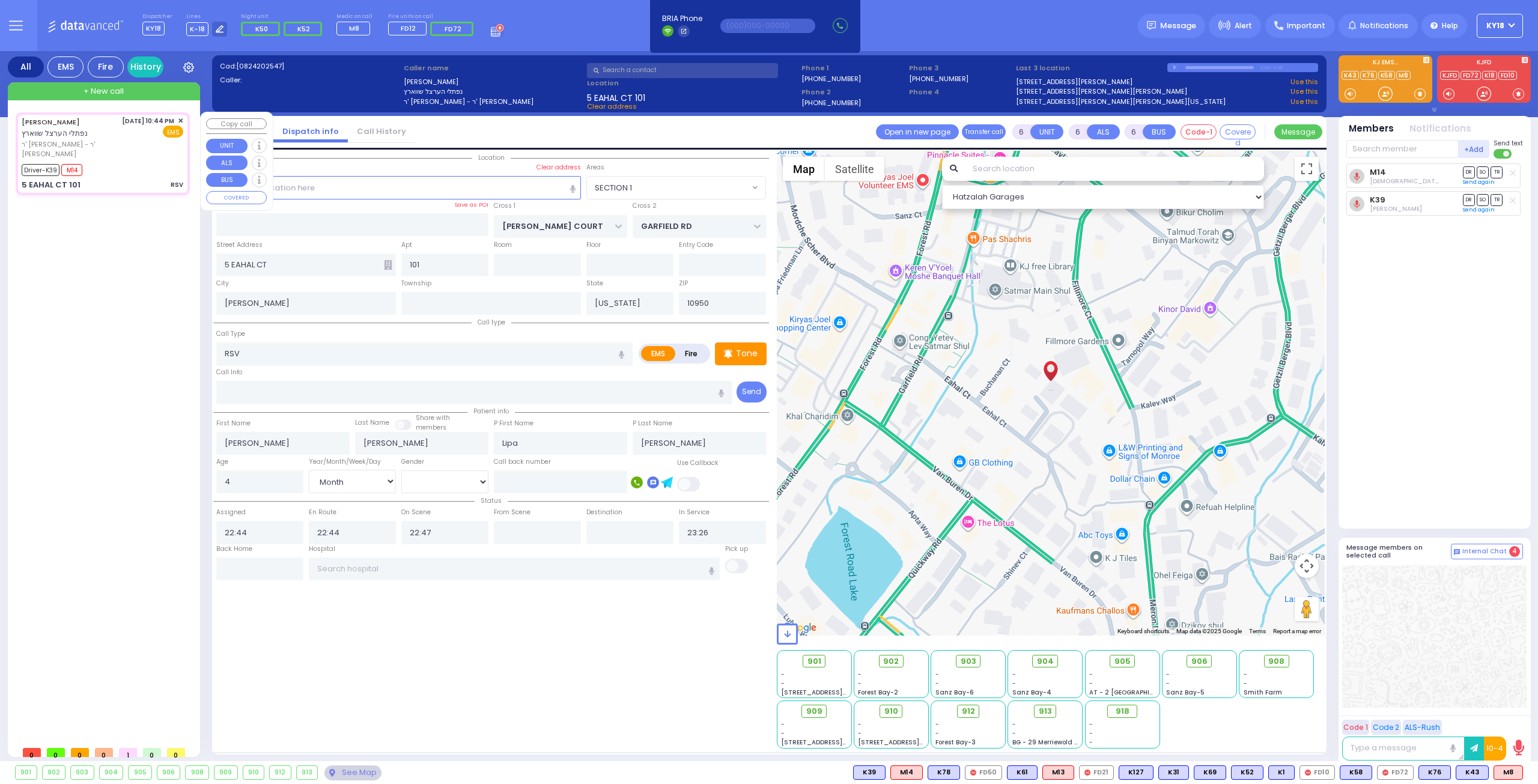
select select
radio input "true"
select select "Month"
select select "[DEMOGRAPHIC_DATA]"
select select "Hatzalah Garages"
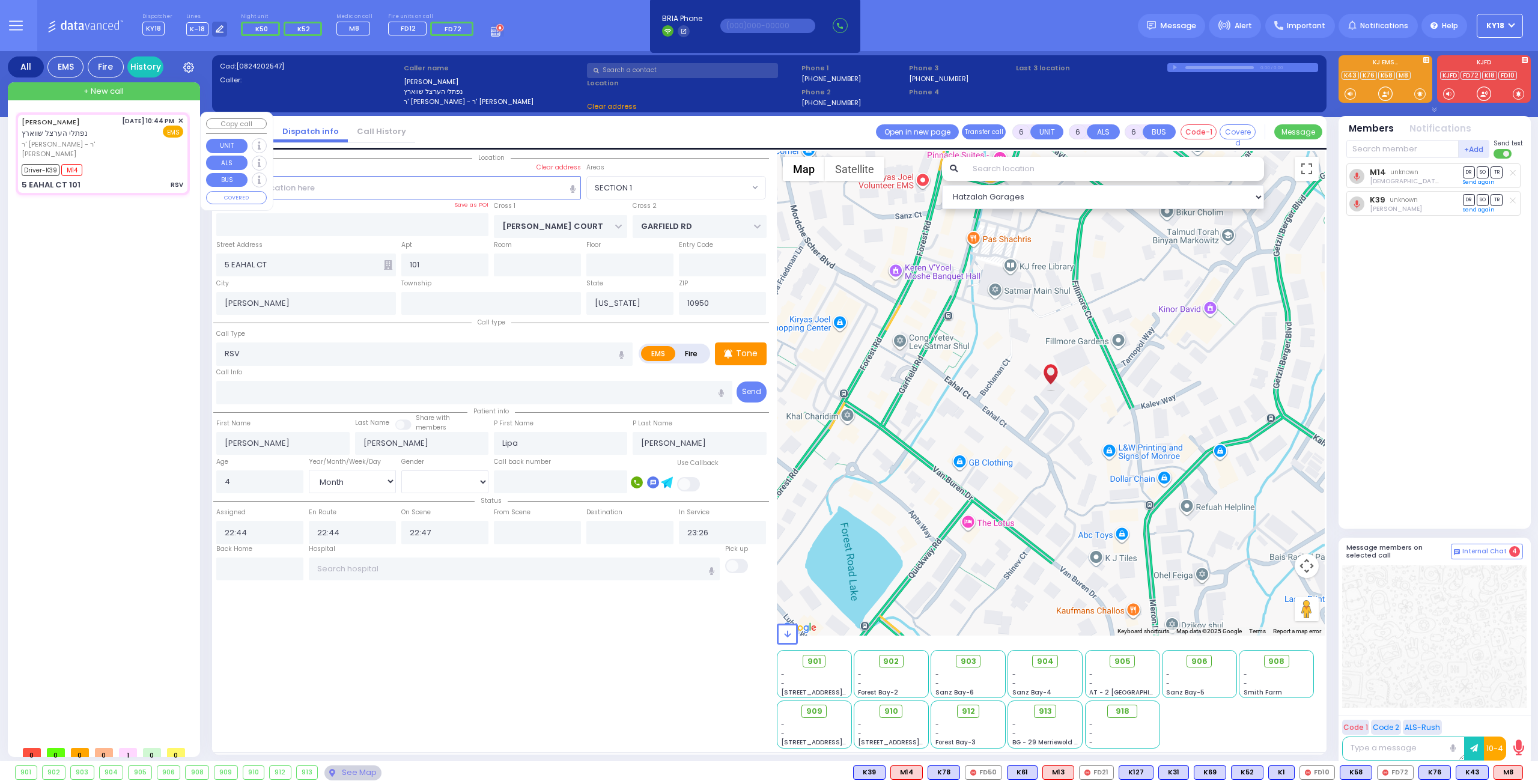
select select
radio input "true"
select select "Month"
select select "[DEMOGRAPHIC_DATA]"
select select "Hatzalah Garages"
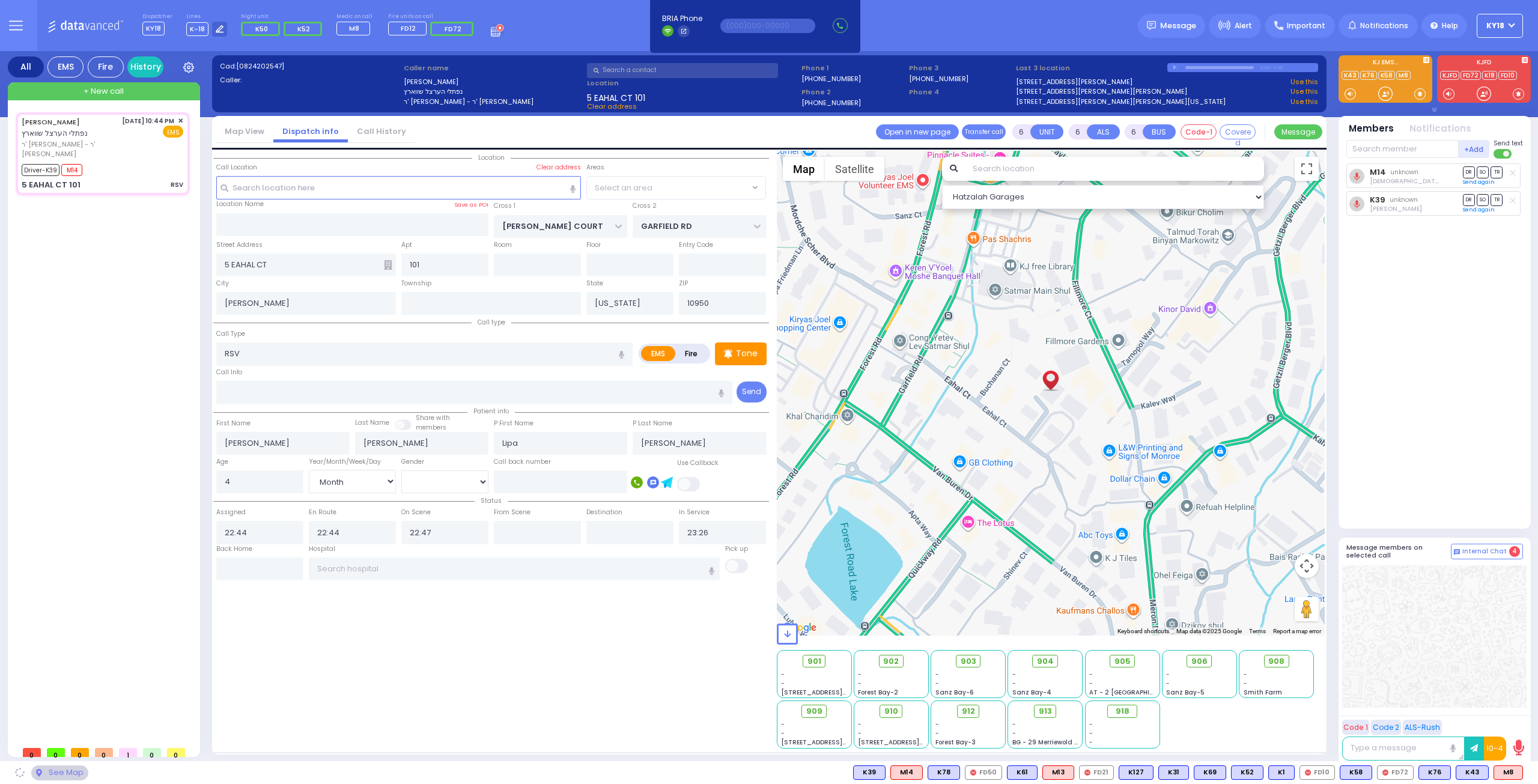
select select "SECTION 1"
click at [1498, 771] on icon at bounding box center [1498, 772] width 6 height 6
select select
radio input "true"
select select "Month"
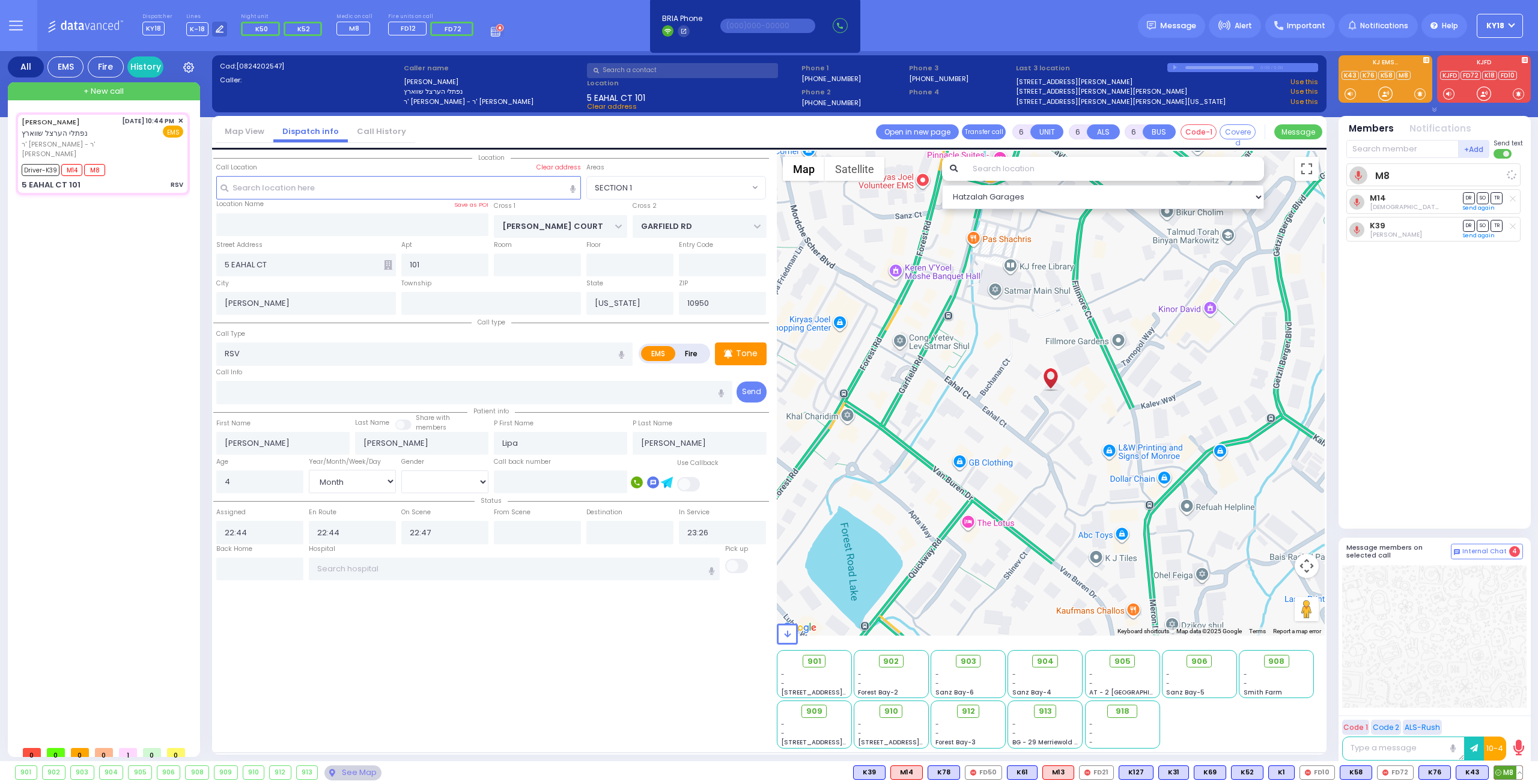
select select "[DEMOGRAPHIC_DATA]"
select select "Hatzalah Garages"
select select "SECTION 1"
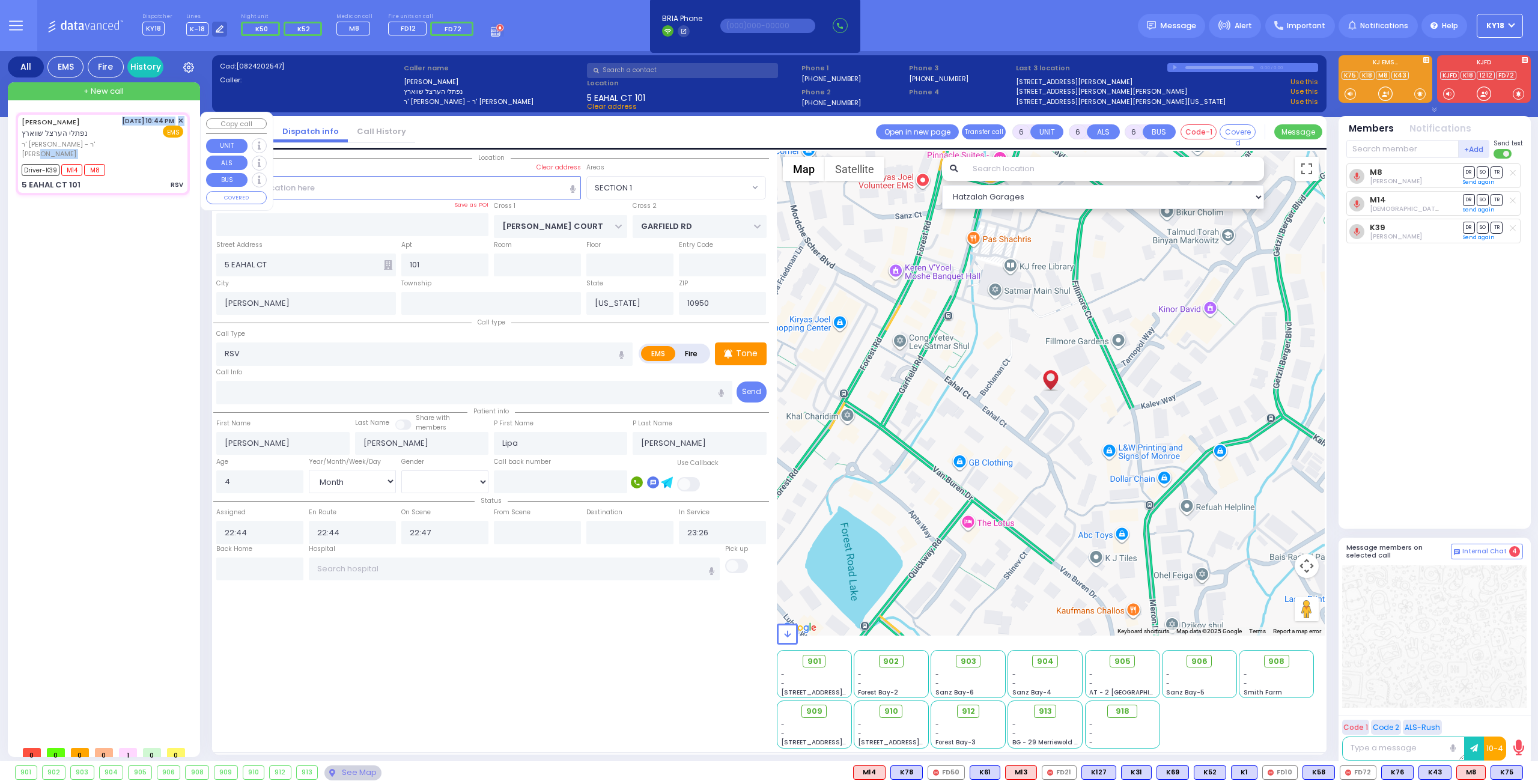
click at [114, 155] on div "NAFTULA HERTZEL SCHWARTZ נפתלי הערצל שווארץ ר' חיים יצחק - ר' יעקב גליק 8/24/20…" at bounding box center [102, 138] width 162 height 43
select select
radio input "true"
select select "Month"
click at [130, 154] on div "8/24/2025 10:44 PM ✕ EMS" at bounding box center [153, 138] width 62 height 43
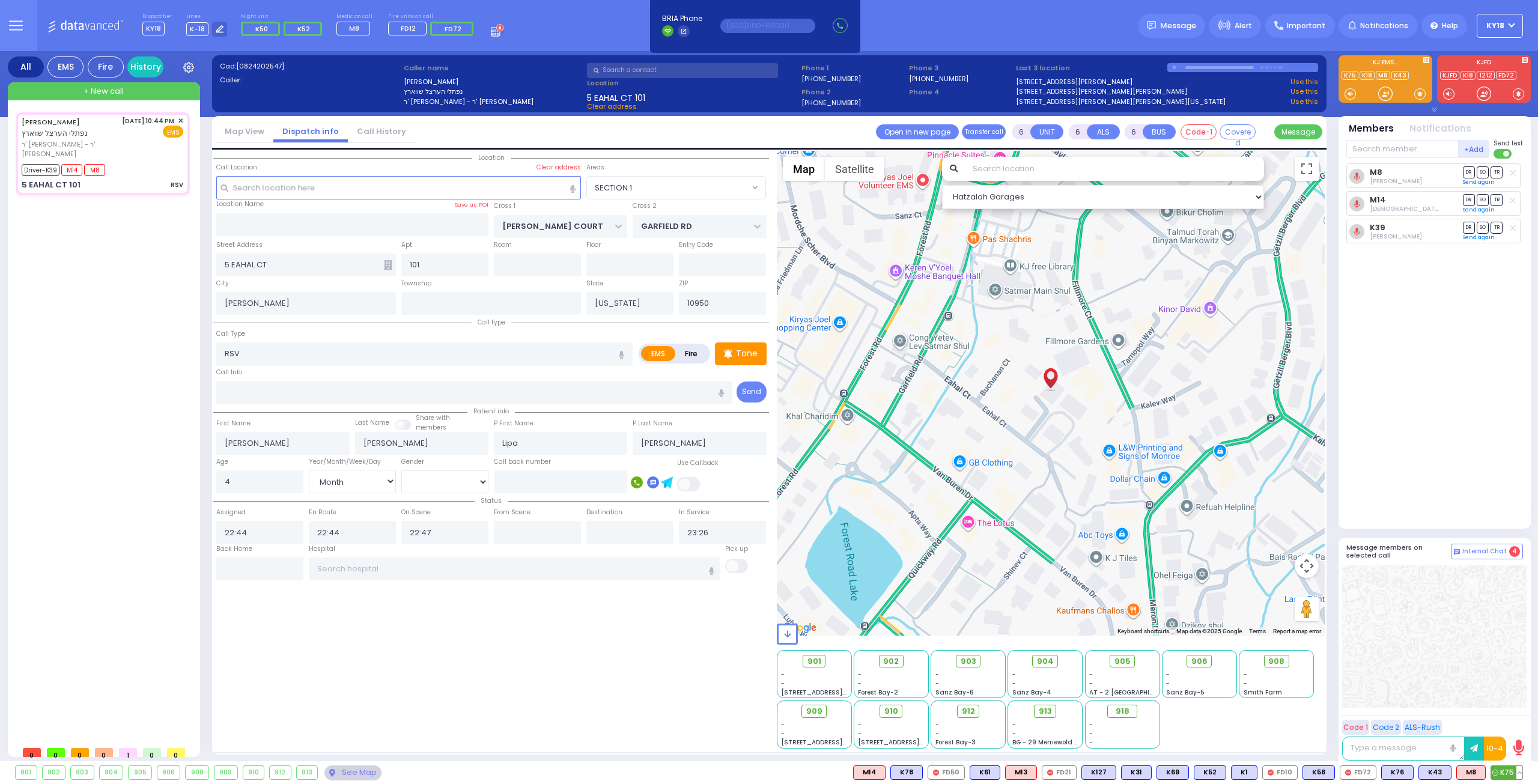
click at [1502, 771] on span "K75" at bounding box center [1506, 773] width 31 height 13
click at [735, 350] on div "Tone" at bounding box center [741, 354] width 52 height 23
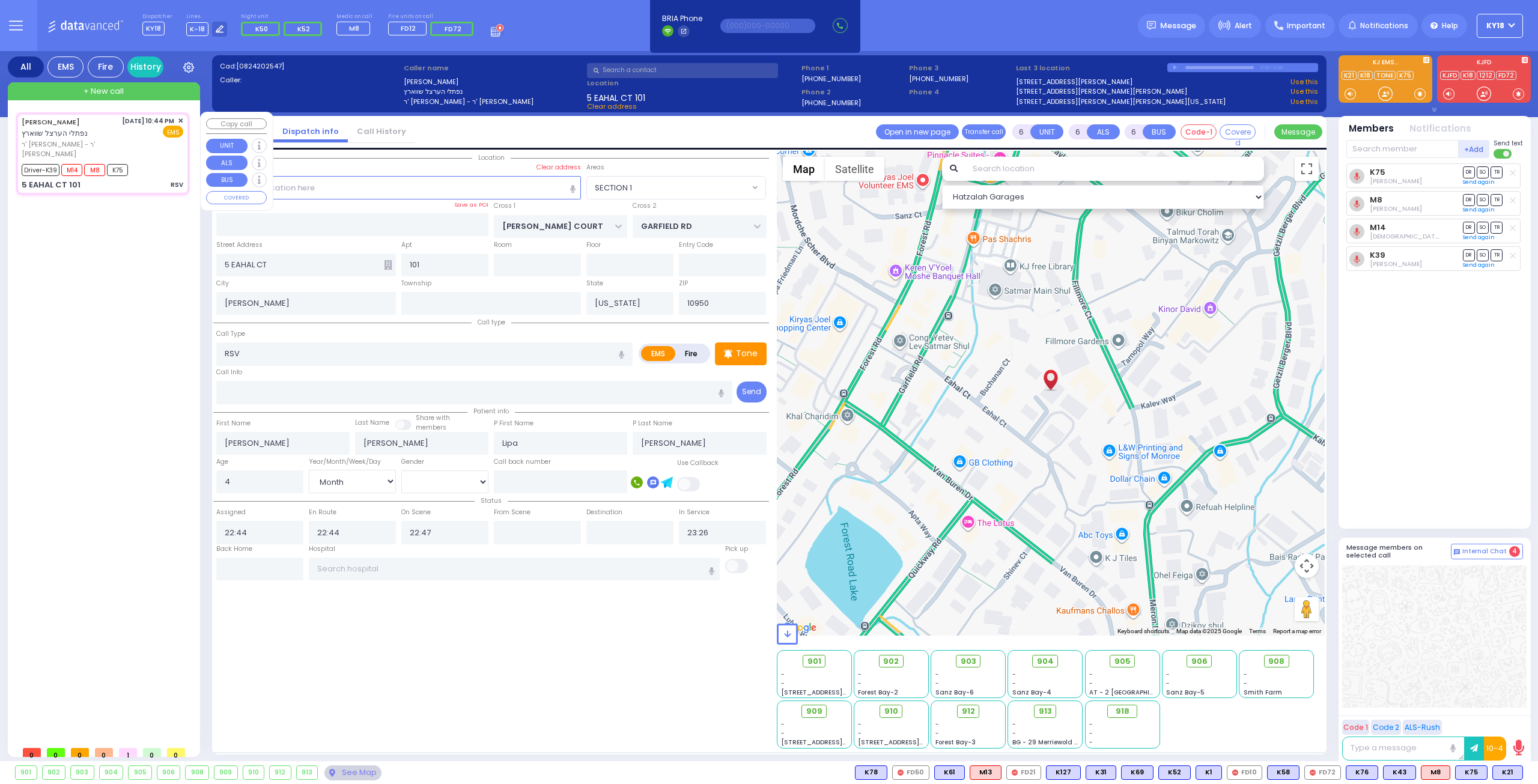
click at [75, 138] on span "נפתלי הערצל שווארץ" at bounding box center [54, 133] width 66 height 10
drag, startPoint x: 1507, startPoint y: 771, endPoint x: 1505, endPoint y: 760, distance: 11.2
click at [1505, 764] on div "901 902 903 904 905 906" at bounding box center [769, 773] width 1538 height 23
drag, startPoint x: 125, startPoint y: 144, endPoint x: 131, endPoint y: 135, distance: 10.8
click at [127, 140] on div "8/24/2025 10:44 PM ✕ EMS" at bounding box center [153, 138] width 62 height 43
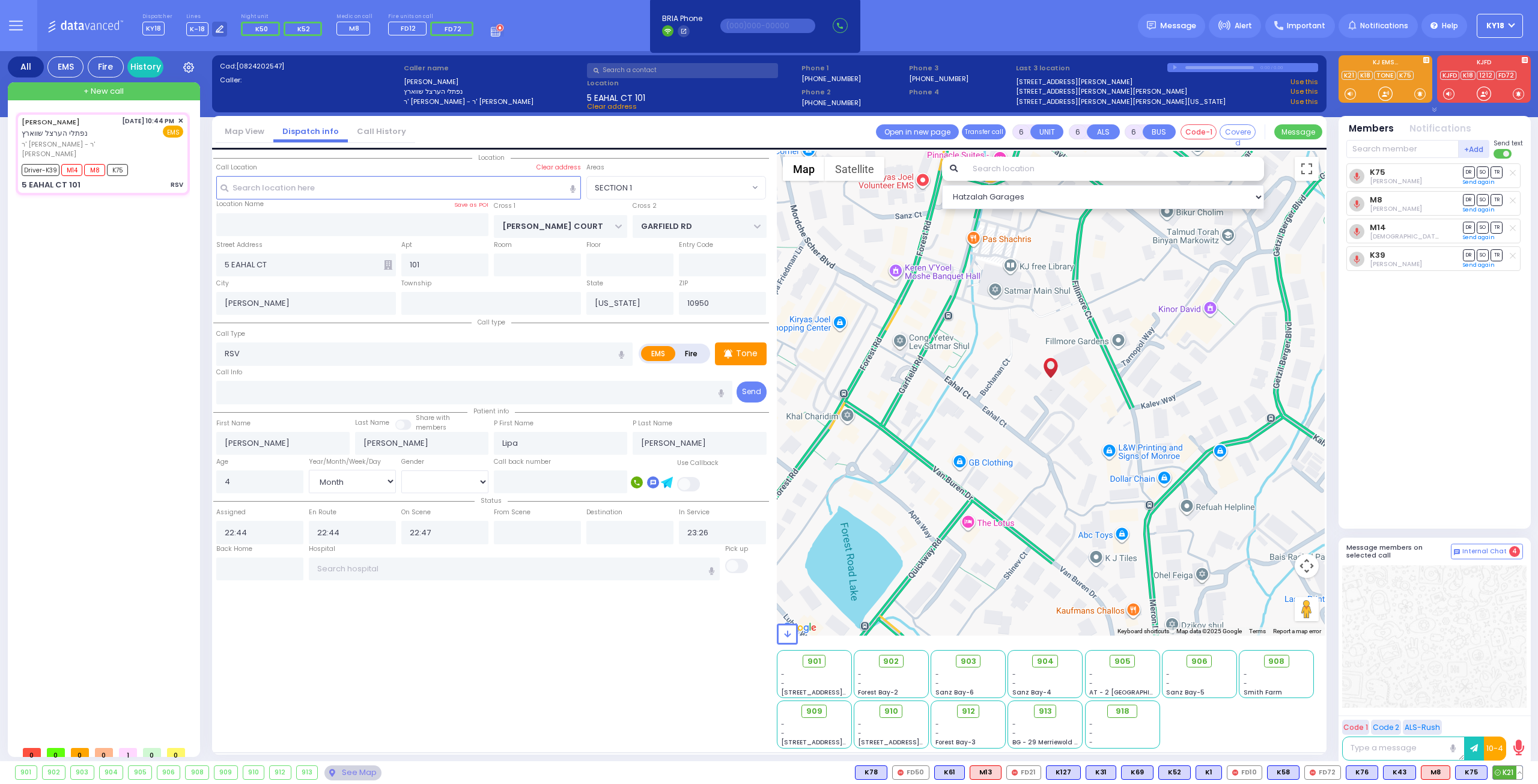
drag, startPoint x: 1502, startPoint y: 772, endPoint x: 1505, endPoint y: 767, distance: 5.8
click at [1502, 771] on span "K21" at bounding box center [1507, 773] width 29 height 13
click at [1470, 171] on span "DR" at bounding box center [1468, 172] width 12 height 11
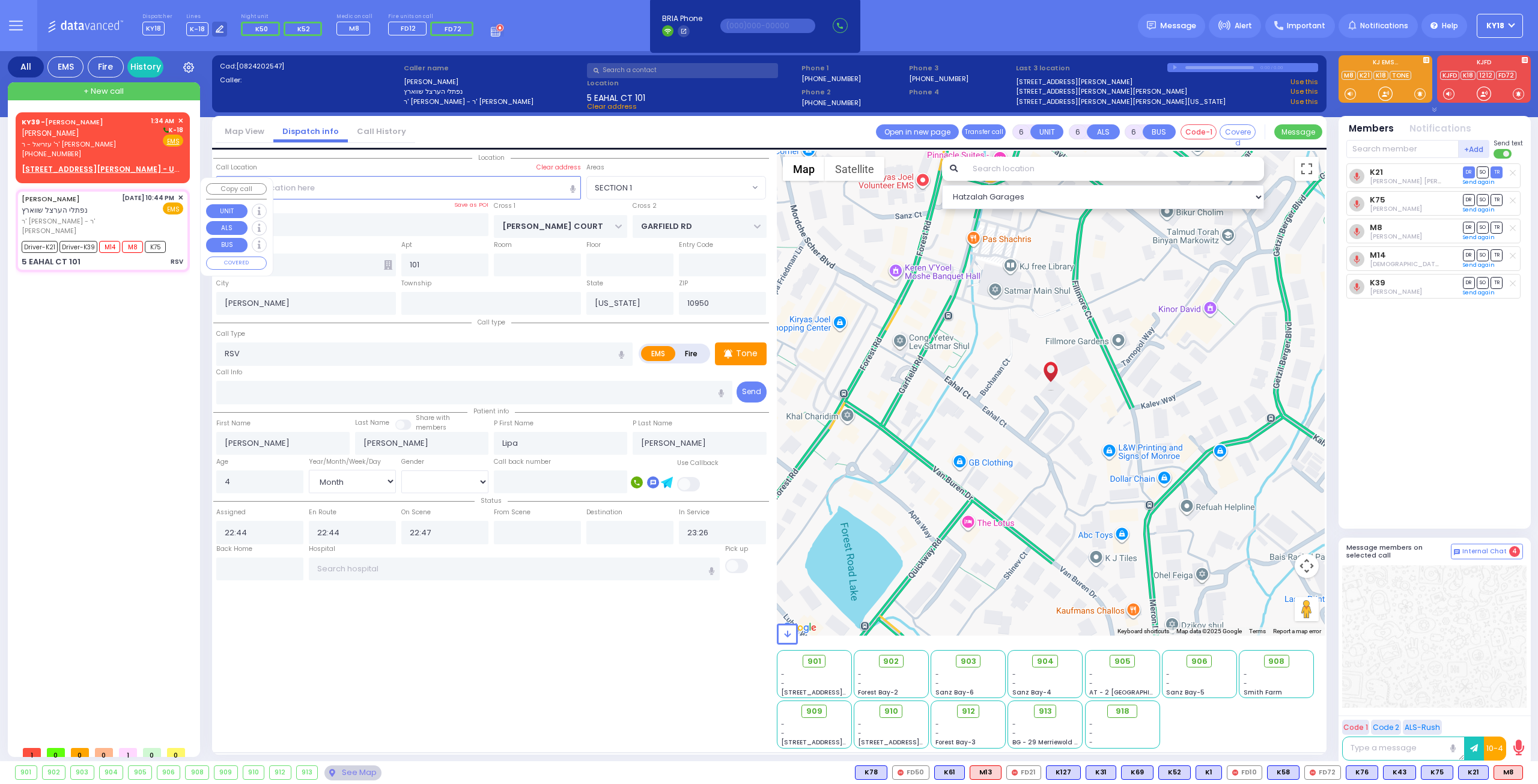
click at [102, 222] on span "ר' [PERSON_NAME] [PERSON_NAME] - ר' [PERSON_NAME]" at bounding box center [70, 226] width 96 height 20
click at [108, 197] on div "NAFTULA HERTZEL SCHWARTZ נפתלי הערצל שווארץ" at bounding box center [70, 204] width 96 height 24
click at [107, 205] on div "NAFTULA HERTZEL SCHWARTZ נפתלי הערצל שווארץ" at bounding box center [70, 204] width 96 height 24
click at [1475, 239] on link "Send again" at bounding box center [1479, 237] width 32 height 7
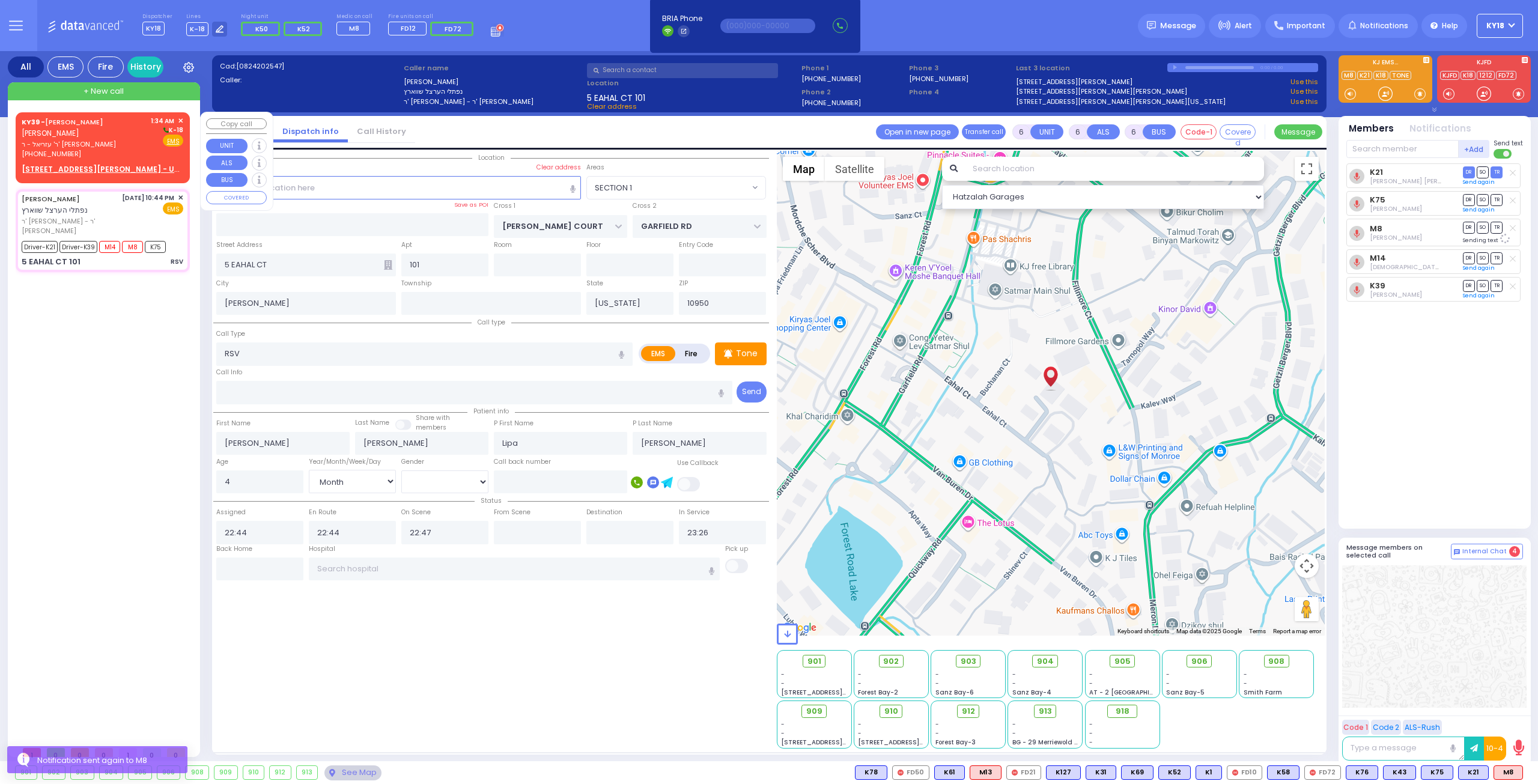
click at [77, 139] on span "ר' עזריאל - ר' יונה בערנאטה" at bounding box center [84, 144] width 125 height 10
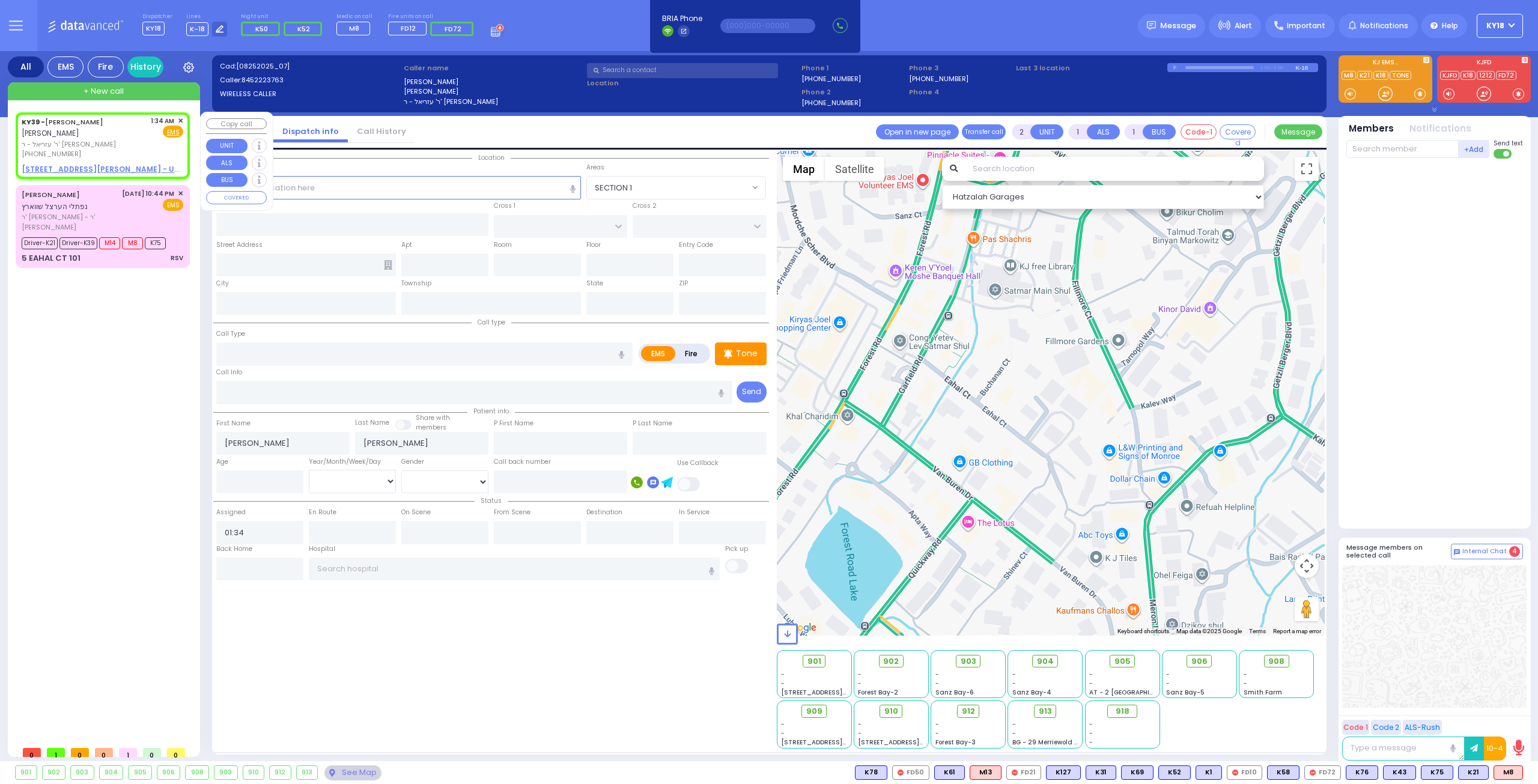
click at [183, 121] on span "✕" at bounding box center [181, 121] width 5 height 10
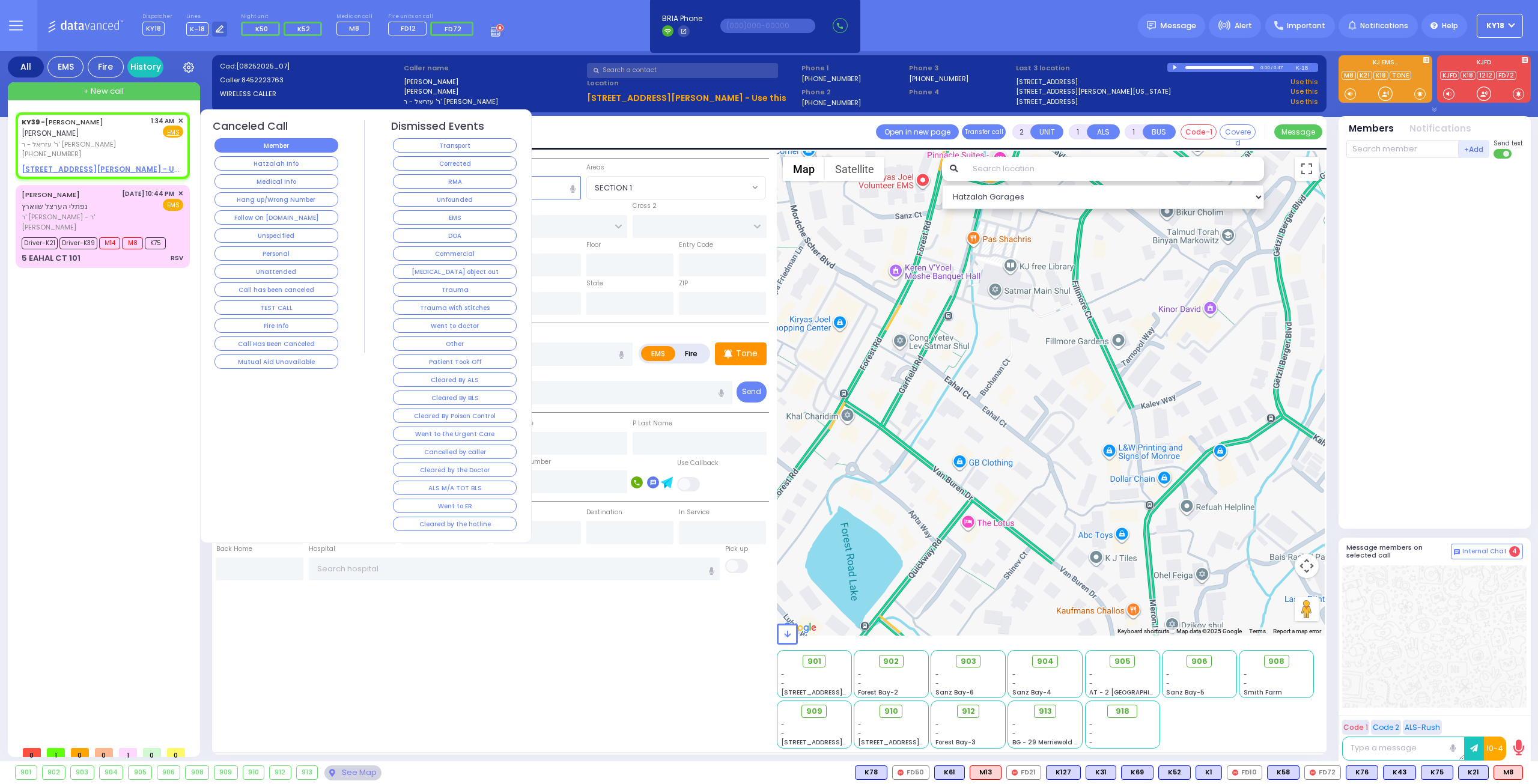
click at [313, 147] on button "Member" at bounding box center [276, 145] width 124 height 15
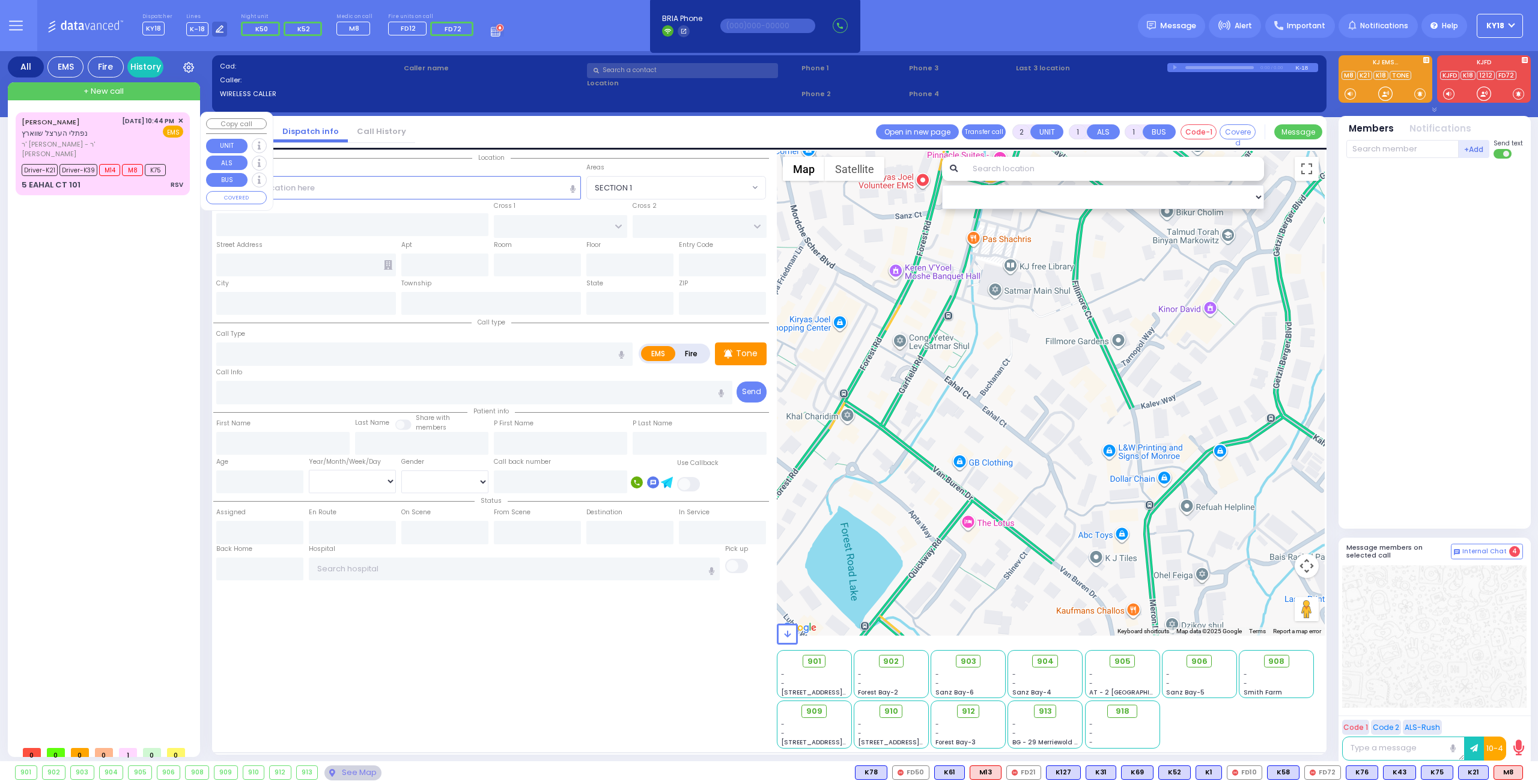
click at [101, 159] on span "ר' [PERSON_NAME] [PERSON_NAME] - ר' [PERSON_NAME]" at bounding box center [70, 149] width 96 height 20
